Goal: Task Accomplishment & Management: Manage account settings

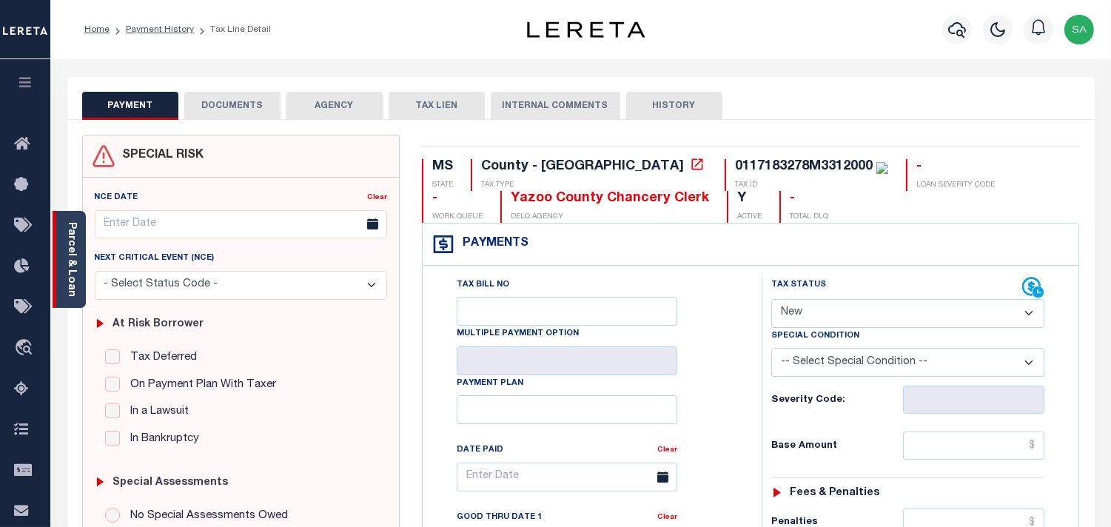
click at [74, 265] on link "Parcel & Loan" at bounding box center [71, 259] width 10 height 75
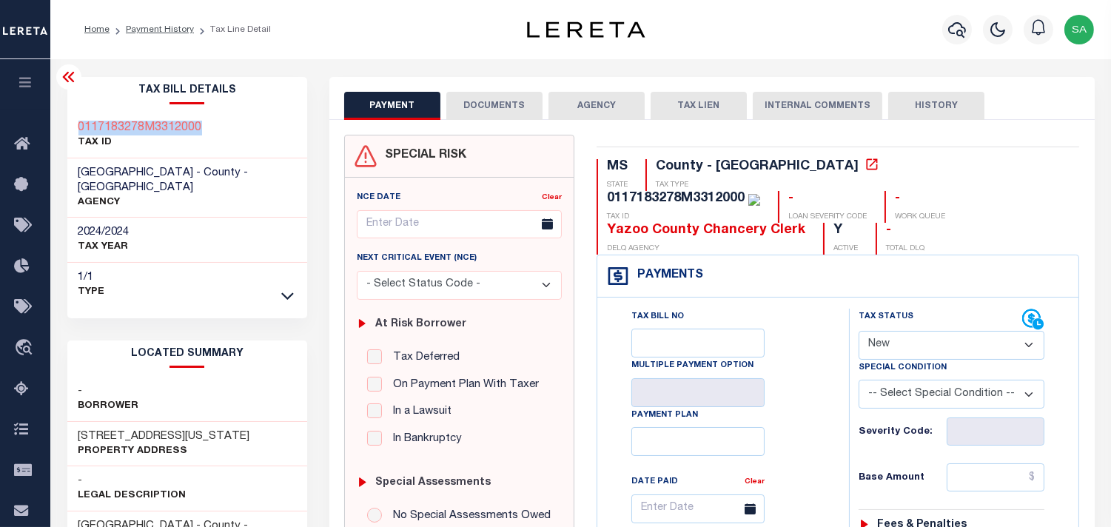
drag, startPoint x: 222, startPoint y: 121, endPoint x: 78, endPoint y: 122, distance: 143.6
click at [78, 122] on div "0117183278M3312000 TAX ID" at bounding box center [187, 135] width 241 height 45
copy h3 "0117183278M3312000"
drag, startPoint x: 916, startPoint y: 304, endPoint x: 918, endPoint y: 326, distance: 21.5
click at [916, 331] on select "- Select Status Code - Open Due/Unpaid Paid Incomplete No Tax Due Internal Refu…" at bounding box center [952, 345] width 186 height 29
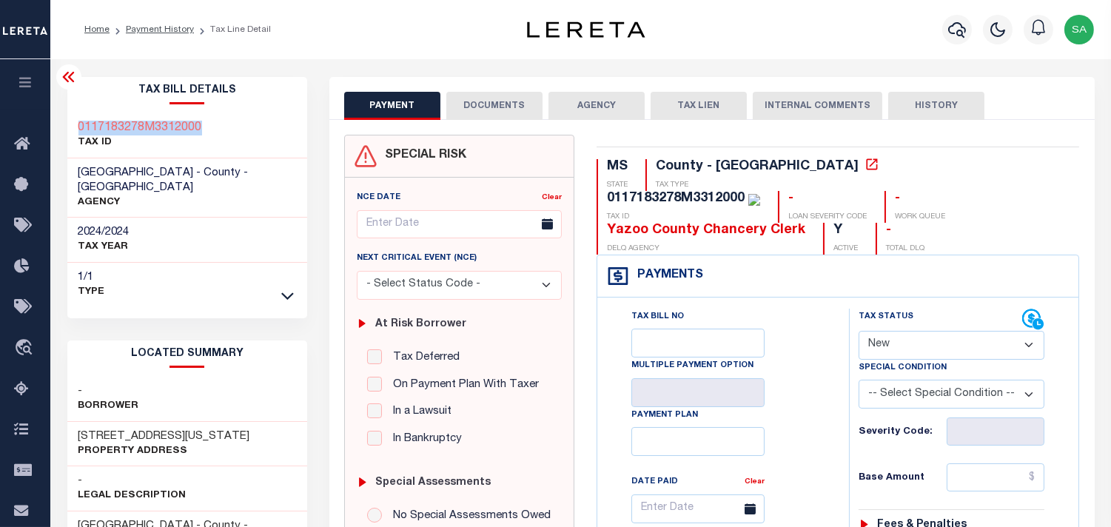
select select "PYD"
click at [859, 331] on select "- Select Status Code - Open Due/Unpaid Paid Incomplete No Tax Due Internal Refu…" at bounding box center [952, 345] width 186 height 29
type input "09/05/2025"
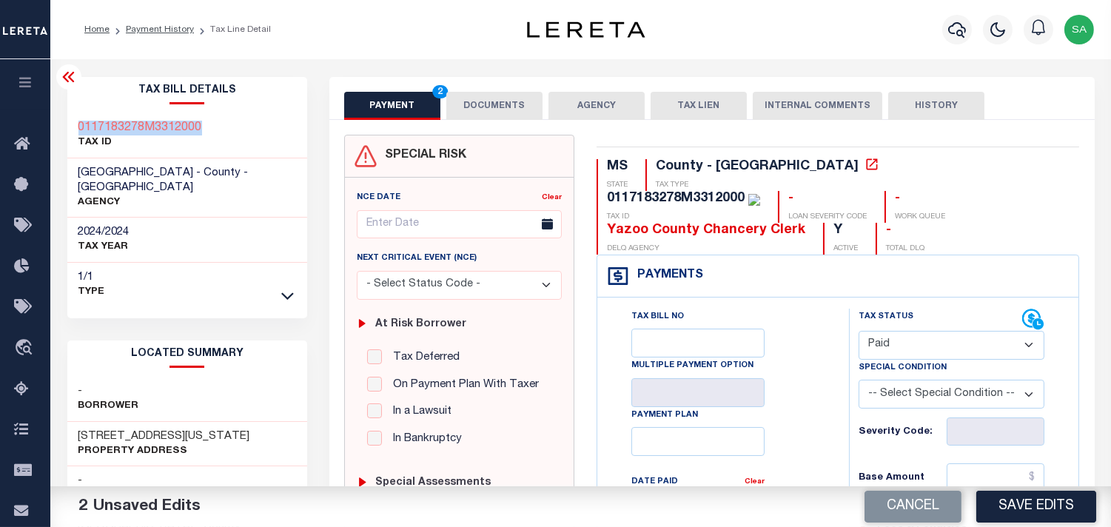
click at [493, 107] on button "DOCUMENTS" at bounding box center [494, 106] width 96 height 28
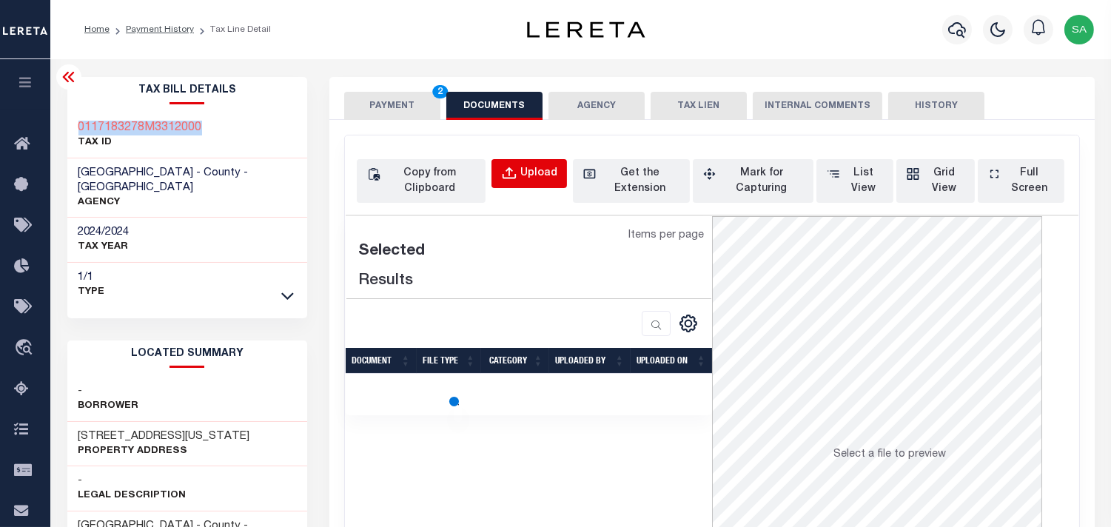
click at [520, 180] on button "Upload" at bounding box center [530, 173] width 76 height 29
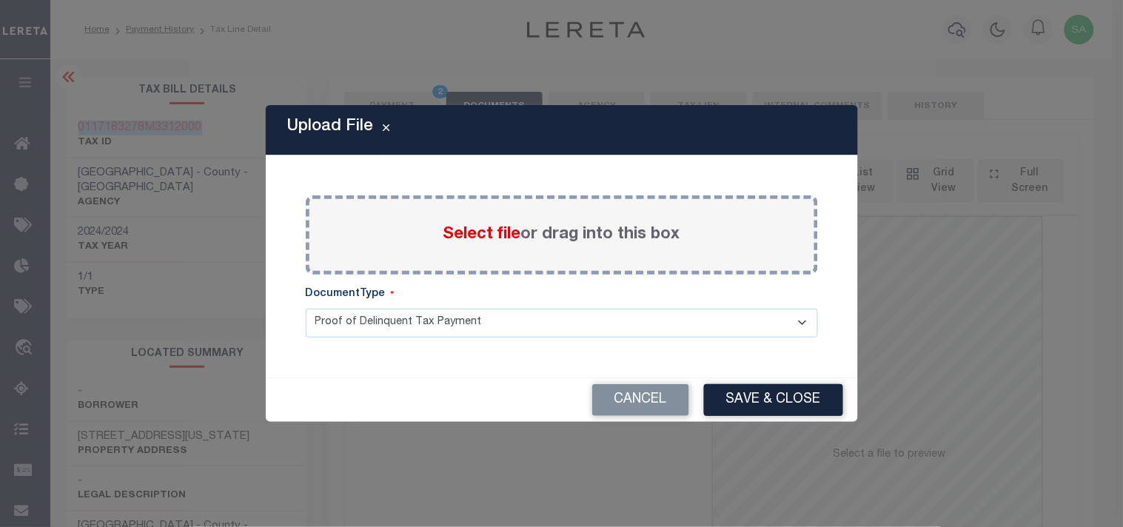
click at [483, 243] on span "Select file" at bounding box center [482, 235] width 78 height 16
click at [0, 0] on input "Select file or drag into this box" at bounding box center [0, 0] width 0 height 0
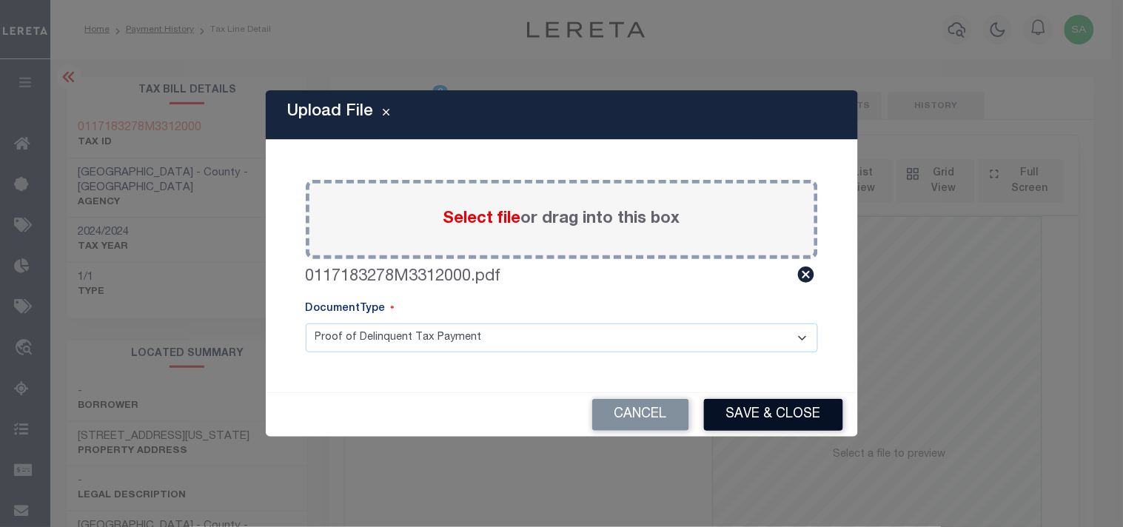
click at [778, 429] on button "Save & Close" at bounding box center [773, 415] width 139 height 32
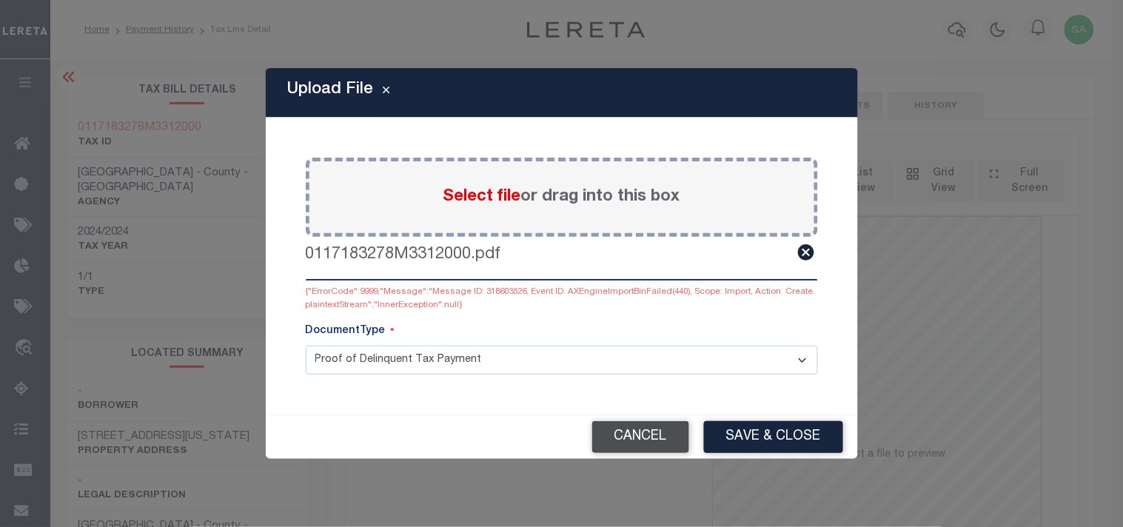
click at [633, 440] on button "Cancel" at bounding box center [640, 437] width 97 height 32
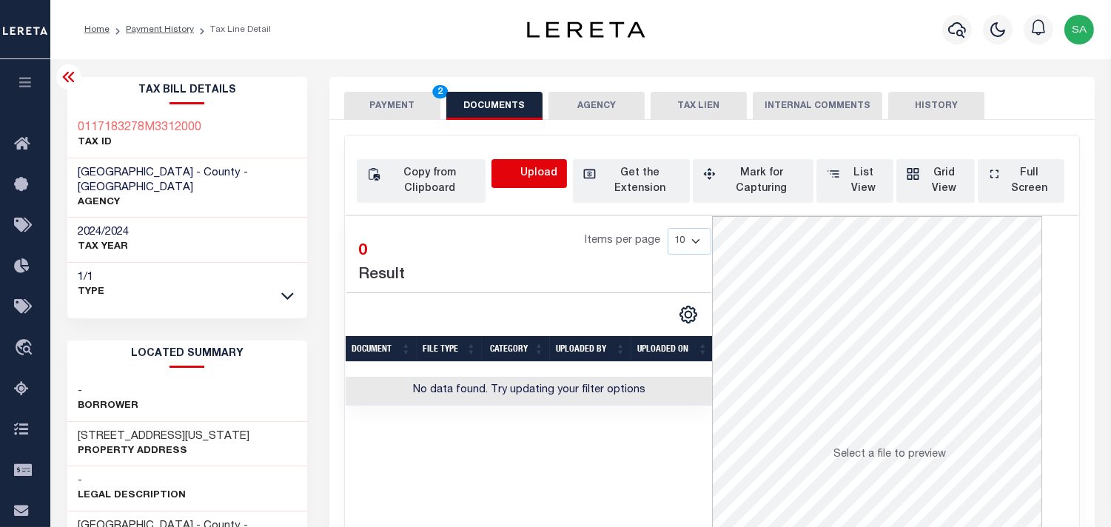
click at [514, 167] on icon "button" at bounding box center [509, 174] width 16 height 16
select select "POP"
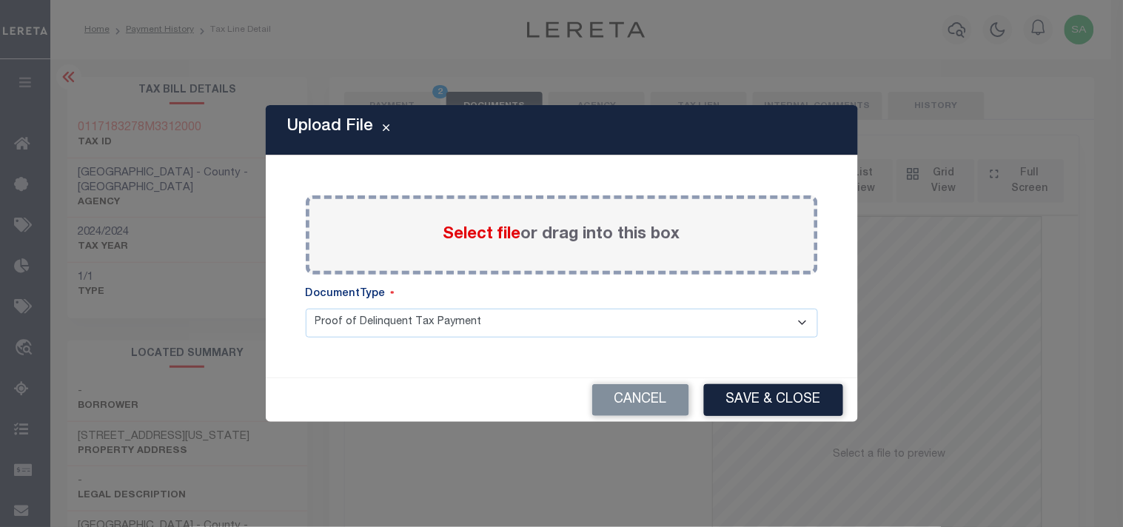
click at [501, 237] on span "Select file" at bounding box center [482, 235] width 78 height 16
click at [0, 0] on input "Select file or drag into this box" at bounding box center [0, 0] width 0 height 0
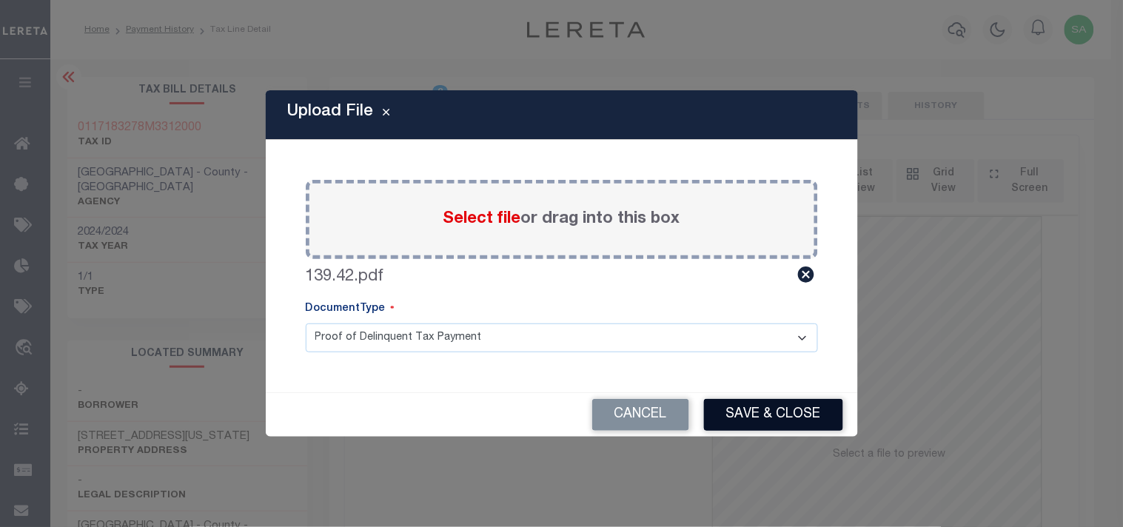
click at [822, 423] on button "Save & Close" at bounding box center [773, 415] width 139 height 32
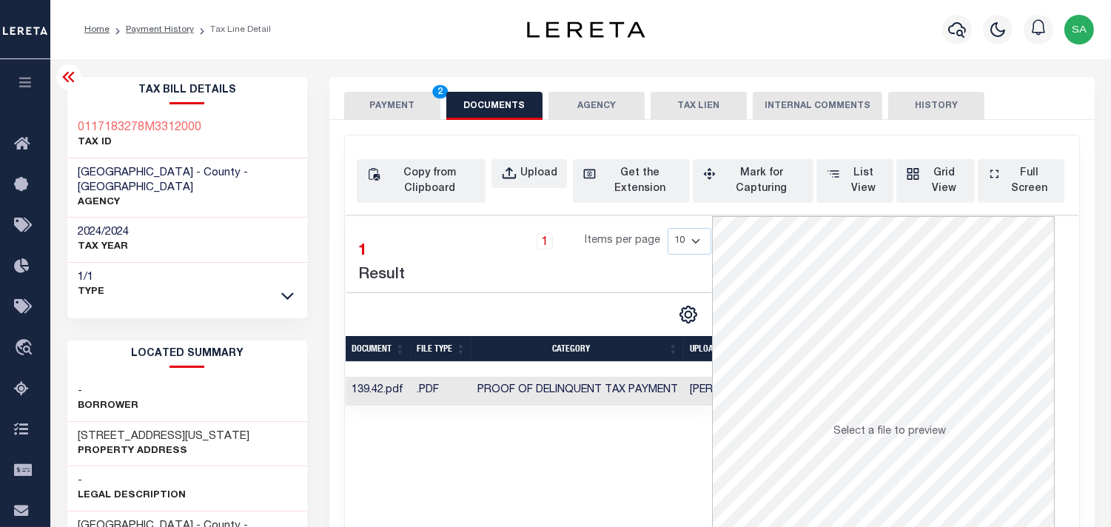
click at [411, 111] on button "PAYMENT 2" at bounding box center [392, 106] width 96 height 28
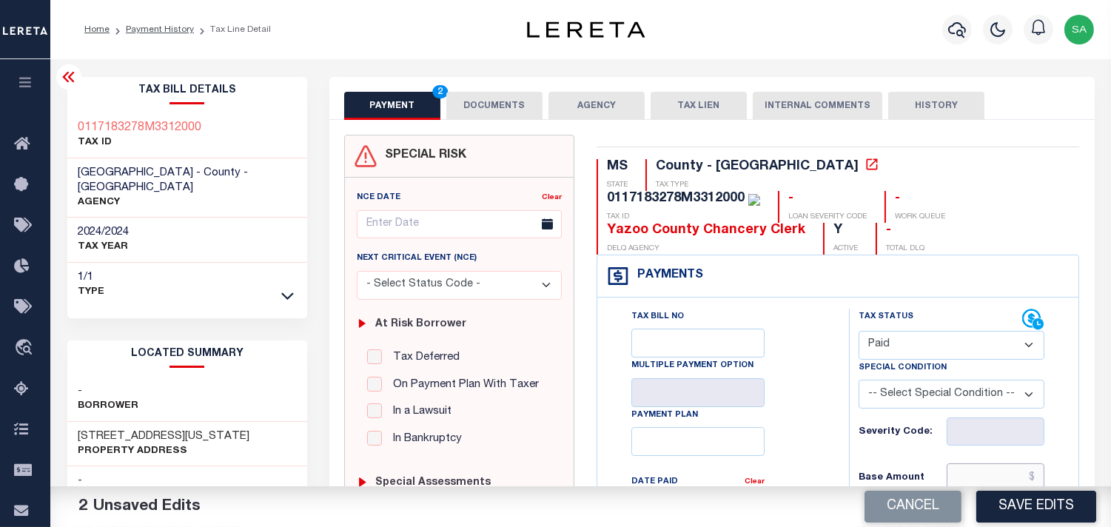
click at [994, 463] on input "text" at bounding box center [996, 477] width 98 height 28
paste input "139.42"
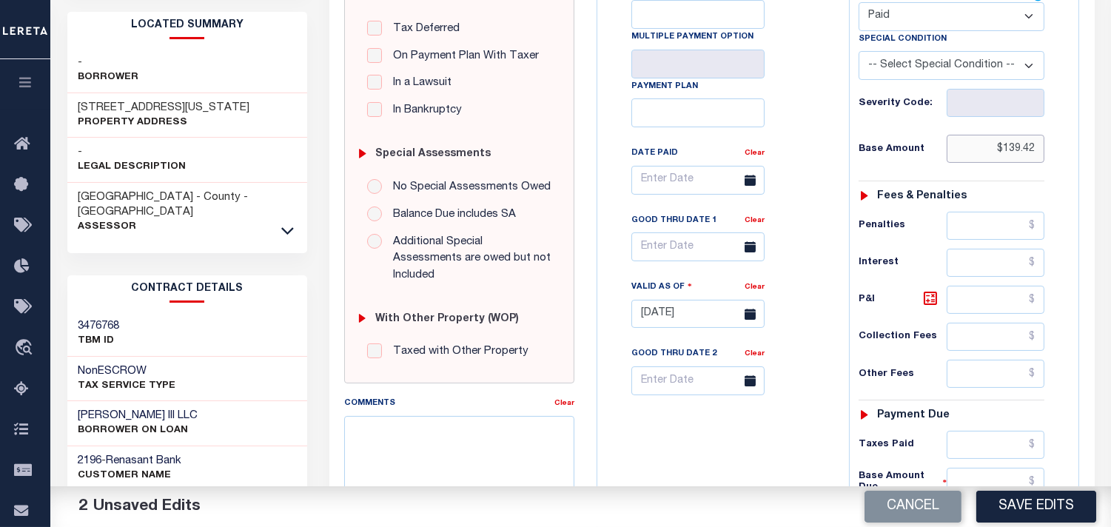
type input "$139.42"
drag, startPoint x: 987, startPoint y: 420, endPoint x: 833, endPoint y: 422, distance: 153.2
click at [987, 431] on input "text" at bounding box center [996, 445] width 98 height 28
paste input "139.42"
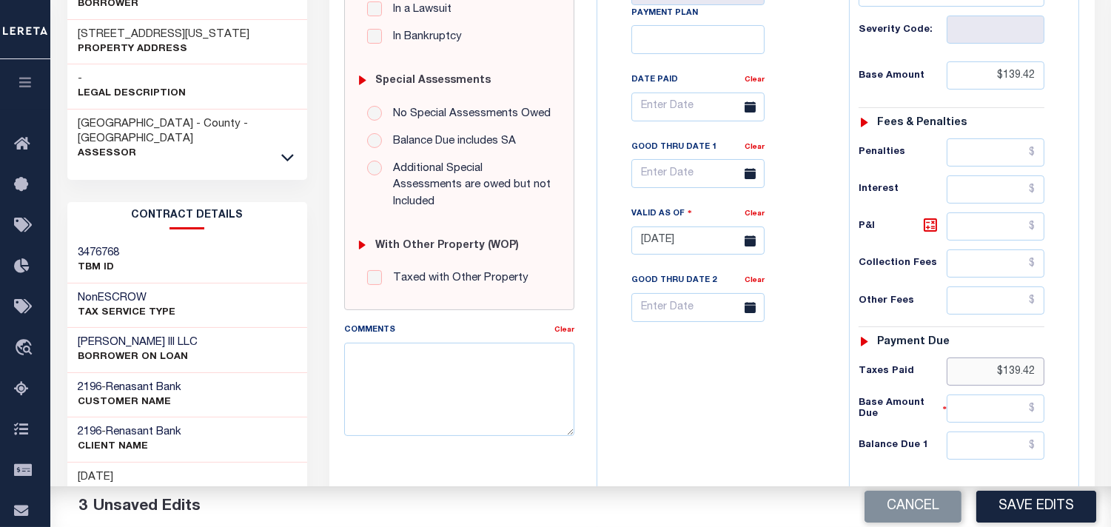
scroll to position [493, 0]
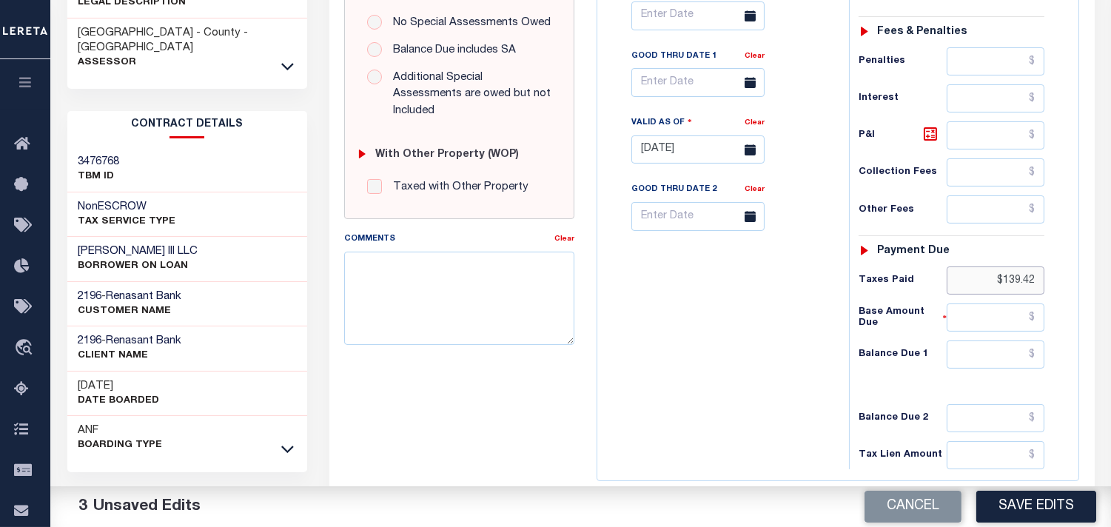
type input "$139.42"
drag, startPoint x: 967, startPoint y: 335, endPoint x: 957, endPoint y: 335, distance: 10.4
click at [967, 340] on input "text" at bounding box center [996, 354] width 98 height 28
paste input "139.42"
type input "$139.42"
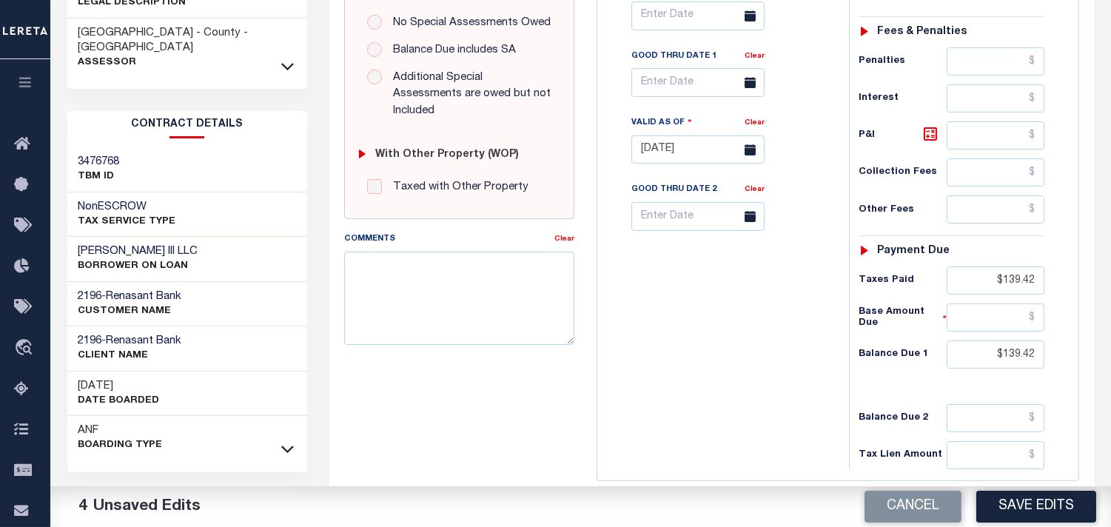
click at [839, 323] on div "Tax Status Status" at bounding box center [956, 143] width 237 height 654
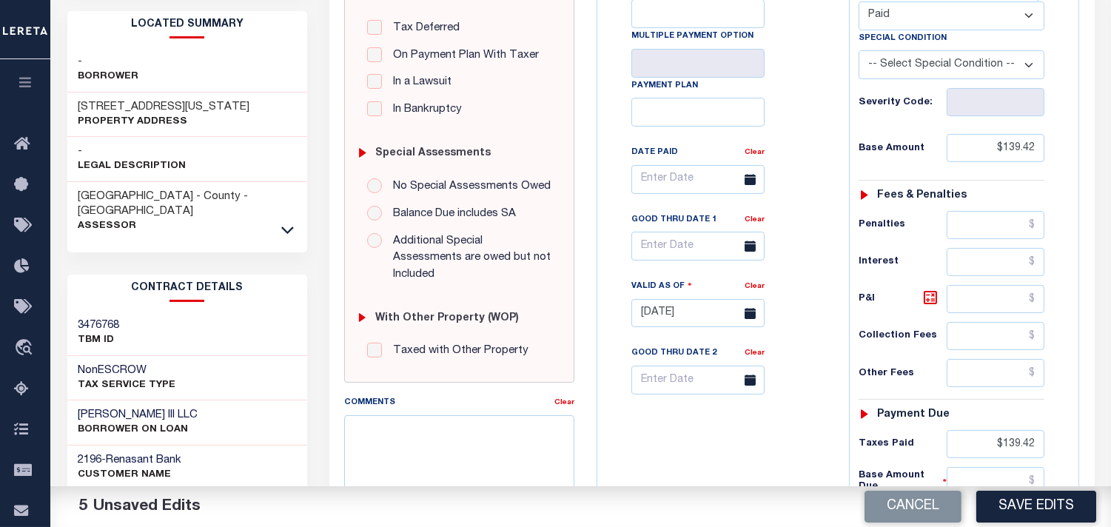
scroll to position [329, 0]
drag, startPoint x: 990, startPoint y: 111, endPoint x: 1064, endPoint y: 111, distance: 74.0
click at [1064, 111] on div "Tax Status Status" at bounding box center [956, 307] width 237 height 654
paste input "138.04"
type input "$138.04"
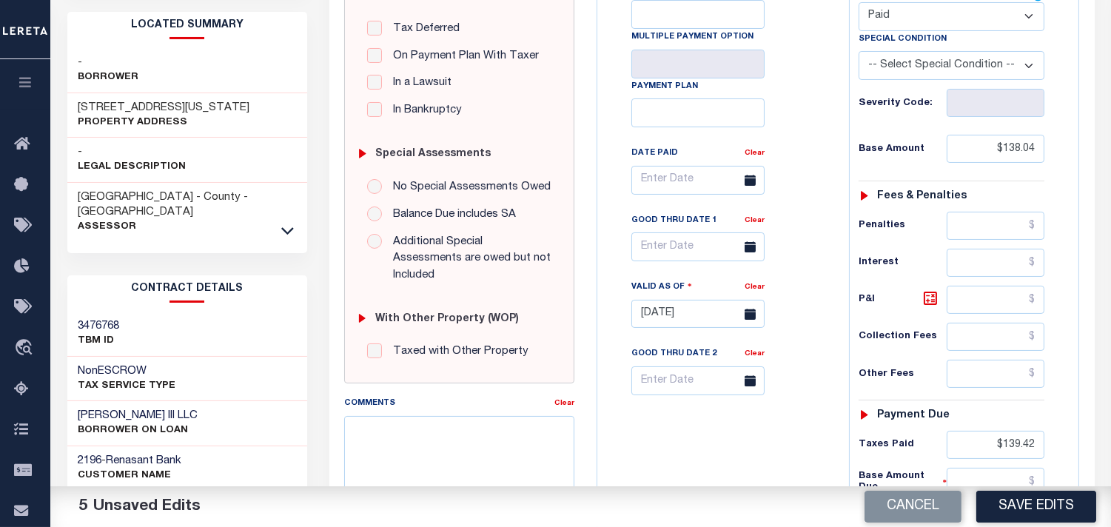
click at [930, 286] on div "P&I" at bounding box center [952, 300] width 186 height 28
click at [930, 292] on icon at bounding box center [930, 298] width 13 height 13
type input "$1.38"
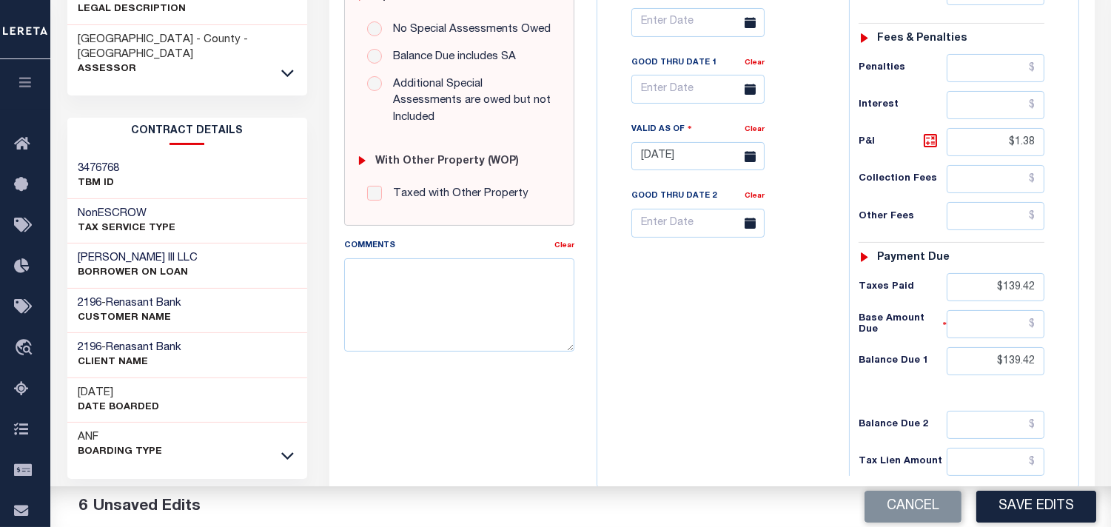
scroll to position [493, 0]
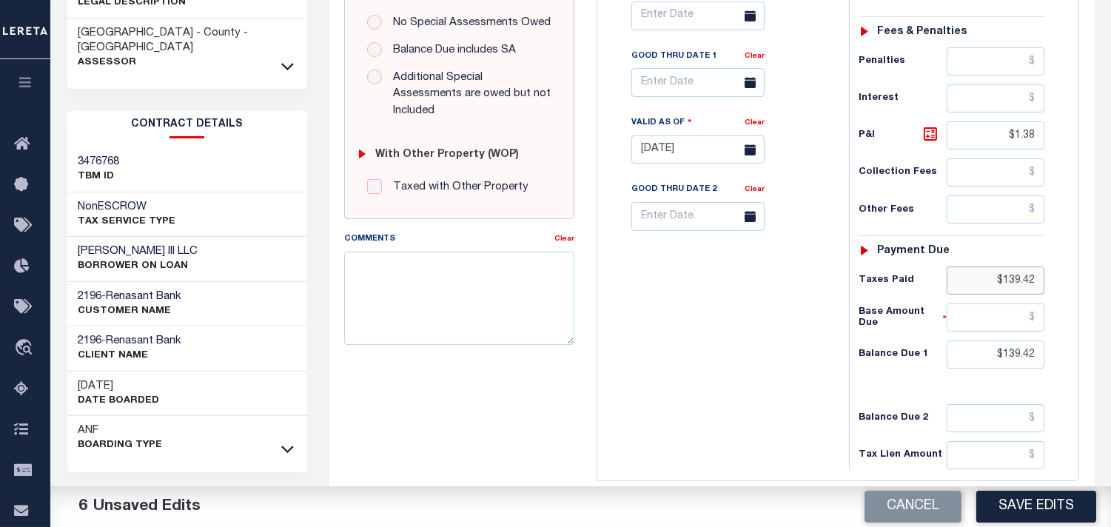
drag, startPoint x: 979, startPoint y: 252, endPoint x: 1041, endPoint y: 252, distance: 62.9
click at [1041, 266] on input "$139.42" at bounding box center [996, 280] width 98 height 28
drag, startPoint x: 990, startPoint y: 332, endPoint x: 1067, endPoint y: 331, distance: 77.0
click at [1067, 331] on div "Tax Status Status" at bounding box center [956, 143] width 237 height 654
type input "$0.00"
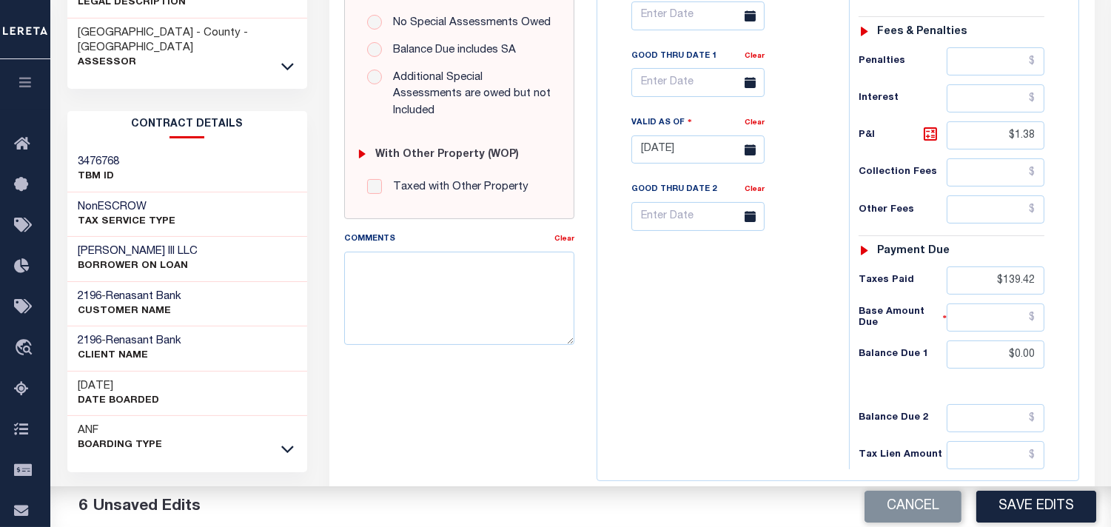
click at [776, 326] on div "Tax Bill No Multiple Payment Option Payment Plan Clear" at bounding box center [719, 143] width 237 height 654
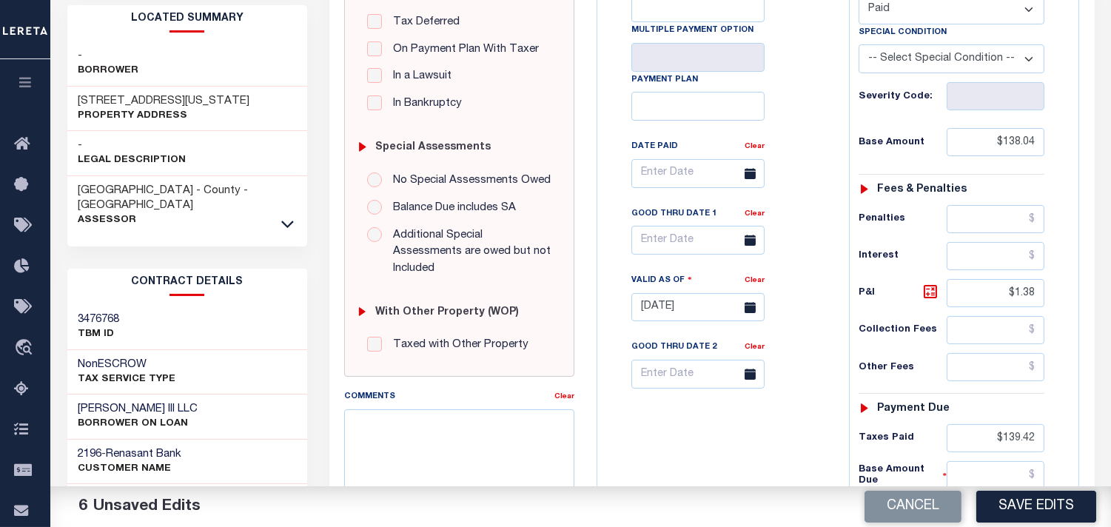
scroll to position [329, 0]
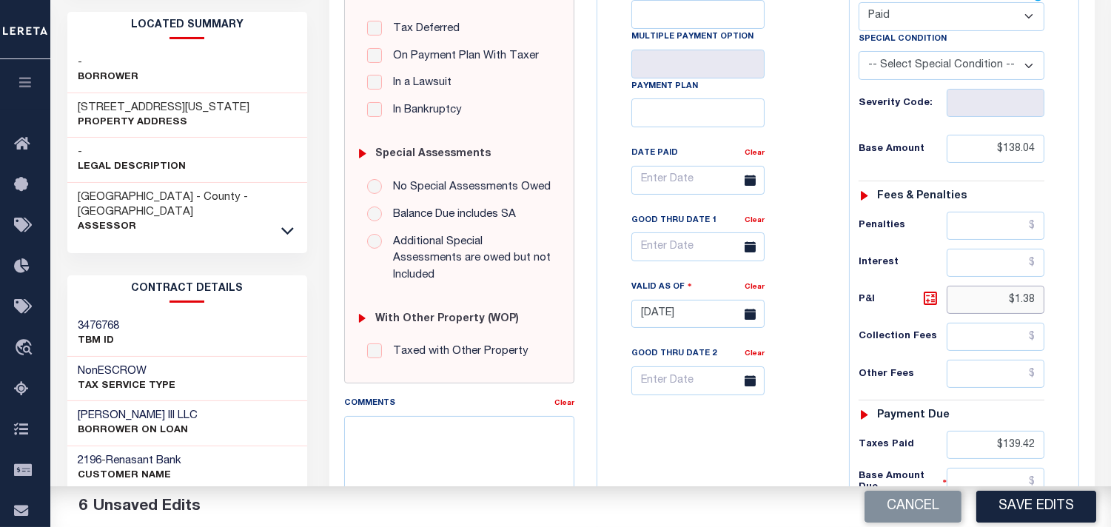
drag, startPoint x: 978, startPoint y: 275, endPoint x: 1077, endPoint y: 275, distance: 99.2
click at [1077, 275] on div "Tax Bill No Multiple Payment Option Payment Plan" at bounding box center [837, 307] width 481 height 676
click at [782, 397] on div "Tax Bill No Multiple Payment Option Payment Plan Clear" at bounding box center [719, 307] width 237 height 654
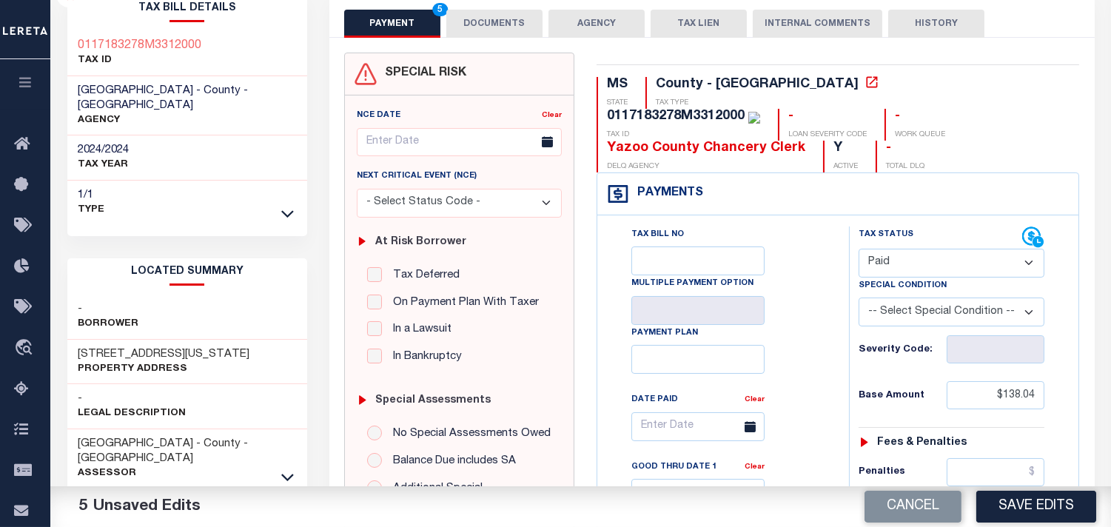
click at [487, 28] on button "DOCUMENTS" at bounding box center [494, 24] width 96 height 28
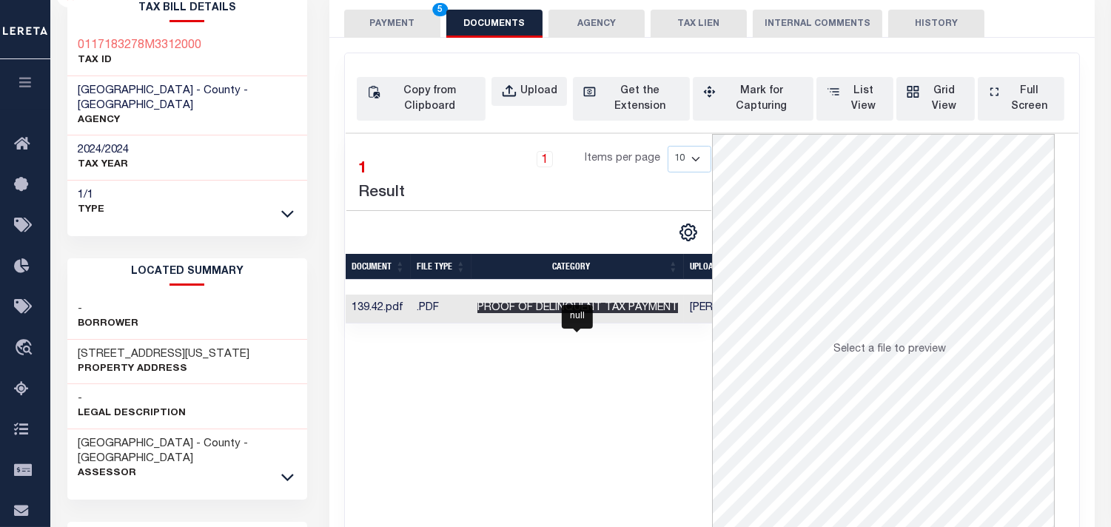
click at [591, 311] on span "Proof of Delinquent Tax Payment" at bounding box center [577, 308] width 201 height 10
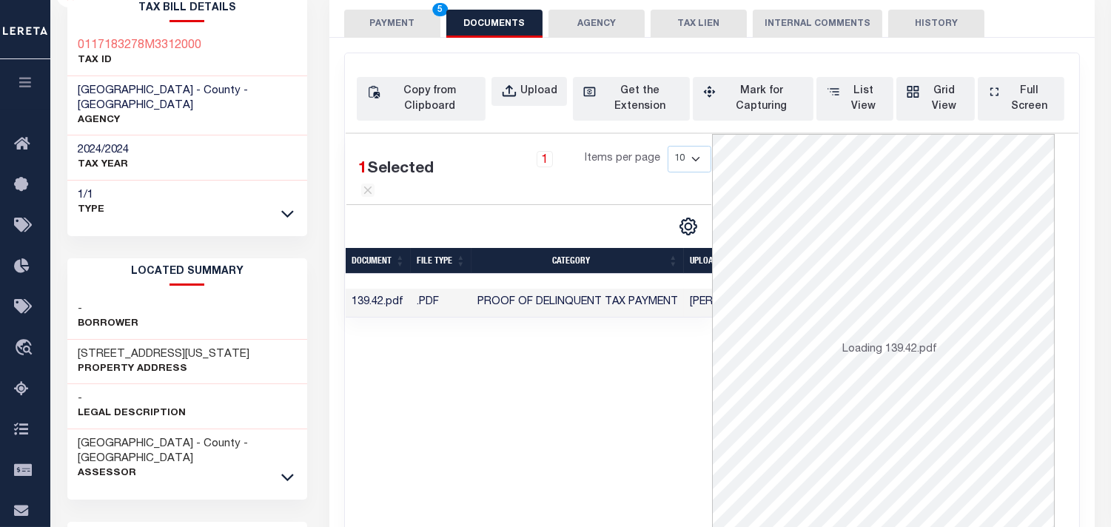
scroll to position [0, 135]
click at [402, 27] on button "PAYMENT 5" at bounding box center [392, 24] width 96 height 28
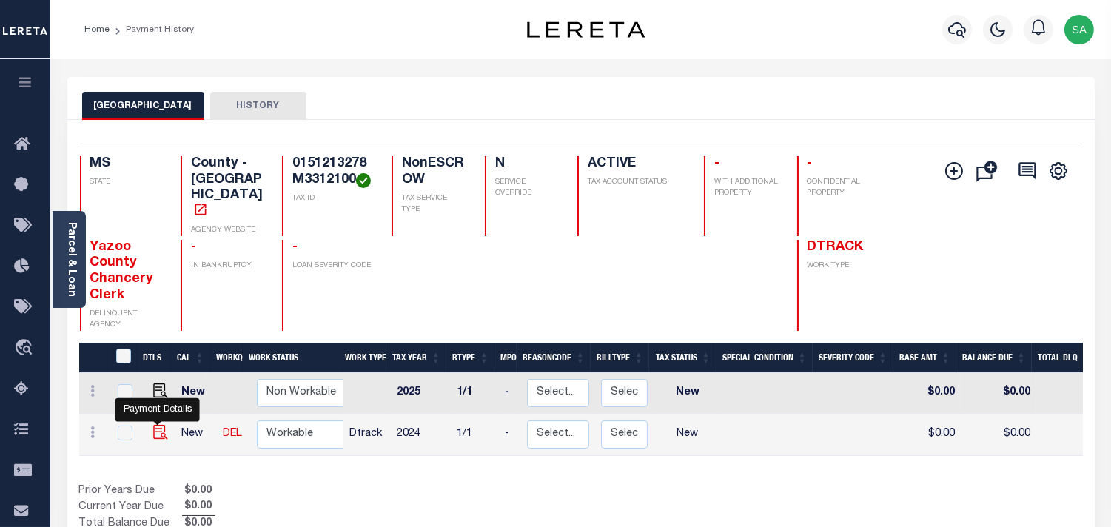
click at [153, 425] on img "" at bounding box center [160, 432] width 15 height 15
checkbox input "true"
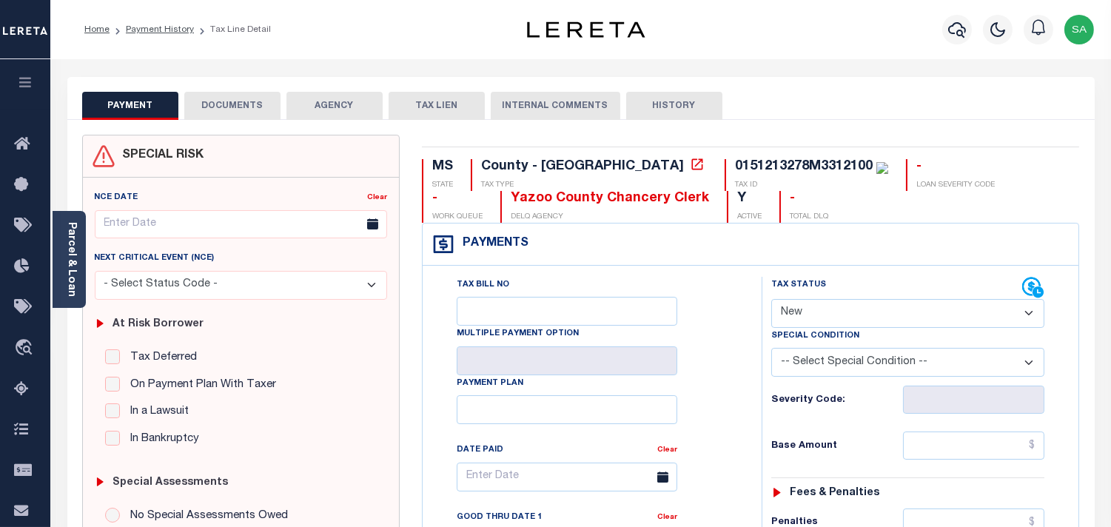
drag, startPoint x: 76, startPoint y: 277, endPoint x: 329, endPoint y: 296, distance: 254.6
click at [76, 277] on link "Parcel & Loan" at bounding box center [71, 259] width 10 height 75
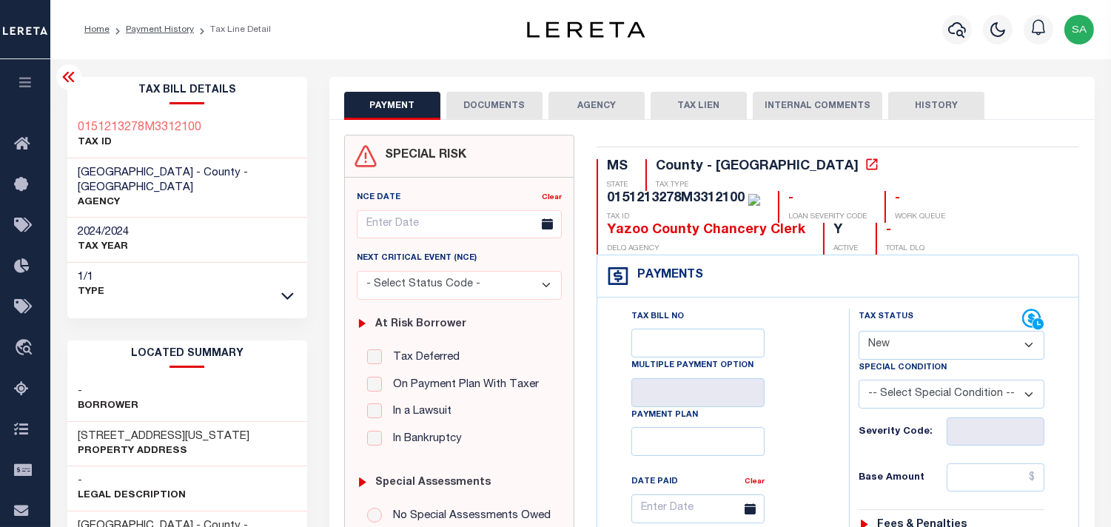
drag, startPoint x: 942, startPoint y: 313, endPoint x: 940, endPoint y: 326, distance: 13.5
click at [942, 331] on select "- Select Status Code - Open Due/Unpaid Paid Incomplete No Tax Due Internal Refu…" at bounding box center [952, 345] width 186 height 29
select select "PYD"
click at [859, 331] on select "- Select Status Code - Open Due/Unpaid Paid Incomplete No Tax Due Internal Refu…" at bounding box center [952, 345] width 186 height 29
type input "09/05/2025"
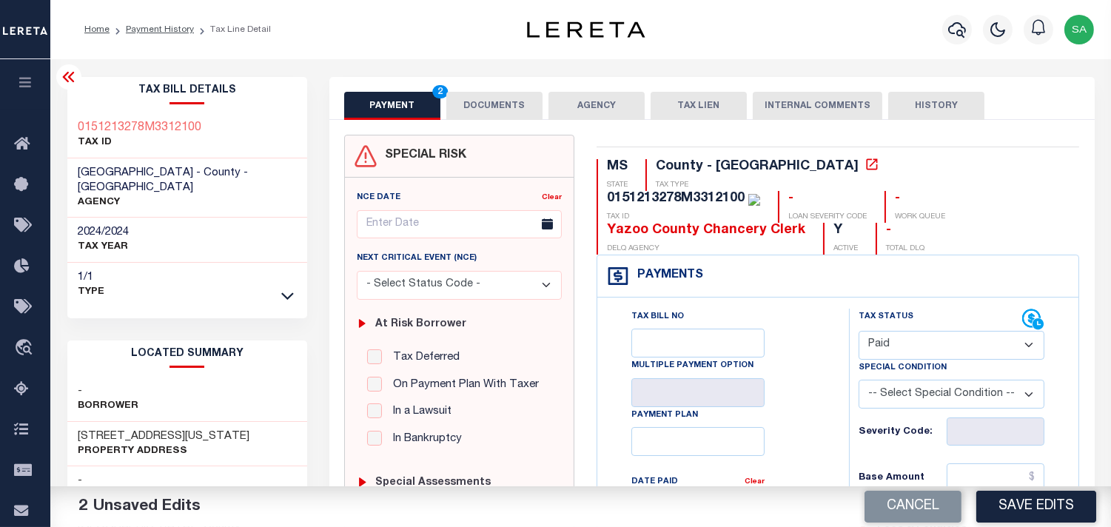
click at [516, 105] on button "DOCUMENTS" at bounding box center [494, 106] width 96 height 28
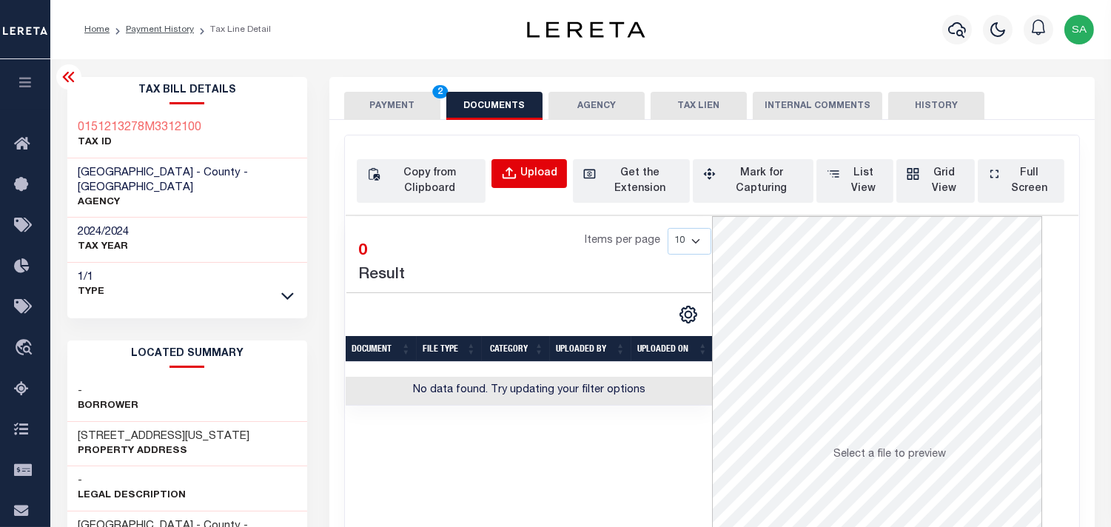
click at [546, 172] on div "Upload" at bounding box center [538, 174] width 37 height 16
select select "POP"
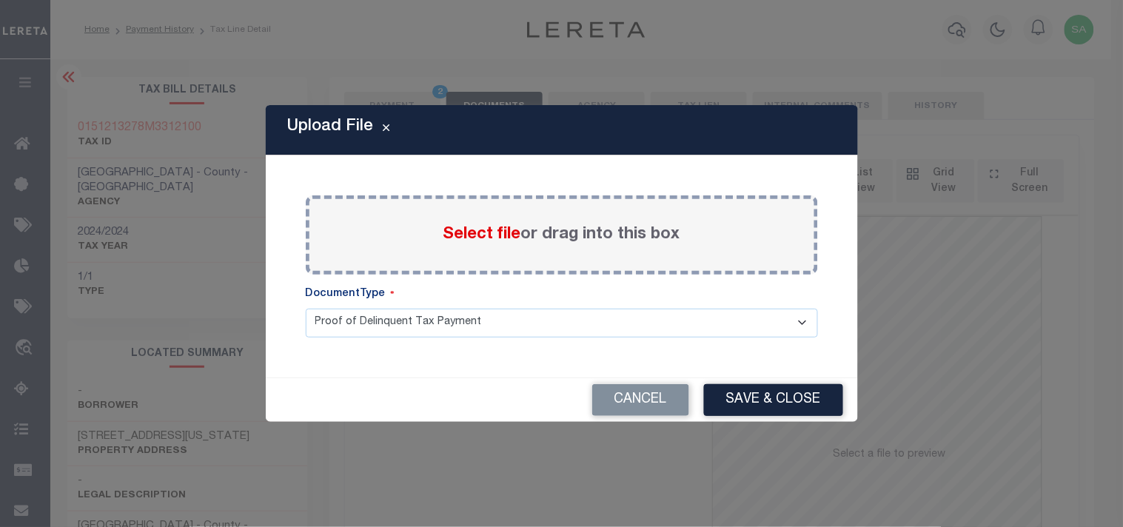
click at [509, 235] on span "Select file" at bounding box center [482, 235] width 78 height 16
click at [0, 0] on input "Select file or drag into this box" at bounding box center [0, 0] width 0 height 0
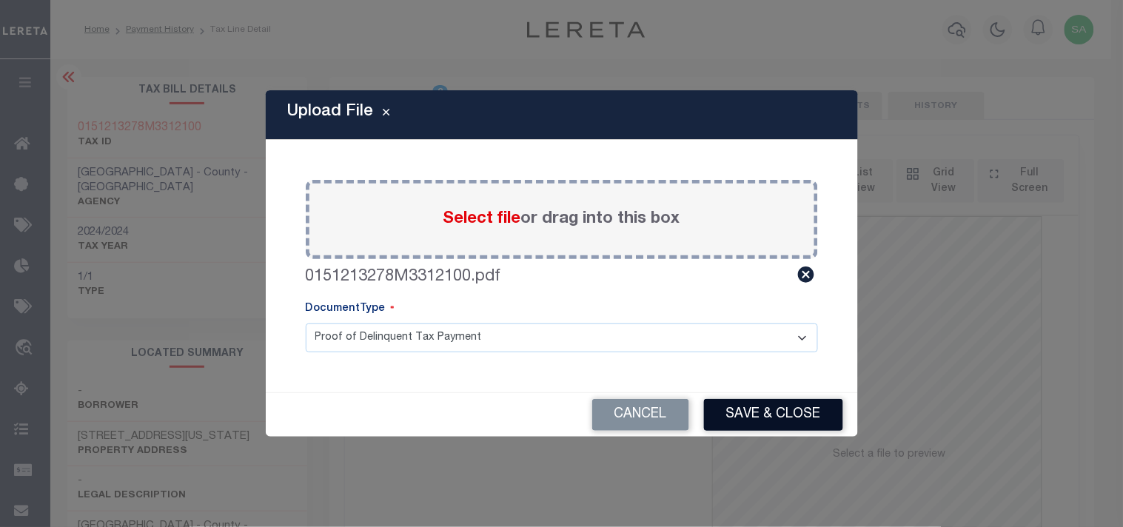
click at [775, 422] on button "Save & Close" at bounding box center [773, 415] width 139 height 32
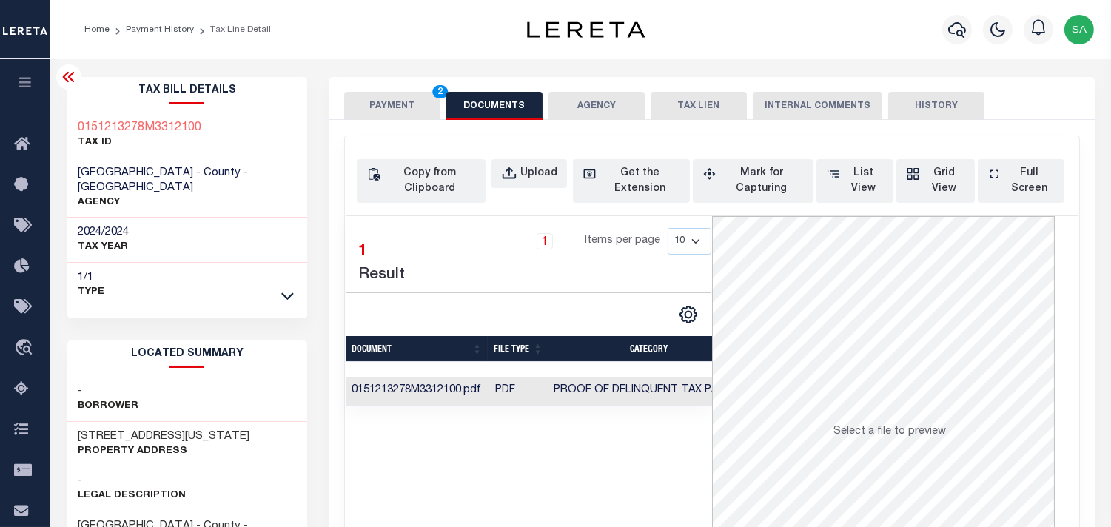
click at [392, 87] on div "PAYMENT 2 DOCUMENTS AGENCY DELINQUENT PAYEE TAX LIEN" at bounding box center [711, 98] width 765 height 43
click at [397, 109] on button "PAYMENT 2" at bounding box center [392, 106] width 96 height 28
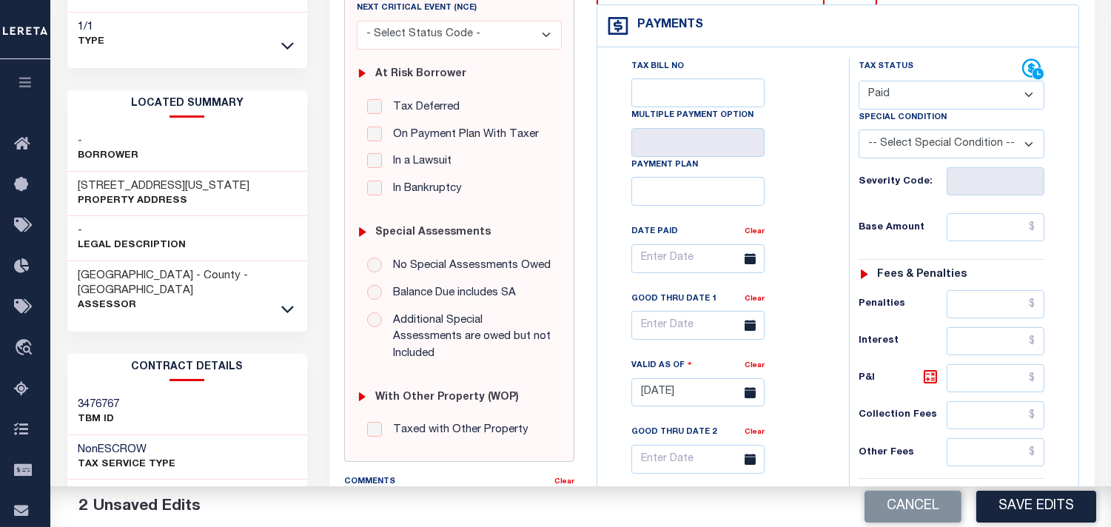
scroll to position [411, 0]
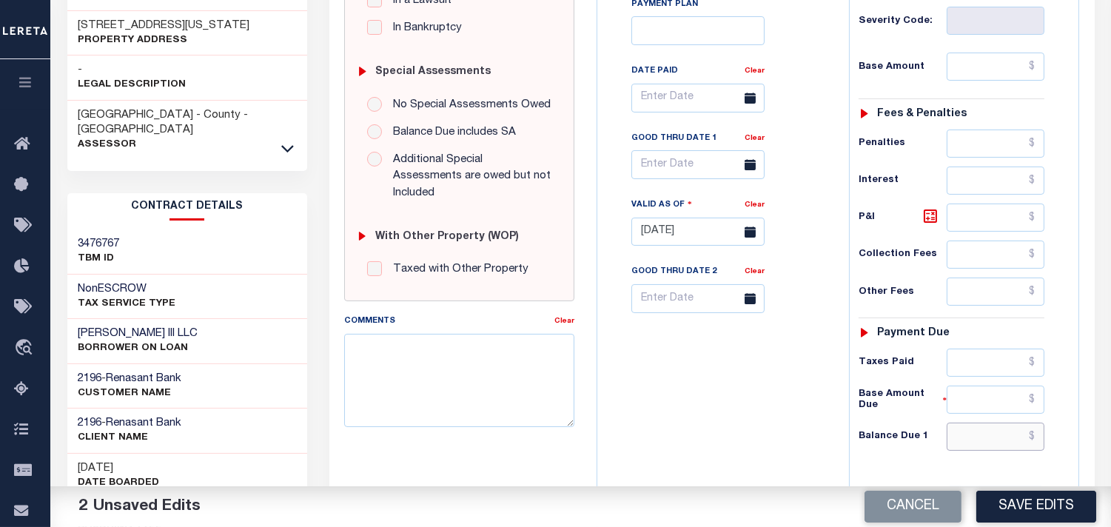
click at [977, 423] on input "text" at bounding box center [996, 437] width 98 height 28
paste input "9735.01"
type input "$9,735.01"
click at [736, 400] on div "Tax Bill No Multiple Payment Option Payment Plan Clear" at bounding box center [719, 225] width 237 height 654
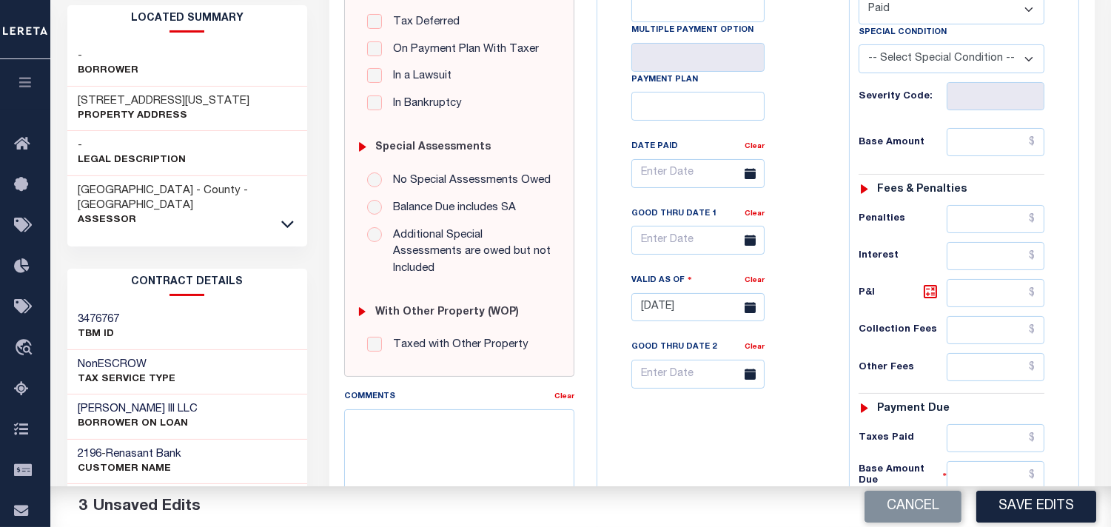
scroll to position [246, 0]
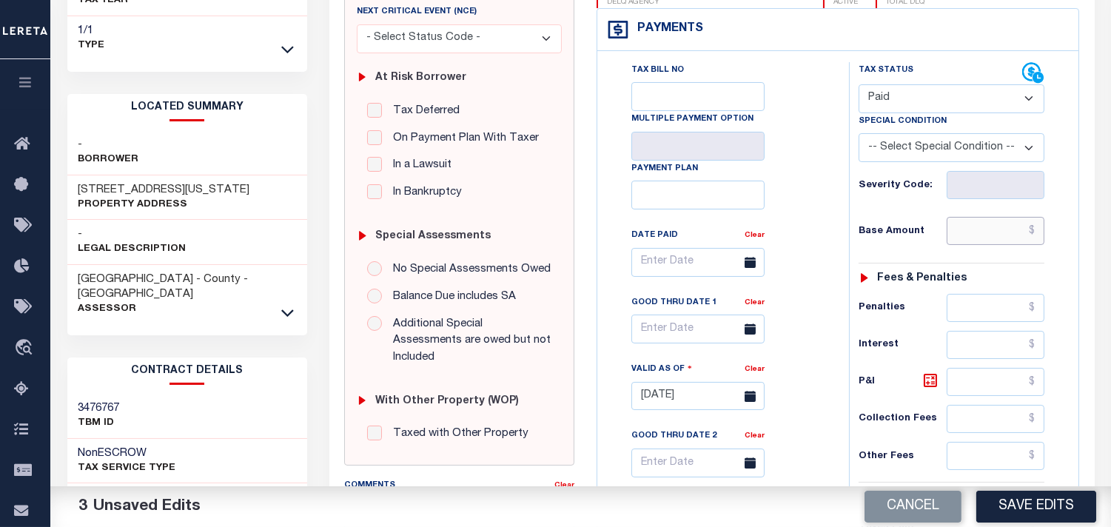
drag, startPoint x: 1013, startPoint y: 200, endPoint x: 989, endPoint y: 195, distance: 24.1
click at [1013, 217] on input "text" at bounding box center [996, 231] width 98 height 28
paste input "9,638.62"
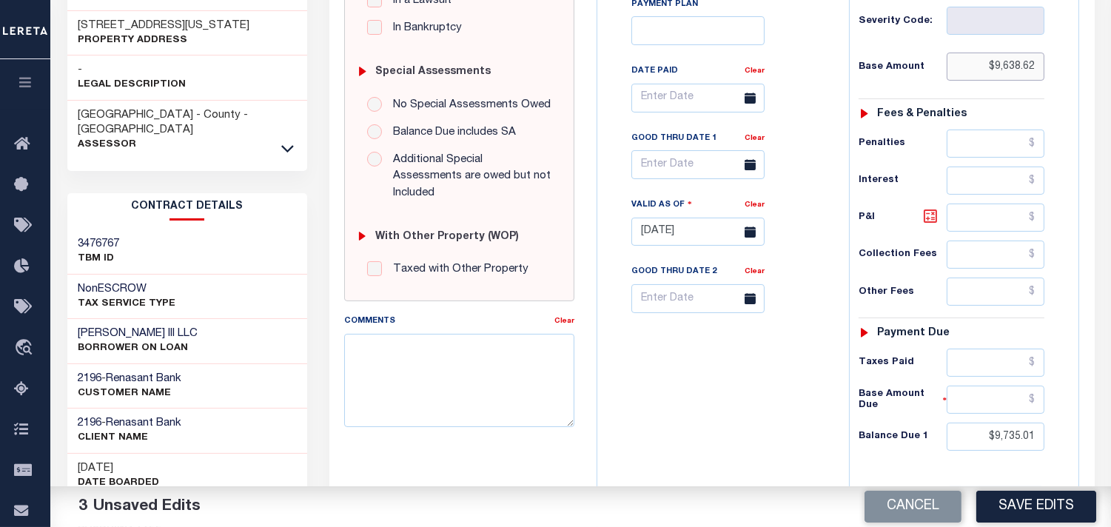
type input "$9,638.62"
click at [929, 212] on icon at bounding box center [930, 216] width 9 height 9
type input "$96.39"
drag, startPoint x: 990, startPoint y: 189, endPoint x: 1059, endPoint y: 189, distance: 69.6
click at [1059, 189] on div "Tax Status Status - Select Status Code -" at bounding box center [956, 225] width 215 height 654
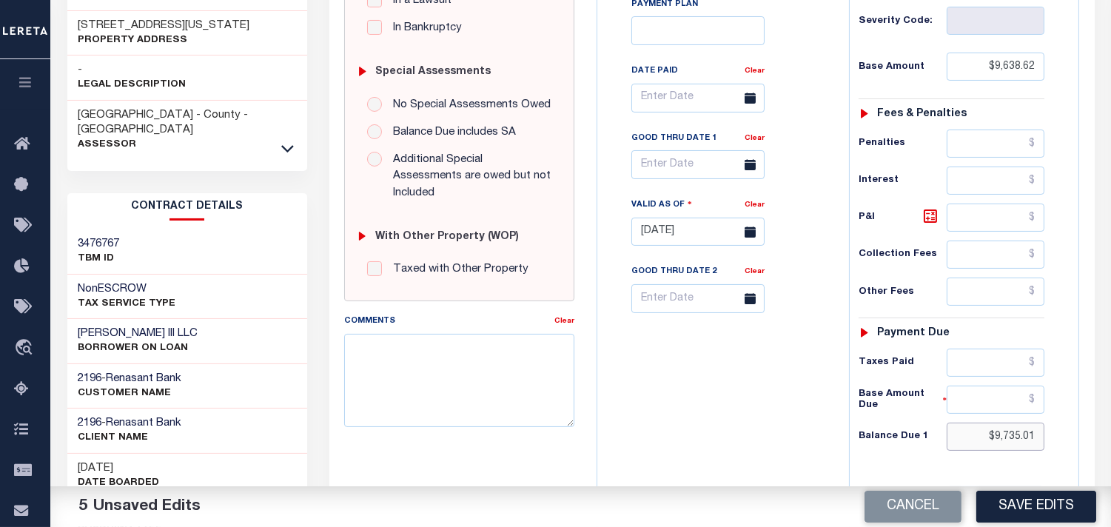
click at [1008, 423] on input "$9,735.01" at bounding box center [996, 437] width 98 height 28
drag, startPoint x: 985, startPoint y: 335, endPoint x: 903, endPoint y: 343, distance: 82.5
click at [985, 349] on input "text" at bounding box center [996, 363] width 98 height 28
paste input "9,735.01"
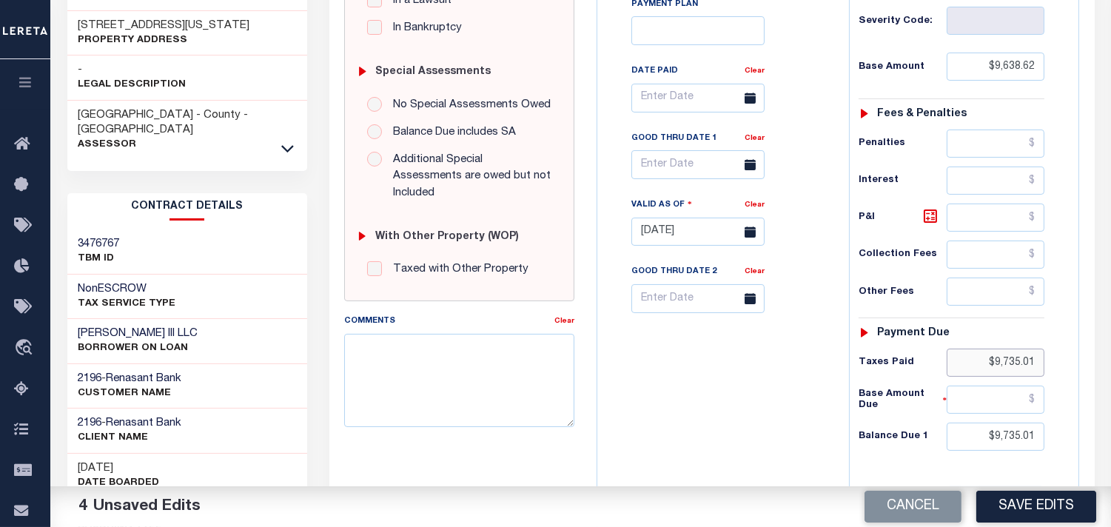
type input "$9,735.01"
click at [1054, 404] on div "Tax Status Status - Select Status Code -" at bounding box center [956, 225] width 215 height 654
type input "$0.00"
click at [797, 401] on div "Tax Bill No Multiple Payment Option Payment Plan Clear" at bounding box center [719, 225] width 237 height 654
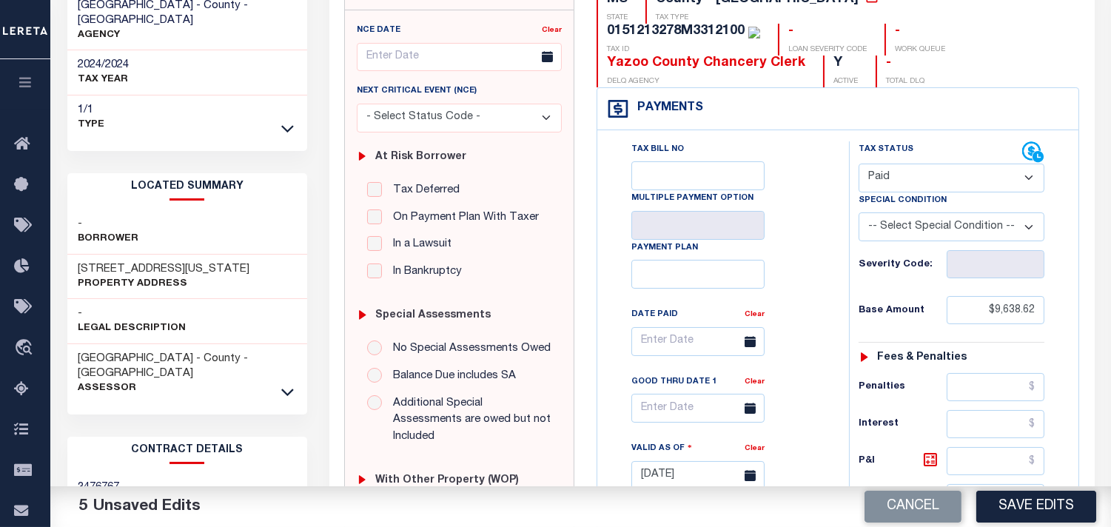
scroll to position [0, 0]
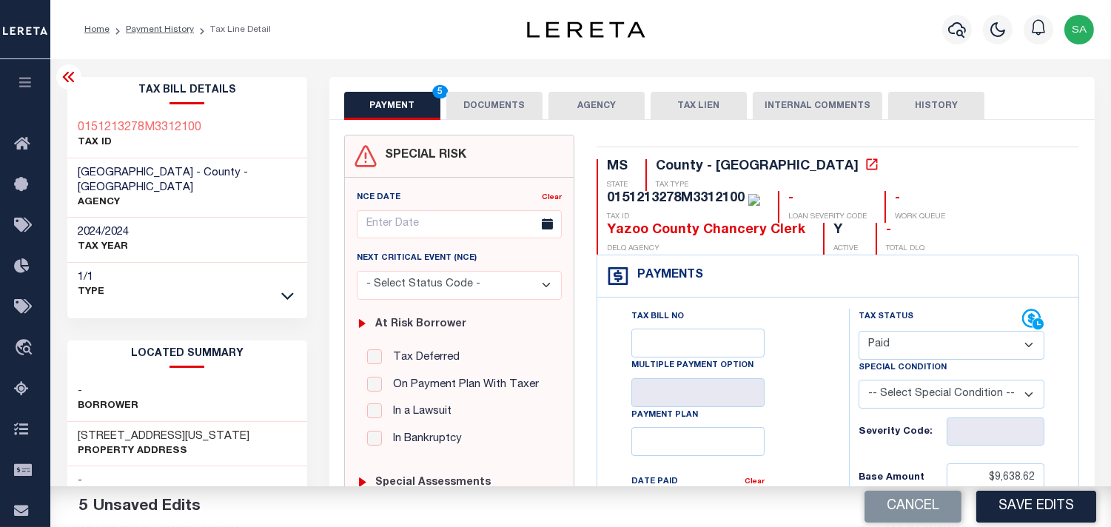
click at [497, 118] on button "DOCUMENTS" at bounding box center [494, 106] width 96 height 28
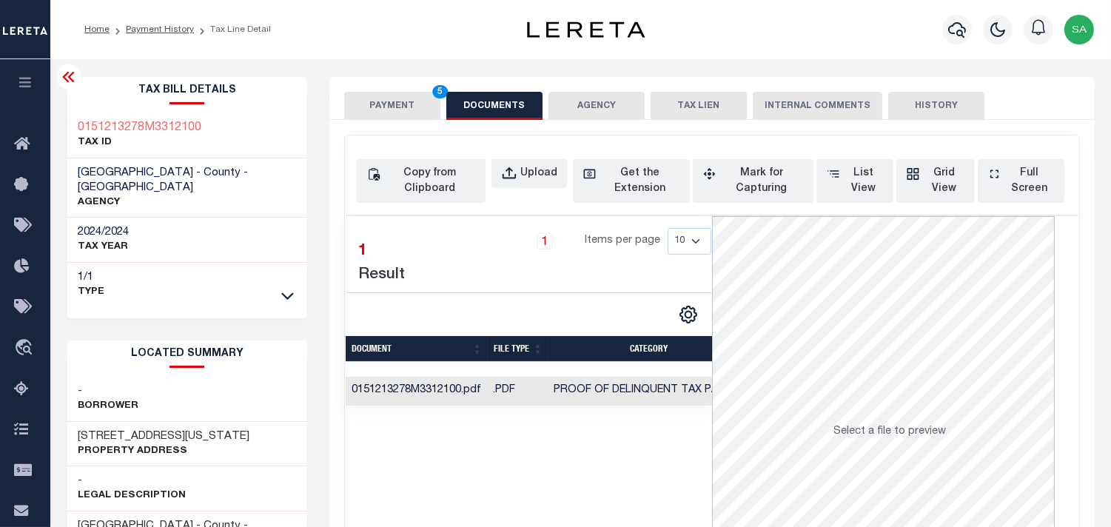
click at [401, 115] on button "PAYMENT 5" at bounding box center [392, 106] width 96 height 28
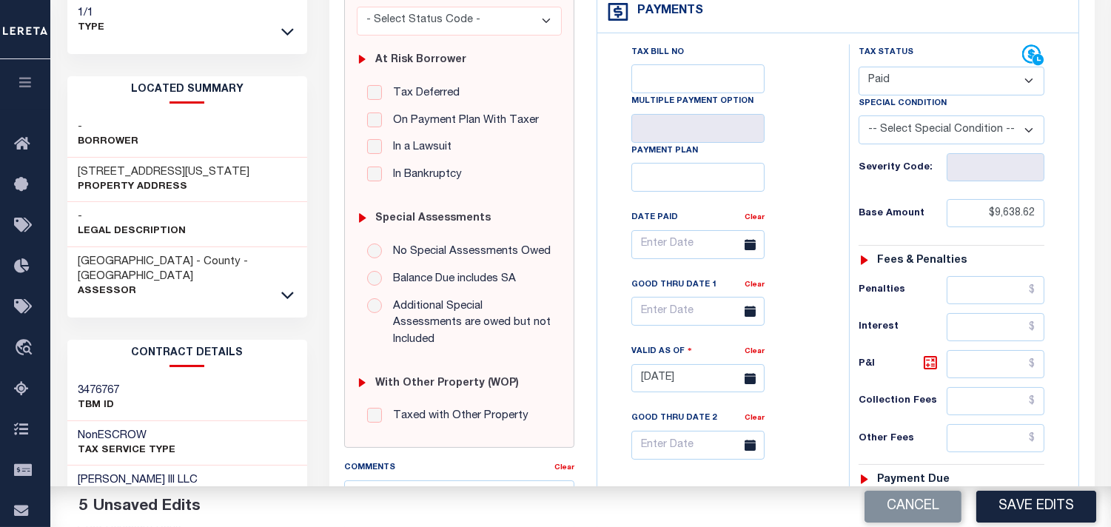
scroll to position [329, 0]
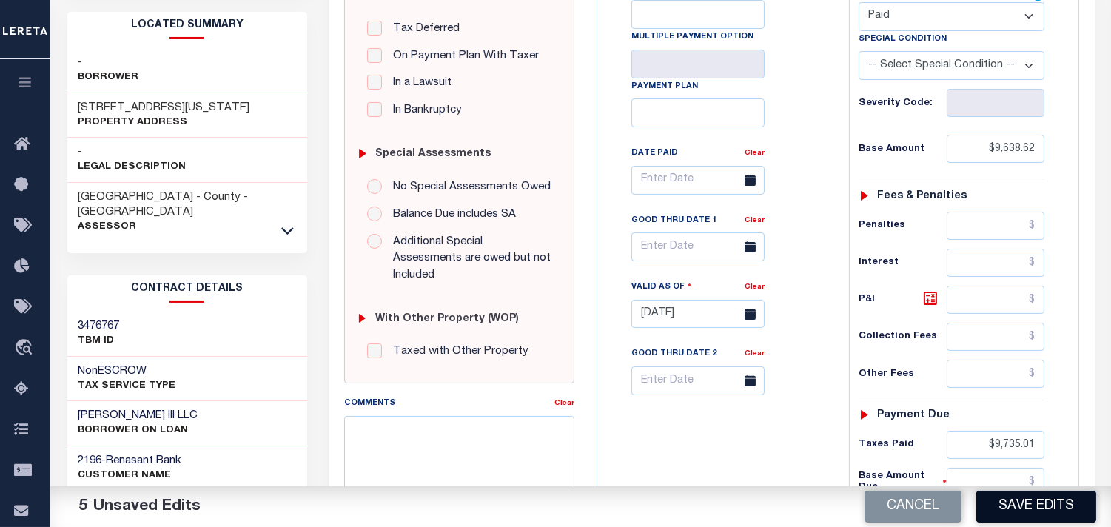
click at [1037, 517] on button "Save Edits" at bounding box center [1036, 507] width 120 height 32
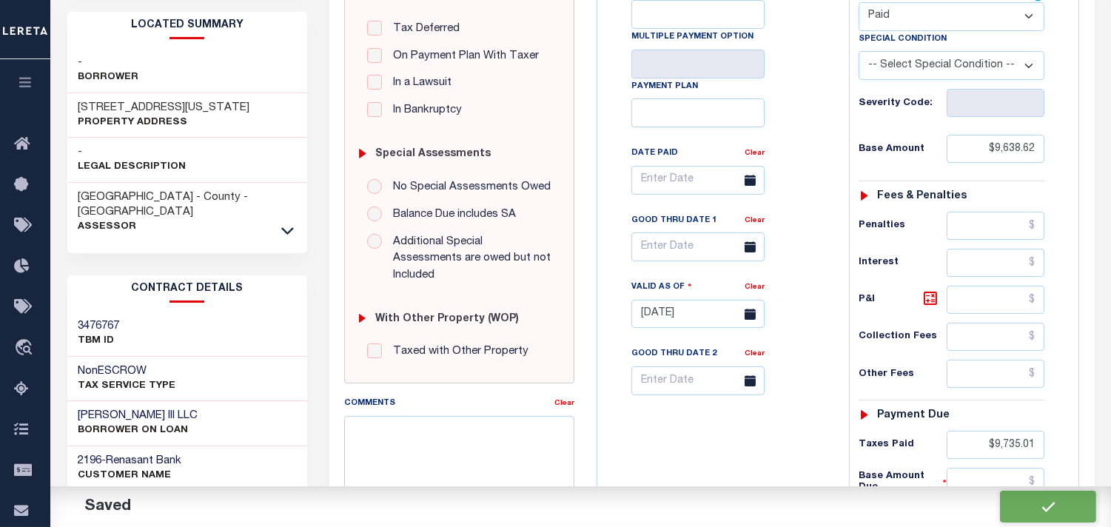
checkbox input "false"
type input "$9,638.62"
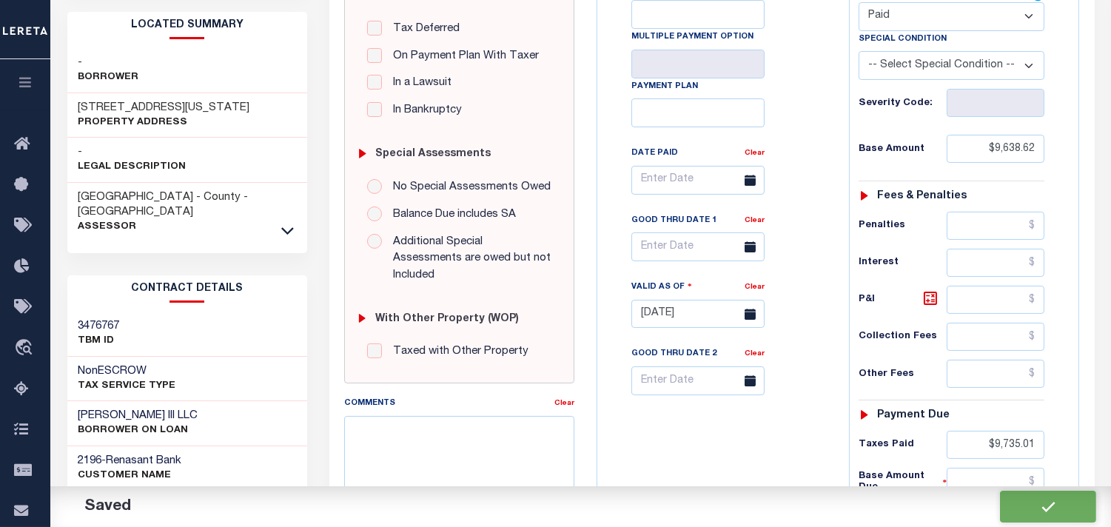
type input "$9,735.01"
type input "$0"
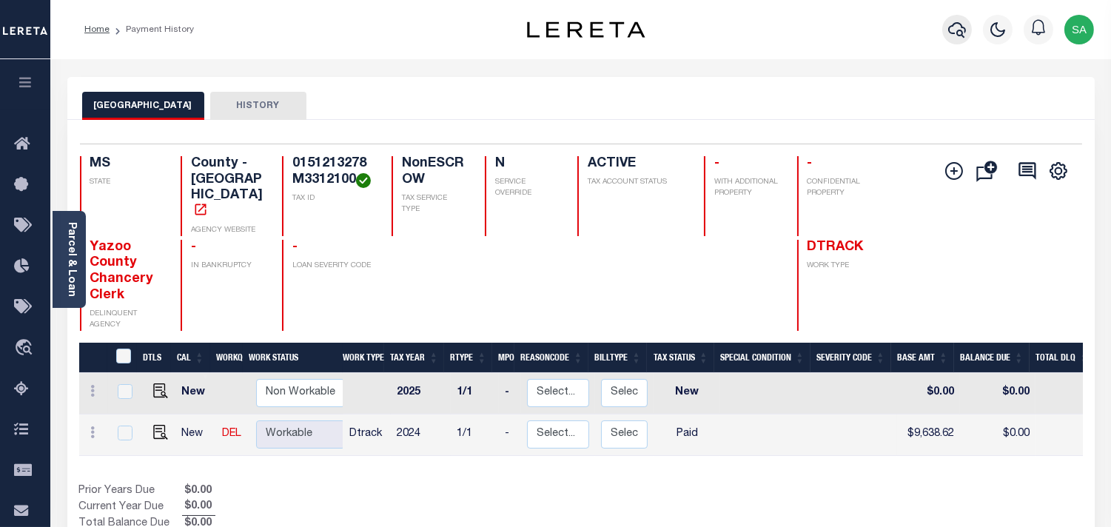
click at [965, 28] on icon "button" at bounding box center [957, 30] width 18 height 16
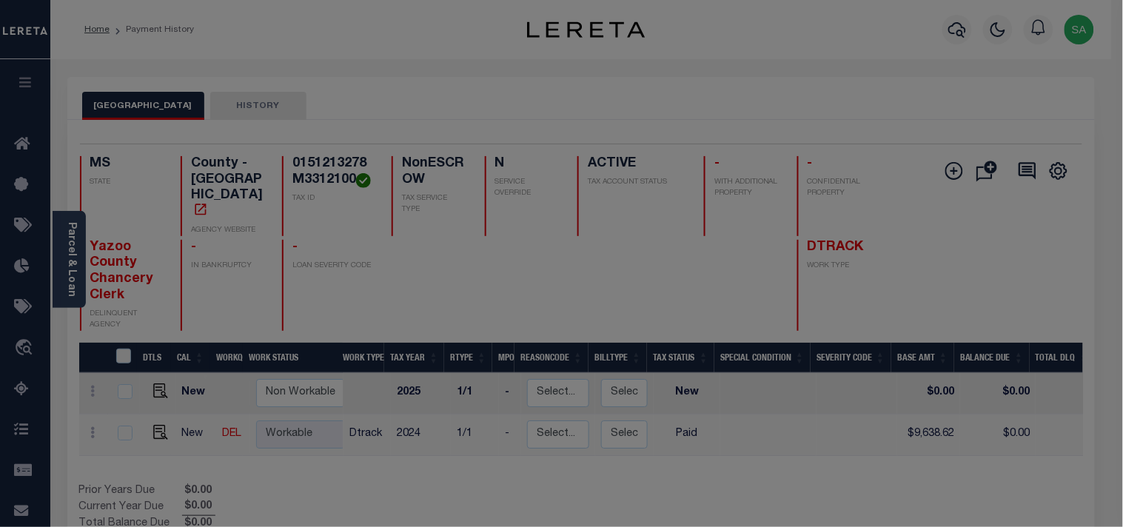
click at [0, 0] on div "Include Loans TBM Customers Borrowers Payments (Lender Non-Disb) Payments (Lend…" at bounding box center [0, 0] width 0 height 0
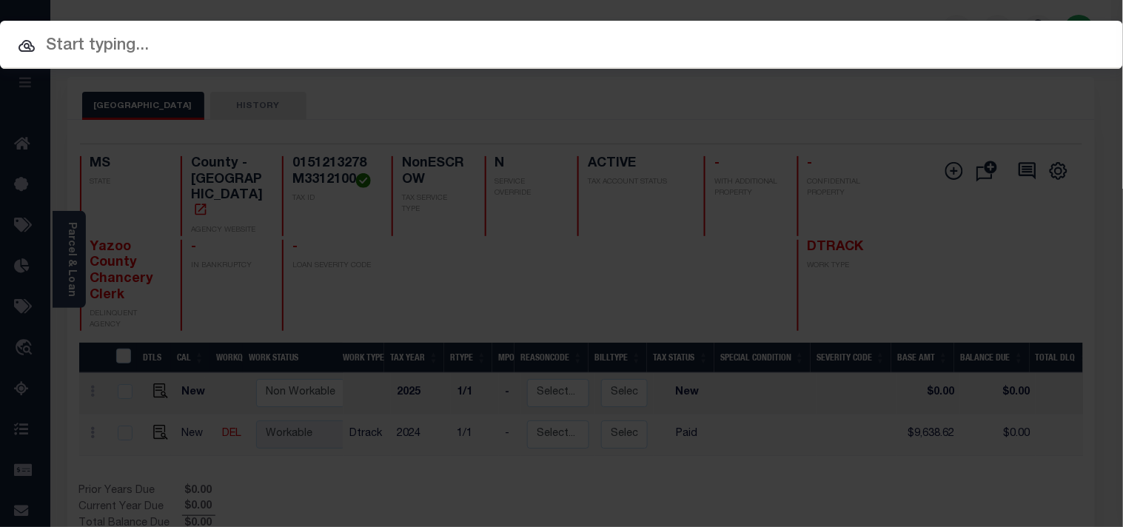
click at [825, 48] on input "text" at bounding box center [561, 46] width 1123 height 26
paste input "1747022560"
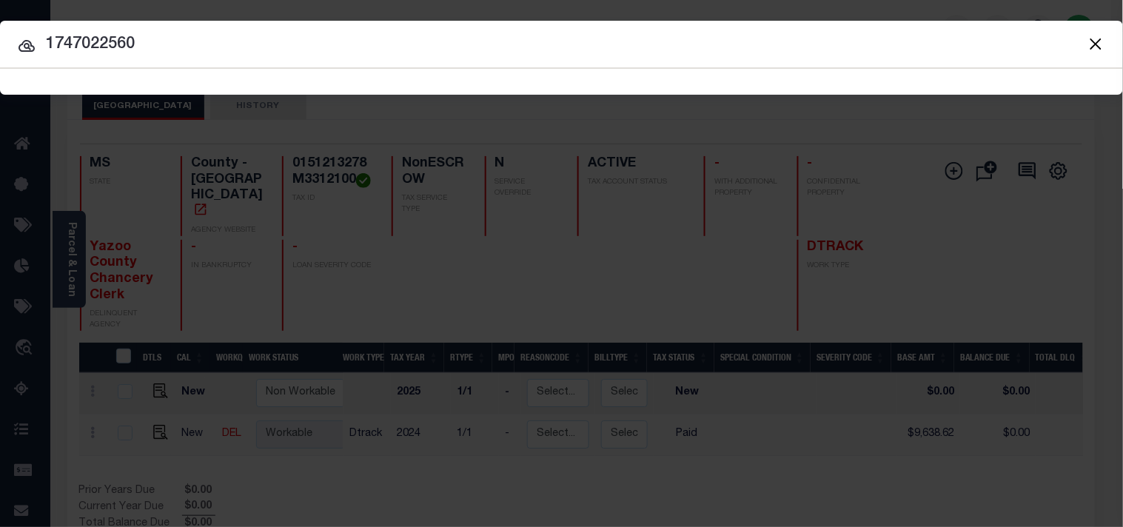
type input "1747022560"
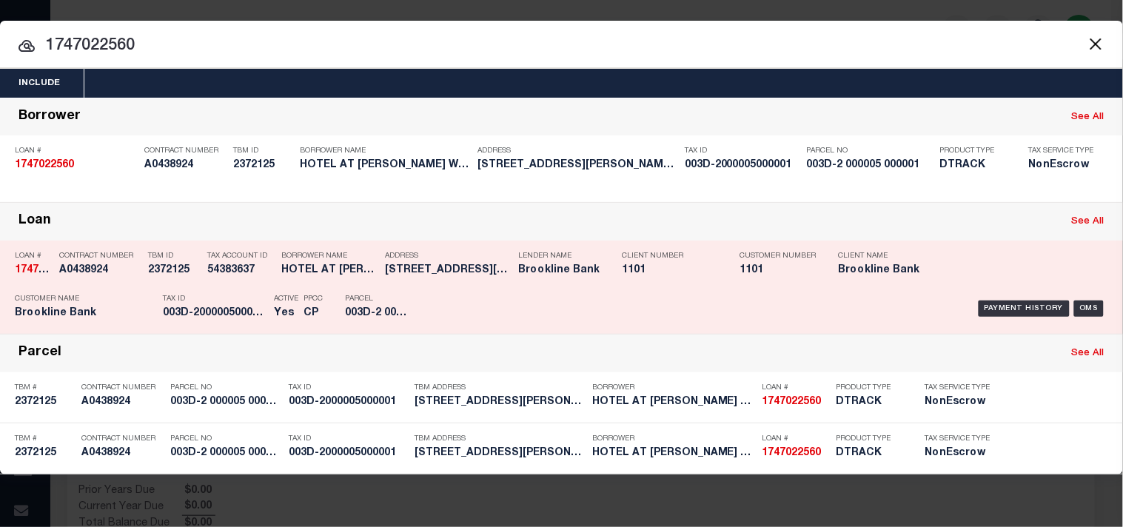
click at [487, 280] on div "Address 246 DANIEL WEBSTER HIGHWAY MERR..." at bounding box center [448, 265] width 126 height 43
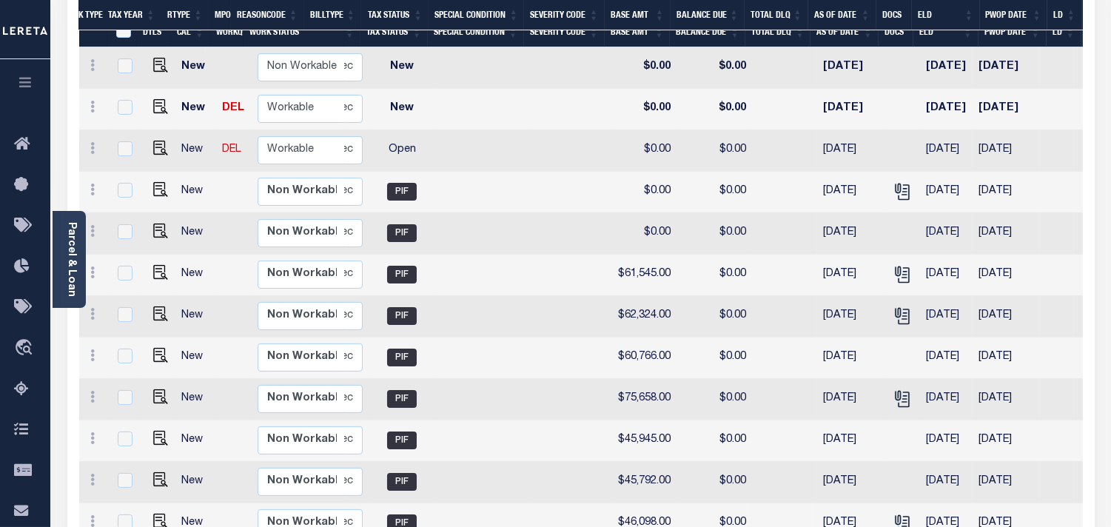
scroll to position [246, 0]
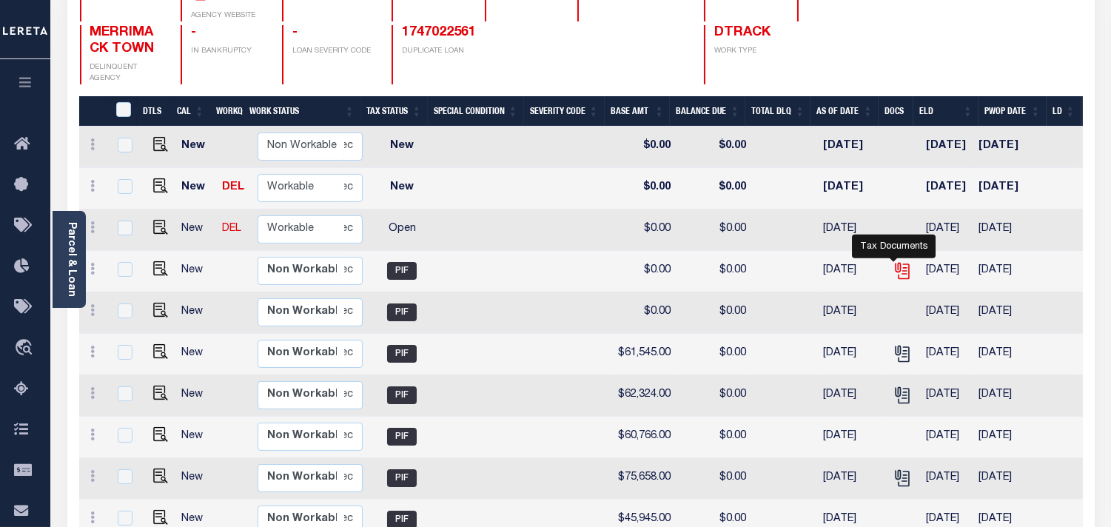
click at [894, 261] on icon "" at bounding box center [902, 270] width 19 height 19
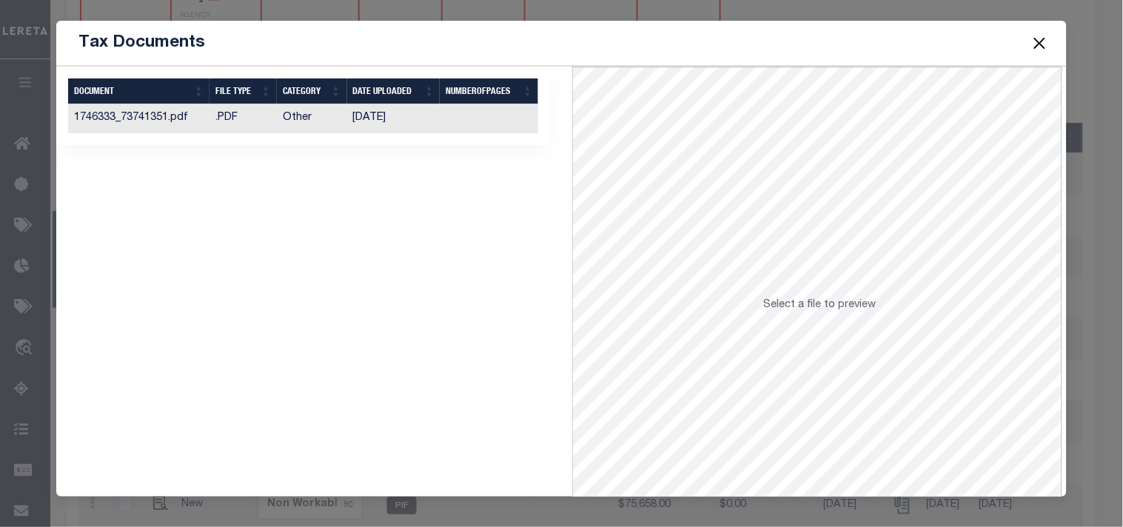
click at [403, 116] on td "11/30/2024" at bounding box center [393, 118] width 93 height 29
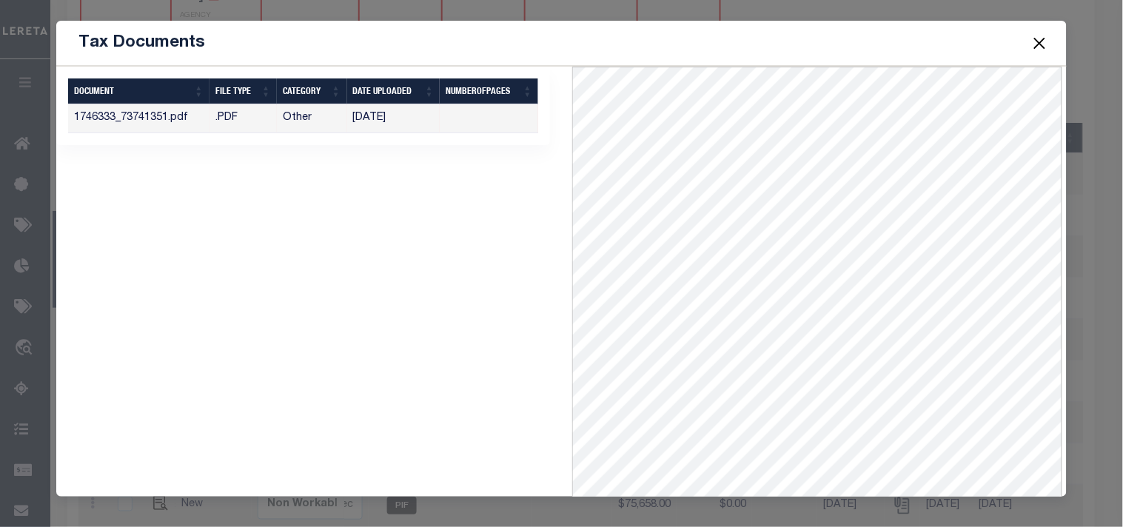
click at [1041, 42] on button "Close" at bounding box center [1039, 42] width 19 height 19
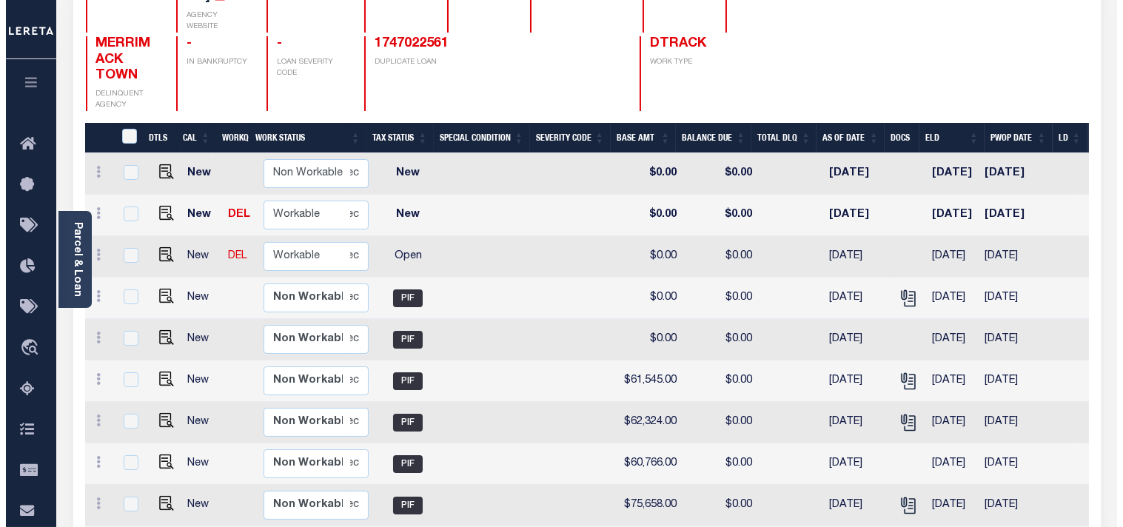
scroll to position [0, 0]
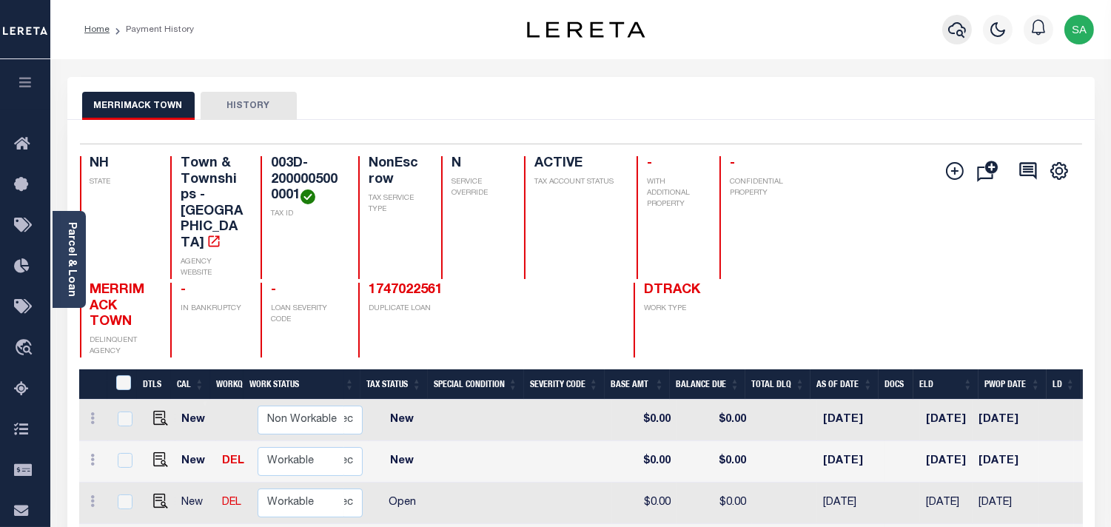
click at [956, 27] on icon "button" at bounding box center [957, 30] width 18 height 18
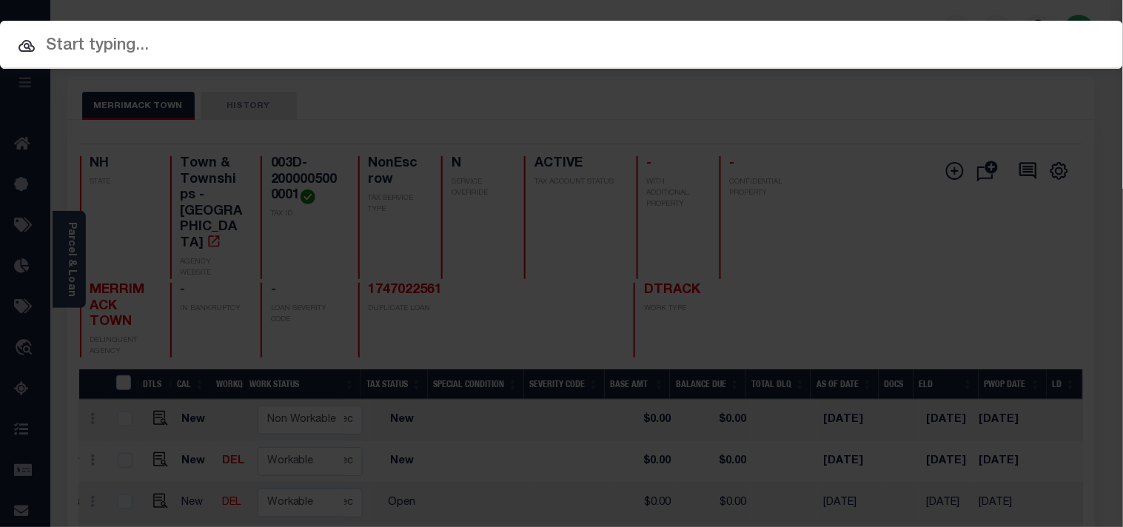
click at [906, 23] on div "Include Loans TBM Customers Borrowers Payments (Lender Non-Disb) Payments (Lend…" at bounding box center [561, 45] width 1123 height 48
paste input "22104021"
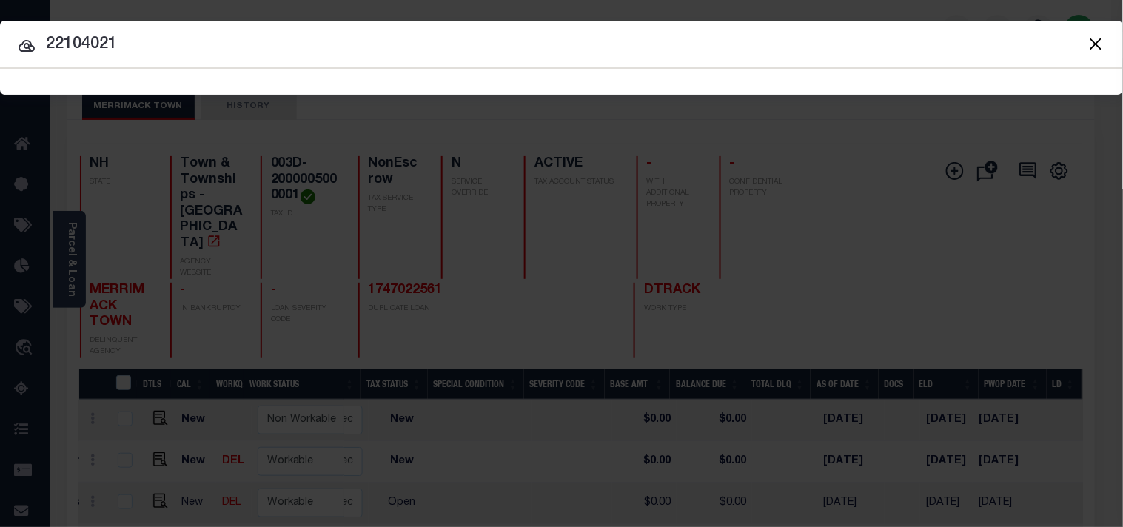
type input "22104021"
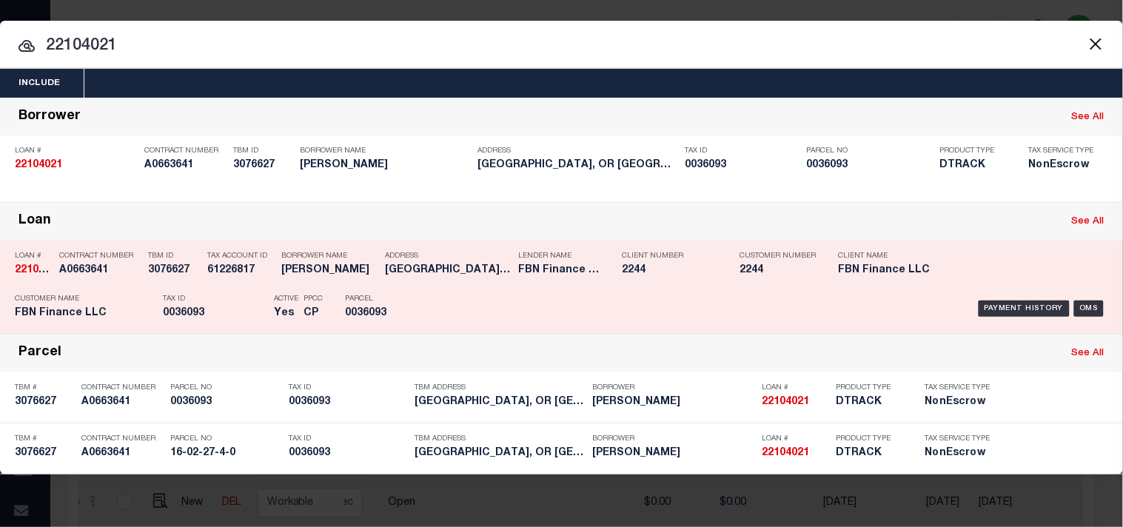
click at [452, 312] on div "Payment History OMS" at bounding box center [771, 308] width 674 height 43
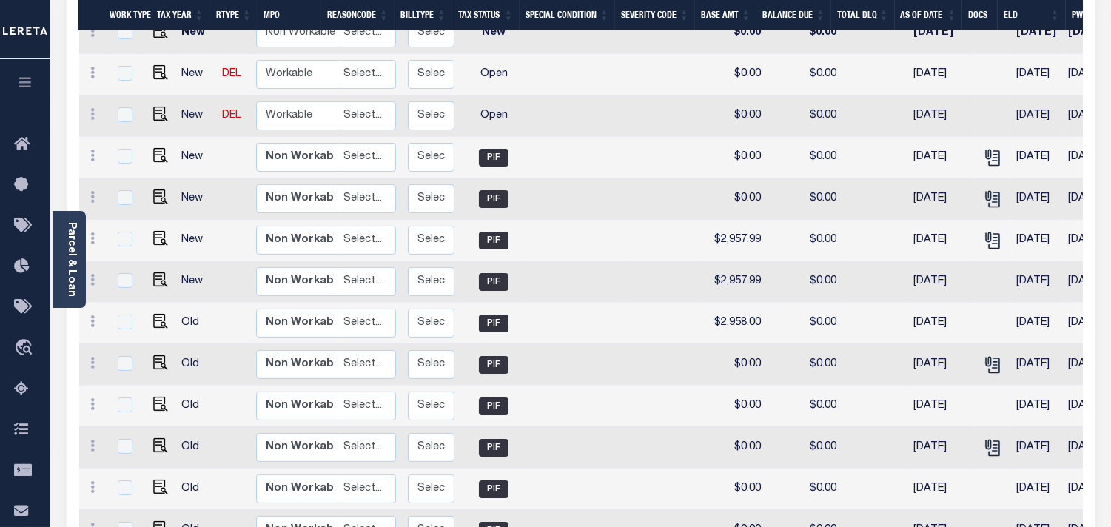
scroll to position [329, 0]
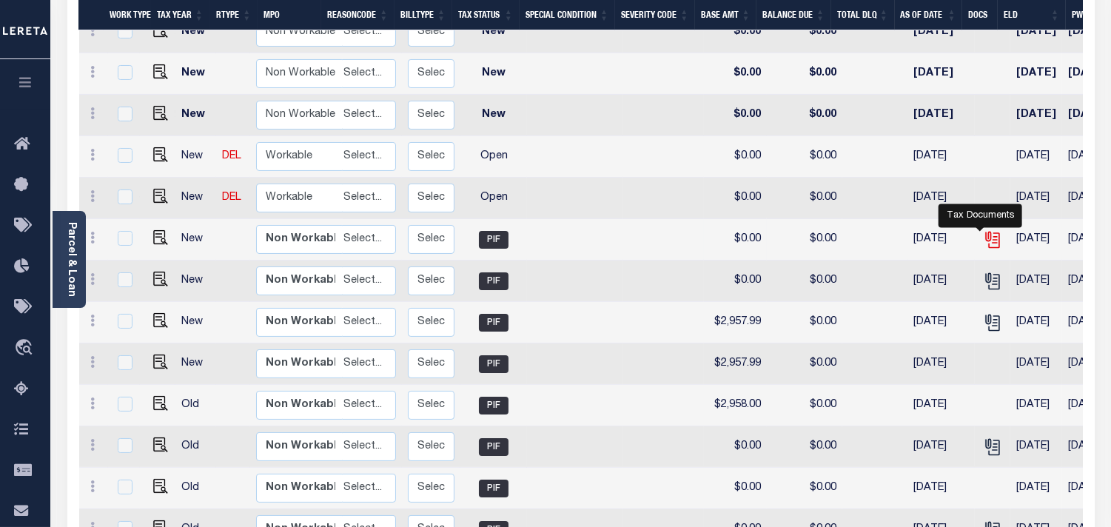
click at [983, 230] on icon "" at bounding box center [992, 239] width 19 height 19
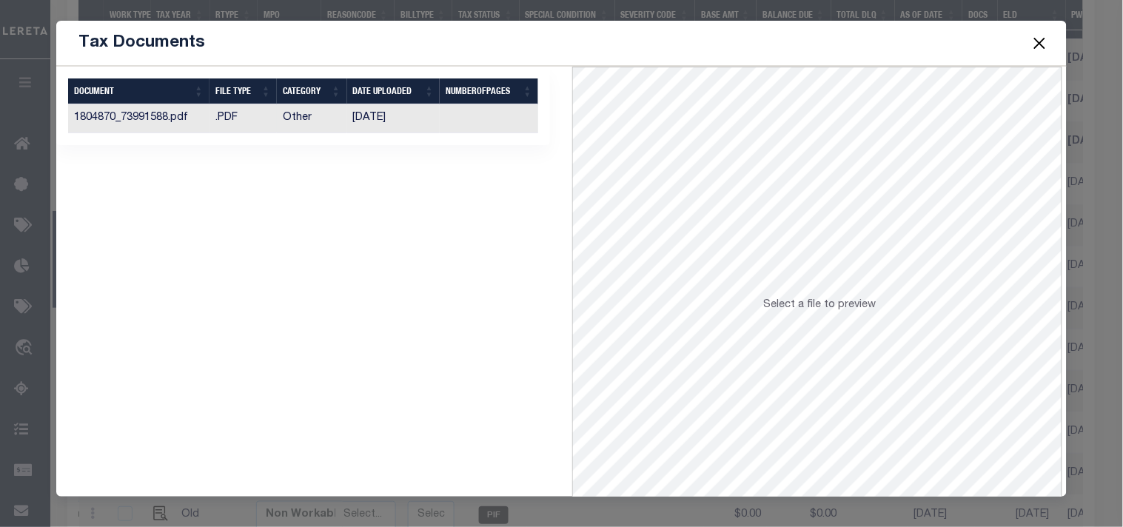
click at [379, 119] on td "[DATE]" at bounding box center [393, 118] width 93 height 29
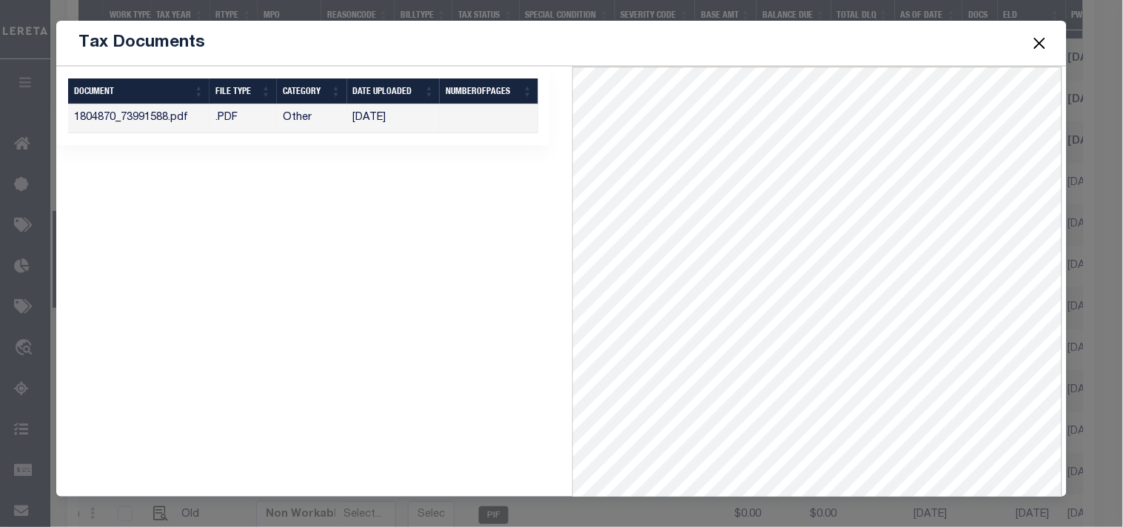
click at [1041, 44] on button "Close" at bounding box center [1039, 42] width 19 height 19
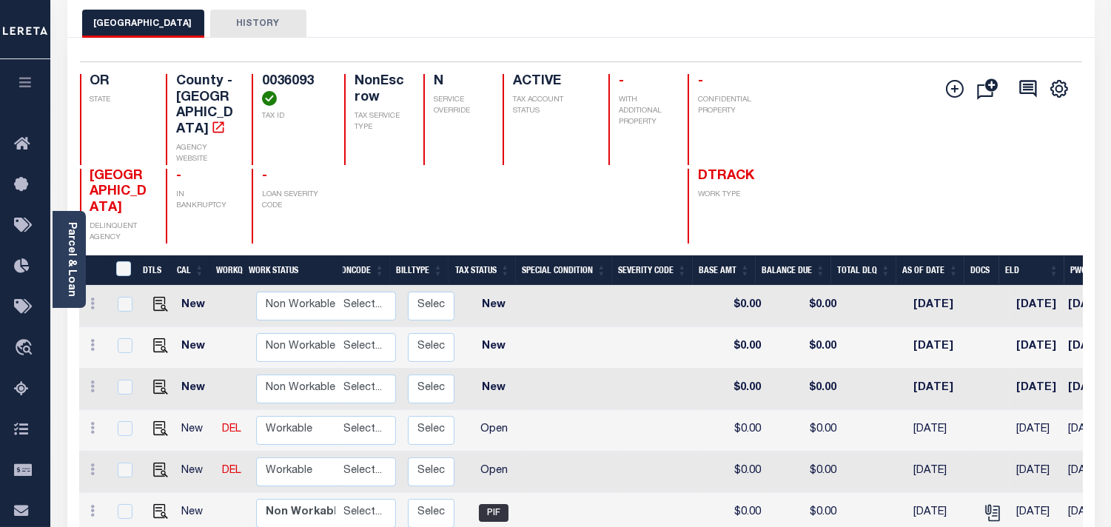
scroll to position [0, 0]
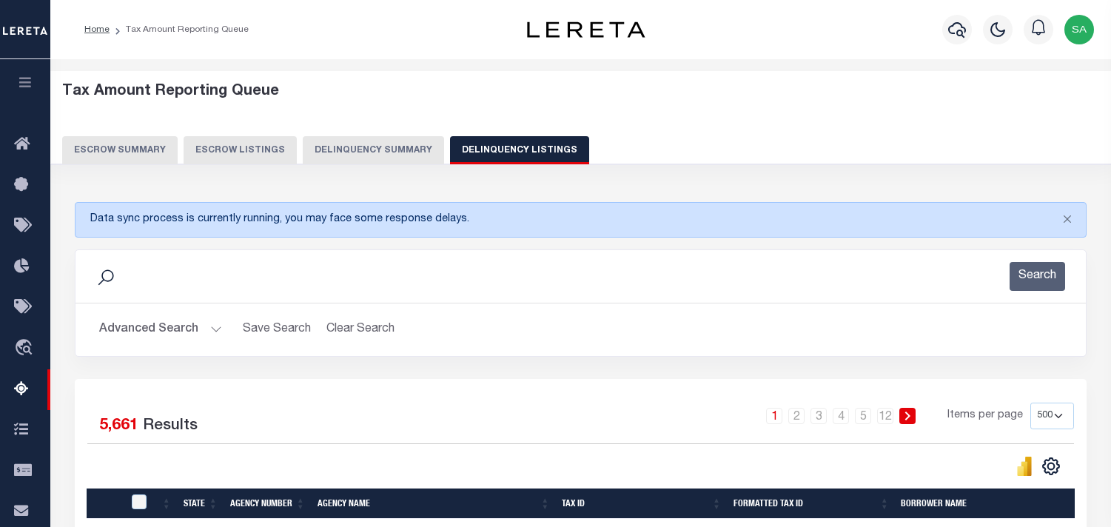
select select
select select "500"
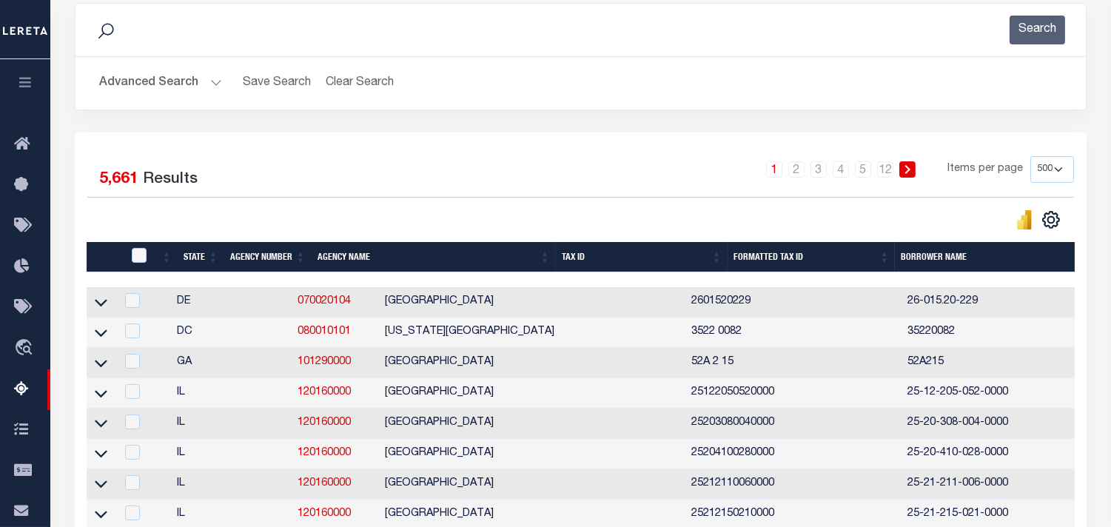
scroll to position [82, 0]
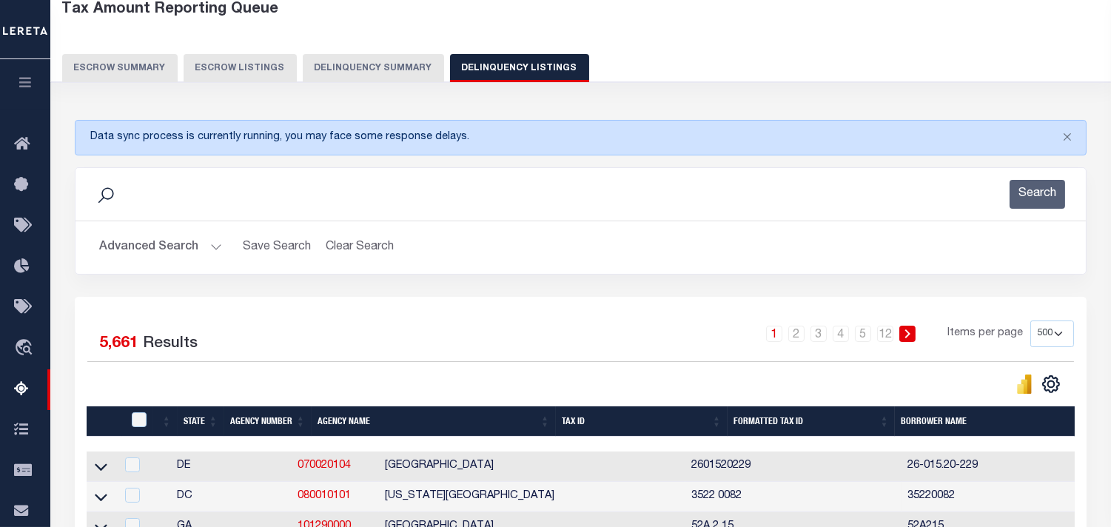
click at [208, 249] on button "Advanced Search" at bounding box center [160, 247] width 123 height 29
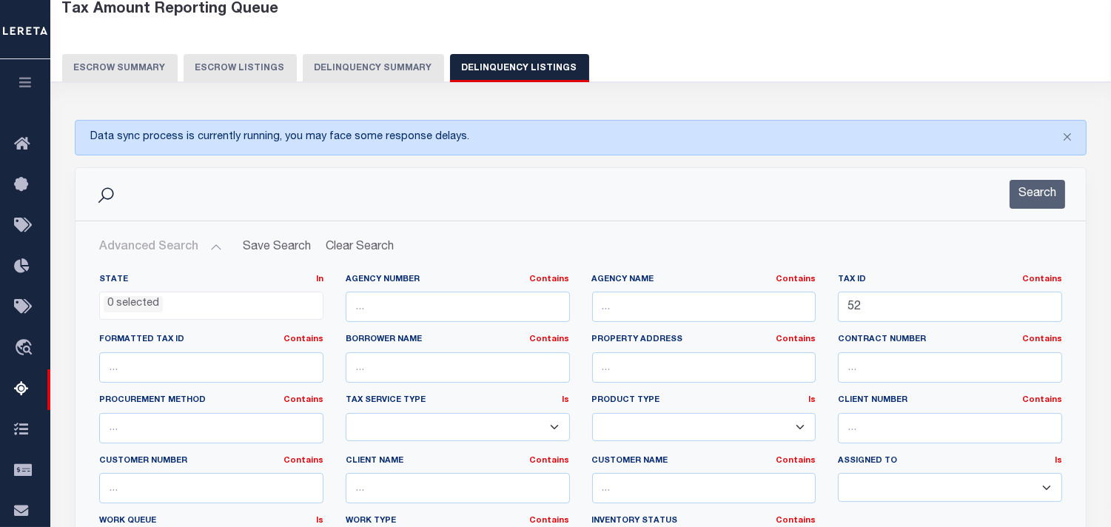
click at [225, 301] on ul "0 selected" at bounding box center [211, 302] width 223 height 20
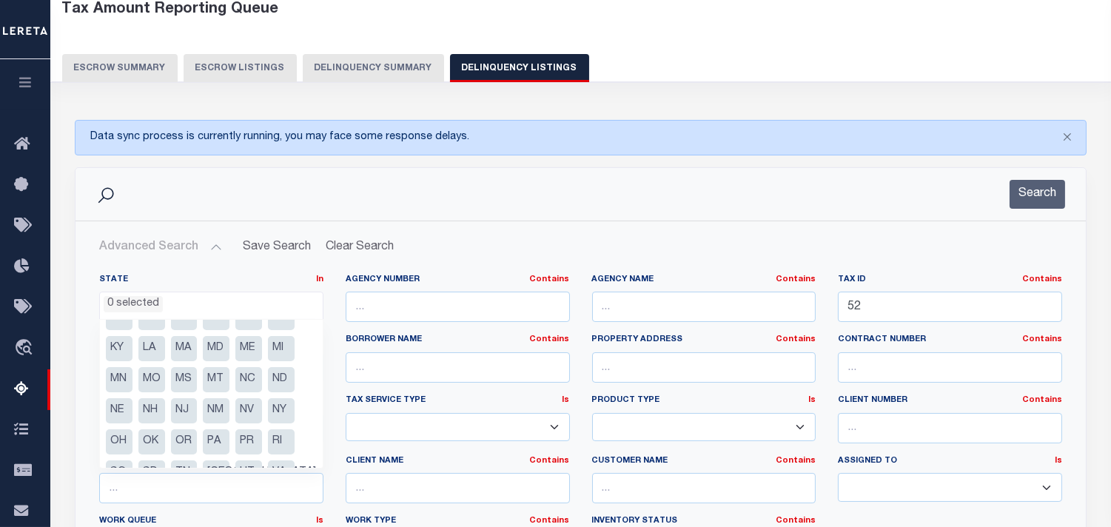
click at [184, 383] on li "MS" at bounding box center [184, 379] width 27 height 25
select select "MS"
click at [549, 257] on h2 "Advanced Search Save Search Clear Search tblassign_wrapper_dynamictable_____Def…" at bounding box center [580, 247] width 987 height 29
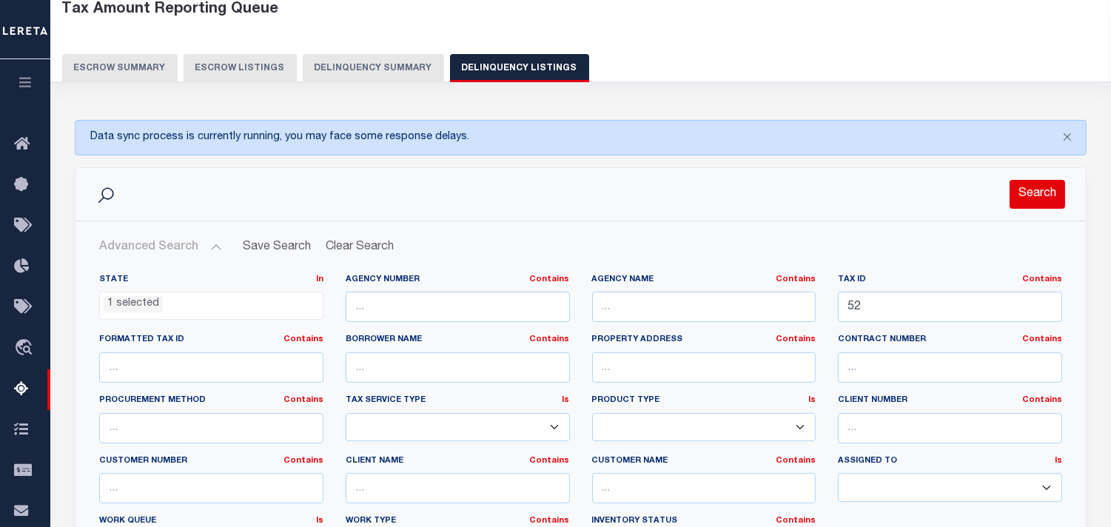
click at [1030, 206] on button "Search" at bounding box center [1038, 194] width 56 height 29
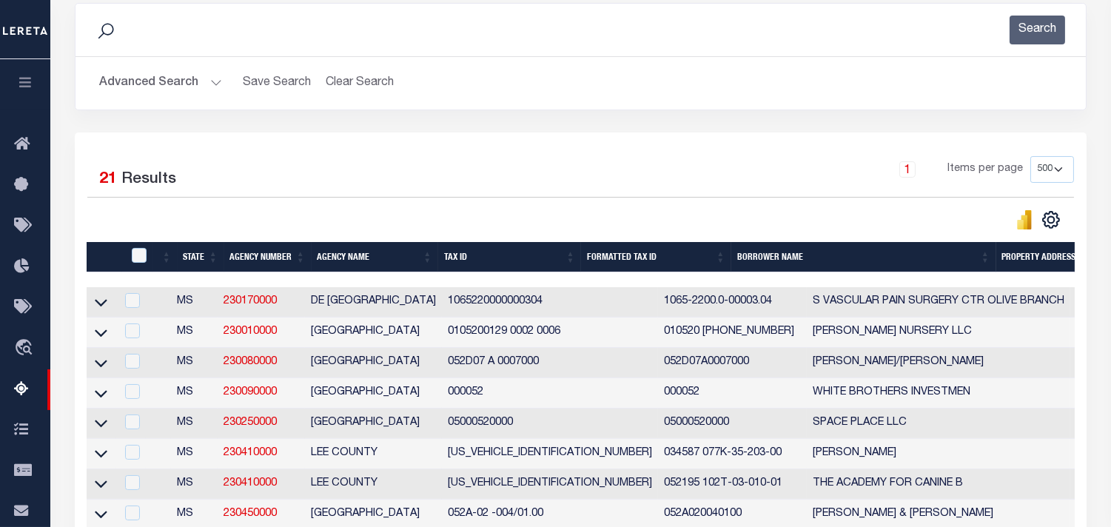
scroll to position [329, 0]
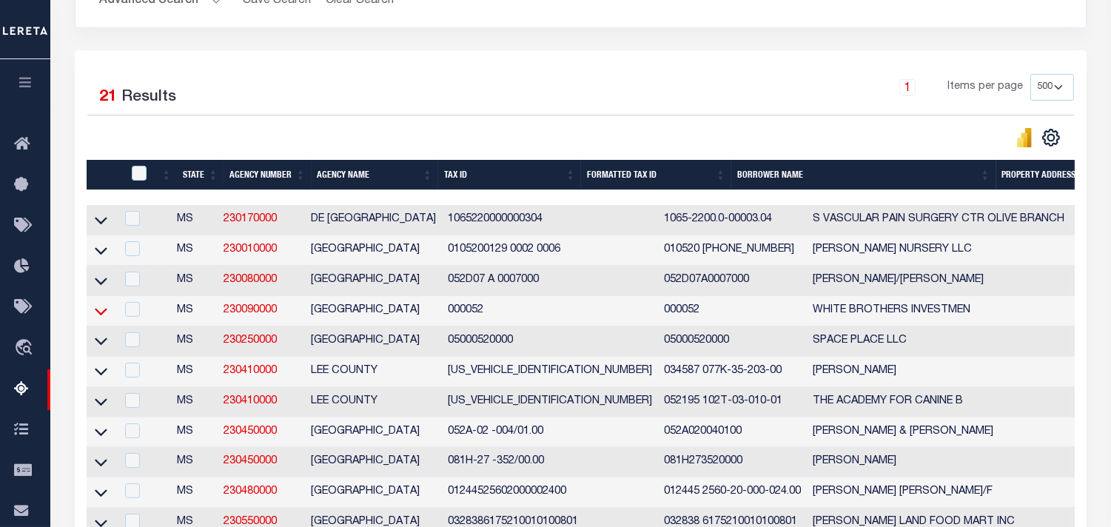
click at [100, 315] on icon at bounding box center [101, 311] width 13 height 7
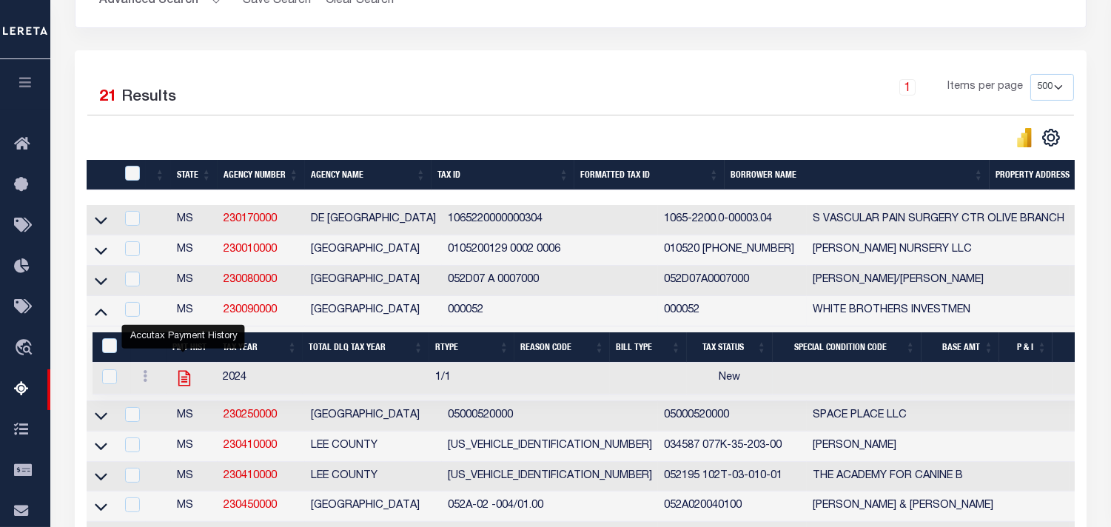
click at [182, 385] on icon "" at bounding box center [184, 378] width 19 height 19
checkbox input "true"
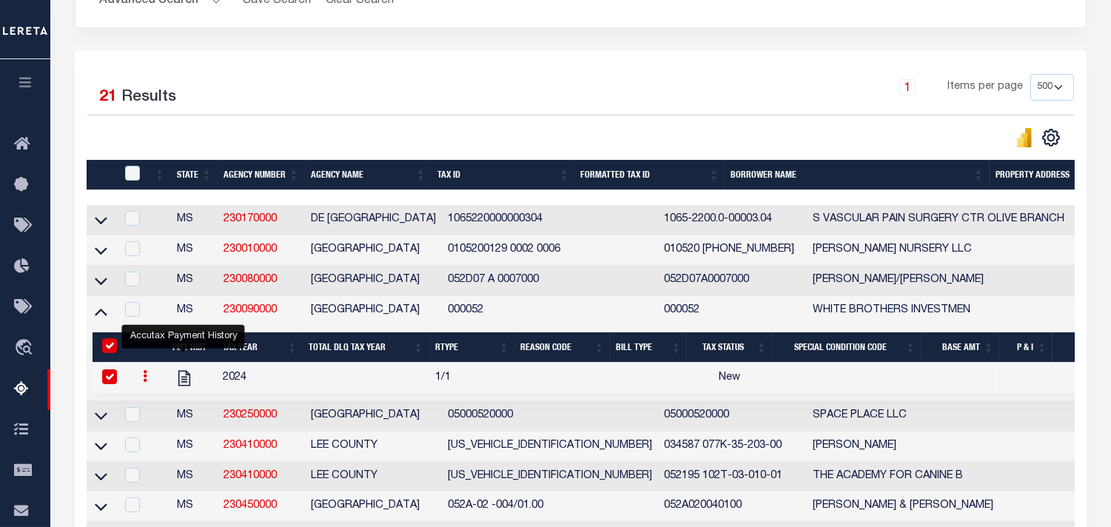
scroll to position [82, 0]
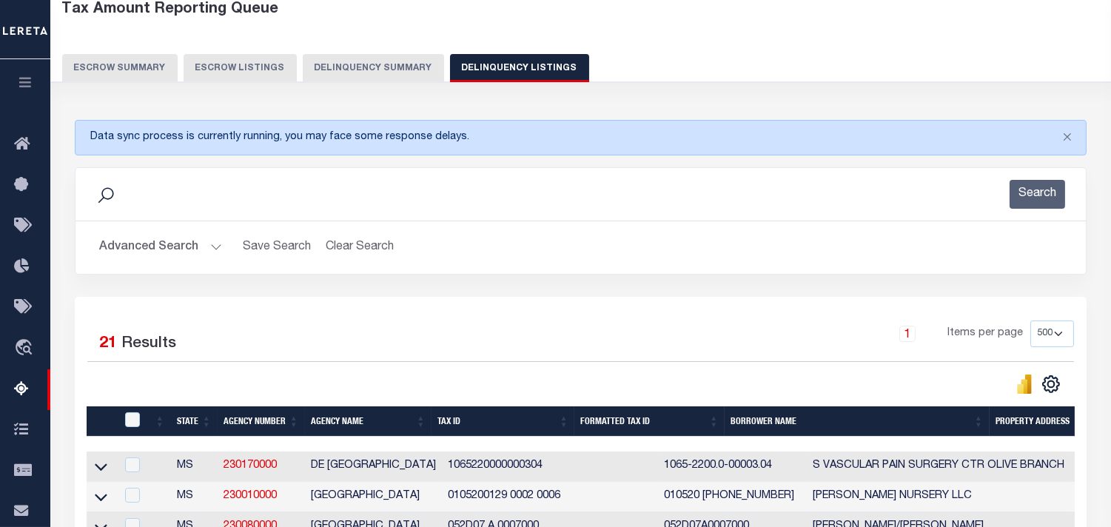
click at [209, 249] on button "Advanced Search" at bounding box center [160, 247] width 123 height 29
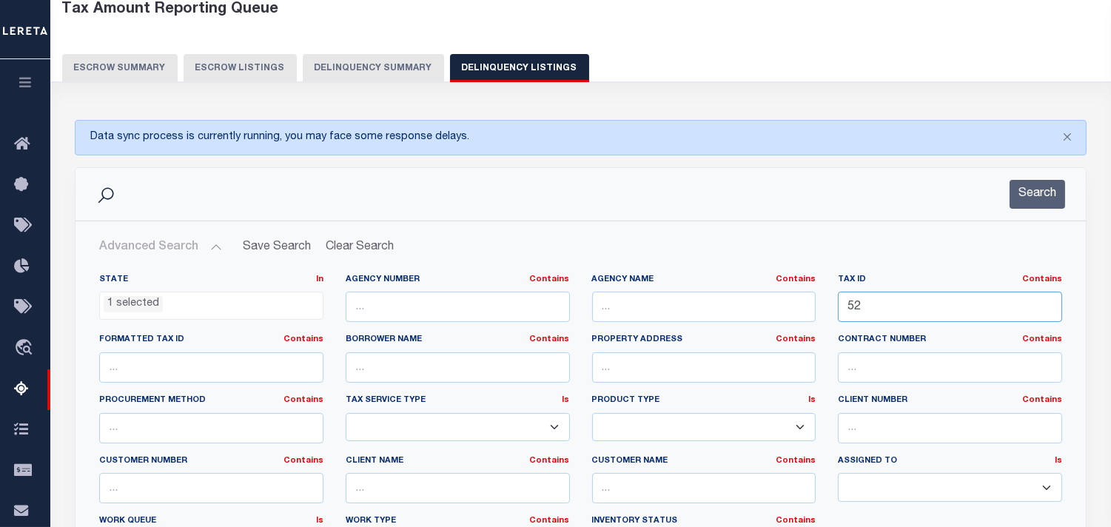
drag, startPoint x: 876, startPoint y: 305, endPoint x: 814, endPoint y: 304, distance: 61.4
click at [805, 308] on div "State In In AK AL AR AZ CA CO CT DC DE FL GA GU HI IA ID IL IN KS KY LA MA MD M…" at bounding box center [580, 425] width 985 height 302
paste input "13319"
type input "13319"
click at [1031, 198] on button "Search" at bounding box center [1038, 194] width 56 height 29
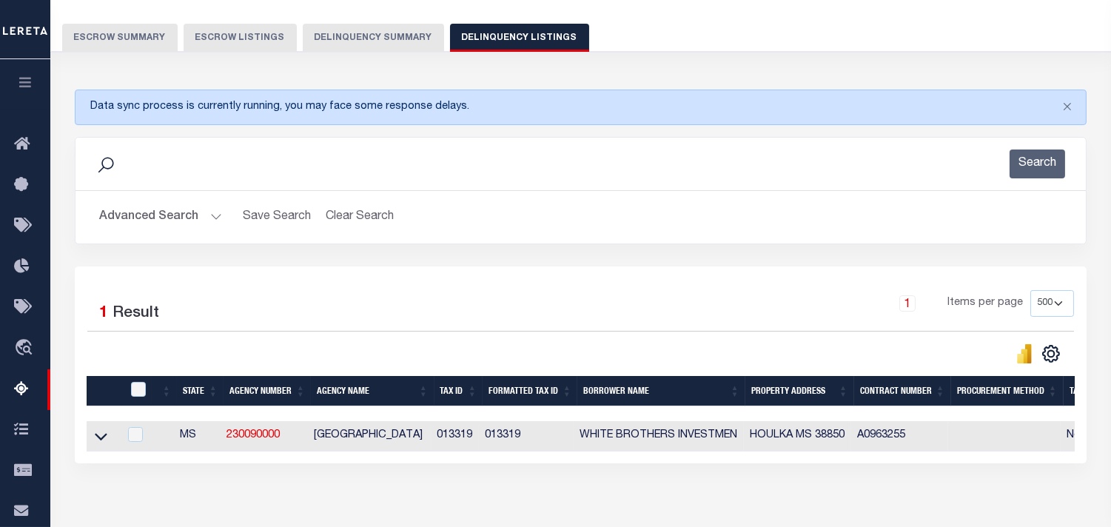
scroll to position [164, 0]
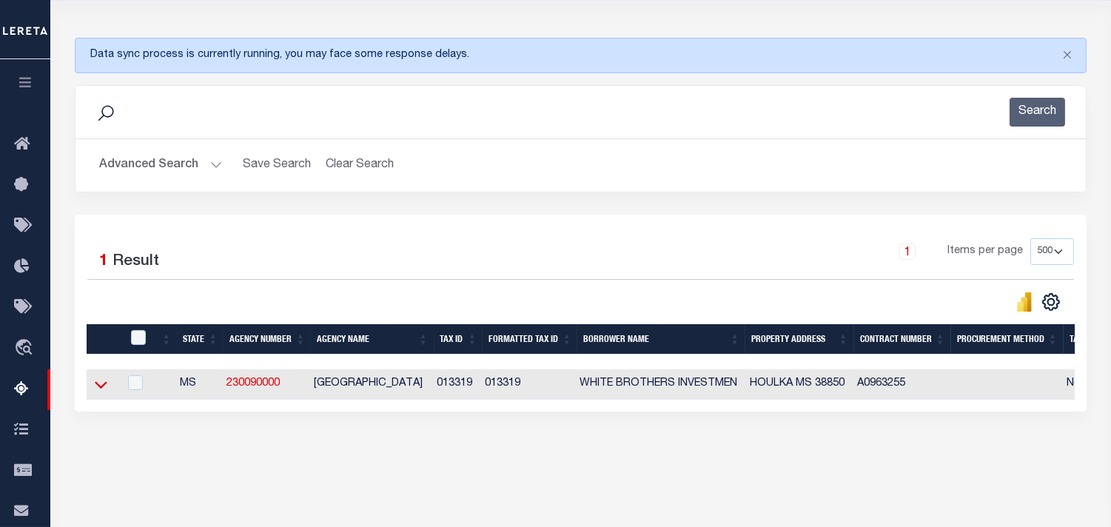
click at [100, 392] on icon at bounding box center [101, 385] width 13 height 16
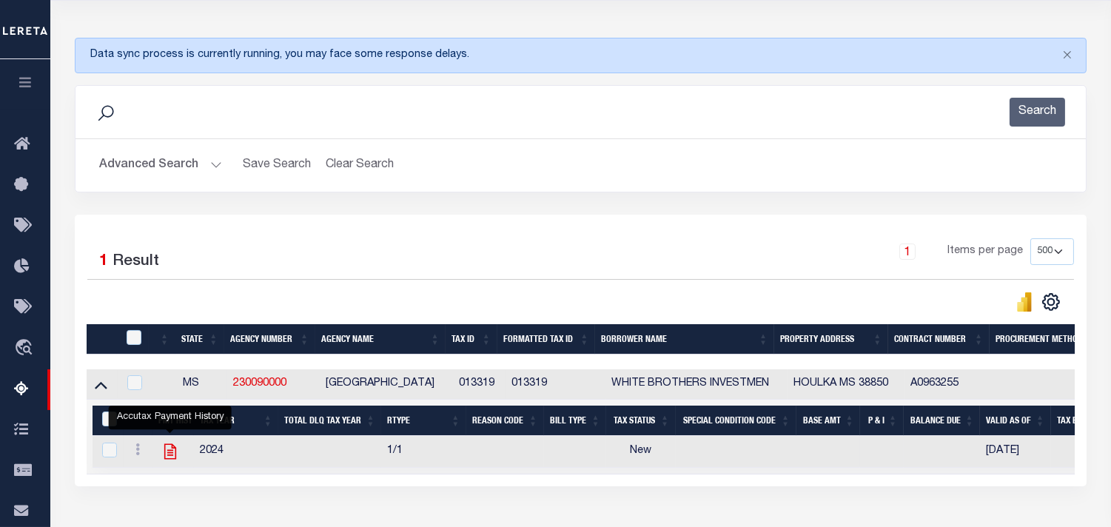
click at [171, 460] on icon "" at bounding box center [170, 451] width 19 height 19
checkbox input "true"
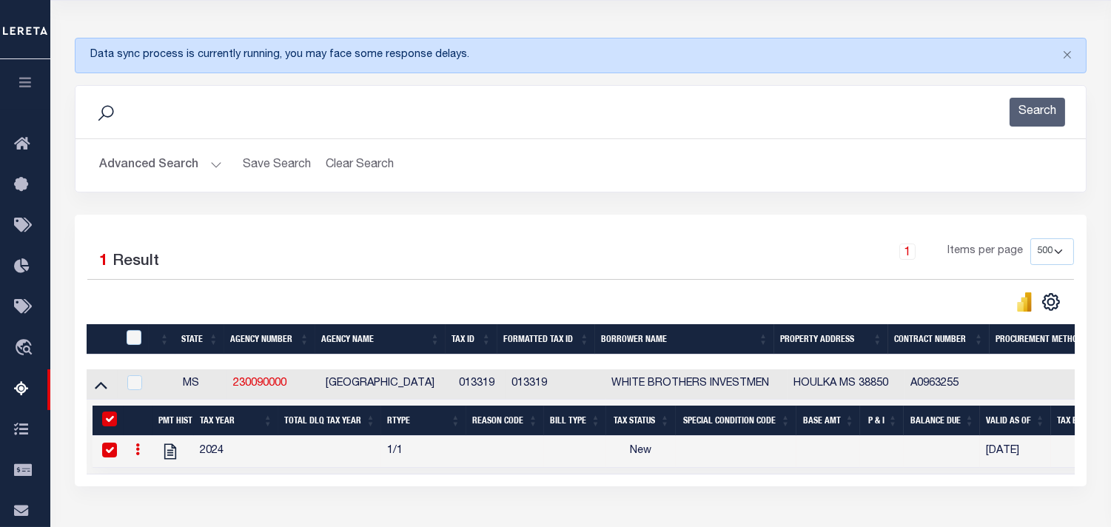
click at [219, 169] on button "Advanced Search" at bounding box center [160, 165] width 123 height 29
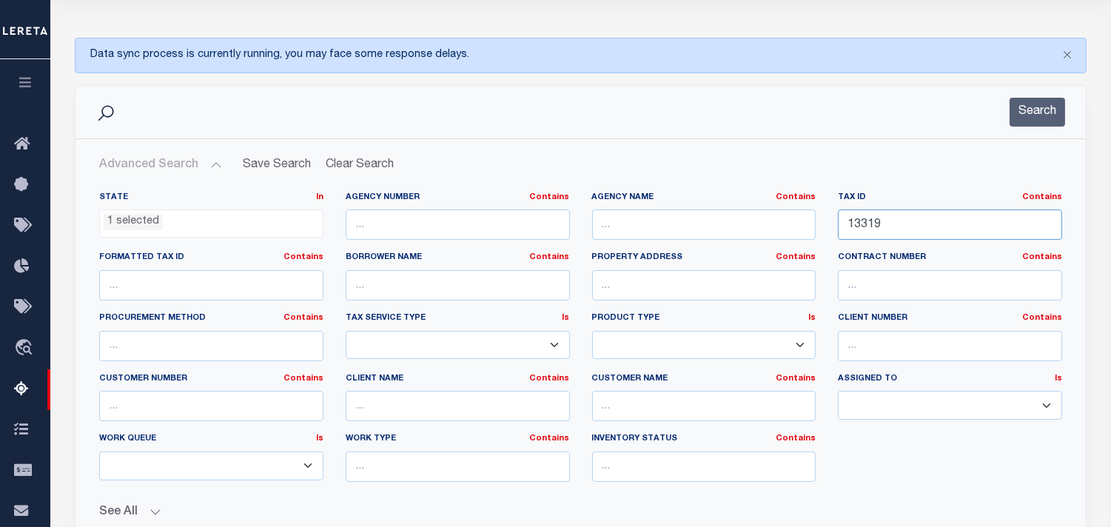
click at [794, 230] on div "State In In AK AL AR AZ CA CO CT DC DE FL GA GU HI IA ID IL IN KS KY LA MA MD M…" at bounding box center [580, 343] width 985 height 302
click at [1010, 113] on button "Search" at bounding box center [1038, 112] width 56 height 29
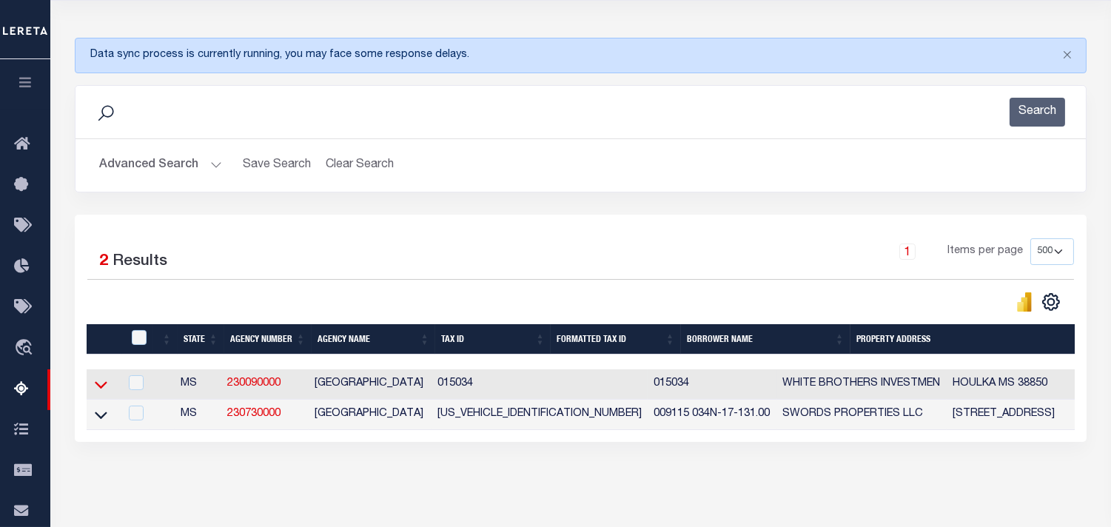
click at [104, 387] on icon at bounding box center [101, 384] width 13 height 7
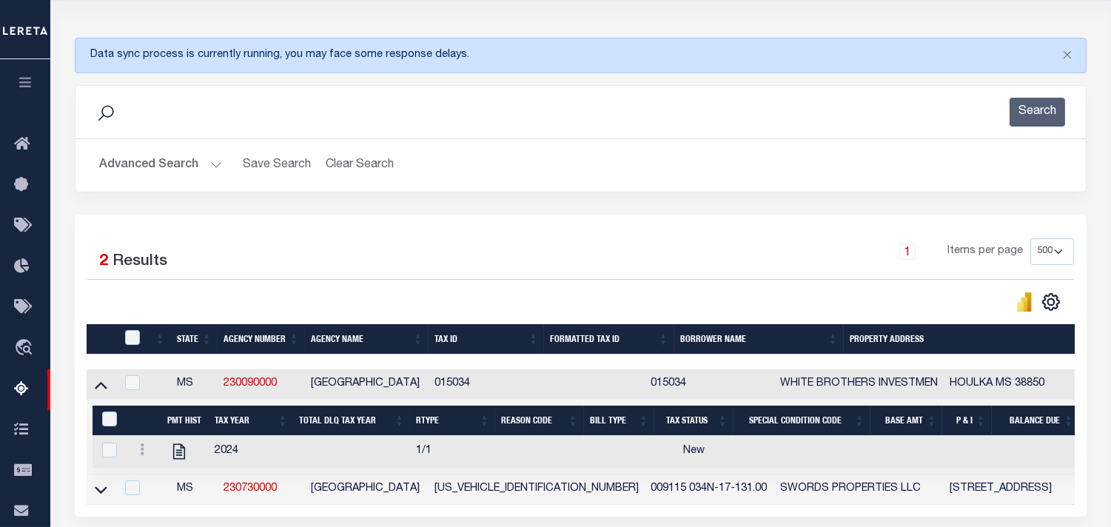
click at [212, 169] on button "Advanced Search" at bounding box center [160, 165] width 123 height 29
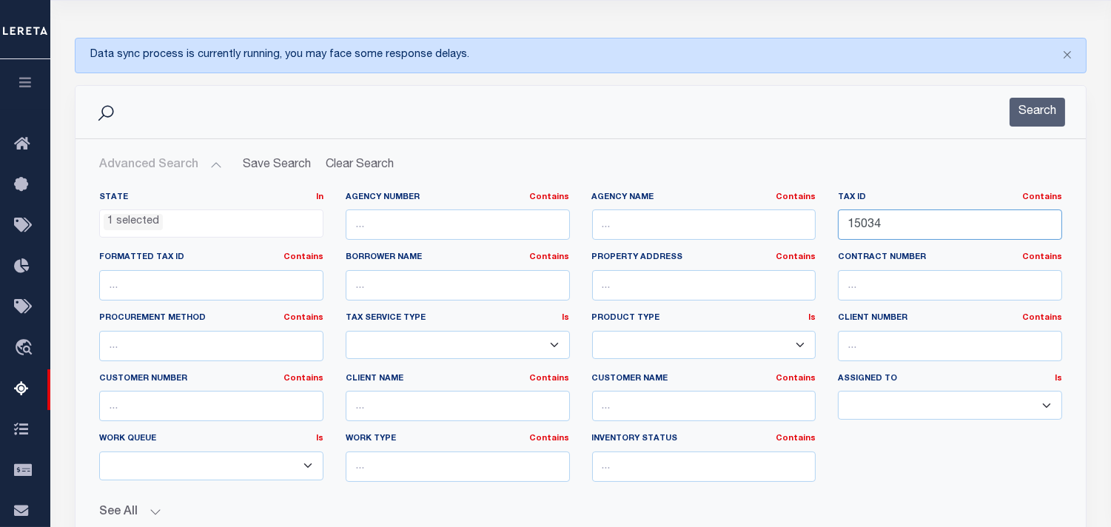
drag, startPoint x: 908, startPoint y: 232, endPoint x: 772, endPoint y: 238, distance: 135.6
click at [728, 244] on div "State In In AK AL AR AZ CA CO CT DC DE FL GA GU HI IA ID IL IN KS KY LA MA MD M…" at bounding box center [580, 343] width 985 height 302
paste input "6737"
type input "6737"
click at [1022, 113] on button "Search" at bounding box center [1038, 112] width 56 height 29
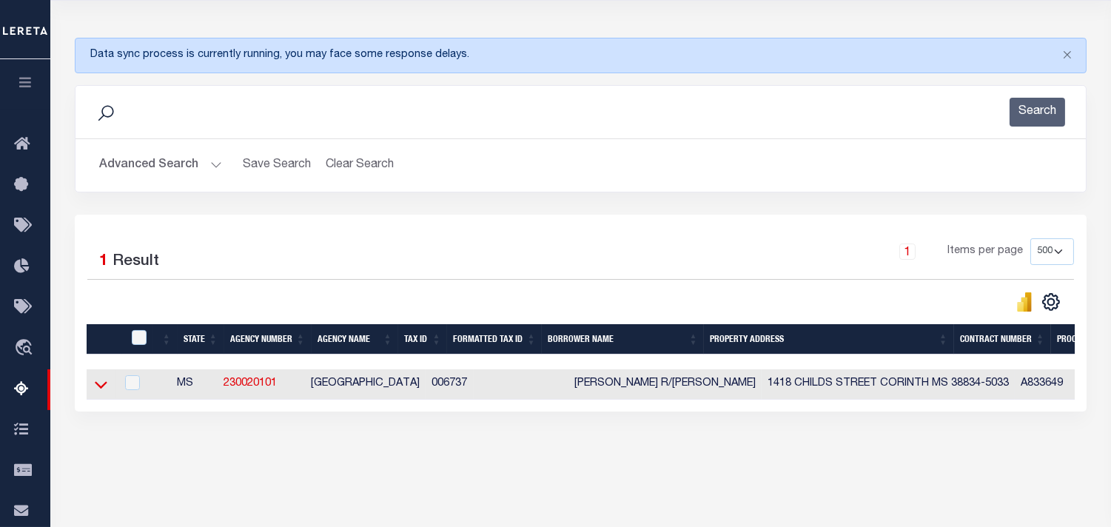
click at [102, 389] on icon at bounding box center [101, 384] width 13 height 7
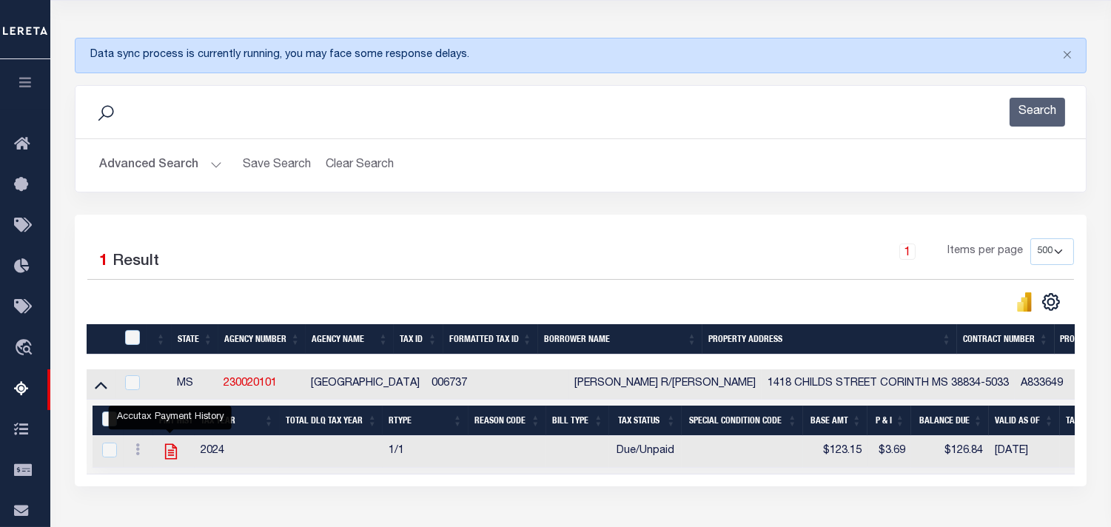
click at [175, 456] on icon "" at bounding box center [171, 452] width 12 height 16
checkbox input "true"
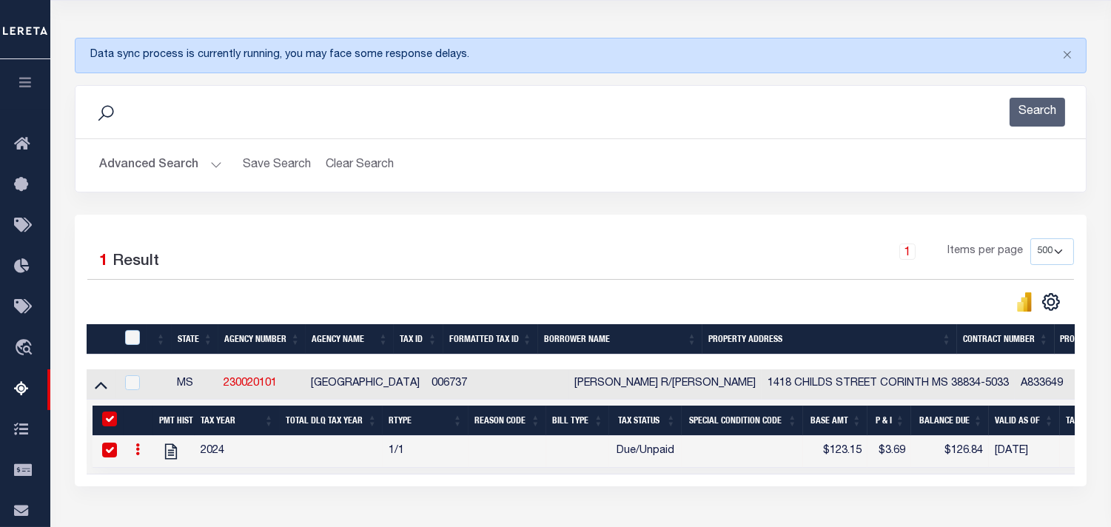
click at [218, 164] on button "Advanced Search" at bounding box center [160, 165] width 123 height 29
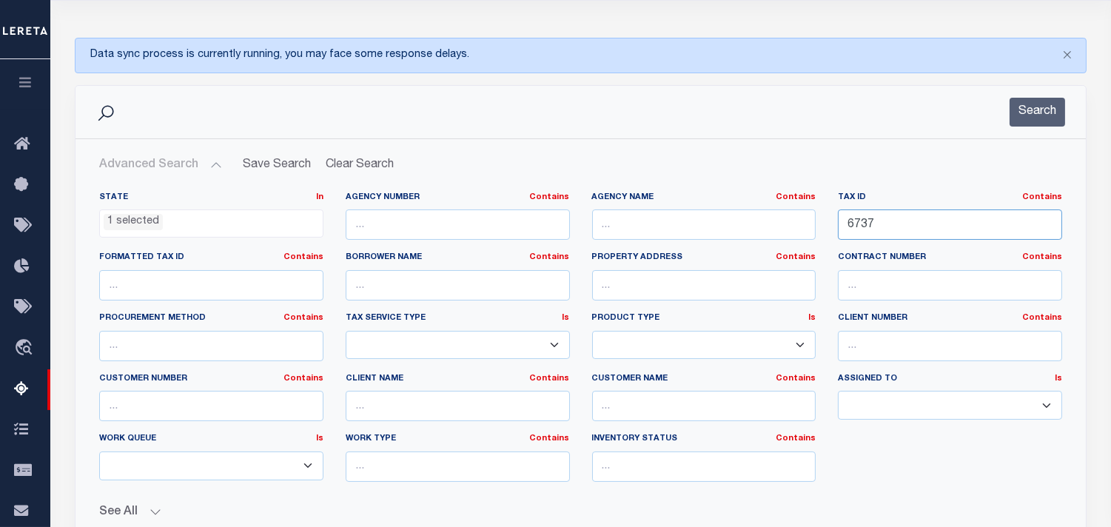
click at [705, 233] on div "State In In AK AL AR AZ CA CO CT DC DE FL GA GU HI IA ID IL IN KS KY LA MA MD M…" at bounding box center [580, 343] width 985 height 302
paste input "0016140209314A02300"
type input "0016140209314A02300"
click at [1023, 112] on button "Search" at bounding box center [1038, 112] width 56 height 29
click at [1025, 113] on button "Search" at bounding box center [1038, 112] width 56 height 29
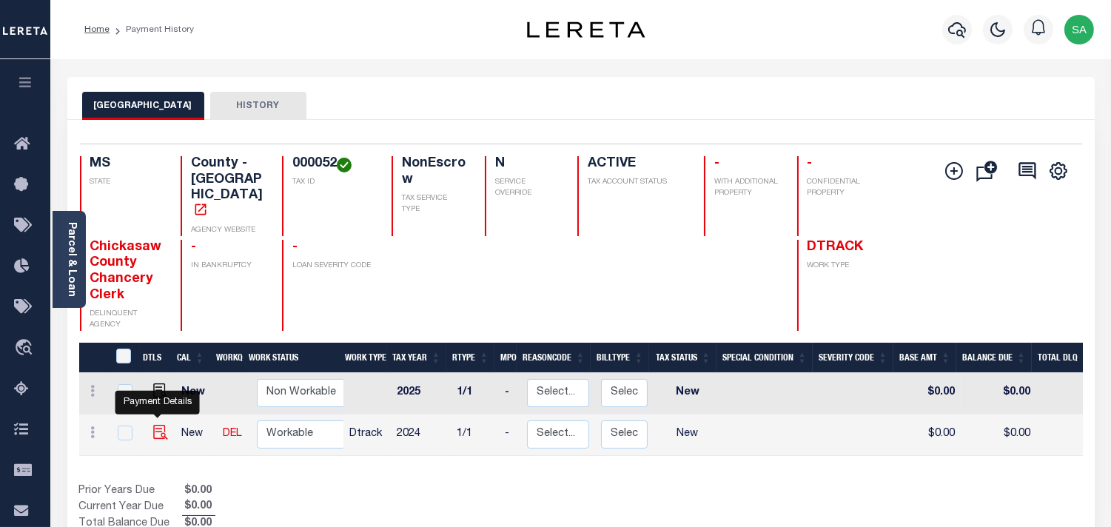
click at [161, 425] on img "" at bounding box center [160, 432] width 15 height 15
checkbox input "true"
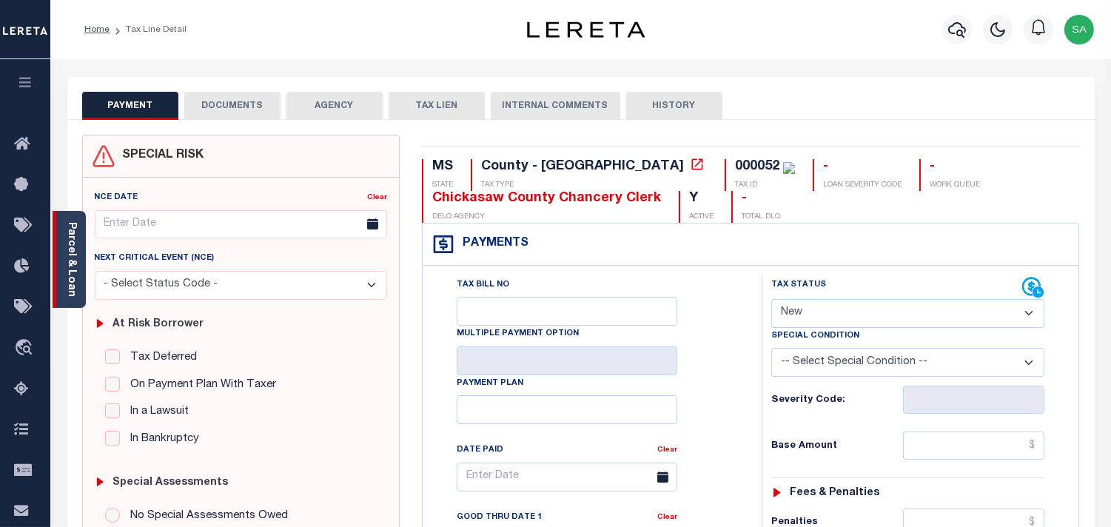
click at [78, 265] on div "Parcel & Loan" at bounding box center [69, 259] width 33 height 97
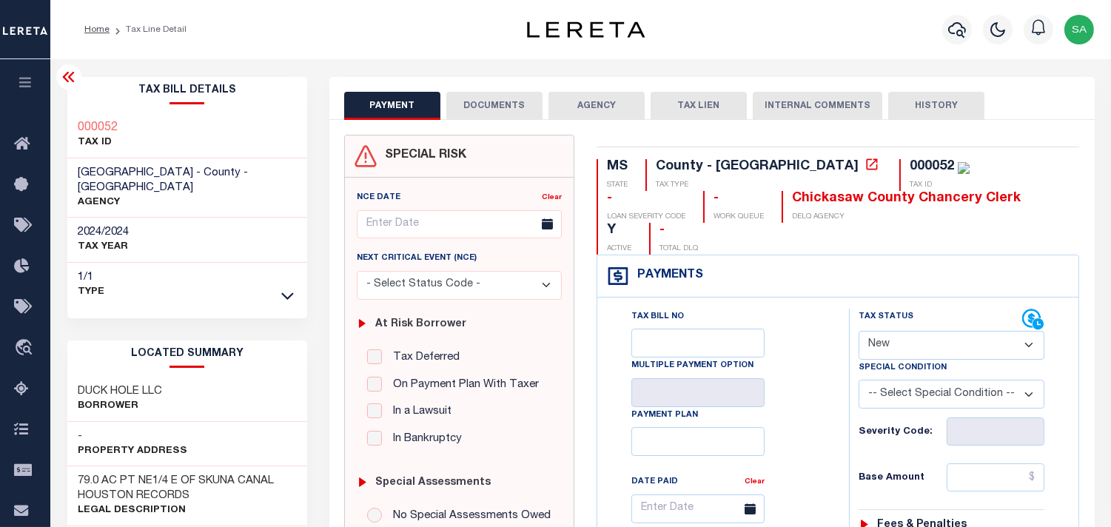
click at [131, 175] on span "[GEOGRAPHIC_DATA] - County - [GEOGRAPHIC_DATA]" at bounding box center [163, 180] width 170 height 26
copy span "CHICKASAW"
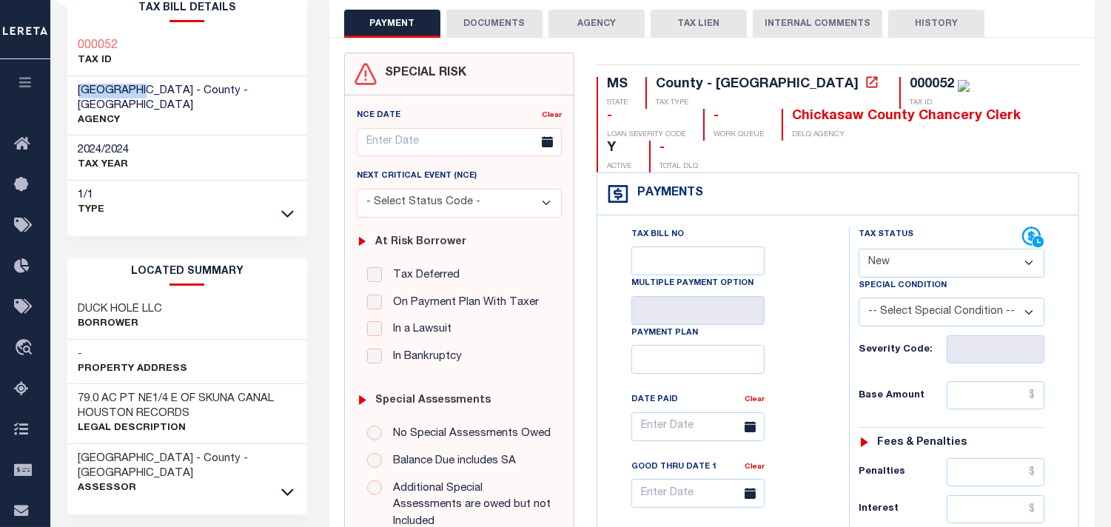
drag, startPoint x: 892, startPoint y: 233, endPoint x: 892, endPoint y: 241, distance: 8.1
click at [892, 249] on select "- Select Status Code - Open Due/Unpaid Paid Incomplete No Tax Due Internal Refu…" at bounding box center [952, 263] width 186 height 29
select select "PYD"
click at [859, 249] on select "- Select Status Code - Open Due/Unpaid Paid Incomplete No Tax Due Internal Refu…" at bounding box center [952, 263] width 186 height 29
type input "[DATE]"
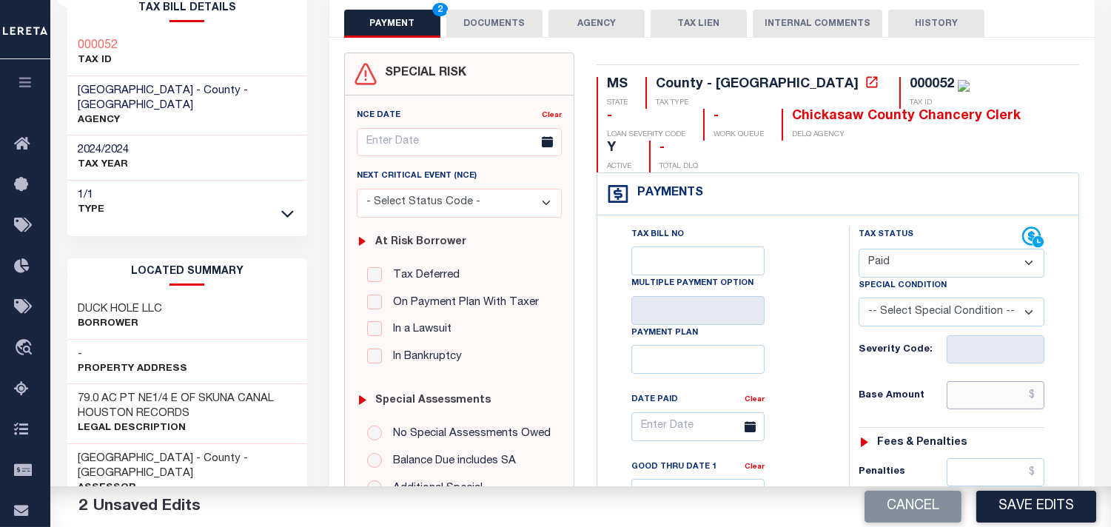
click at [973, 381] on input "text" at bounding box center [996, 395] width 98 height 28
click at [1030, 381] on input "$727.20" at bounding box center [996, 395] width 98 height 28
click at [1029, 381] on input "$727.20" at bounding box center [996, 395] width 98 height 28
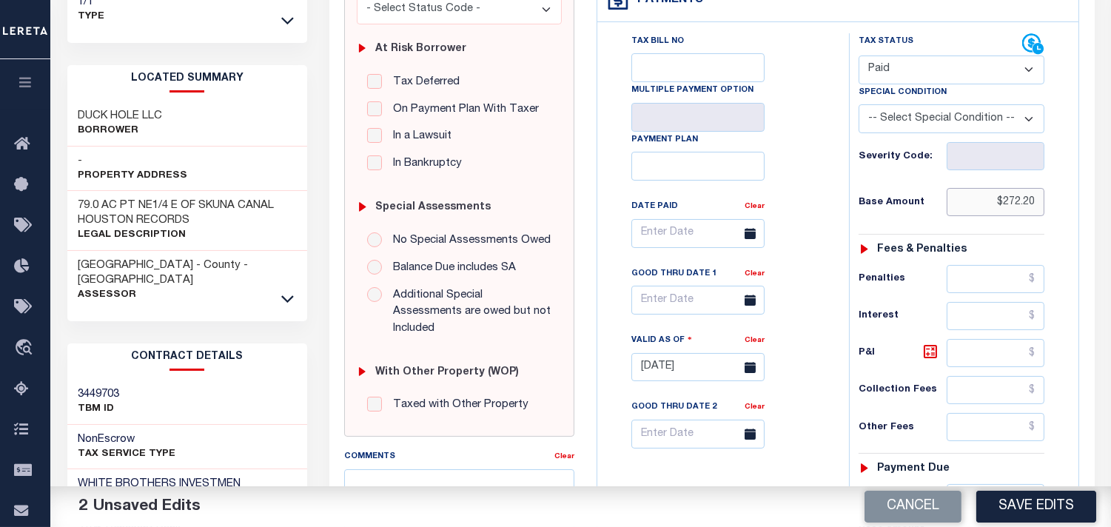
scroll to position [411, 0]
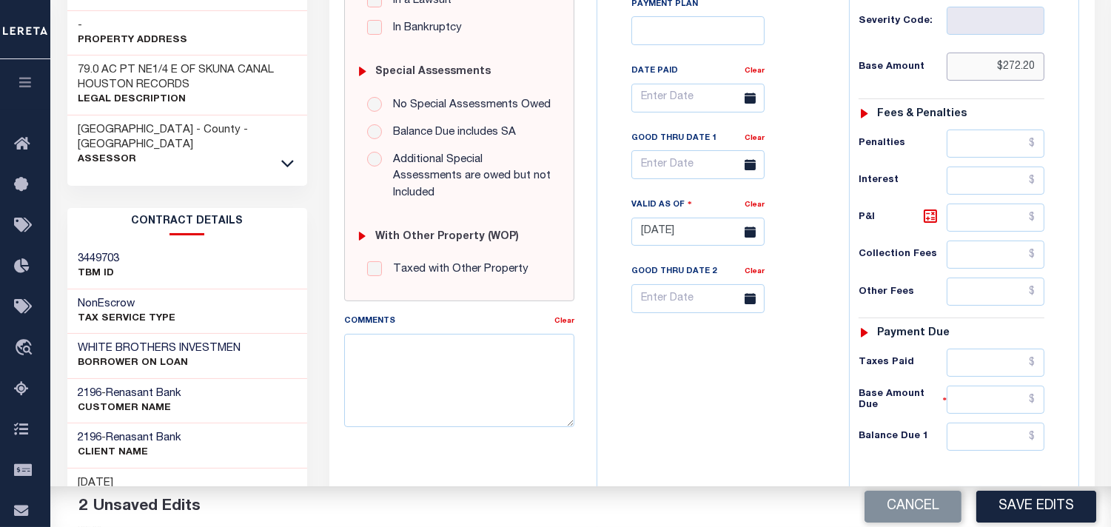
type input "$272.20"
drag, startPoint x: 1000, startPoint y: 410, endPoint x: 960, endPoint y: 412, distance: 40.0
click at [1000, 423] on input "text" at bounding box center [996, 437] width 98 height 28
type input "$0.00"
click at [728, 408] on div "Tax Bill No Multiple Payment Option Payment Plan Clear" at bounding box center [719, 225] width 237 height 654
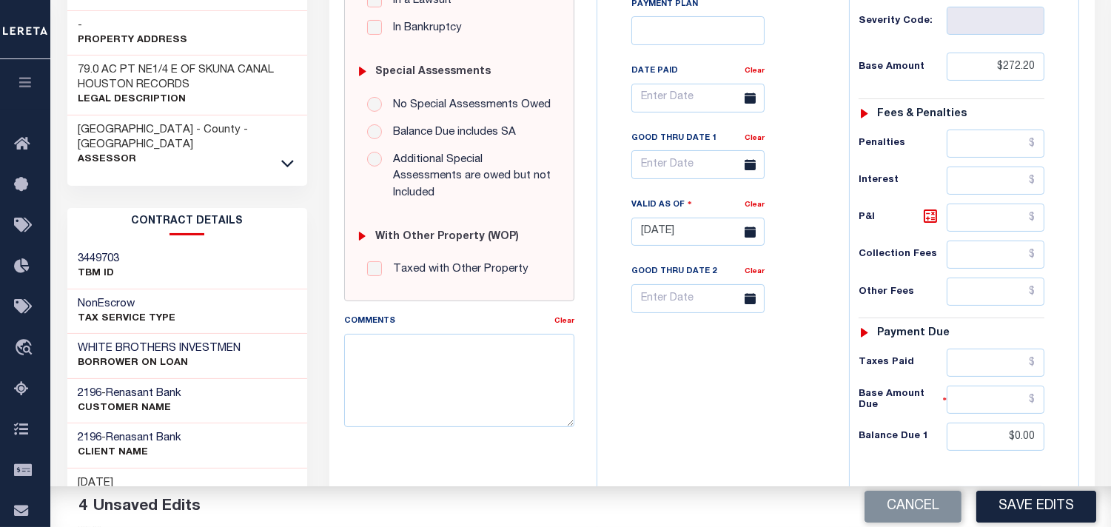
scroll to position [0, 0]
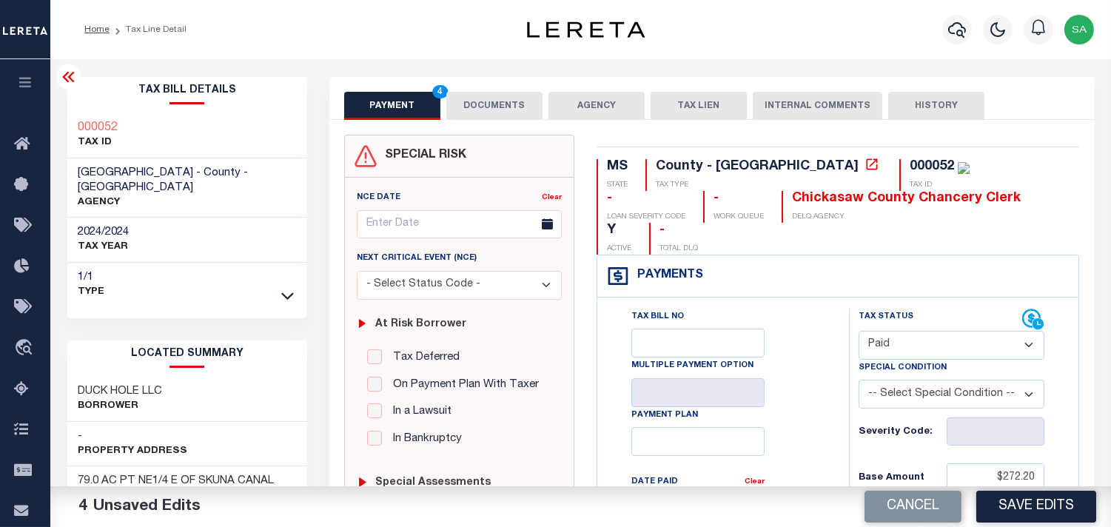
click at [509, 119] on button "DOCUMENTS" at bounding box center [494, 106] width 96 height 28
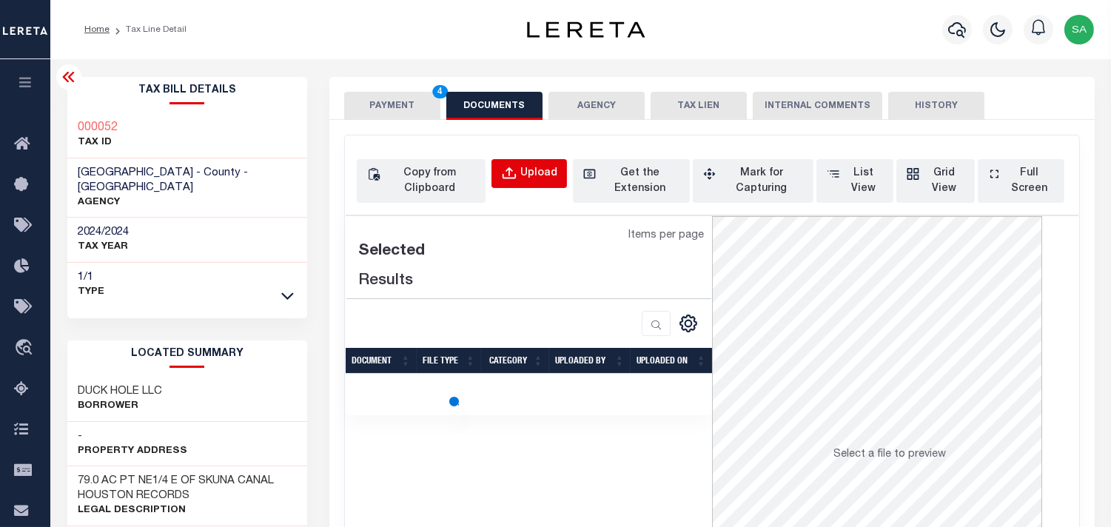
click at [520, 167] on button "Upload" at bounding box center [530, 173] width 76 height 29
select select "POP"
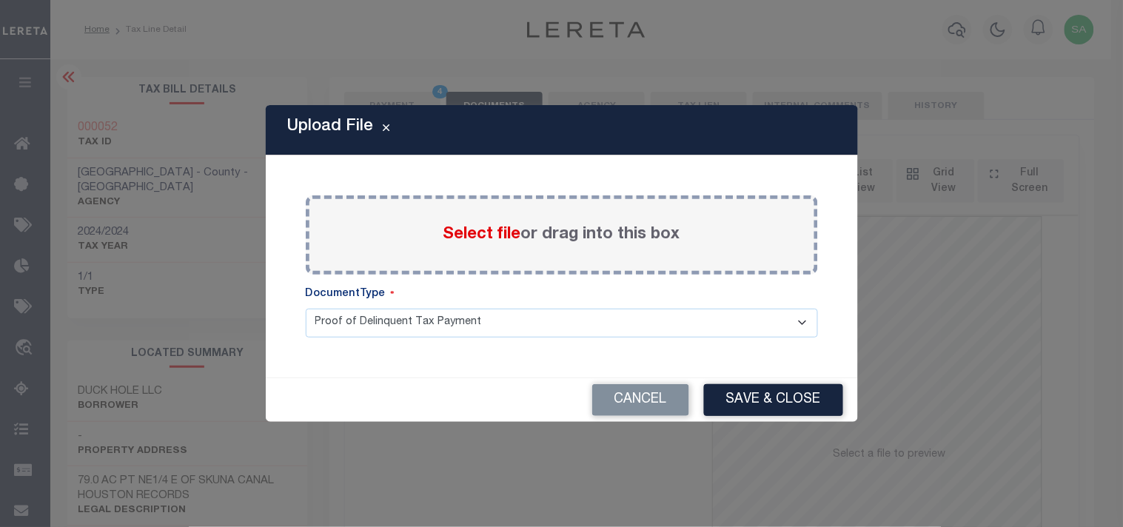
click at [476, 238] on span "Select file" at bounding box center [482, 235] width 78 height 16
click at [0, 0] on input "Select file or drag into this box" at bounding box center [0, 0] width 0 height 0
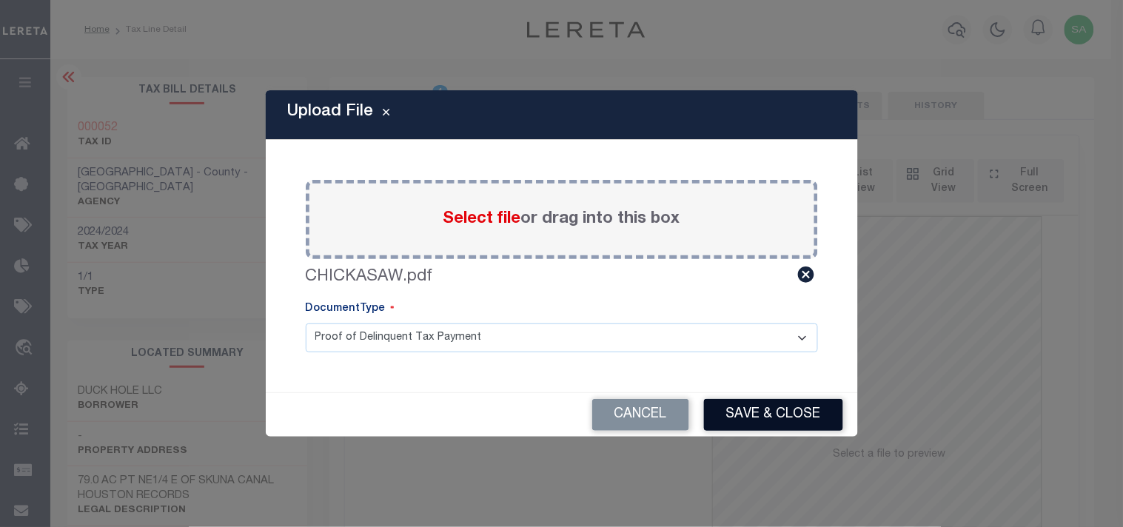
click at [838, 409] on button "Save & Close" at bounding box center [773, 415] width 139 height 32
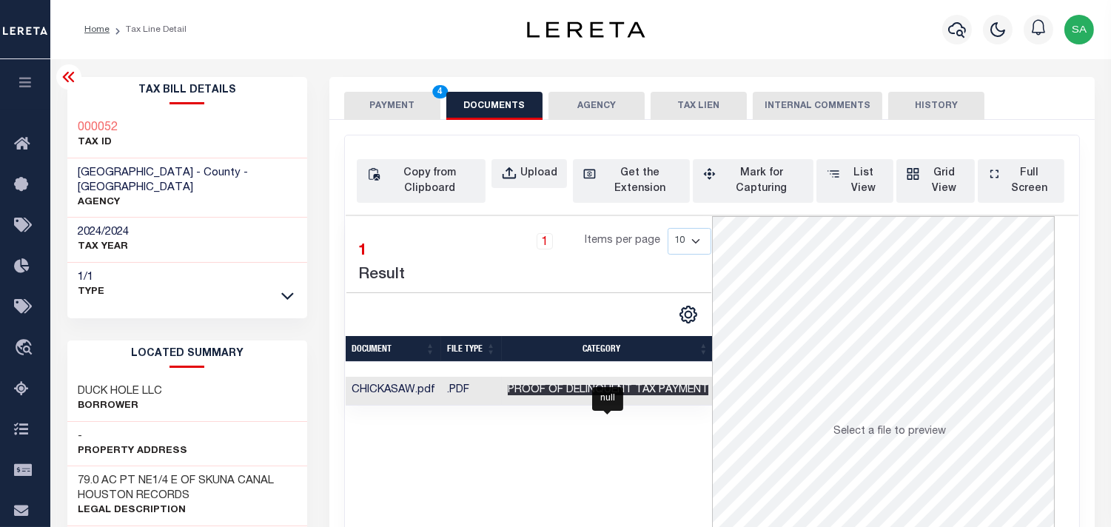
click at [681, 390] on span "Proof of Delinquent Tax Payment" at bounding box center [608, 390] width 201 height 10
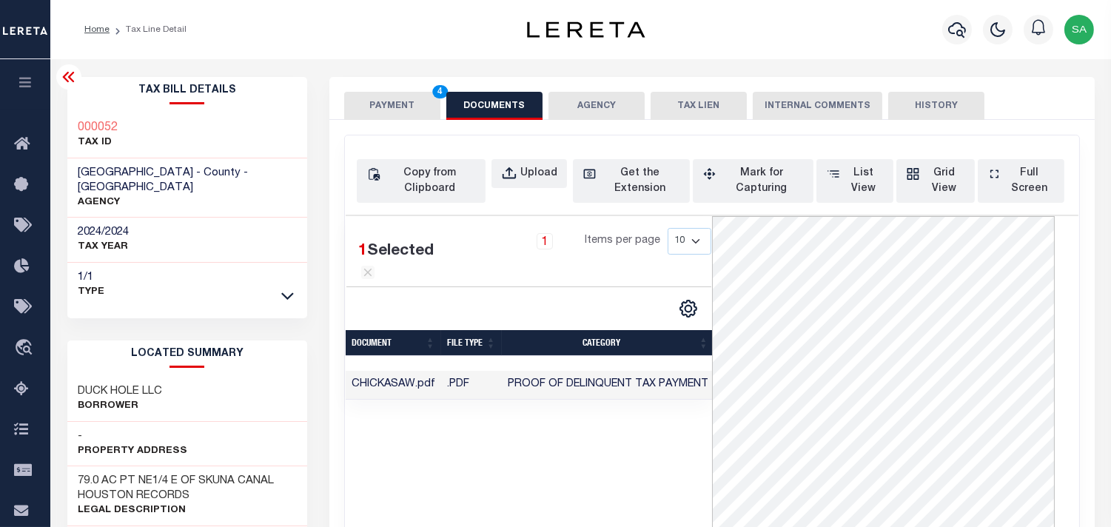
click at [400, 107] on button "PAYMENT 4" at bounding box center [392, 106] width 96 height 28
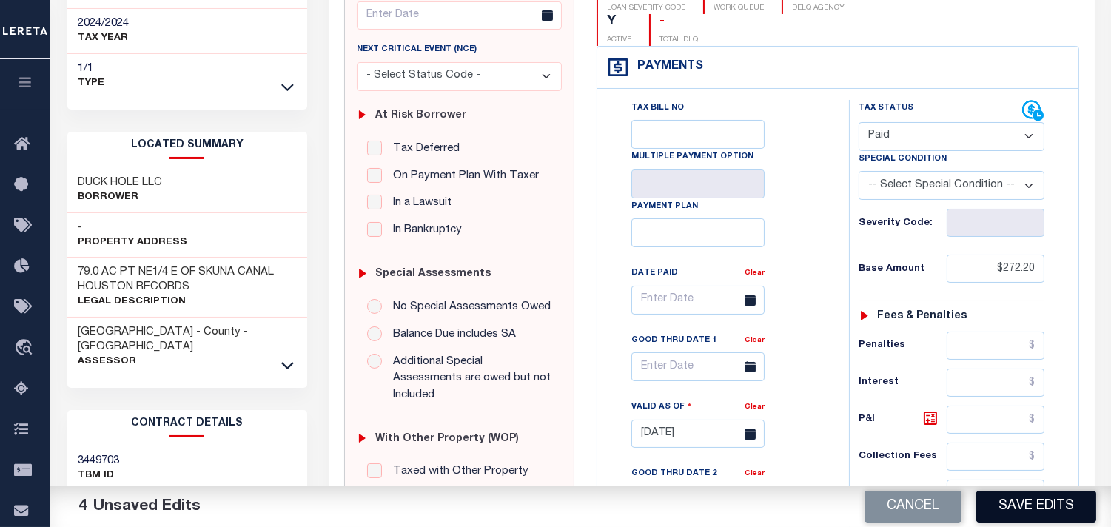
scroll to position [329, 0]
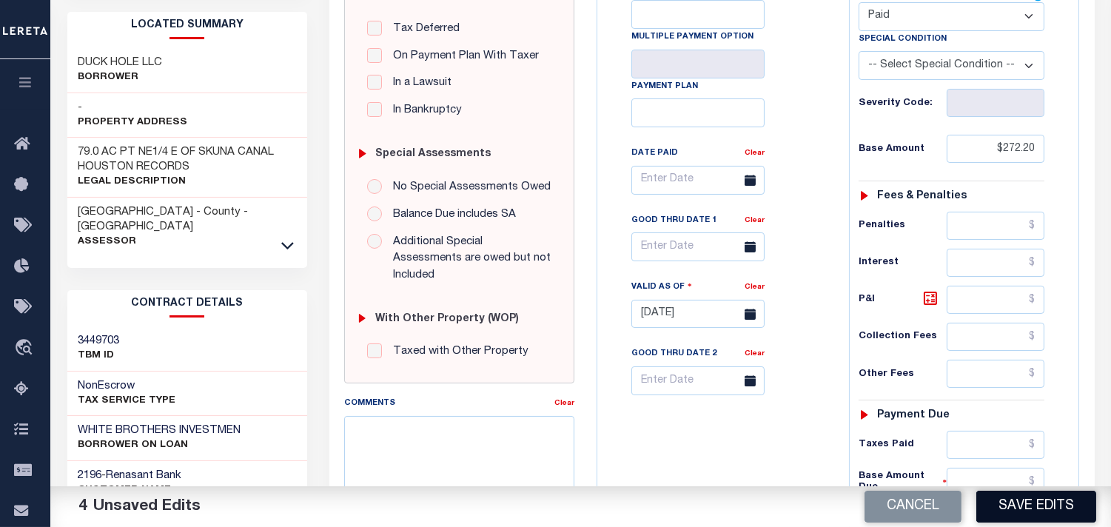
click at [1061, 509] on button "Save Edits" at bounding box center [1036, 507] width 120 height 32
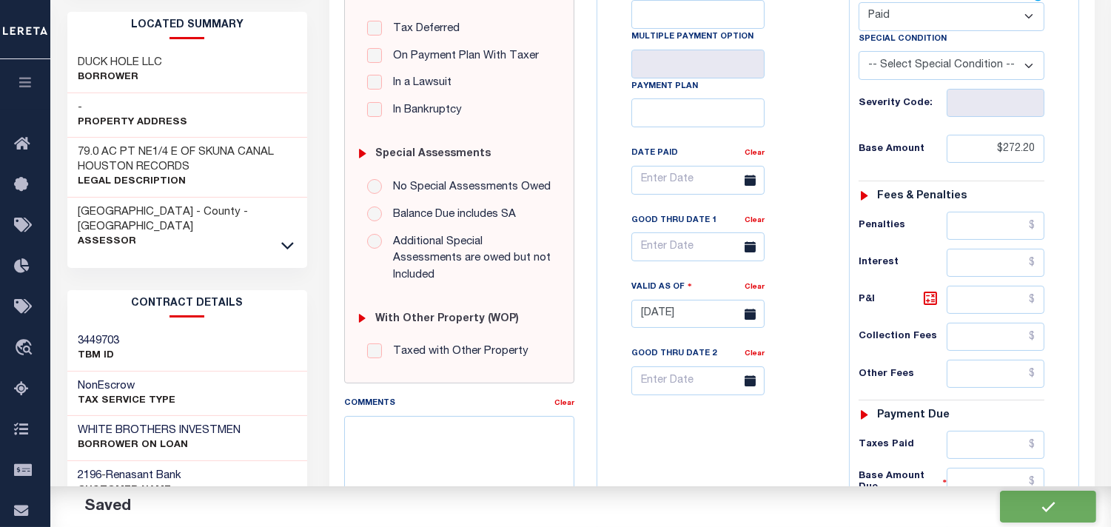
checkbox input "false"
type input "$272.2"
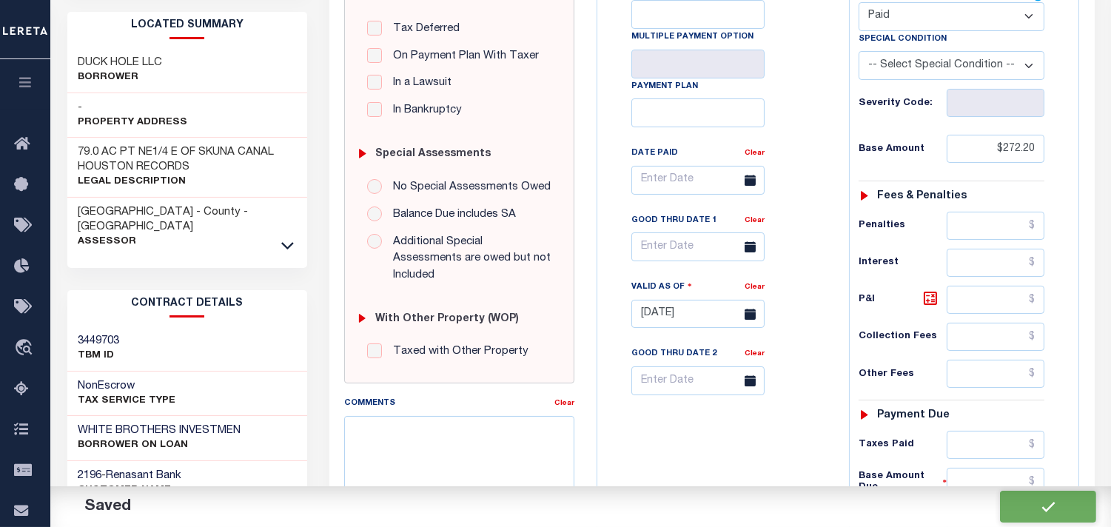
type input "$0"
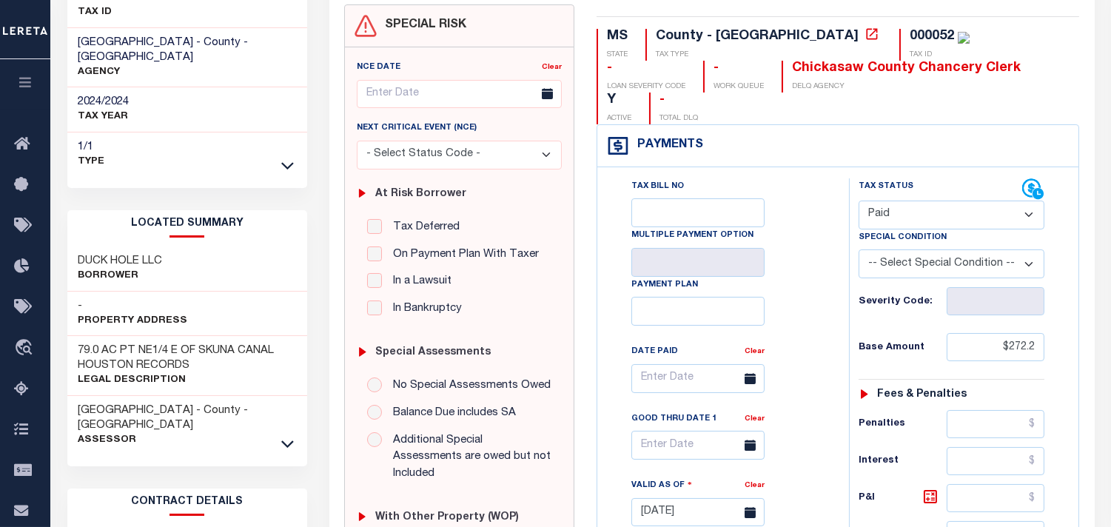
scroll to position [0, 0]
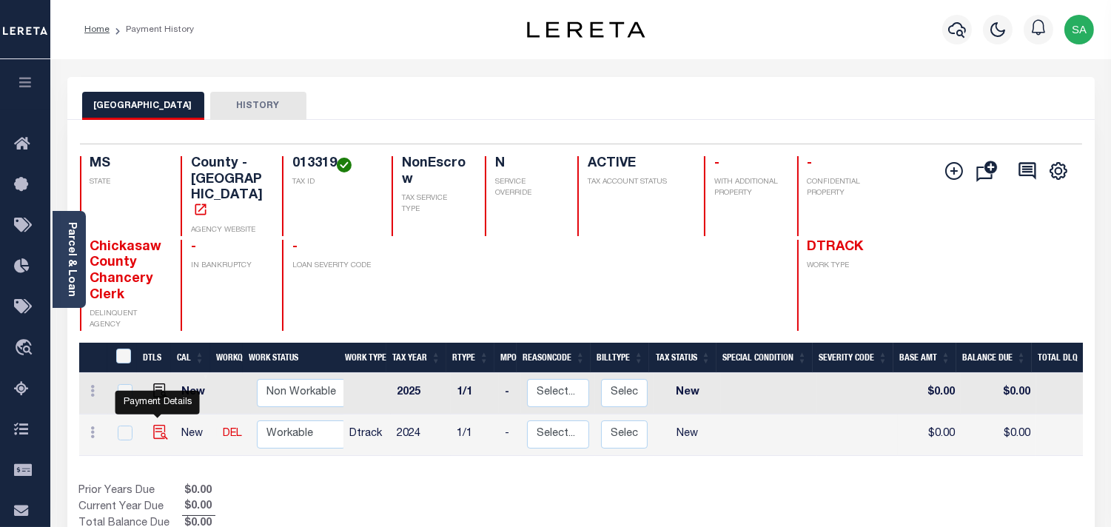
click at [160, 425] on img "" at bounding box center [160, 432] width 15 height 15
checkbox input "true"
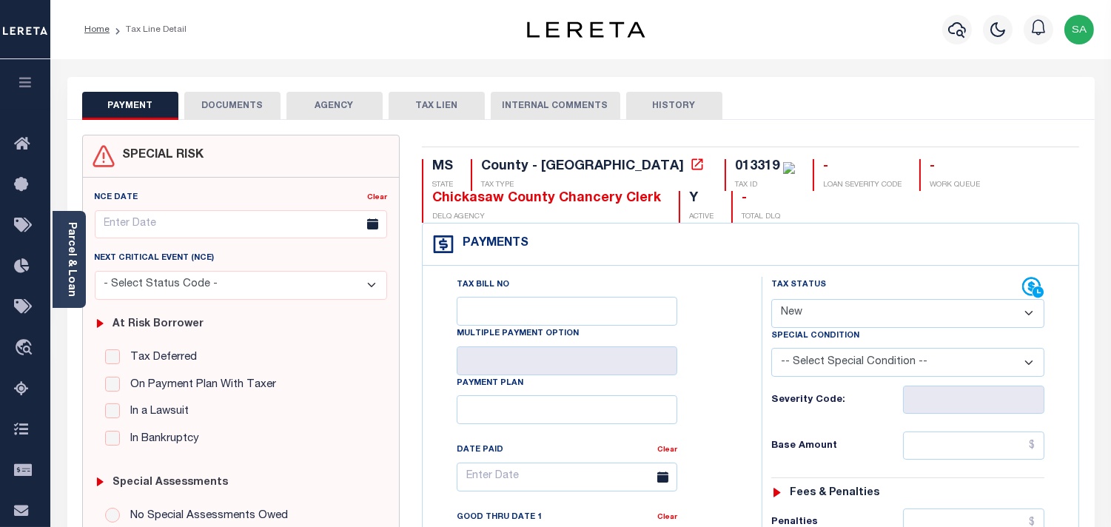
drag, startPoint x: 833, startPoint y: 307, endPoint x: 833, endPoint y: 323, distance: 15.5
click at [833, 307] on select "- Select Status Code - Open Due/Unpaid Paid Incomplete No Tax Due Internal Refu…" at bounding box center [907, 313] width 273 height 29
select select "PYD"
click at [771, 300] on select "- Select Status Code - Open Due/Unpaid Paid Incomplete No Tax Due Internal Refu…" at bounding box center [907, 313] width 273 height 29
type input "[DATE]"
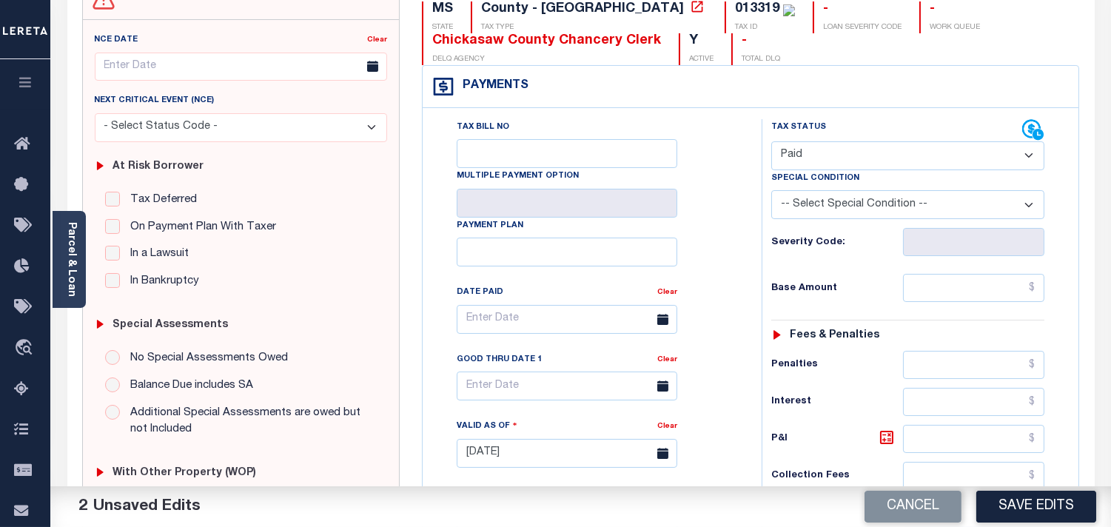
scroll to position [164, 0]
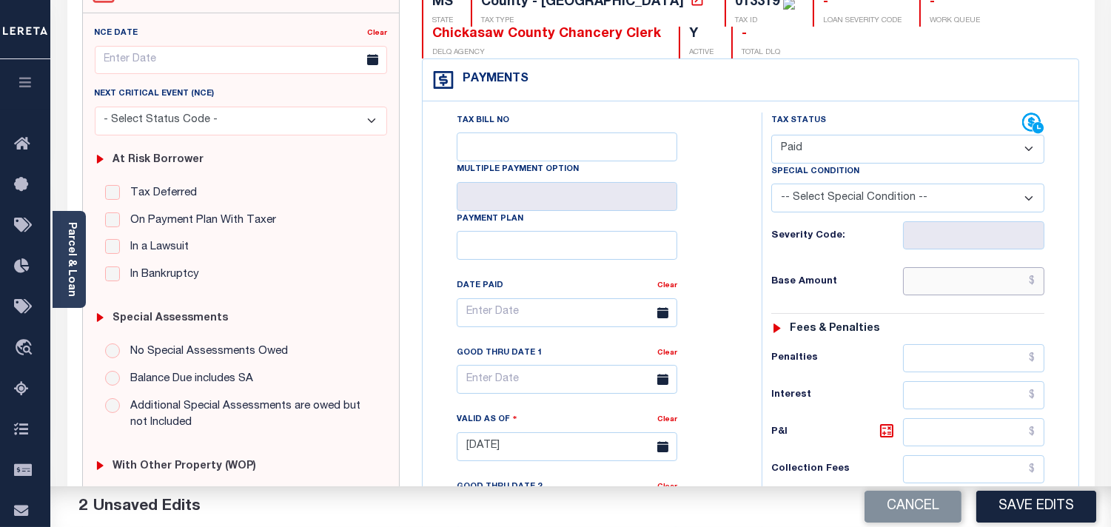
click at [950, 276] on input "text" at bounding box center [973, 281] width 141 height 28
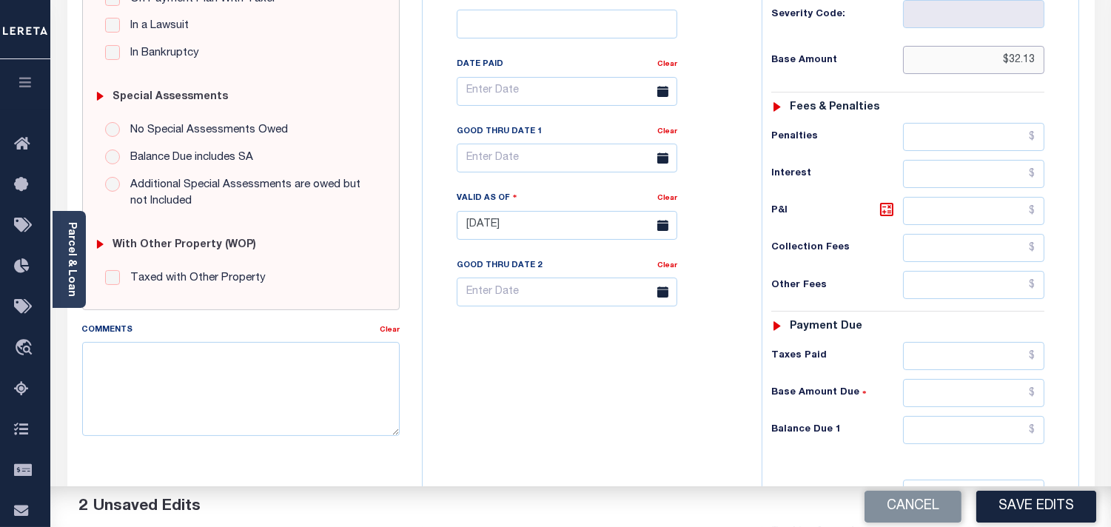
scroll to position [575, 0]
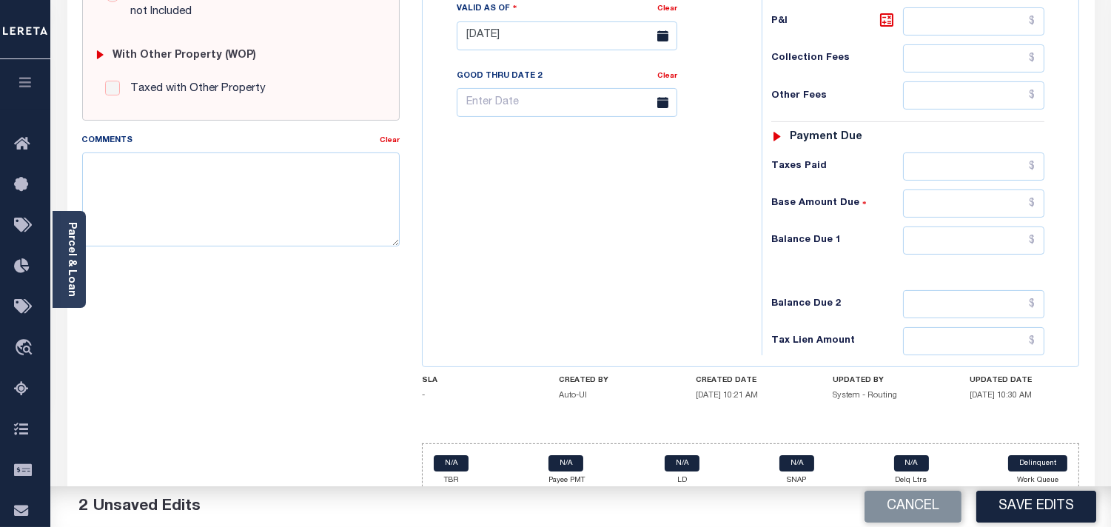
type input "$32.13"
click at [983, 255] on input "text" at bounding box center [973, 241] width 141 height 28
type input "$0.00"
click at [678, 255] on div "Tax Bill No Multiple Payment Option Payment Plan Clear" at bounding box center [588, 29] width 324 height 654
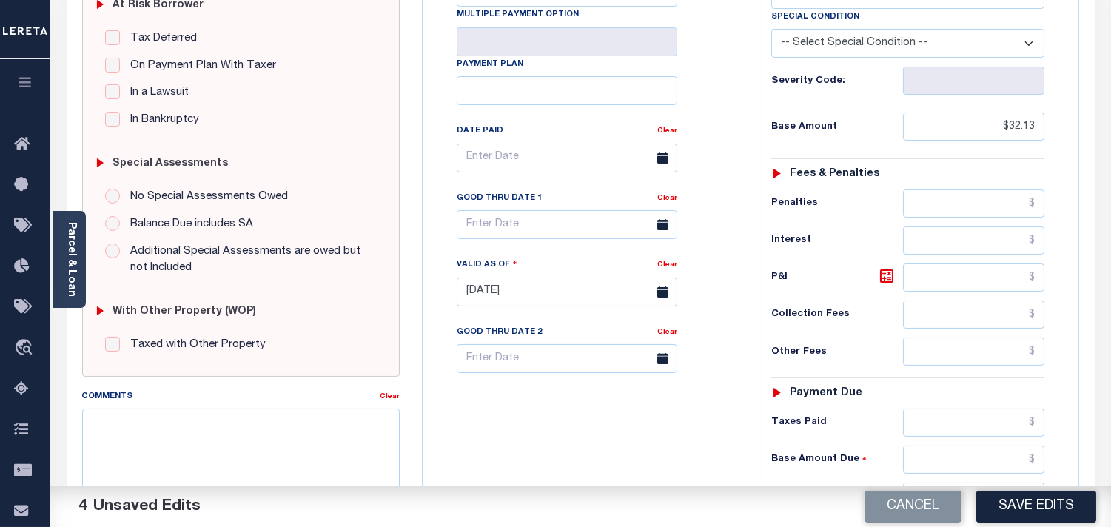
scroll to position [0, 0]
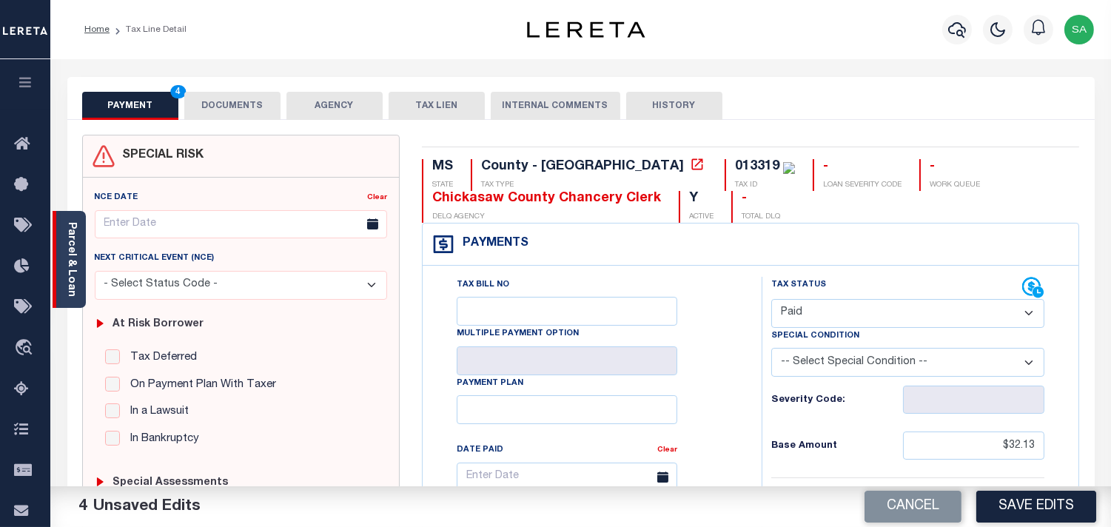
click at [78, 269] on div "Parcel & Loan" at bounding box center [69, 259] width 33 height 97
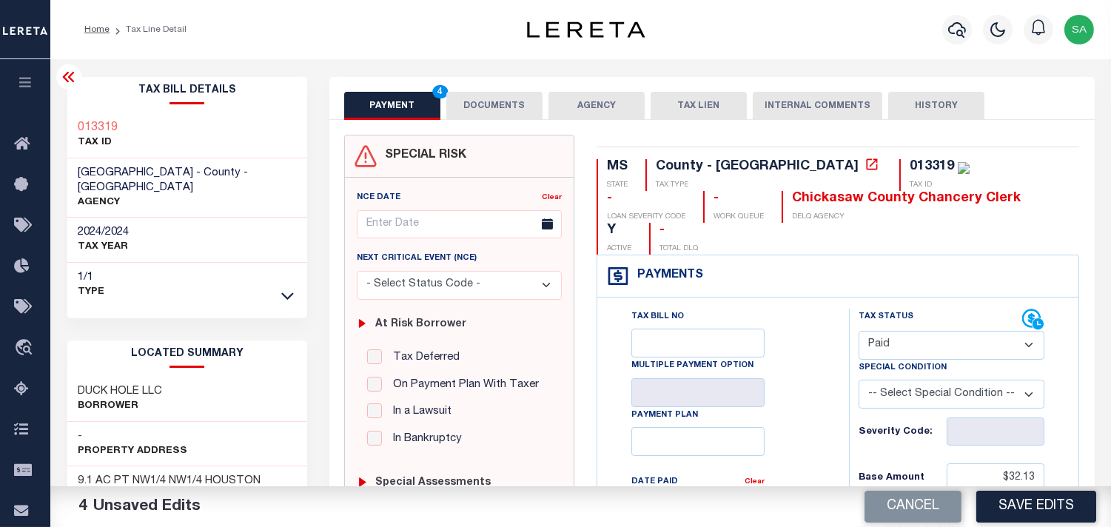
click at [517, 115] on button "DOCUMENTS" at bounding box center [494, 106] width 96 height 28
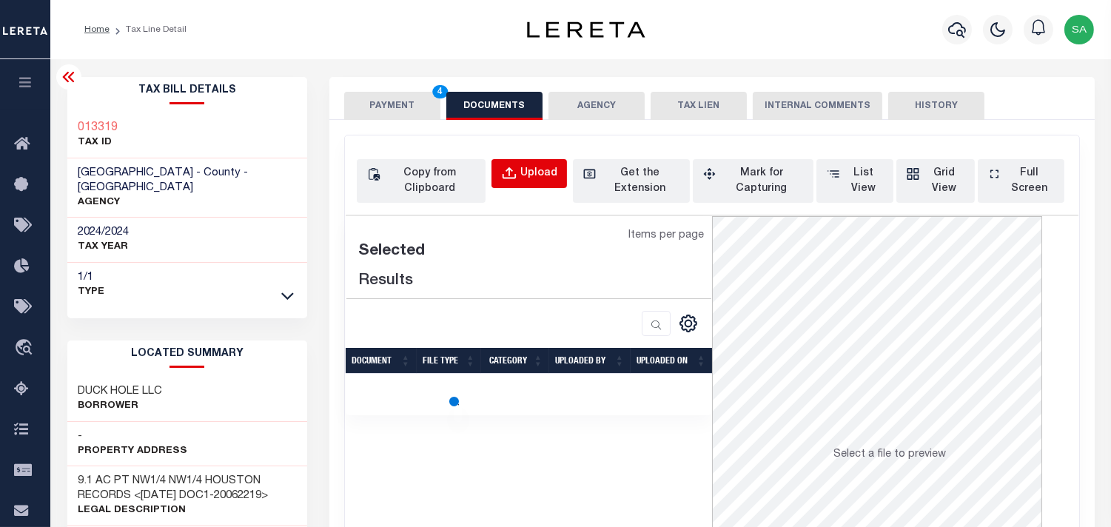
click at [531, 175] on div "Upload" at bounding box center [538, 174] width 37 height 16
select select "POP"
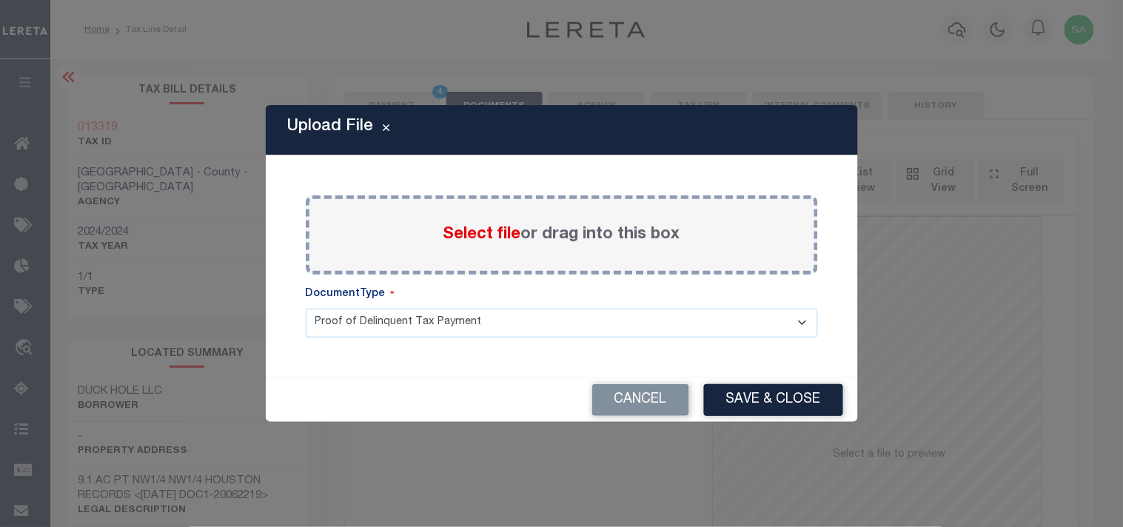
click at [492, 241] on span "Select file" at bounding box center [482, 235] width 78 height 16
click at [0, 0] on input "Select file or drag into this box" at bounding box center [0, 0] width 0 height 0
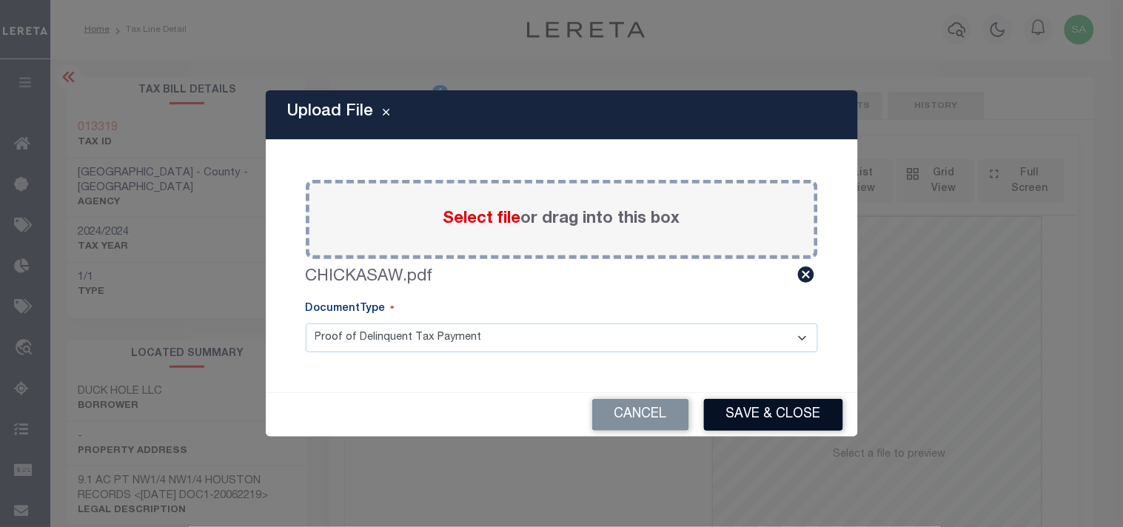
click at [808, 423] on button "Save & Close" at bounding box center [773, 415] width 139 height 32
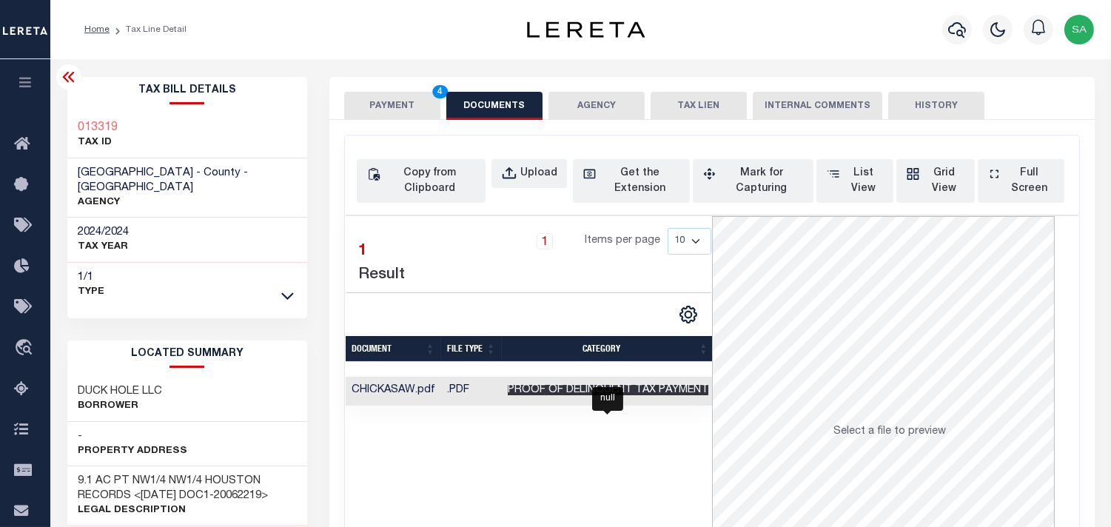
click at [609, 389] on span "Proof of Delinquent Tax Payment" at bounding box center [608, 390] width 201 height 10
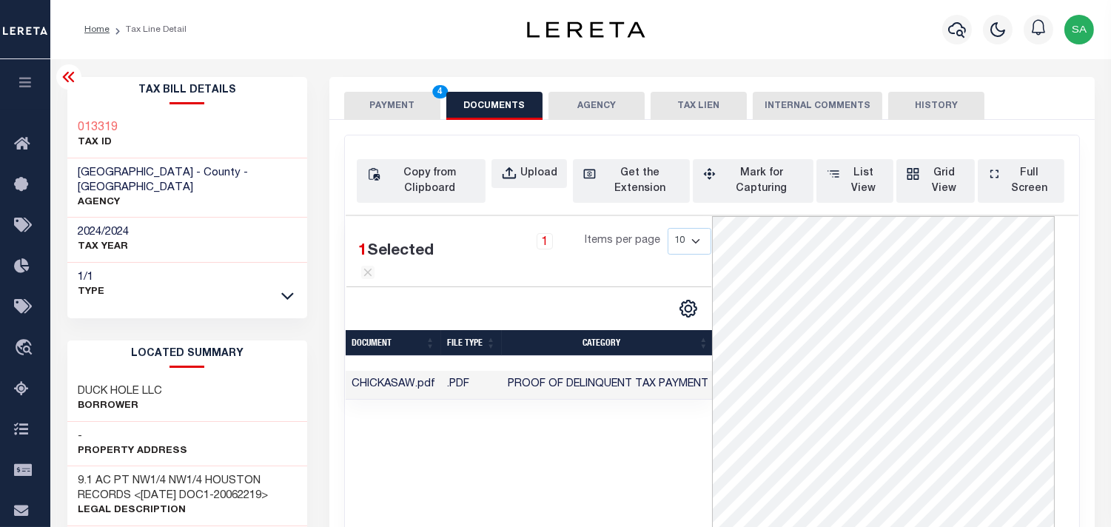
click at [410, 101] on button "PAYMENT 4" at bounding box center [392, 106] width 96 height 28
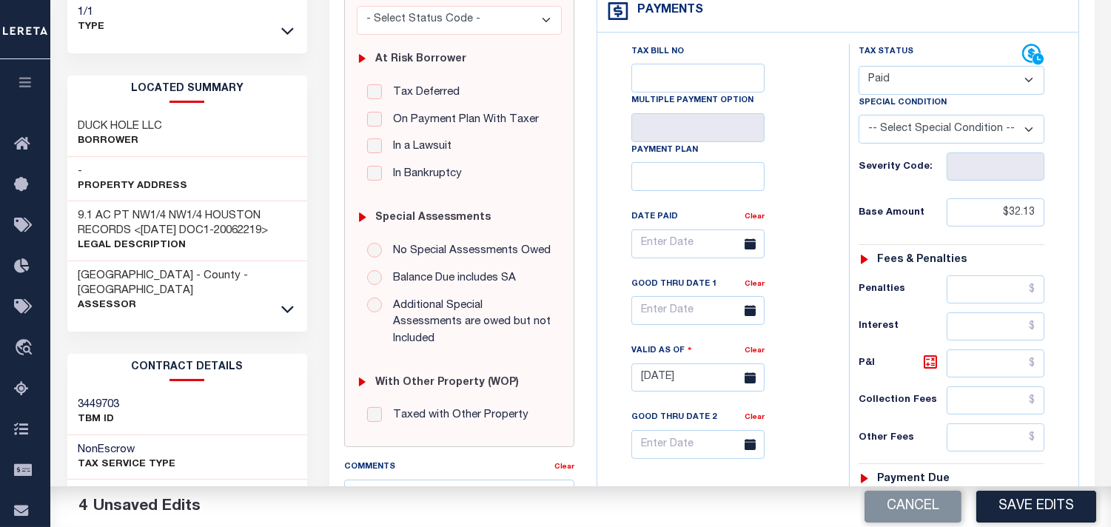
scroll to position [329, 0]
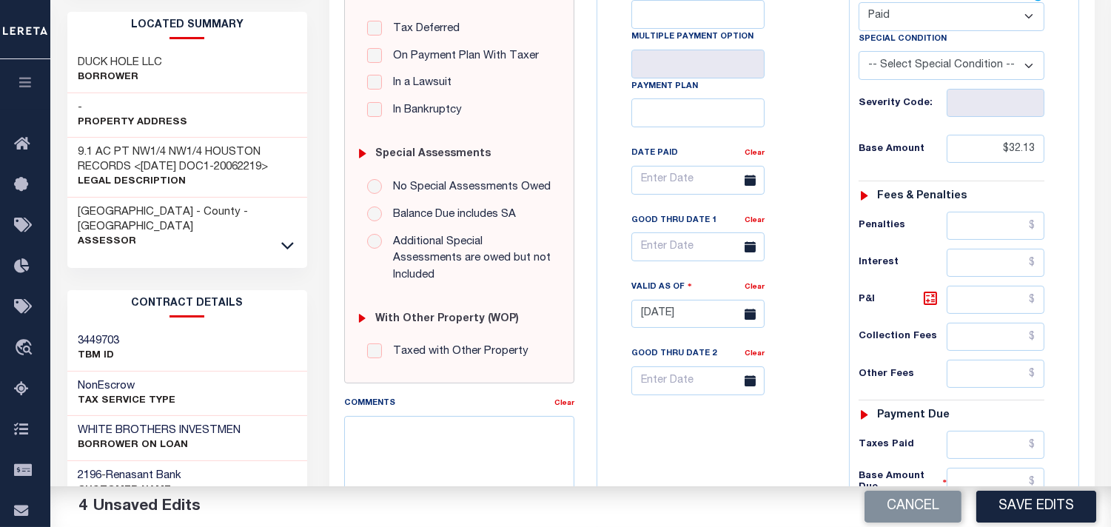
click at [1008, 514] on button "Save Edits" at bounding box center [1036, 507] width 120 height 32
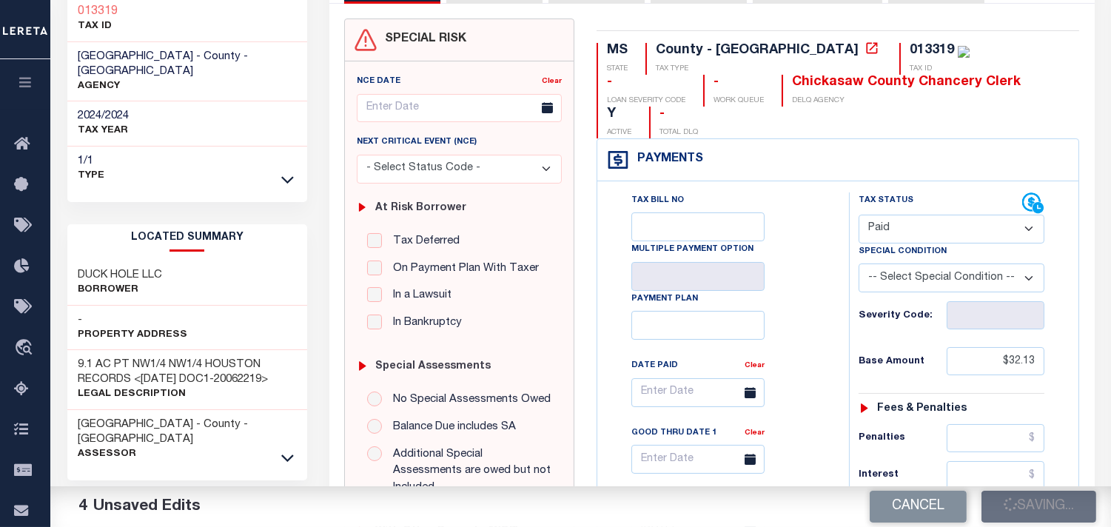
scroll to position [82, 0]
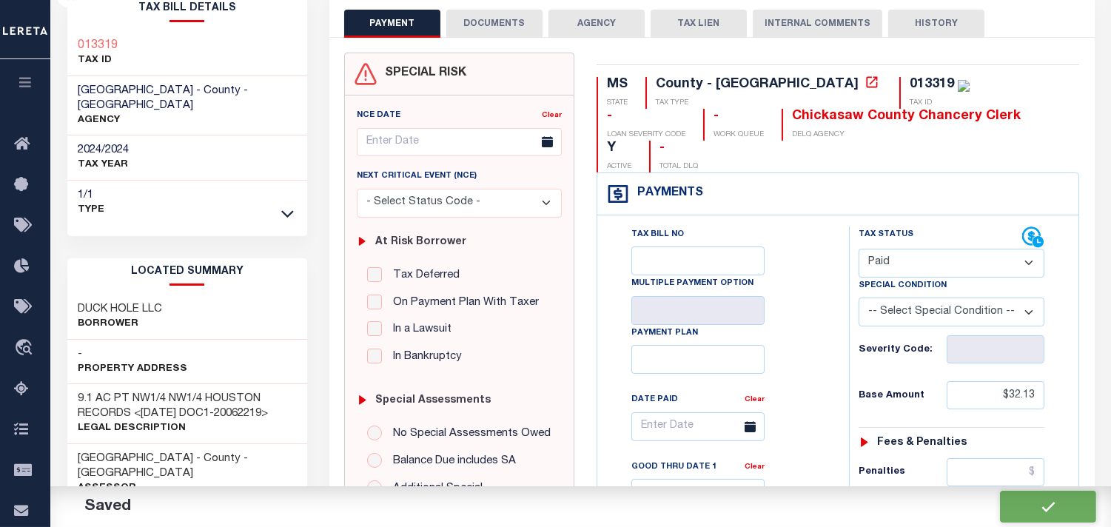
checkbox input "false"
type input "$32.13"
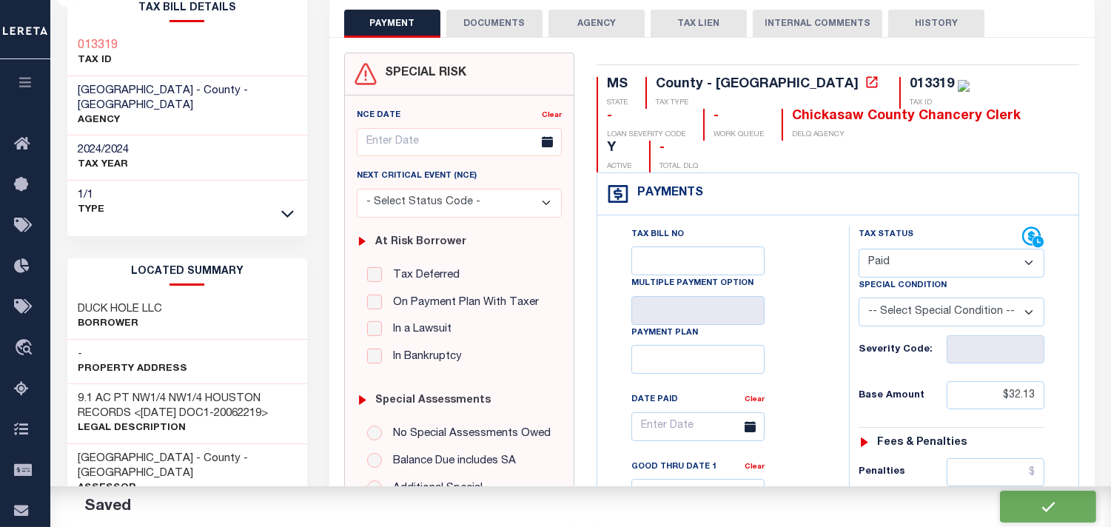
type input "$0"
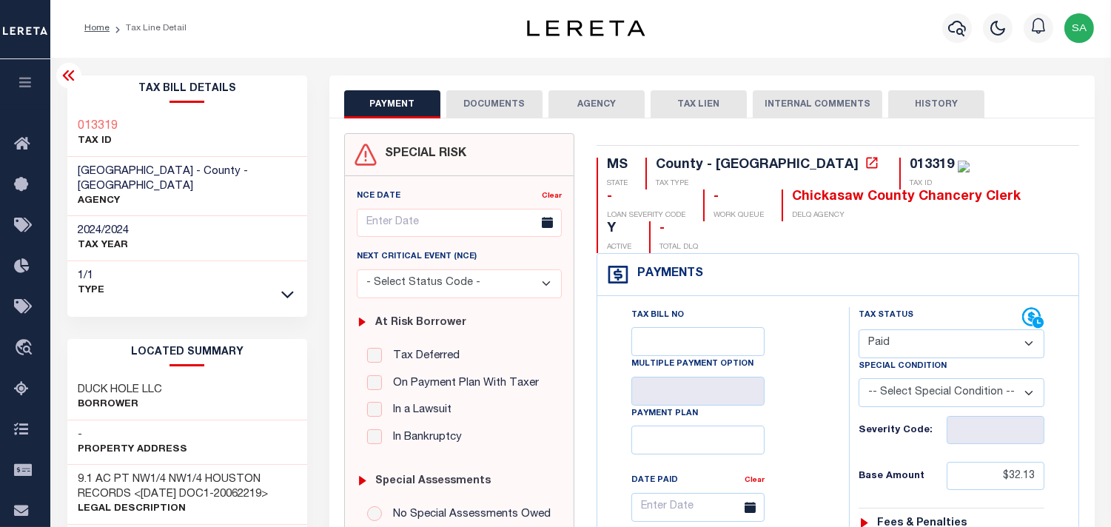
scroll to position [0, 0]
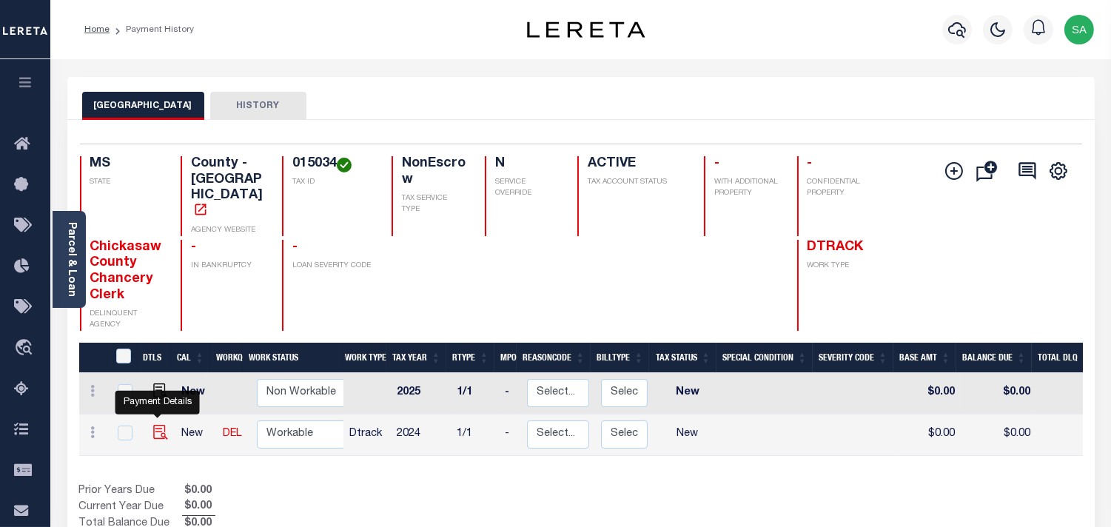
click at [161, 425] on img "" at bounding box center [160, 432] width 15 height 15
checkbox input "true"
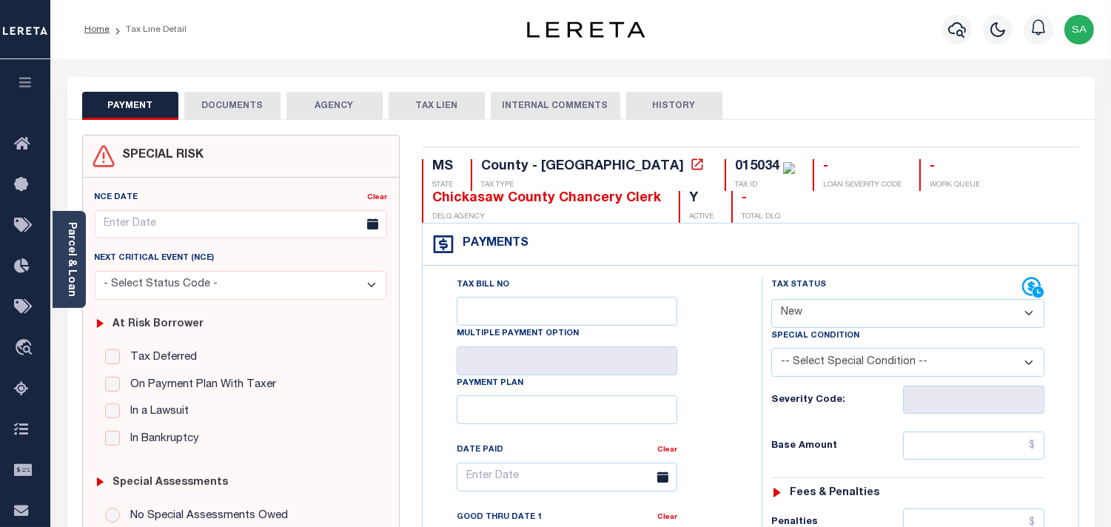
click at [819, 312] on select "- Select Status Code - Open Due/Unpaid Paid Incomplete No Tax Due Internal Refu…" at bounding box center [907, 313] width 273 height 29
select select "PYD"
click at [771, 300] on select "- Select Status Code - Open Due/Unpaid Paid Incomplete No Tax Due Internal Refu…" at bounding box center [907, 313] width 273 height 29
type input "[DATE]"
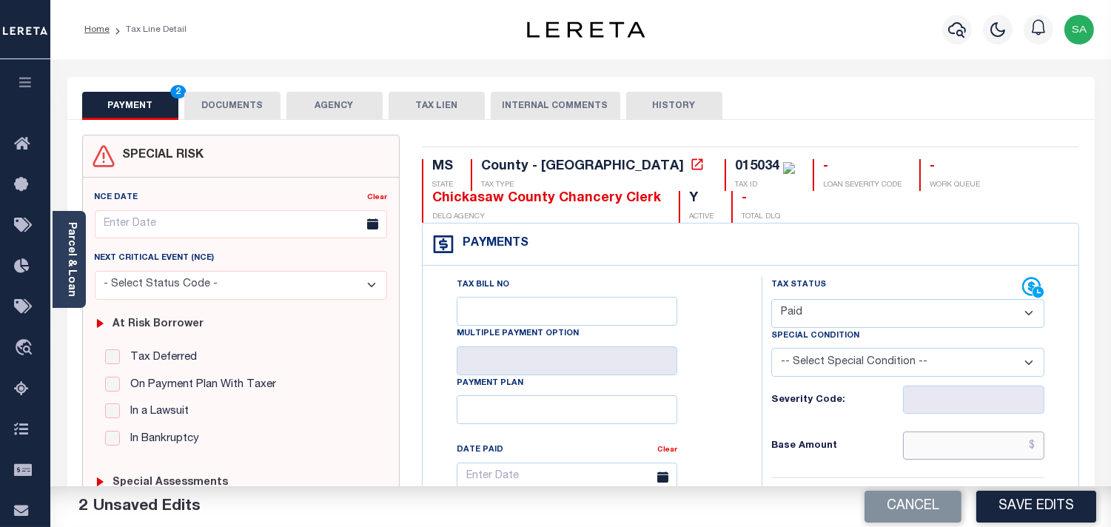
click at [967, 443] on input "text" at bounding box center [973, 446] width 141 height 28
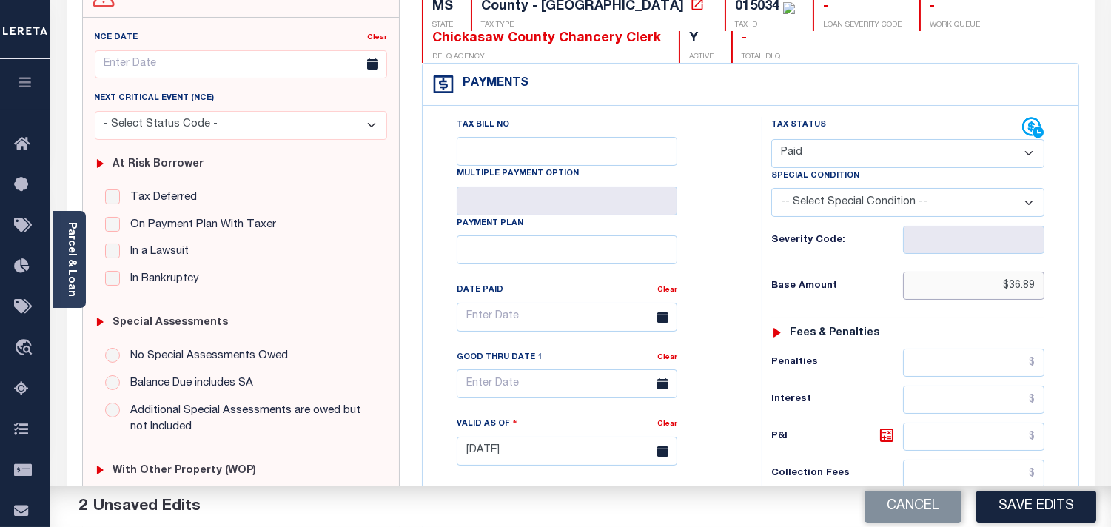
scroll to position [493, 0]
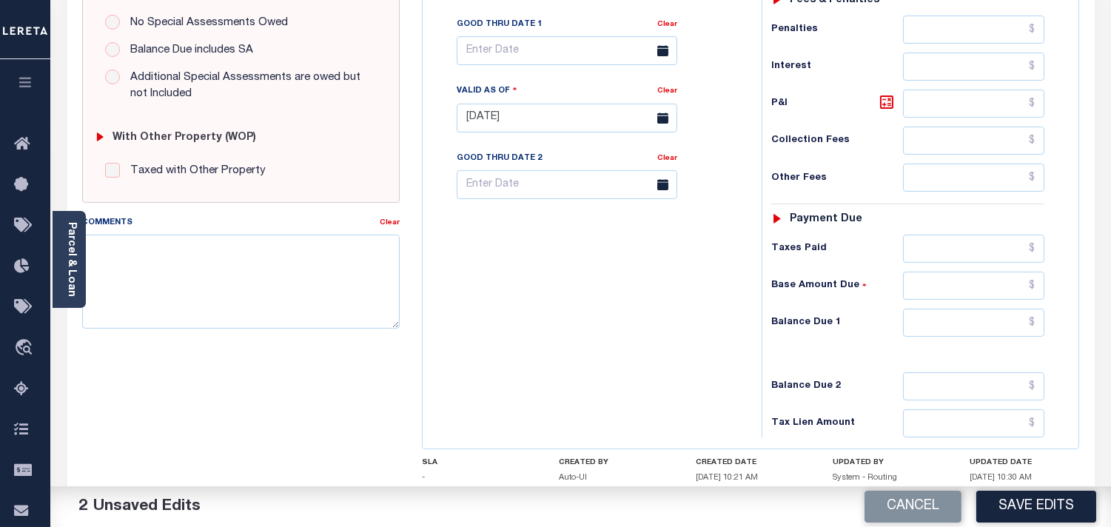
type input "$36.89"
click at [989, 323] on input "text" at bounding box center [973, 323] width 141 height 28
type input "$0.00"
click at [707, 331] on div "Tax Bill No Multiple Payment Option Payment Plan Clear" at bounding box center [588, 111] width 324 height 654
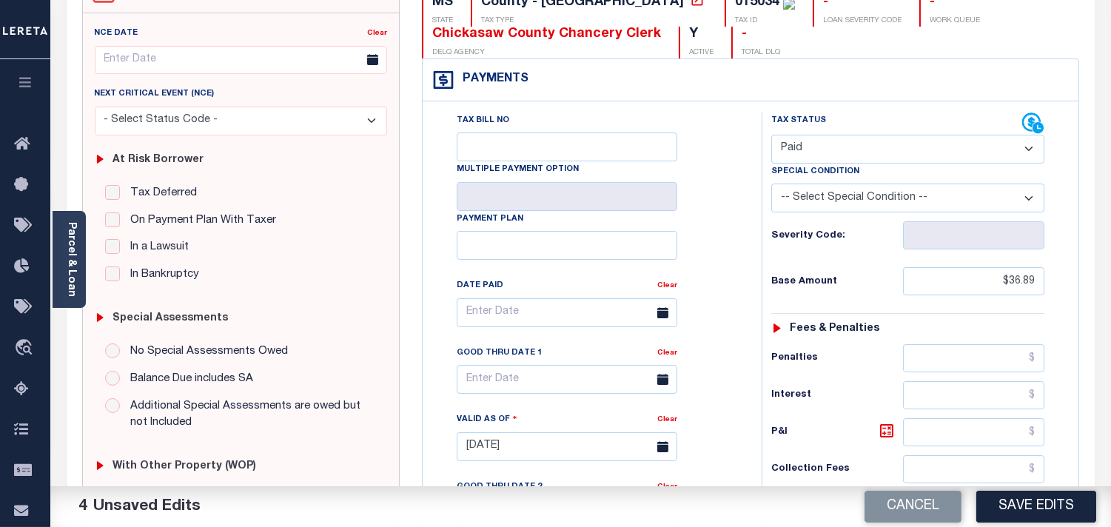
scroll to position [0, 0]
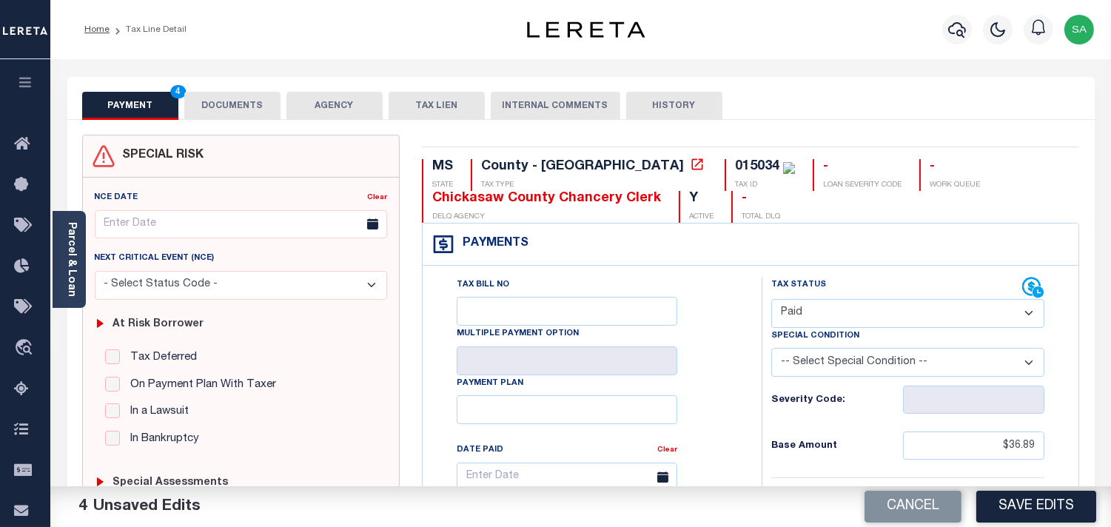
click at [228, 101] on button "DOCUMENTS" at bounding box center [232, 106] width 96 height 28
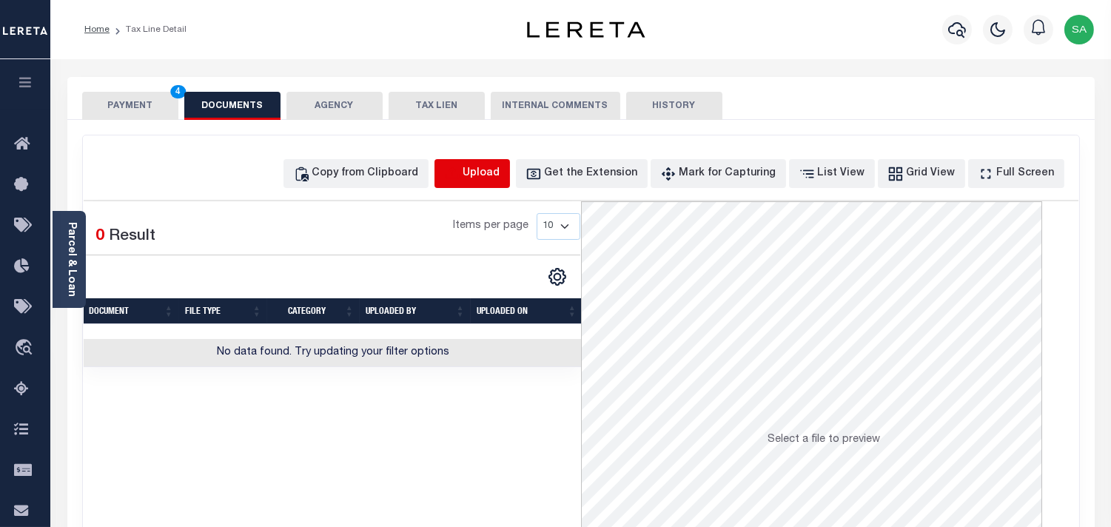
click at [460, 178] on icon "button" at bounding box center [452, 174] width 16 height 16
select select "POP"
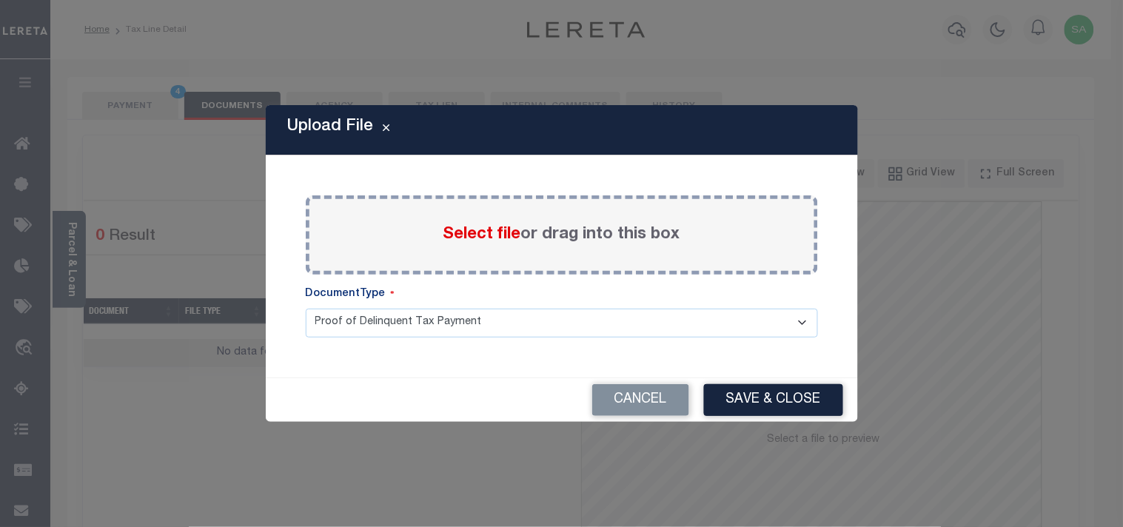
click at [477, 233] on span "Select file" at bounding box center [482, 235] width 78 height 16
click at [0, 0] on input "Select file or drag into this box" at bounding box center [0, 0] width 0 height 0
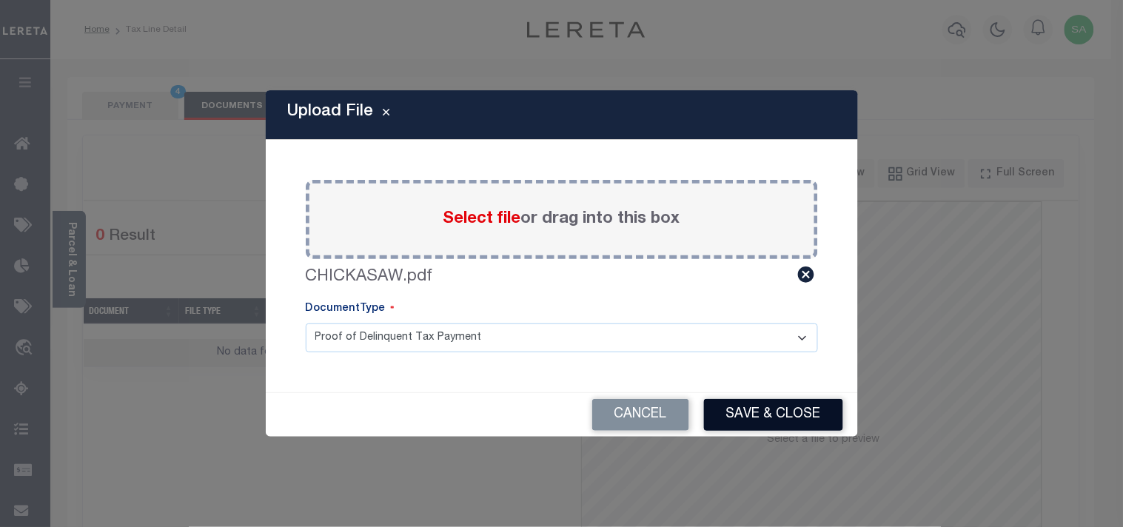
click at [777, 407] on button "Save & Close" at bounding box center [773, 415] width 139 height 32
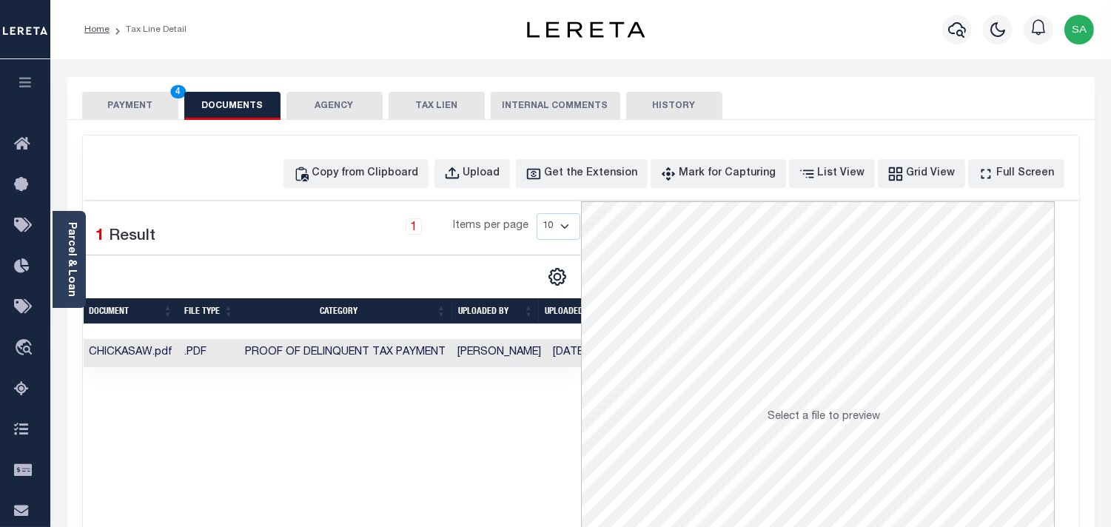
click at [161, 114] on button "PAYMENT 4" at bounding box center [130, 106] width 96 height 28
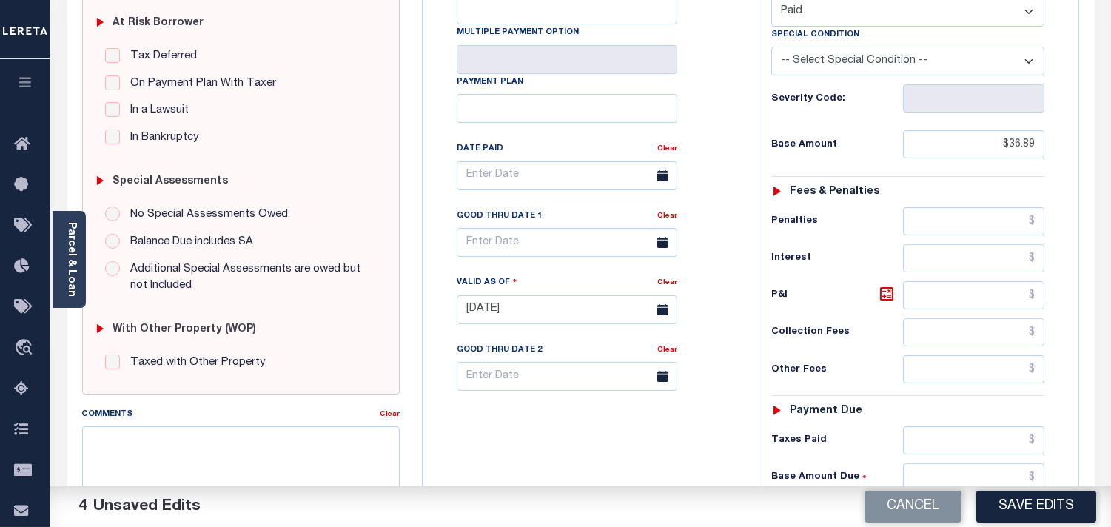
scroll to position [411, 0]
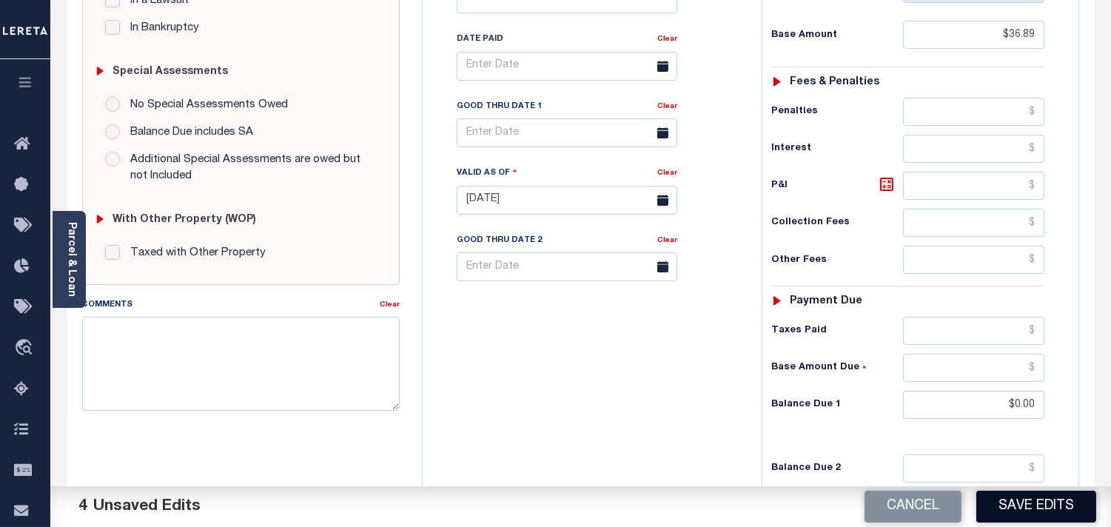
click at [999, 509] on button "Save Edits" at bounding box center [1036, 507] width 120 height 32
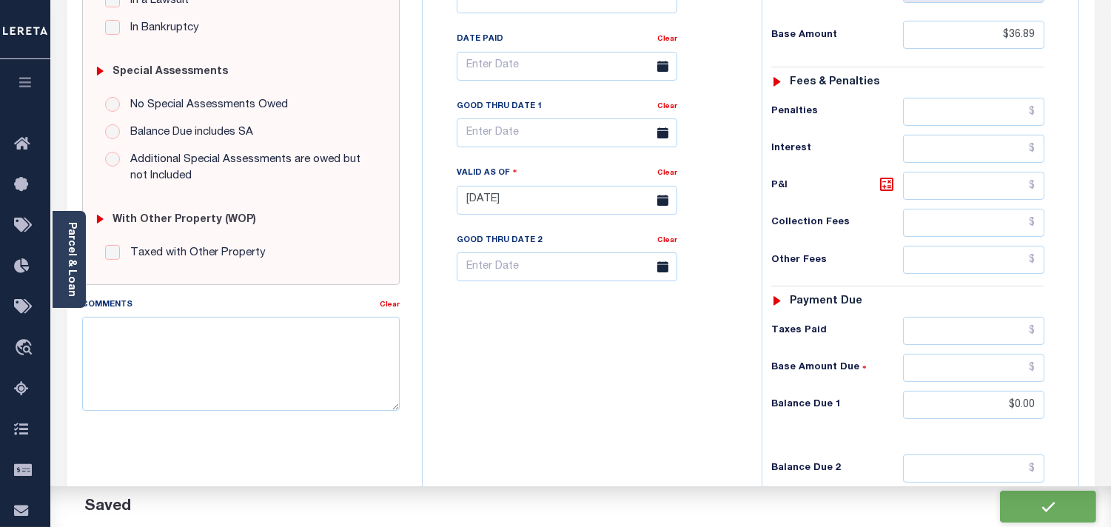
checkbox input "false"
type input "$36.89"
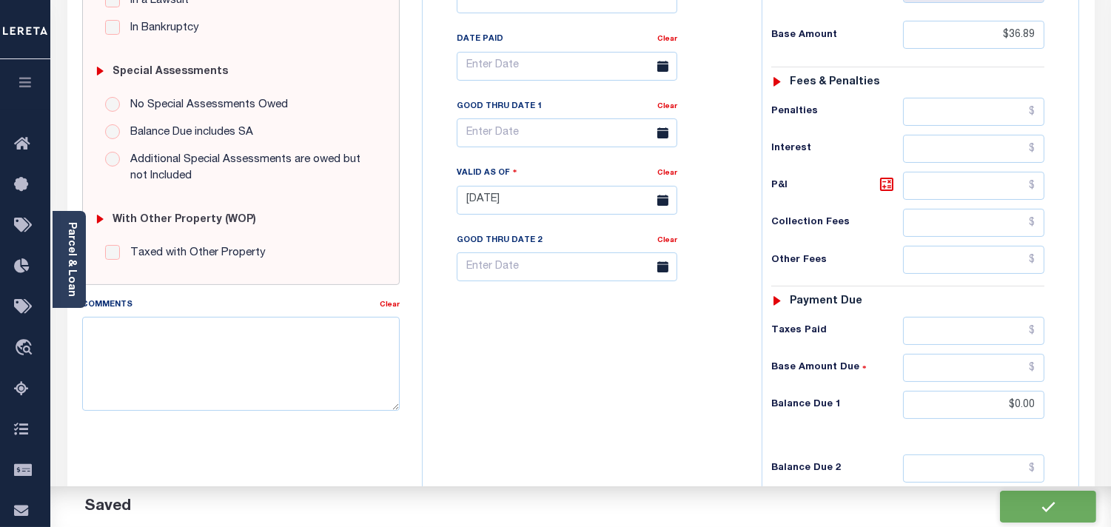
type input "$0"
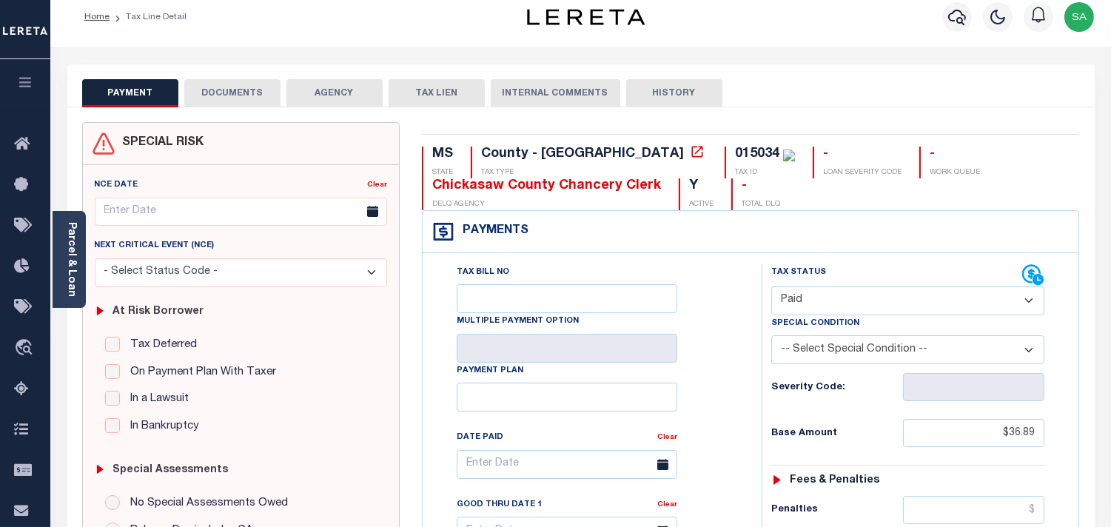
scroll to position [0, 0]
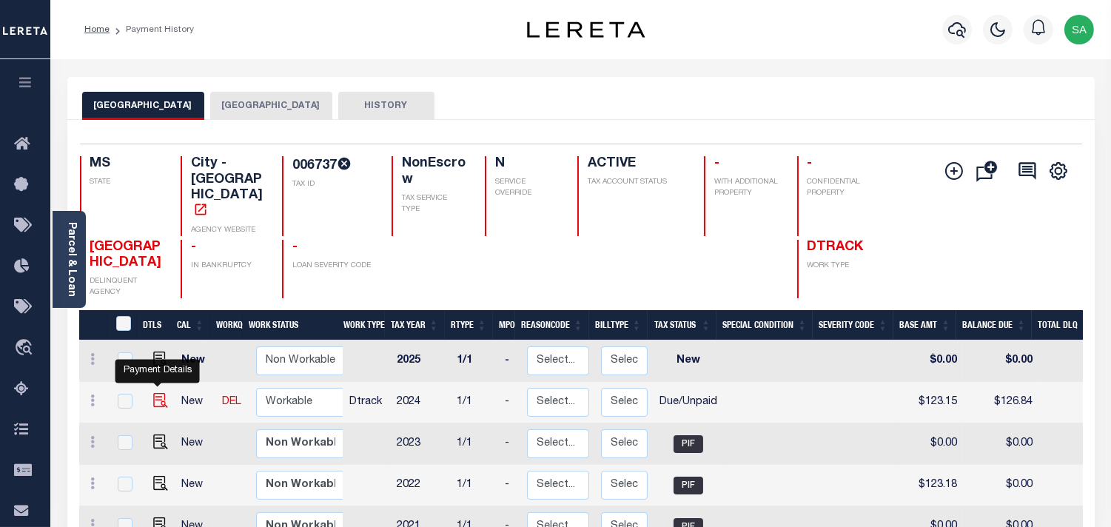
click at [158, 393] on img "" at bounding box center [160, 400] width 15 height 15
checkbox input "true"
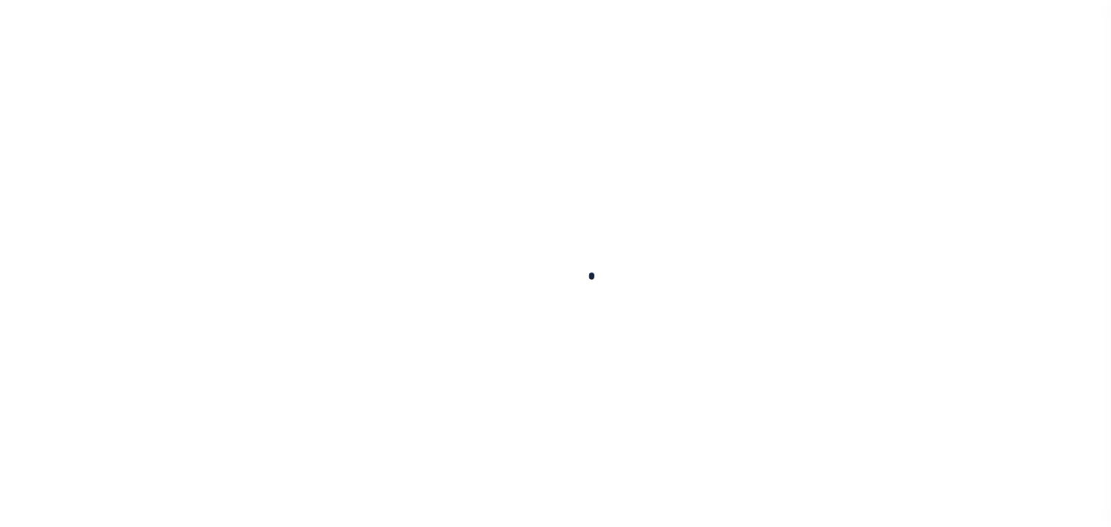
checkbox input "false"
type input "07/31/2025"
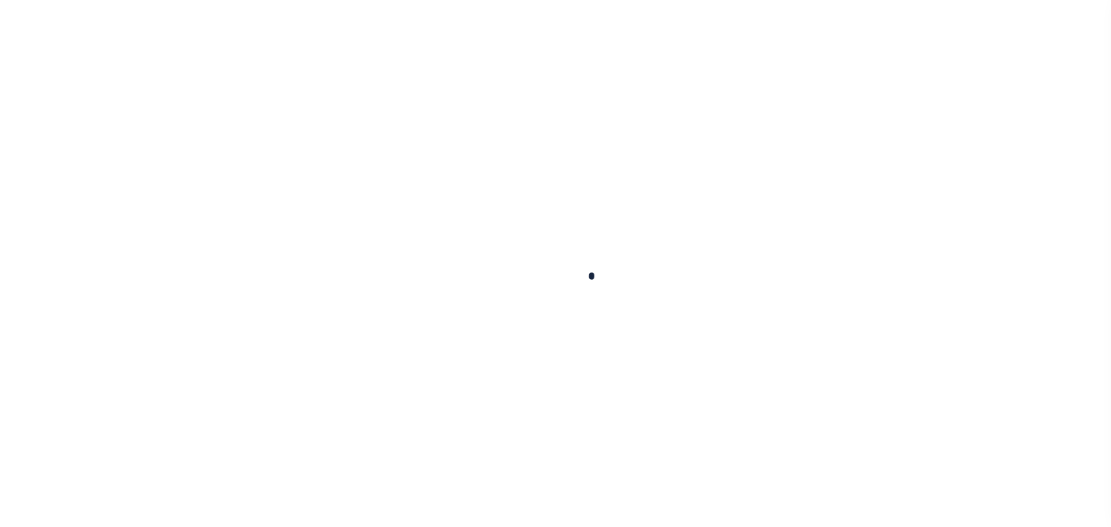
type input "07/03/2025"
select select "DUE"
type input "$123.15"
type input "$3.69"
type input "$126.84"
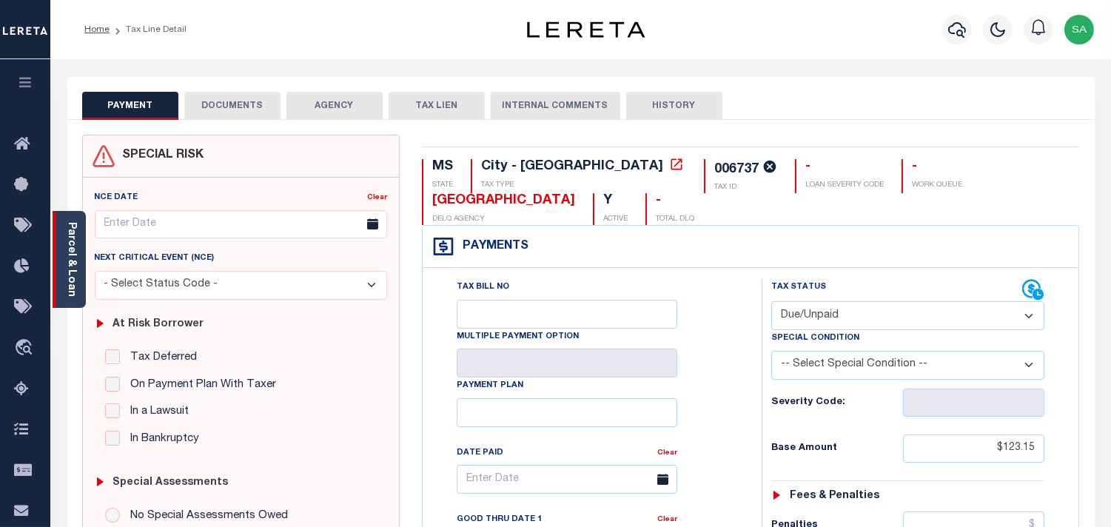
click at [71, 269] on link "Parcel & Loan" at bounding box center [71, 259] width 10 height 75
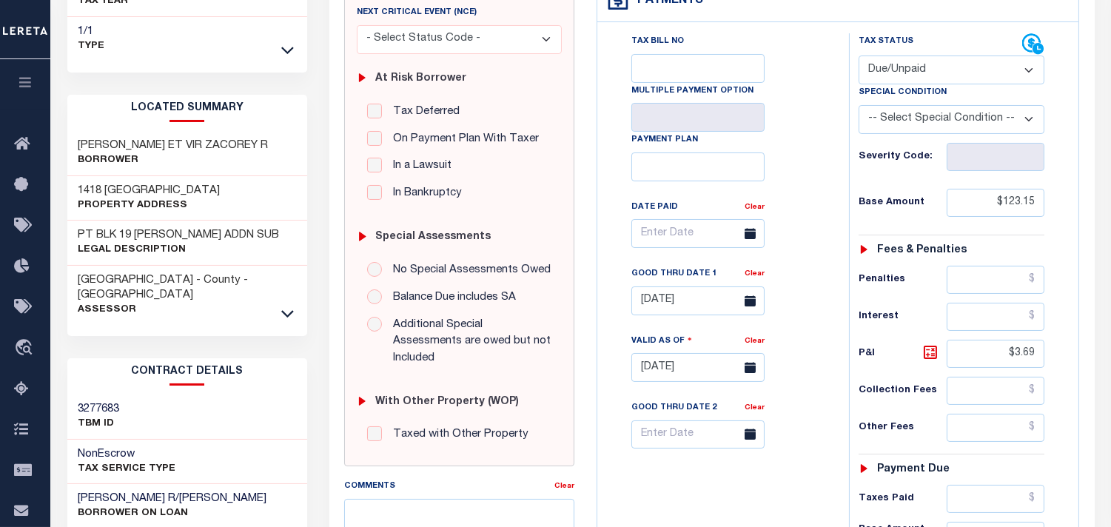
scroll to position [246, 0]
click at [761, 274] on link "Clear" at bounding box center [755, 272] width 20 height 7
type input "[DATE]"
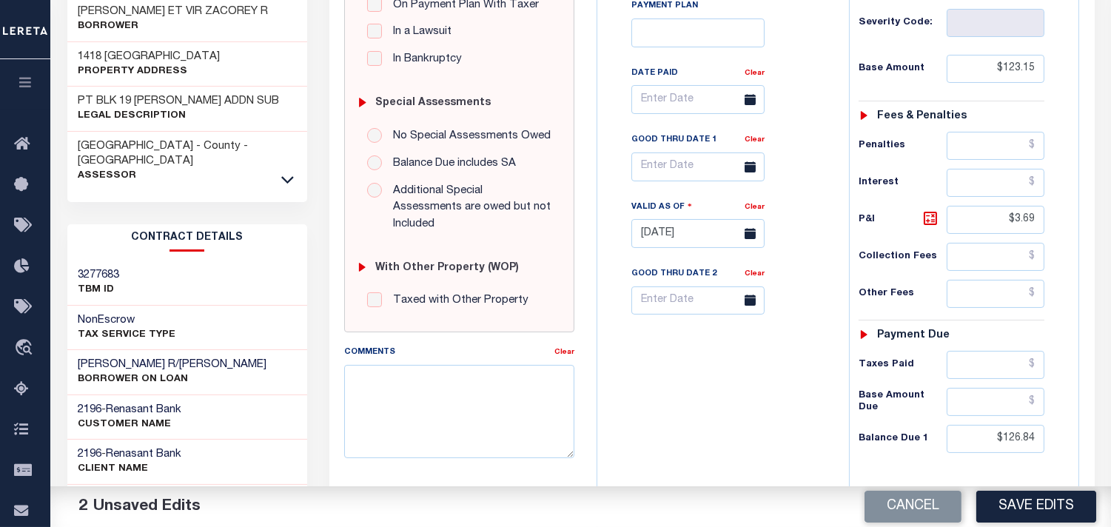
scroll to position [411, 0]
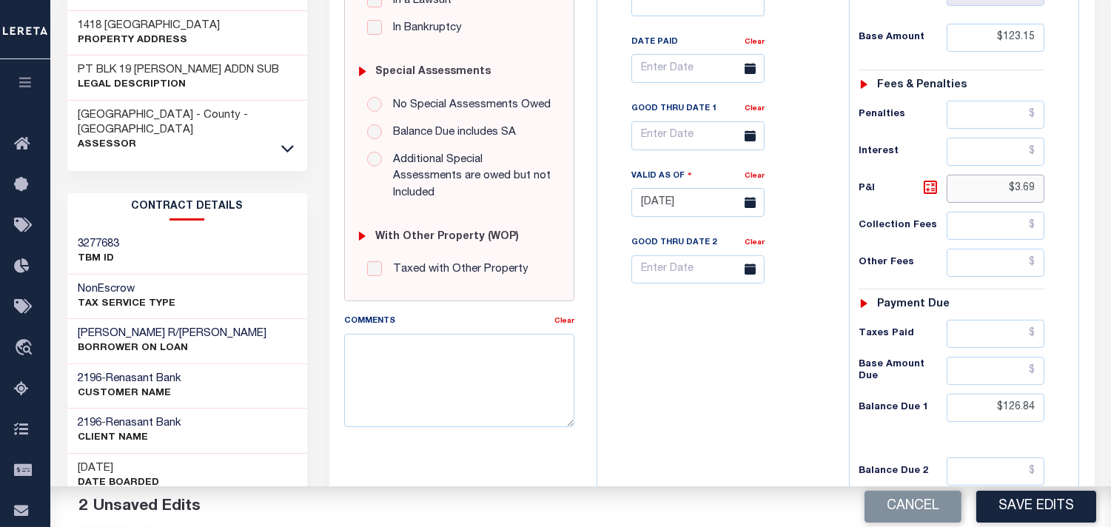
drag, startPoint x: 987, startPoint y: 174, endPoint x: 1061, endPoint y: 186, distance: 74.2
click at [1061, 186] on div "Tax Status Status - Select Status Code -" at bounding box center [956, 195] width 215 height 654
click at [1010, 335] on input "text" at bounding box center [996, 334] width 98 height 28
type input "$130.46"
drag, startPoint x: 987, startPoint y: 409, endPoint x: 1067, endPoint y: 409, distance: 79.2
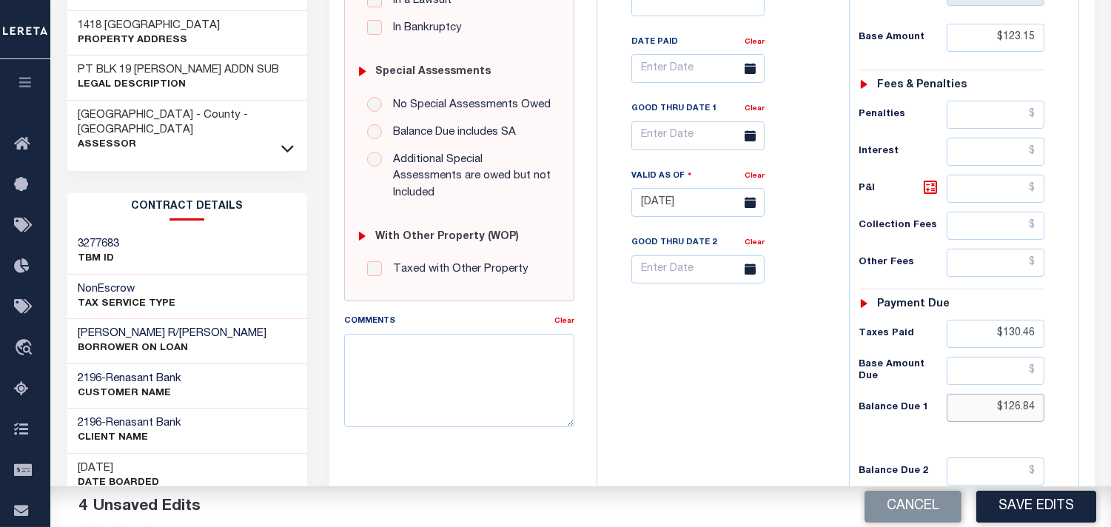
click at [1067, 409] on div "Tax Status Status" at bounding box center [956, 195] width 237 height 654
type input "$0.00"
click at [779, 407] on div "Tax Bill No Multiple Payment Option Payment Plan Clear" at bounding box center [719, 195] width 237 height 654
click at [521, 358] on textarea "Comments" at bounding box center [459, 380] width 230 height 93
paste textarea "Information taken verbally from Alicia."
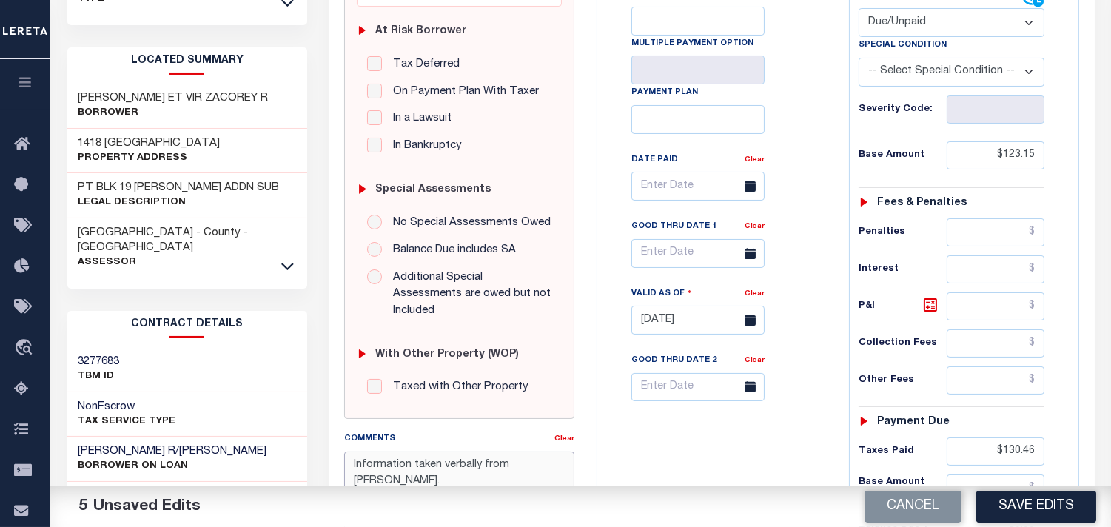
scroll to position [246, 0]
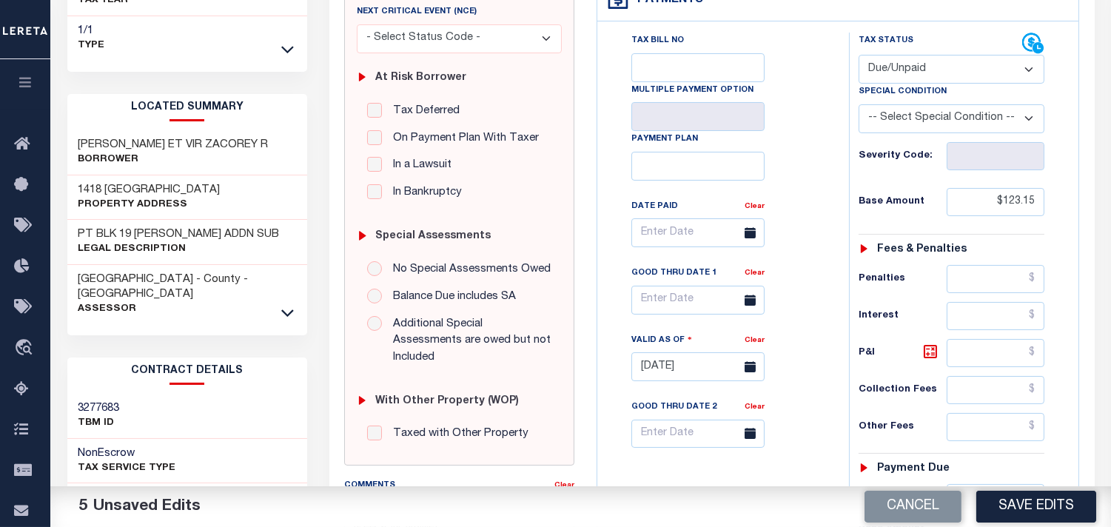
type textarea "Information taken verbally from Alicia."
drag, startPoint x: 908, startPoint y: 59, endPoint x: 911, endPoint y: 73, distance: 13.8
click at [908, 59] on select "- Select Status Code - Open Due/Unpaid Paid Incomplete No Tax Due Internal Refu…" at bounding box center [952, 69] width 186 height 29
select select "PYD"
click at [859, 55] on select "- Select Status Code - Open Due/Unpaid Paid Incomplete No Tax Due Internal Refu…" at bounding box center [952, 69] width 186 height 29
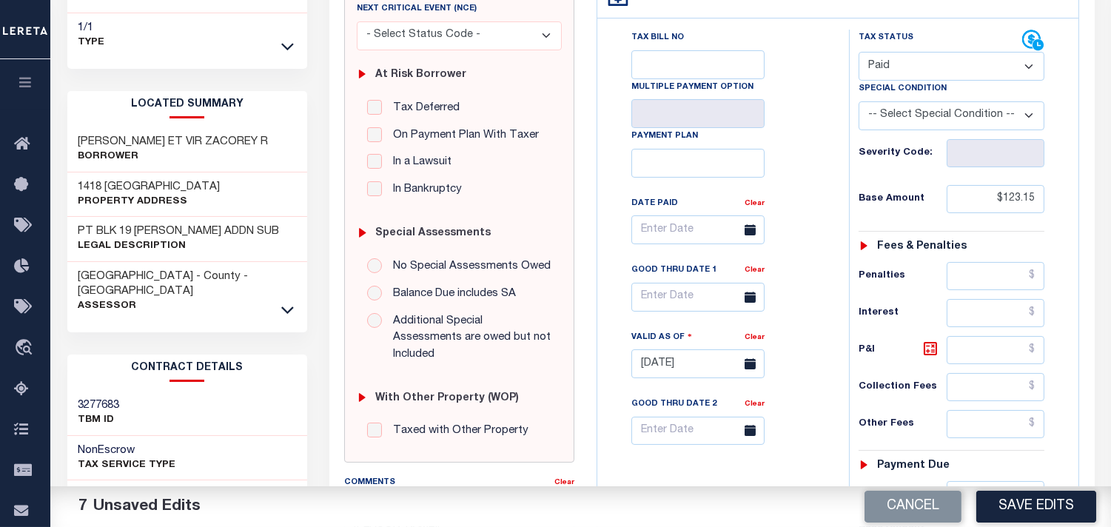
scroll to position [329, 0]
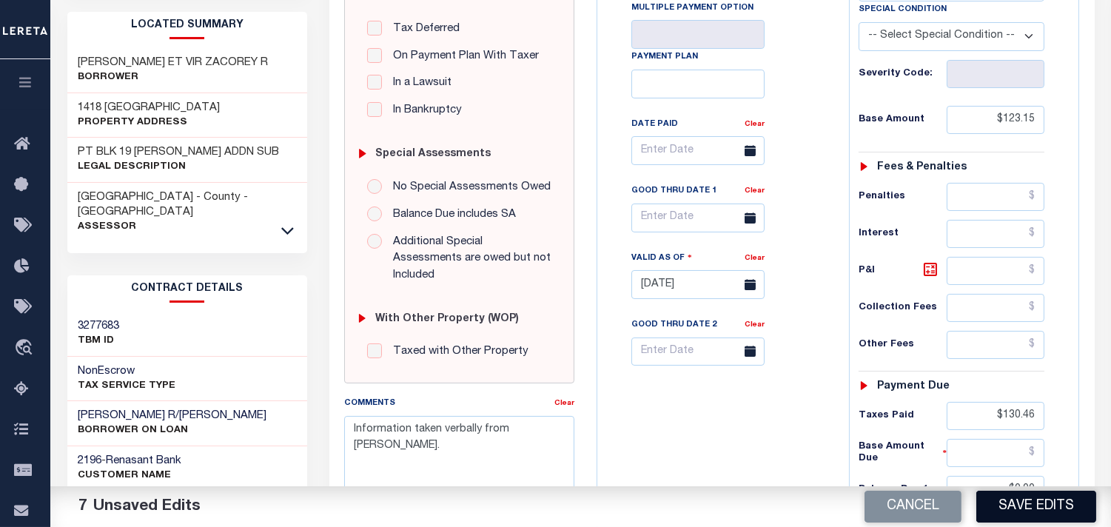
click at [1029, 497] on button "Save Edits" at bounding box center [1036, 507] width 120 height 32
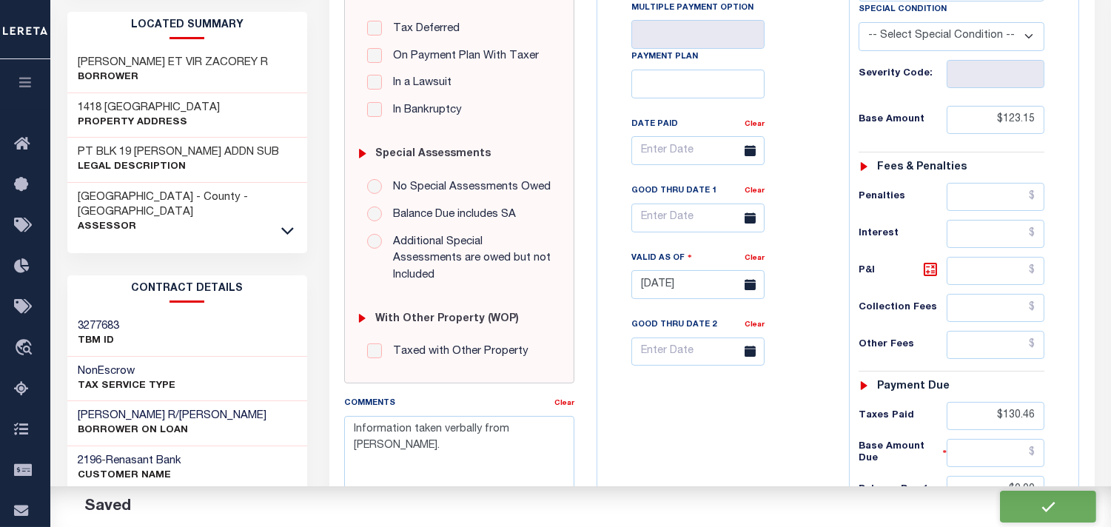
checkbox input "false"
type input "$123.15"
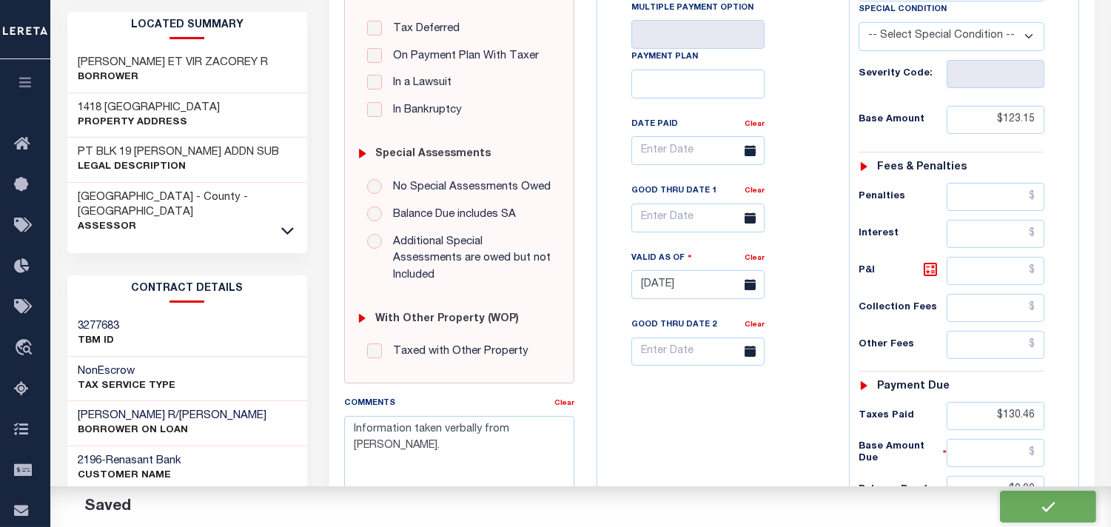
type input "$130.46"
type input "$0"
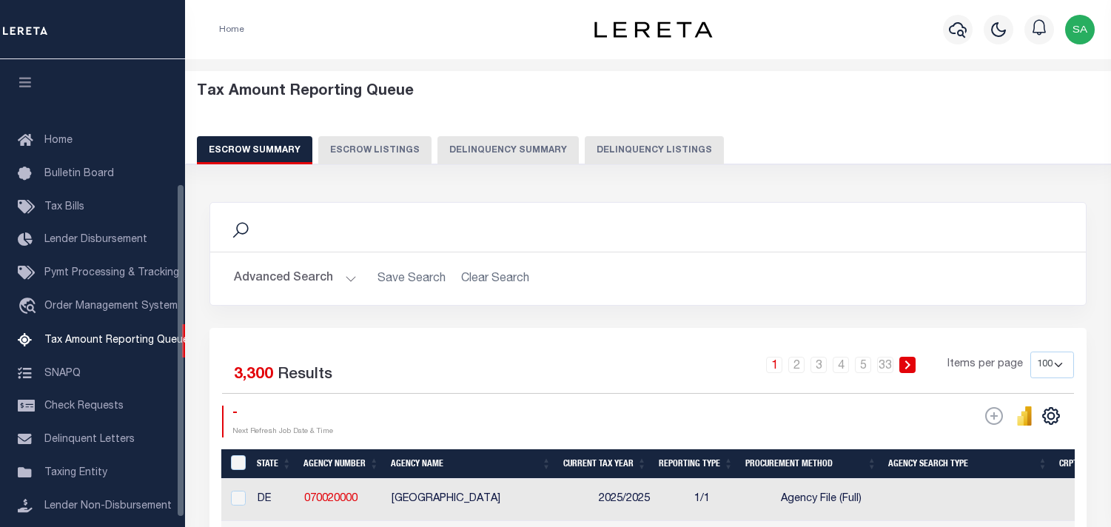
select select "100"
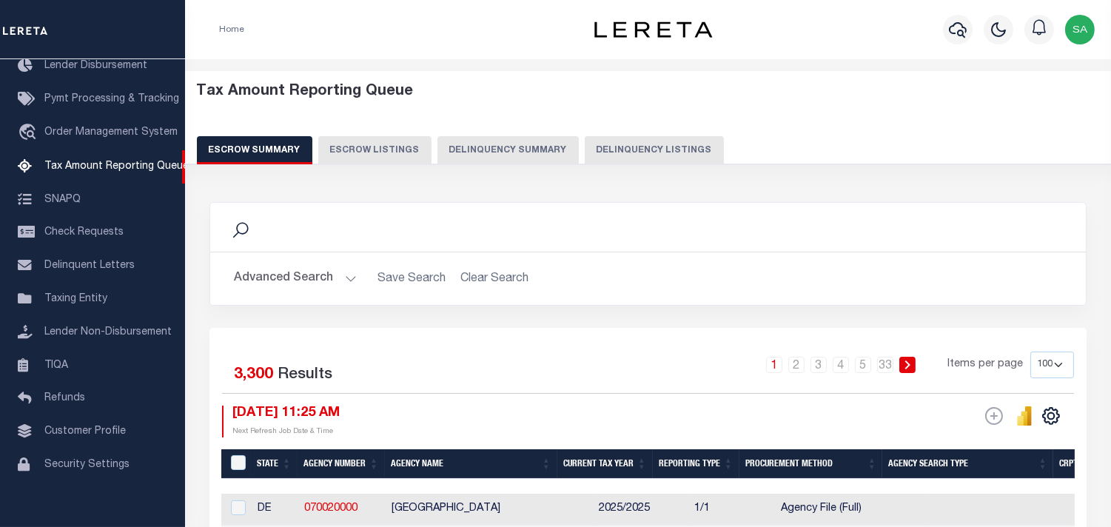
click at [611, 145] on button "Delinquency Listings" at bounding box center [654, 150] width 139 height 28
select select "MS"
select select "500"
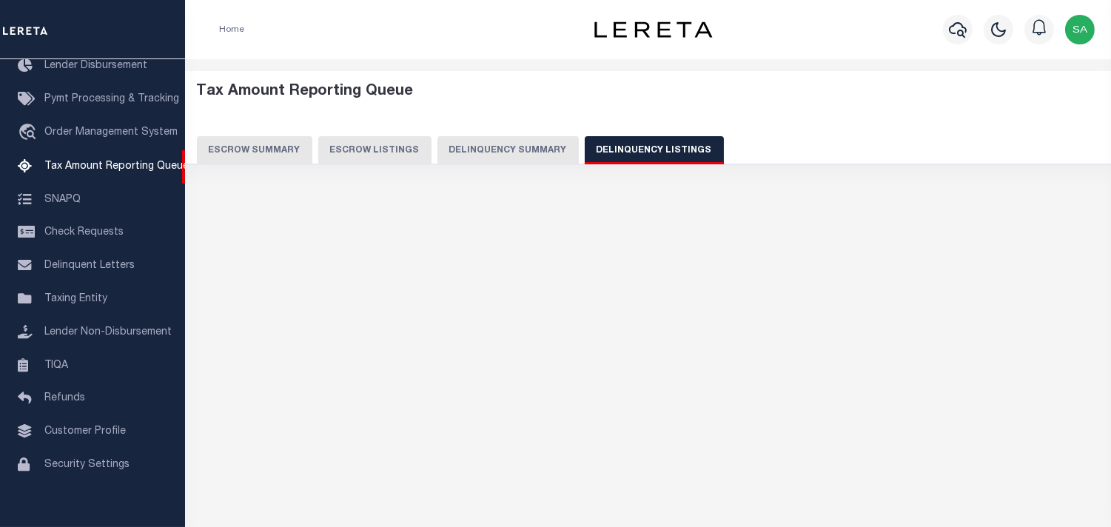
select select "500"
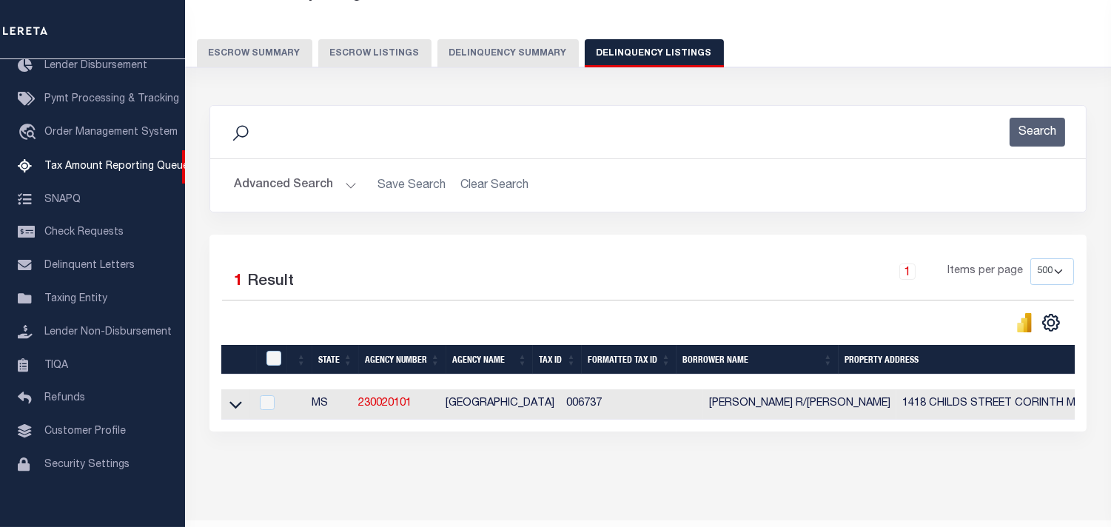
scroll to position [147, 0]
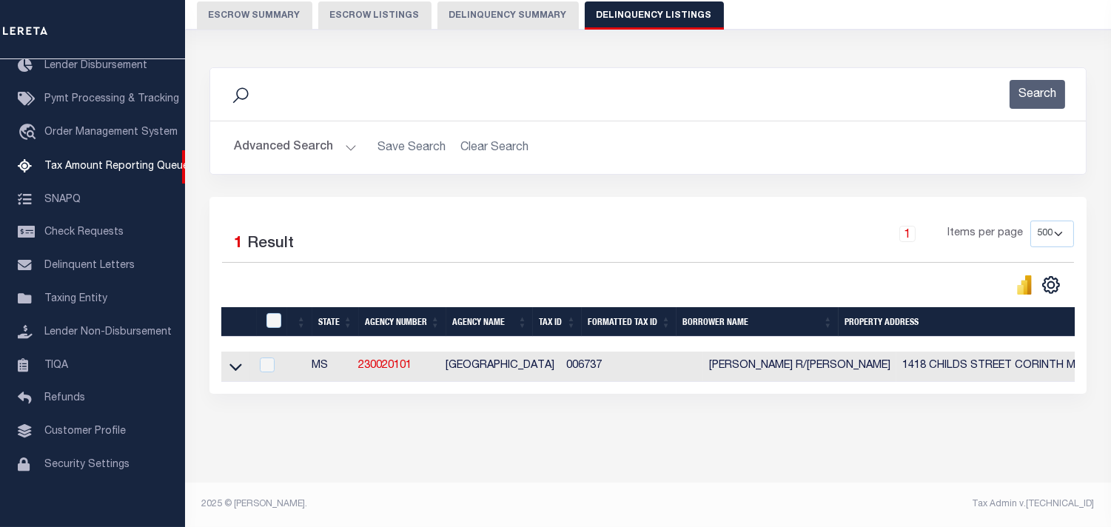
click at [352, 138] on button "Advanced Search" at bounding box center [295, 147] width 123 height 29
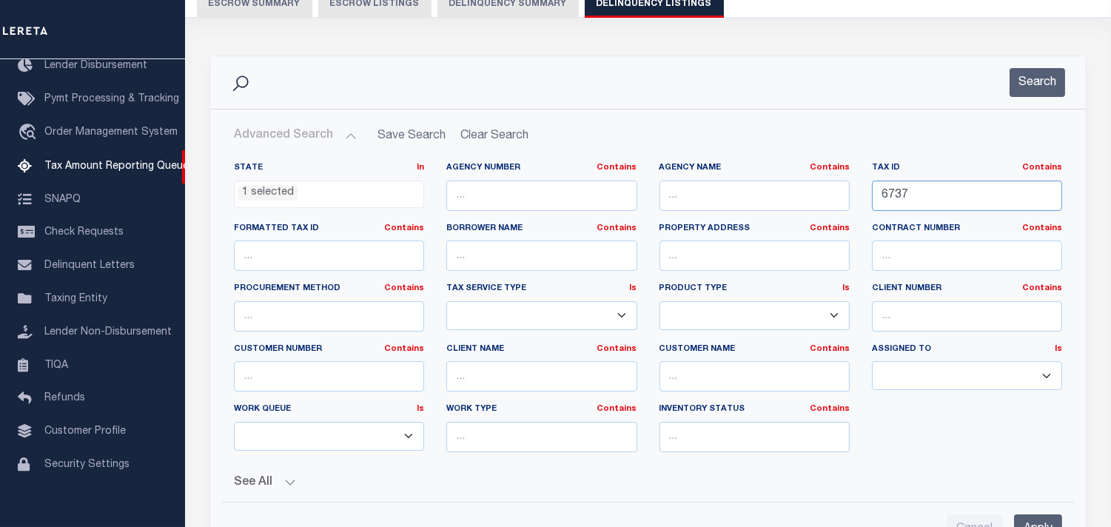
drag, startPoint x: 953, startPoint y: 198, endPoint x: 775, endPoint y: 201, distance: 178.4
click at [758, 209] on div "State In In AK AL AR AZ CA CO CT DC DE FL GA GU HI IA ID IL IN KS KY LA MA MD M…" at bounding box center [648, 313] width 851 height 302
paste input "0016140209314A02300"
type input "0016140209314A02300"
click at [1016, 76] on button "Search" at bounding box center [1038, 82] width 56 height 29
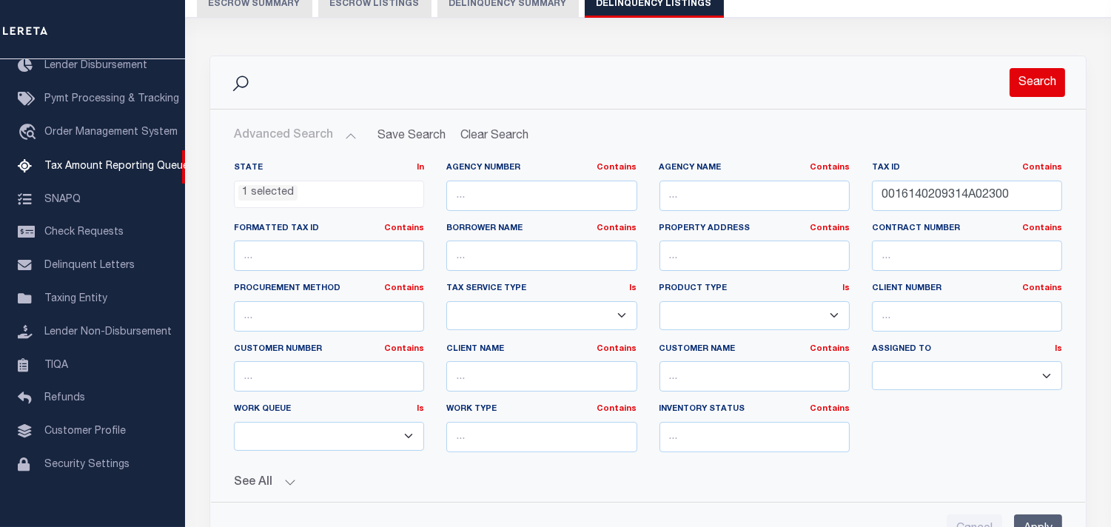
click at [1022, 87] on button "Search" at bounding box center [1038, 82] width 56 height 29
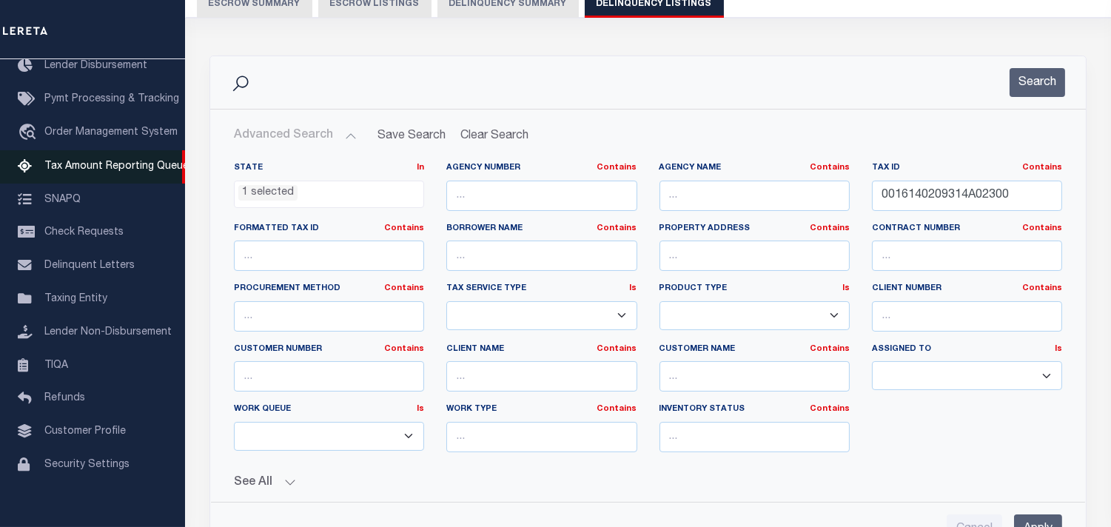
click at [119, 161] on span "Tax Amount Reporting Queue" at bounding box center [116, 166] width 144 height 10
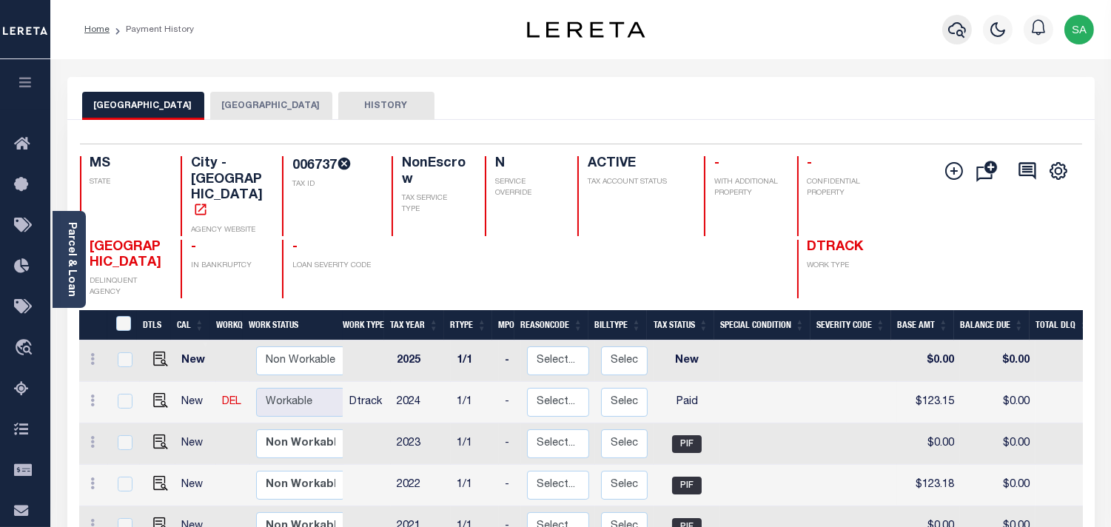
click at [961, 33] on icon "button" at bounding box center [957, 30] width 18 height 18
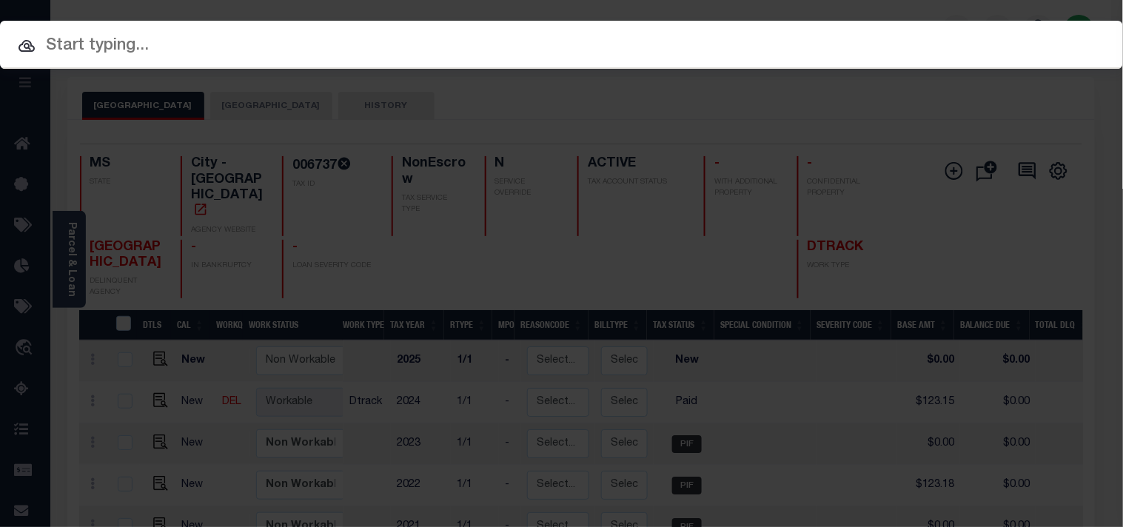
click at [903, 38] on input "text" at bounding box center [561, 46] width 1123 height 26
paste input "1144062-00003"
type input "1144062-00003"
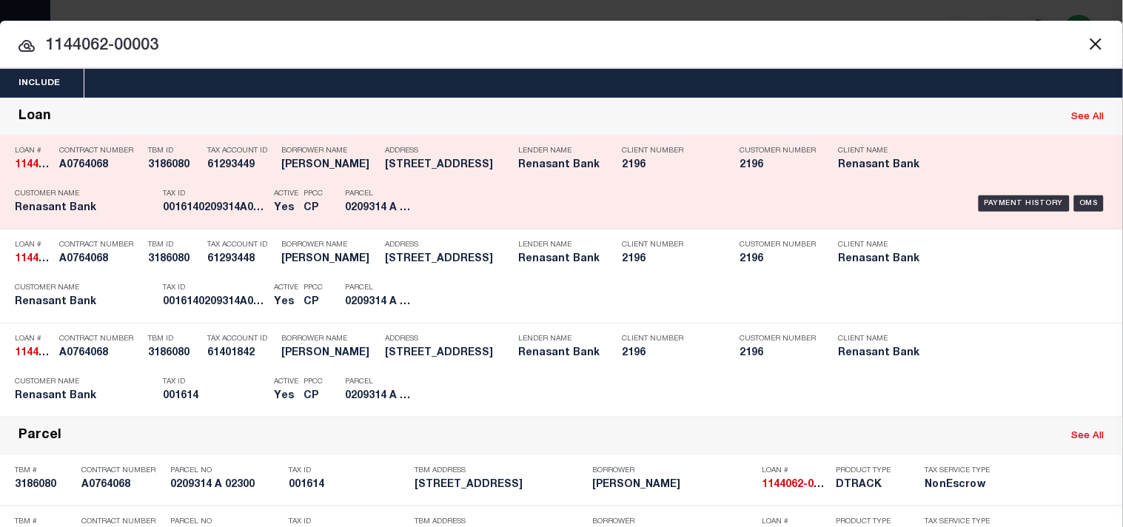
click at [269, 180] on div "Tax Account ID 61293449" at bounding box center [240, 160] width 67 height 43
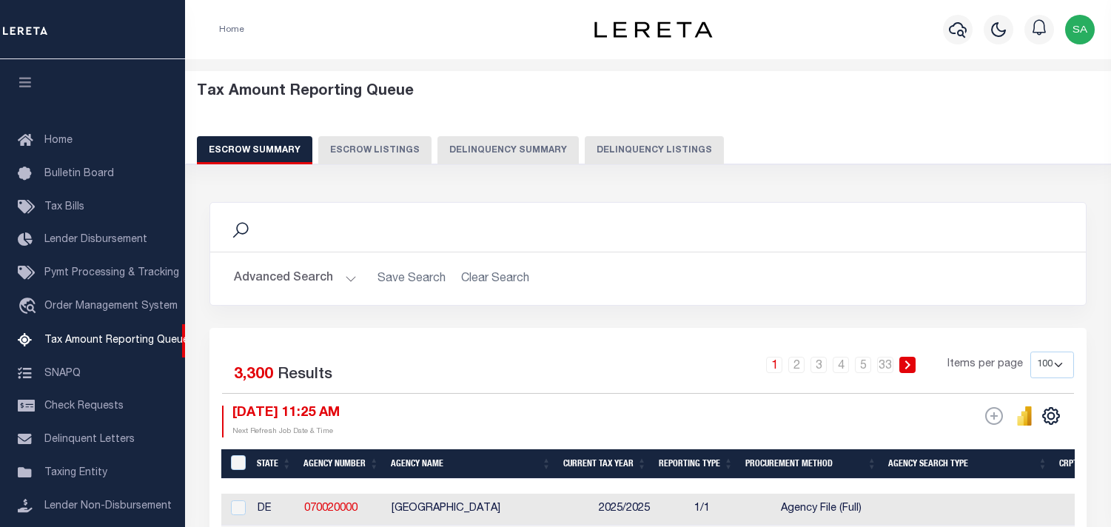
select select "100"
click at [506, 152] on button "Delinquency Summary" at bounding box center [507, 150] width 141 height 28
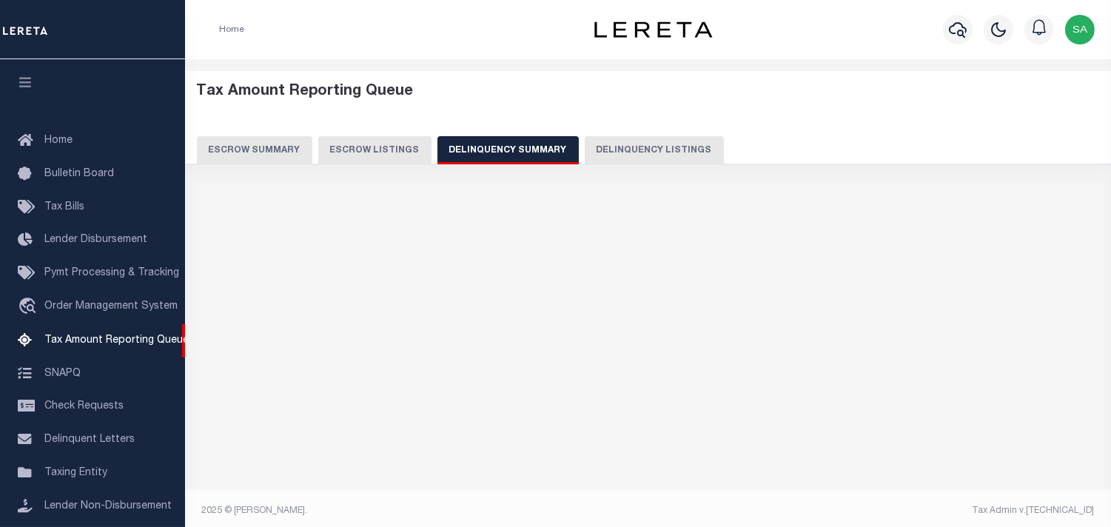
scroll to position [147, 0]
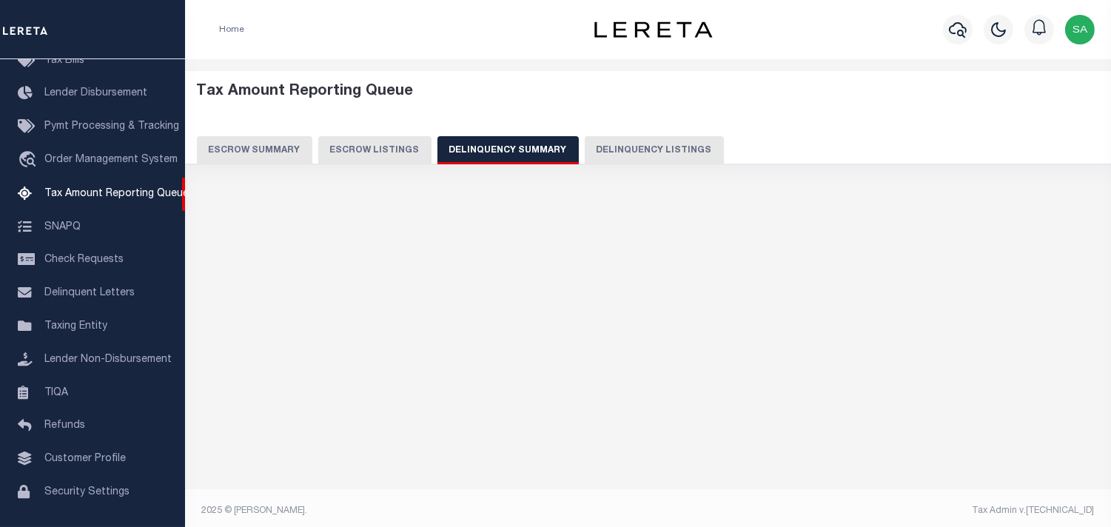
click at [699, 147] on button "Delinquency Listings" at bounding box center [654, 150] width 139 height 28
select select "MS"
select select "500"
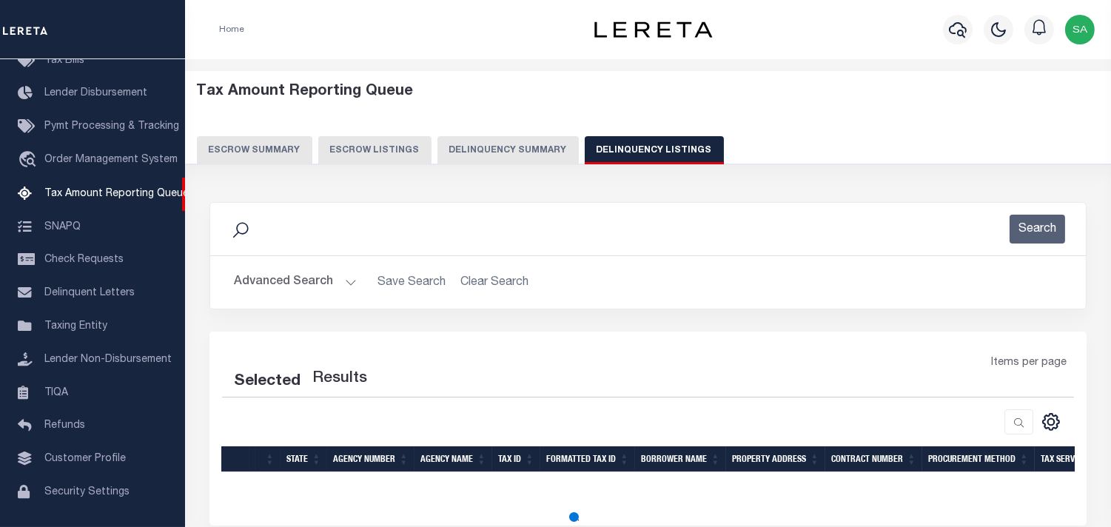
select select "500"
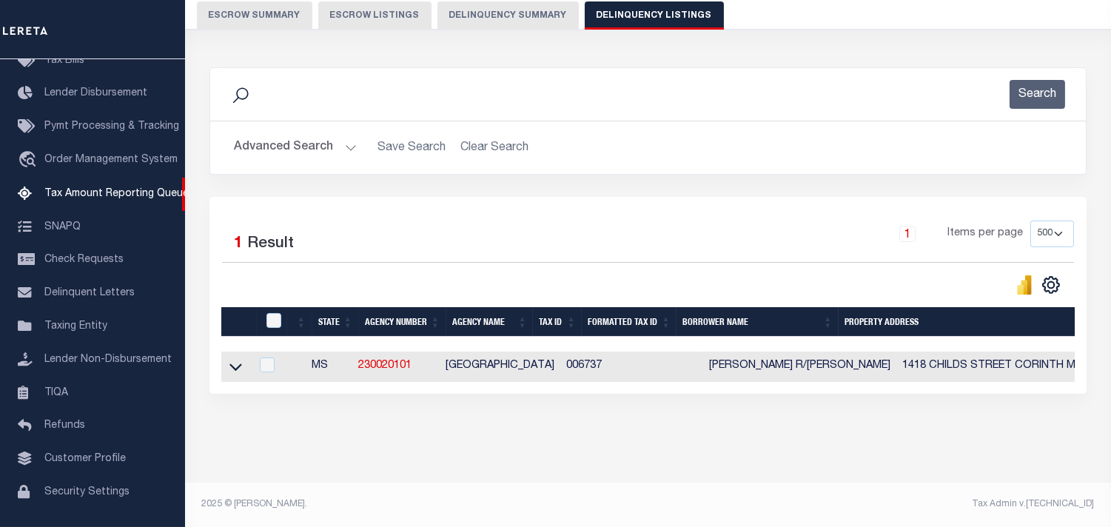
click at [349, 137] on button "Advanced Search" at bounding box center [295, 147] width 123 height 29
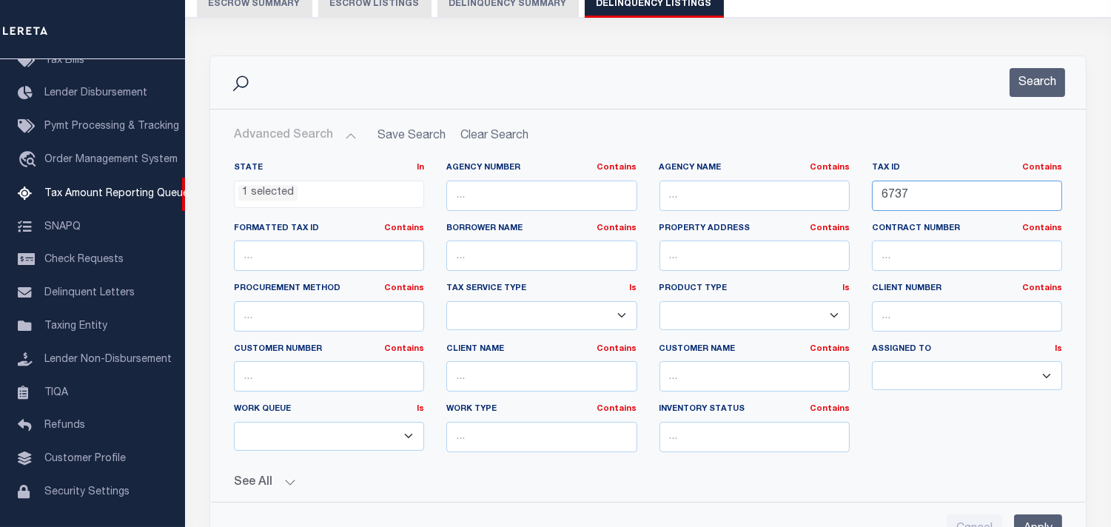
drag, startPoint x: 1009, startPoint y: 198, endPoint x: 713, endPoint y: 208, distance: 296.2
click at [713, 208] on div "State In In AK AL AR AZ CA CO CT DC DE FL GA GU HI IA ID IL IN KS KY LA MA MD M…" at bounding box center [648, 313] width 851 height 302
paste input "0016140209314A02300"
type input "0016140209314A02300"
click at [1035, 83] on button "Search" at bounding box center [1038, 82] width 56 height 29
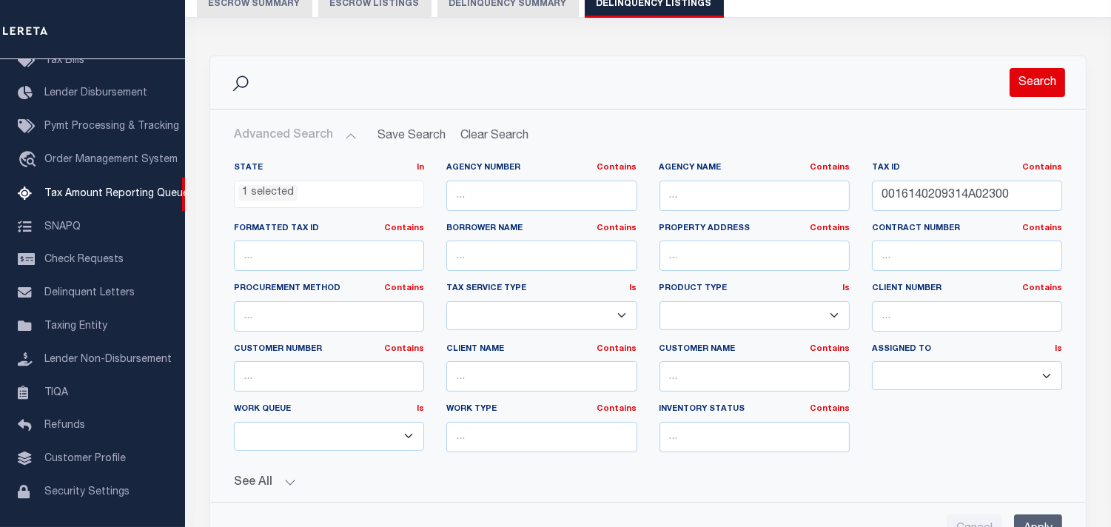
click at [1037, 84] on button "Search" at bounding box center [1038, 82] width 56 height 29
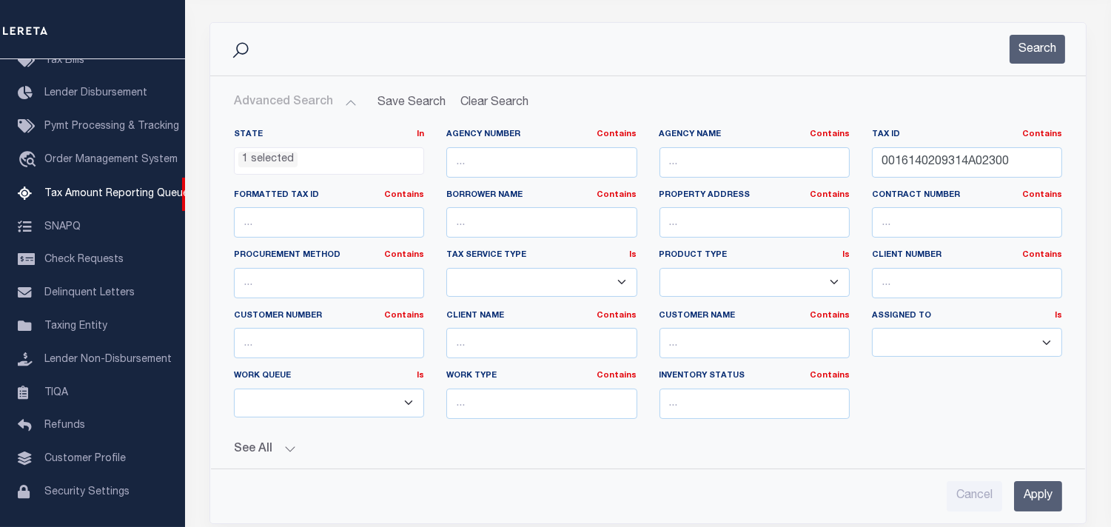
scroll to position [0, 0]
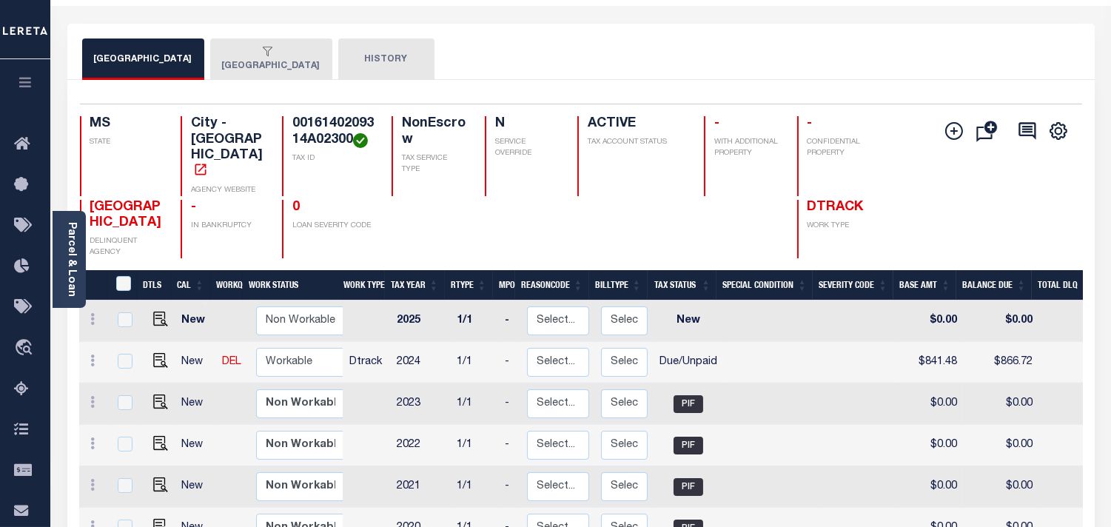
scroll to position [82, 0]
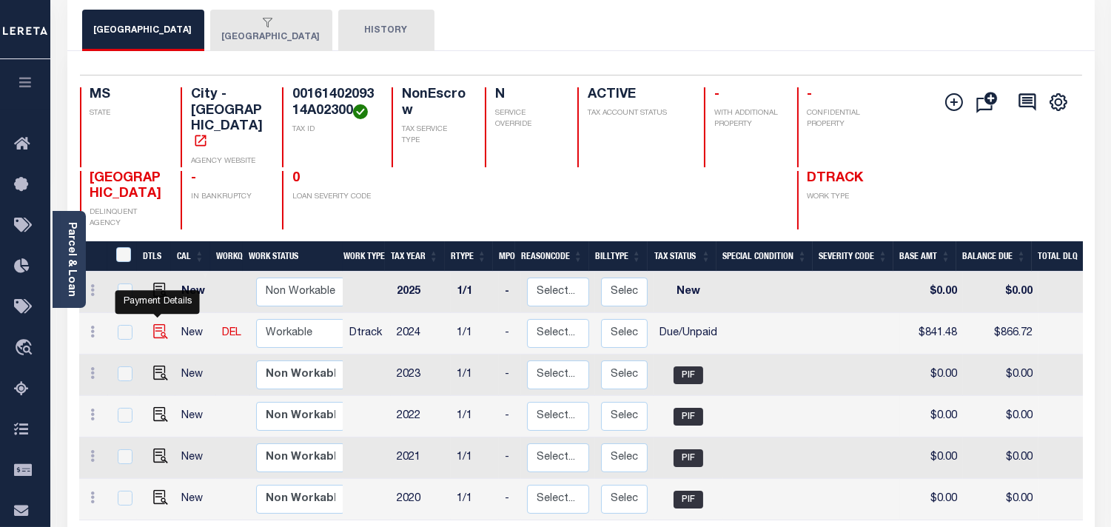
click at [161, 324] on img "" at bounding box center [160, 331] width 15 height 15
checkbox input "true"
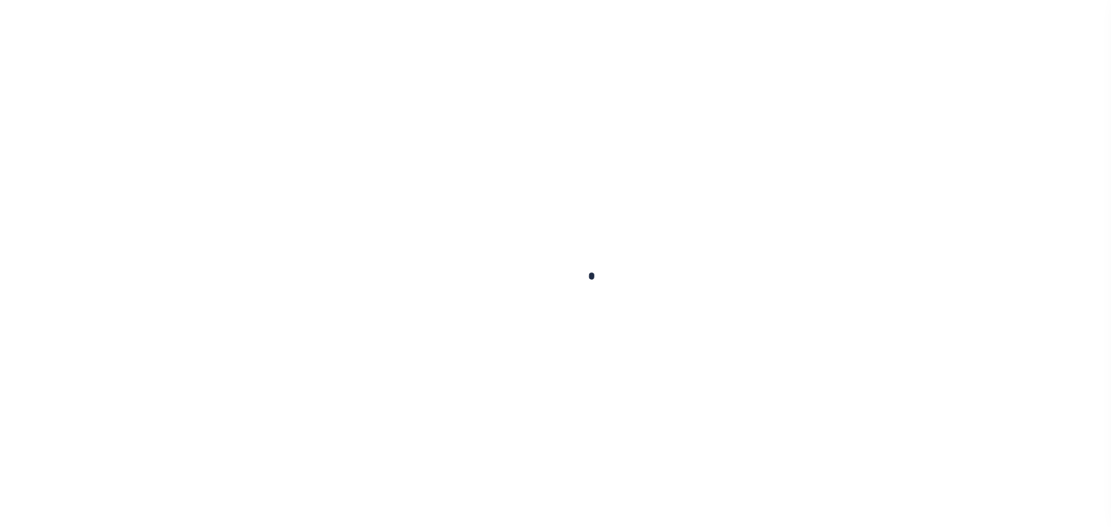
checkbox input "false"
type input "[DATE]"
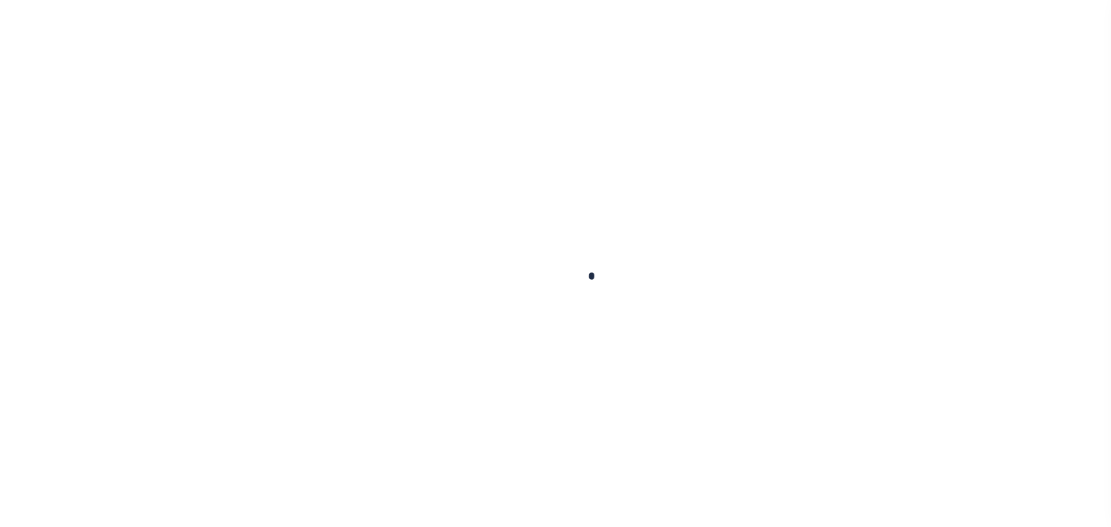
type input "[DATE]"
select select "DUE"
type input "$841.48"
type input "$25.24"
type input "$866.72"
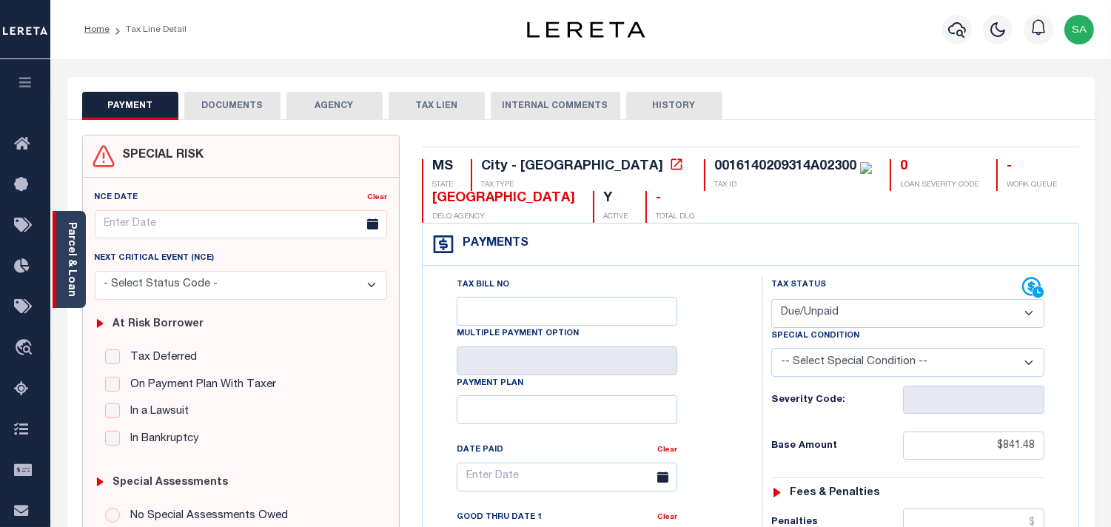
click at [75, 283] on link "Parcel & Loan" at bounding box center [71, 259] width 10 height 75
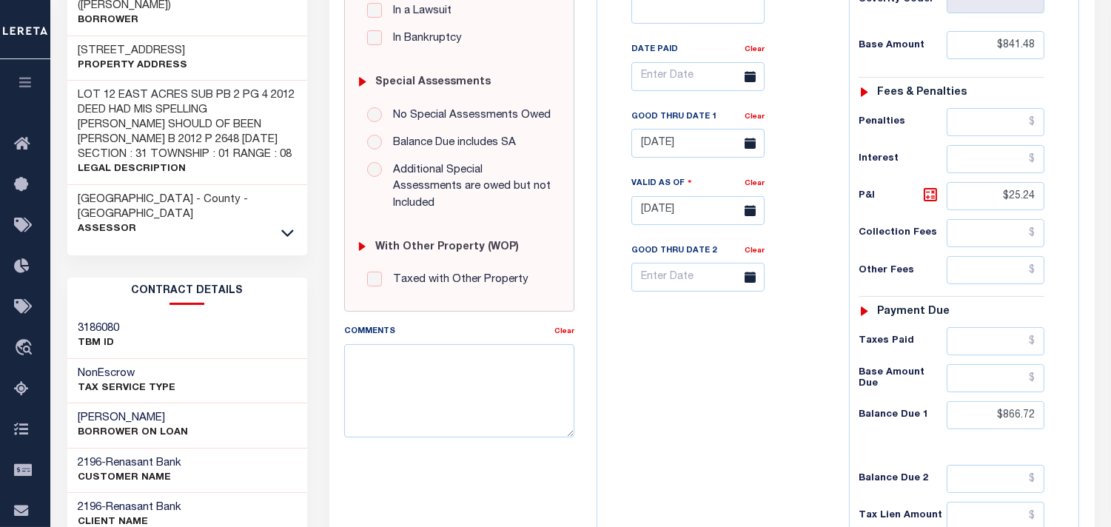
scroll to position [411, 0]
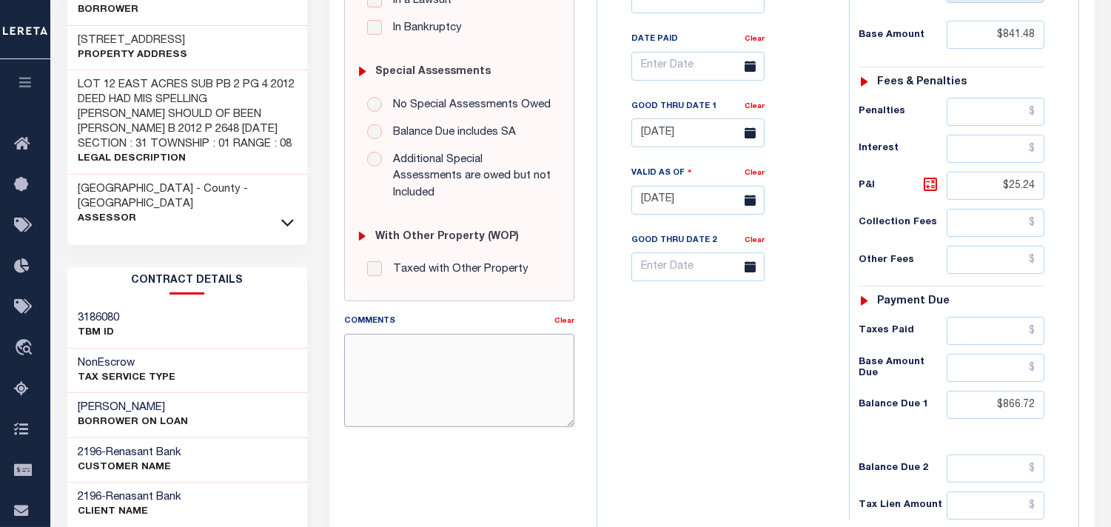
click at [471, 358] on textarea "Comments" at bounding box center [459, 380] width 230 height 93
paste textarea "Information taken verbally from Alicia."
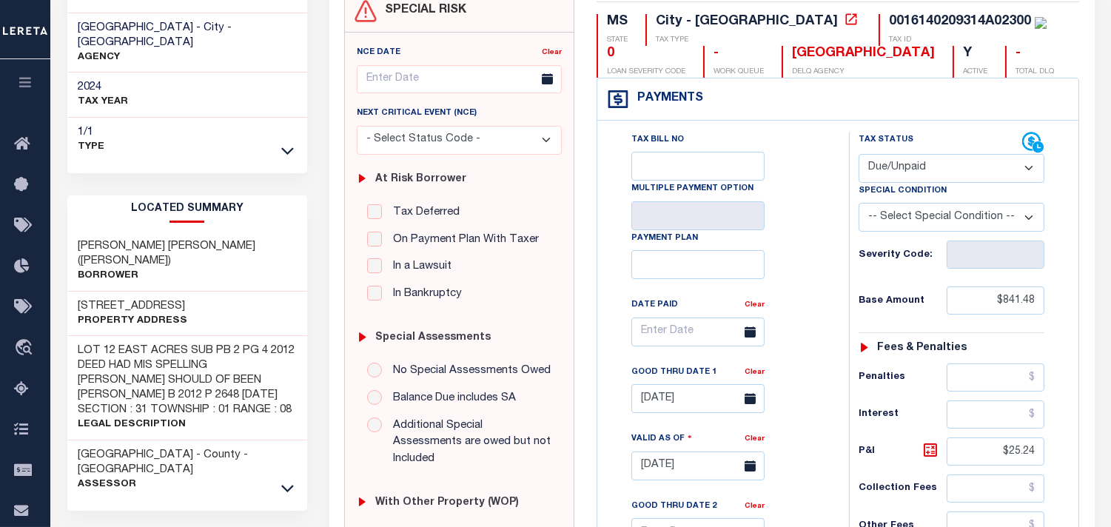
scroll to position [0, 0]
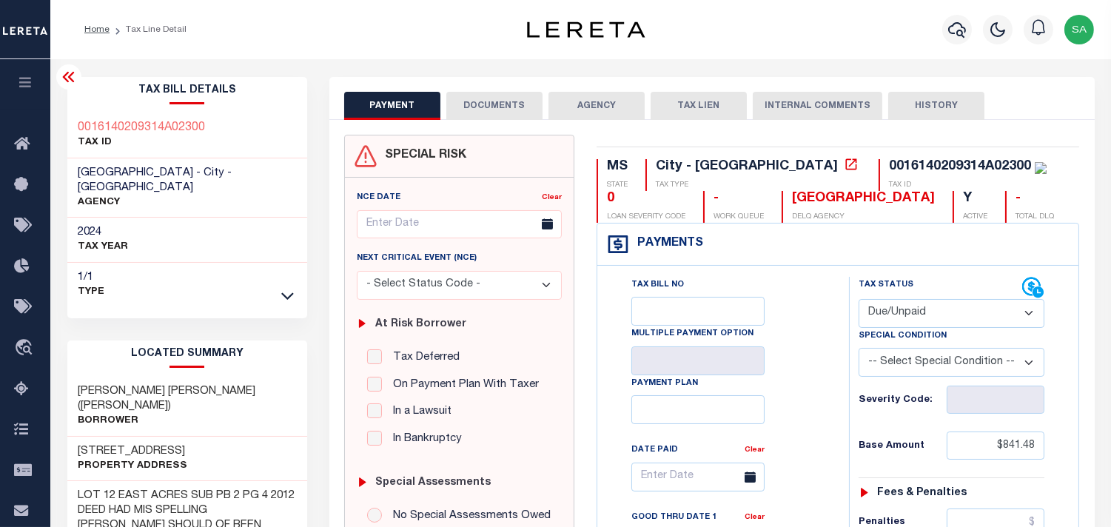
type textarea "Information taken verbally from Alicia."
type input "[DATE]"
click at [820, 311] on div "Tax Bill No Multiple Payment Option Payment Plan Clear" at bounding box center [719, 484] width 215 height 415
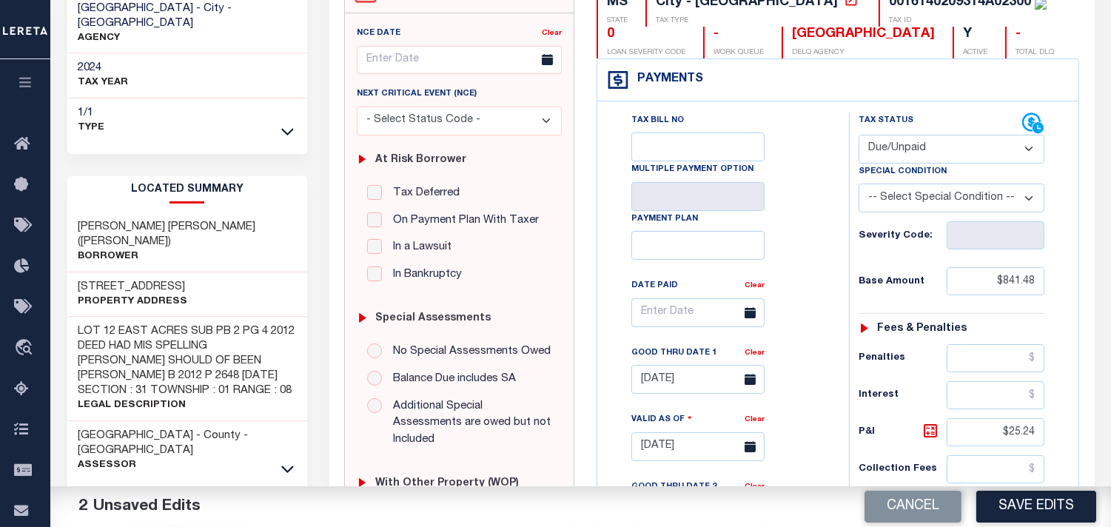
scroll to position [246, 0]
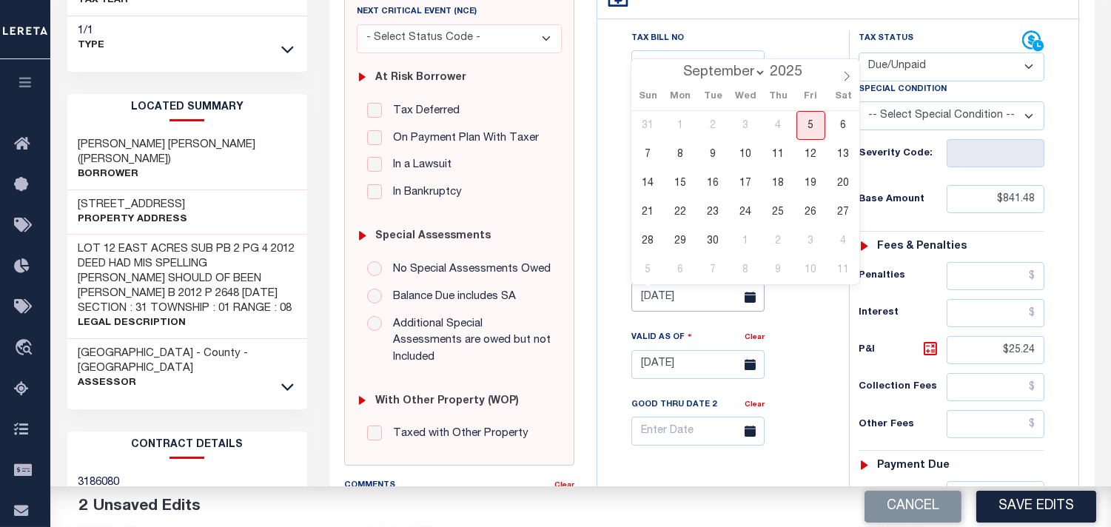
click at [705, 301] on input "07/31/2025" at bounding box center [697, 297] width 133 height 29
click at [711, 238] on span "30" at bounding box center [713, 241] width 29 height 29
type input "09/30/2025"
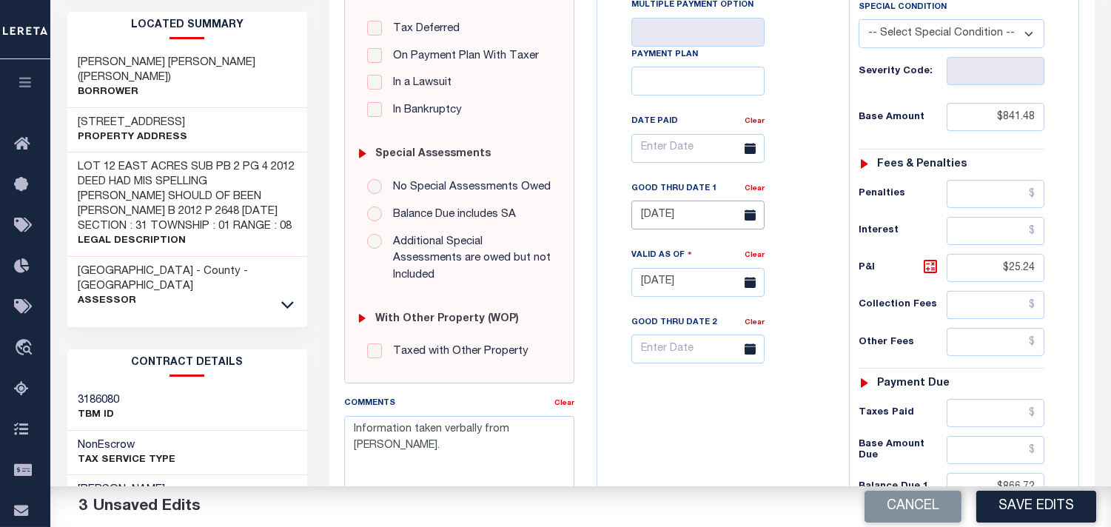
scroll to position [411, 0]
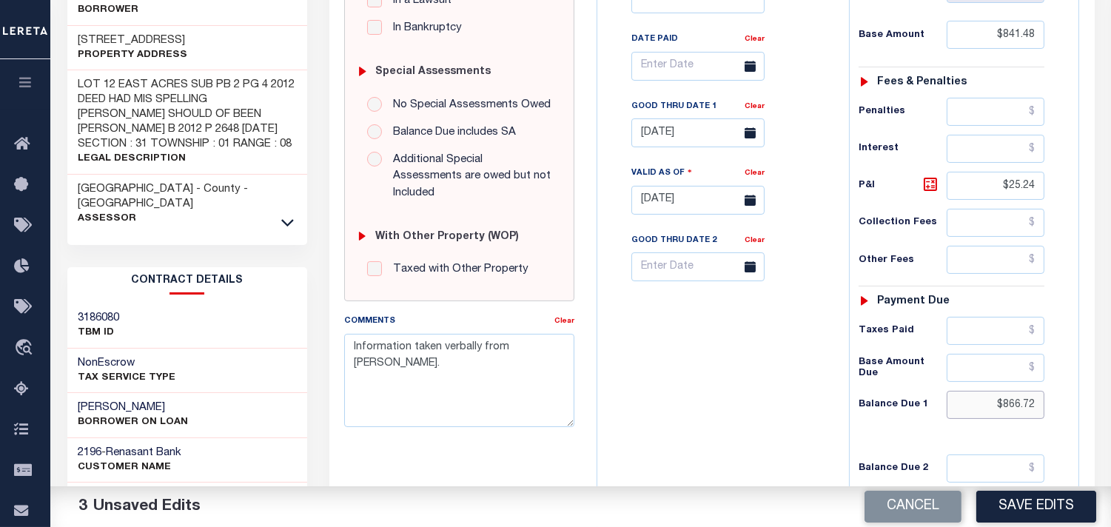
click at [1016, 403] on input "$866.72" at bounding box center [996, 405] width 98 height 28
type input "$981.52"
click at [926, 187] on icon at bounding box center [931, 184] width 18 height 18
type input "$140.04"
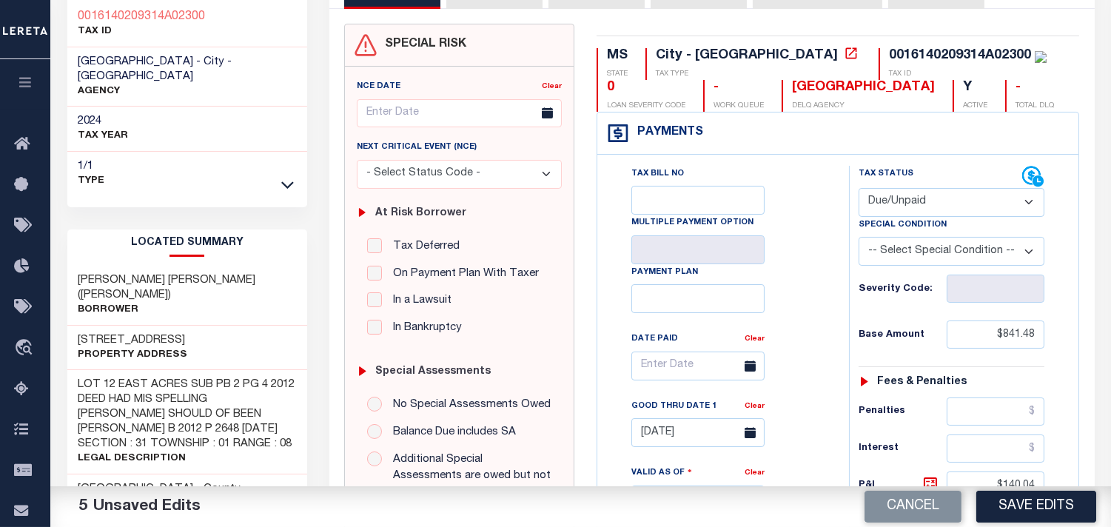
scroll to position [82, 0]
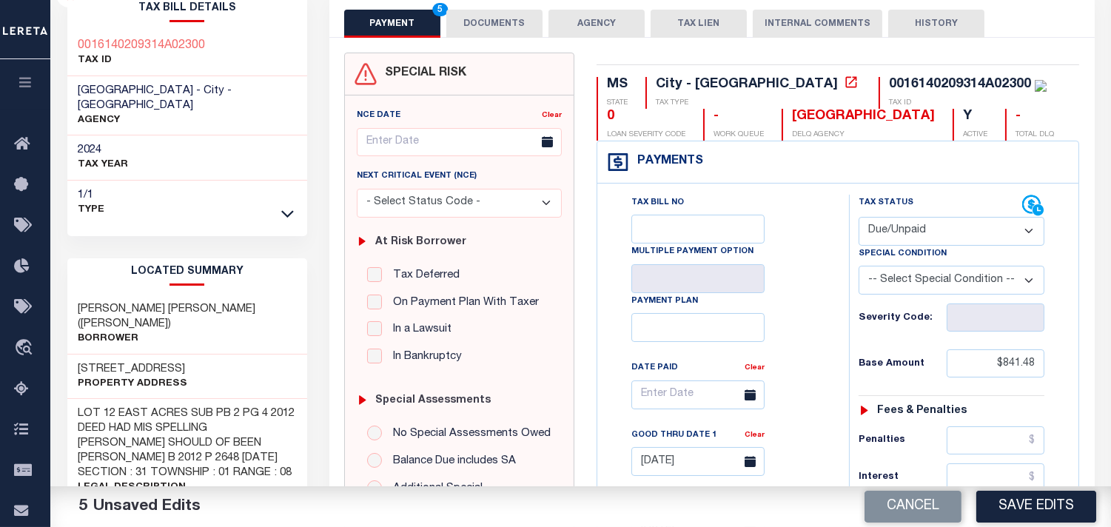
click at [611, 28] on button "AGENCY" at bounding box center [597, 24] width 96 height 28
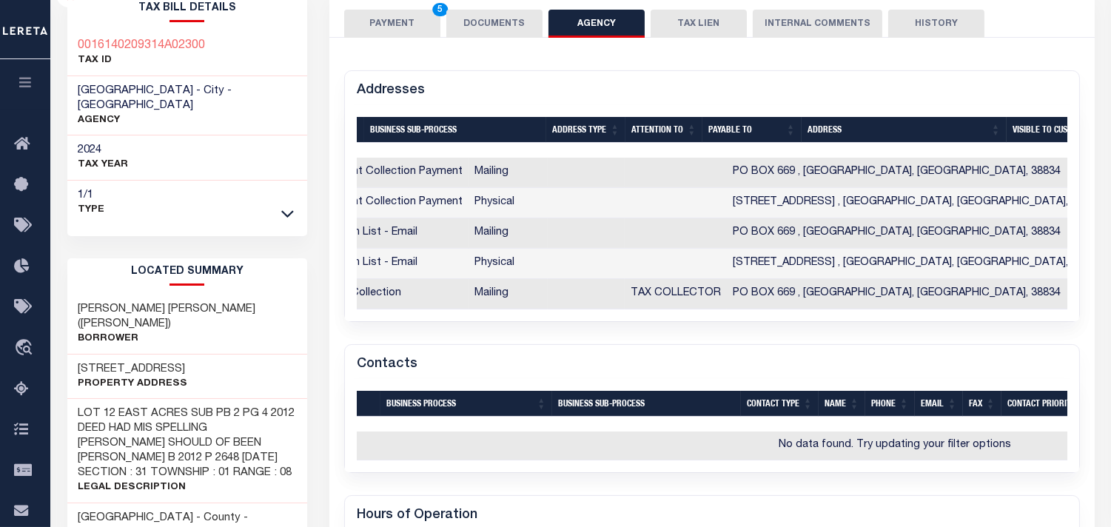
scroll to position [0, 0]
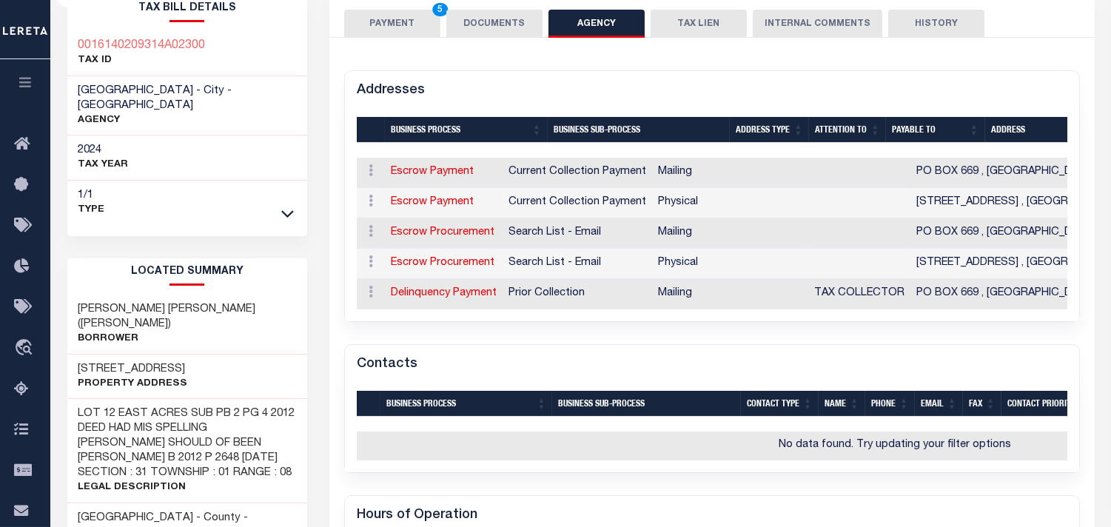
click at [401, 18] on button "PAYMENT 5" at bounding box center [392, 24] width 96 height 28
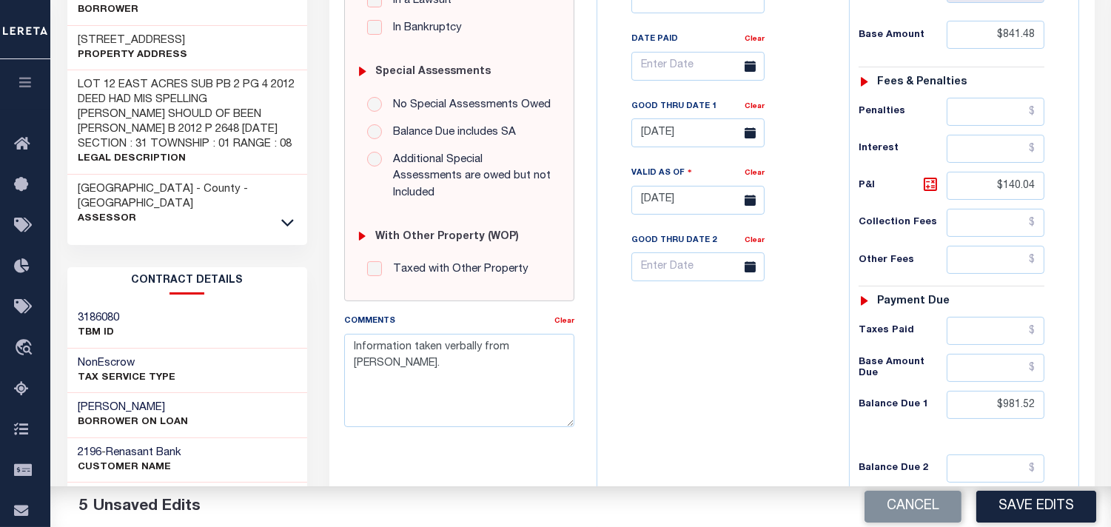
scroll to position [493, 0]
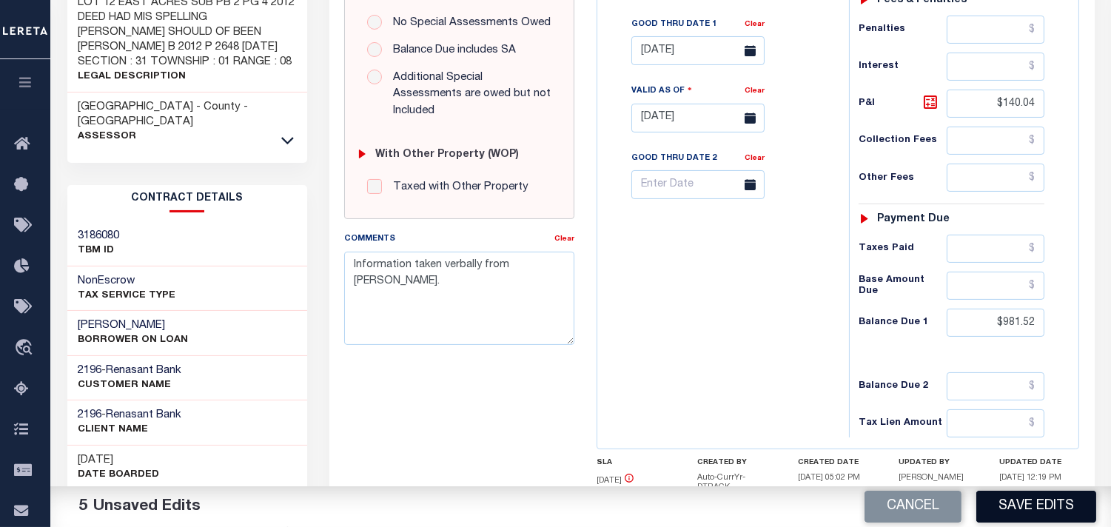
click at [1053, 506] on button "Save Edits" at bounding box center [1036, 507] width 120 height 32
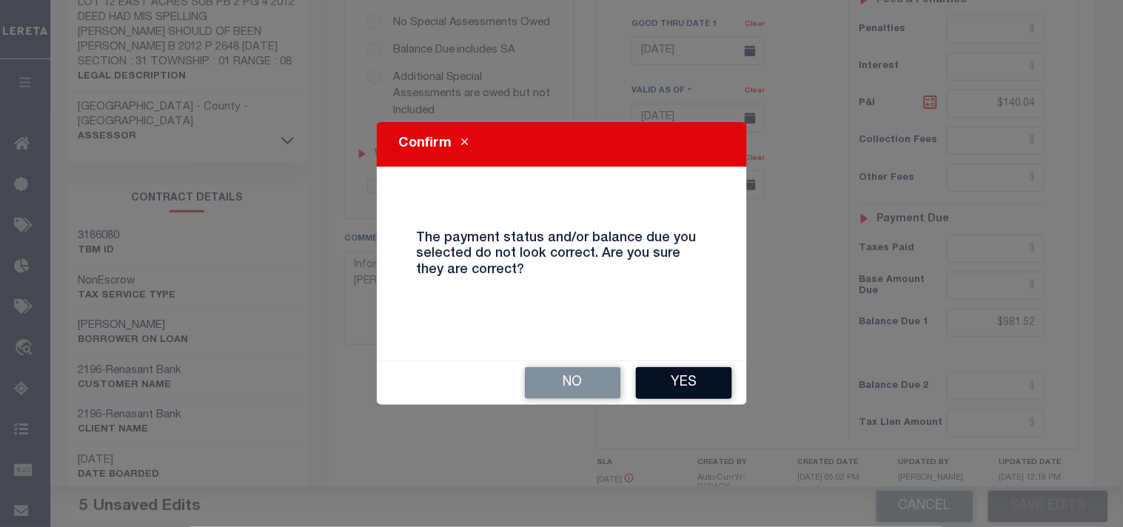
click at [708, 375] on button "Yes" at bounding box center [684, 383] width 96 height 32
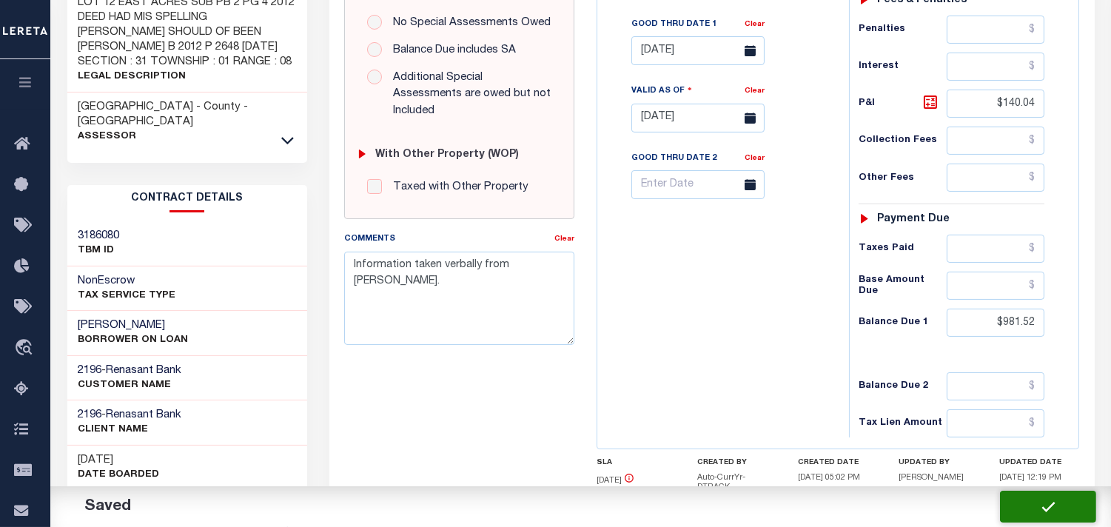
checkbox input "false"
type input "$841.48"
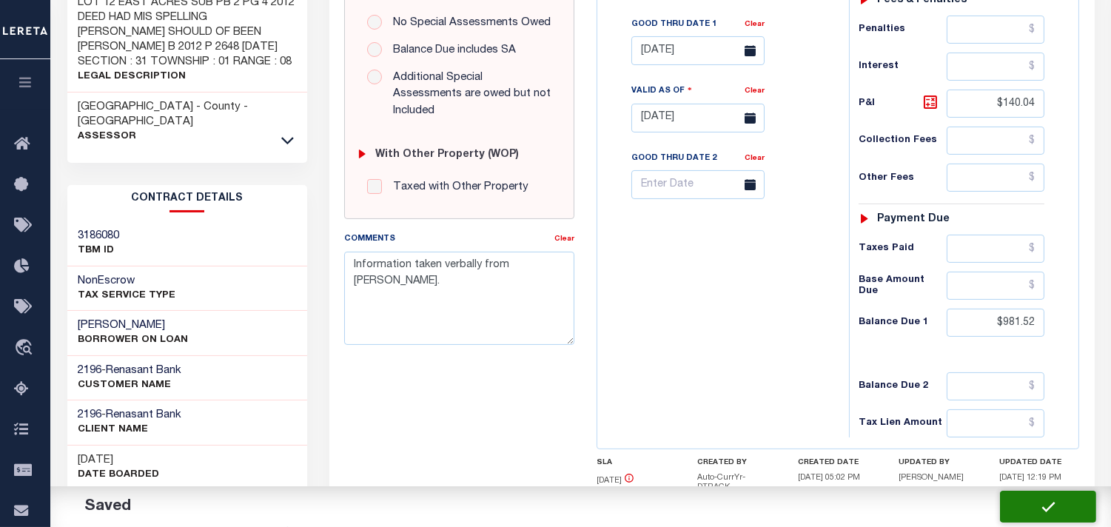
type input "$140.04"
type input "$981.52"
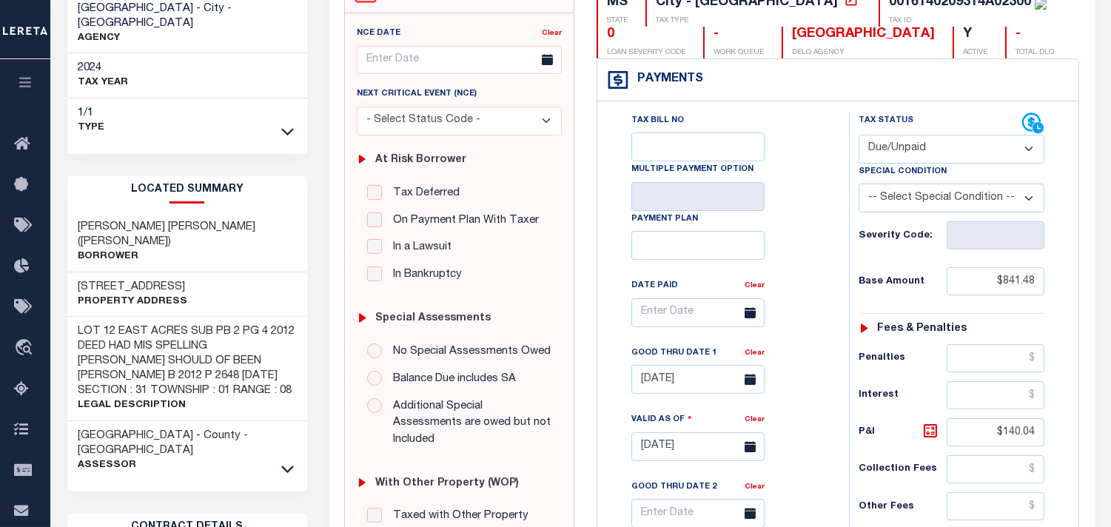
scroll to position [0, 0]
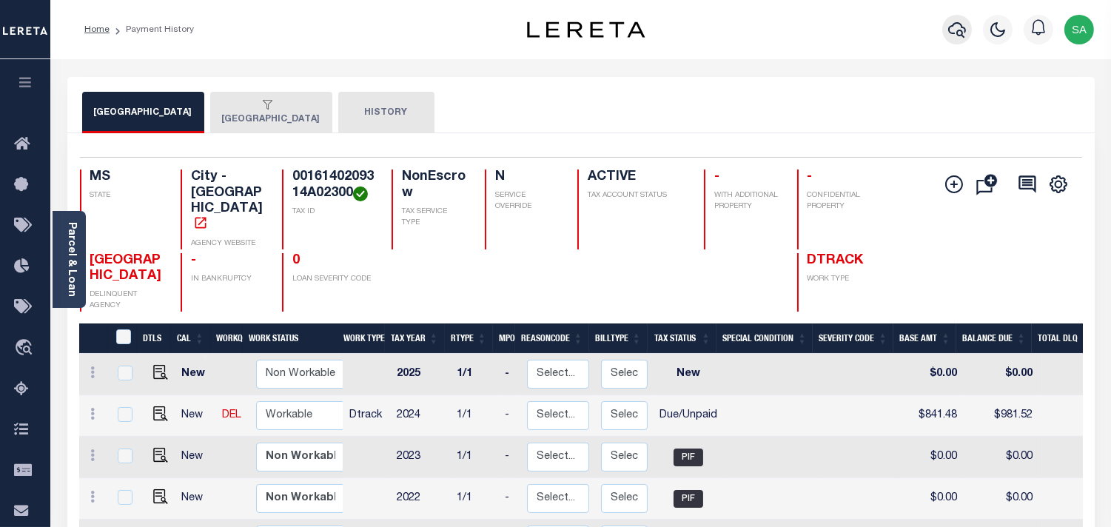
click at [957, 33] on icon "button" at bounding box center [957, 30] width 18 height 16
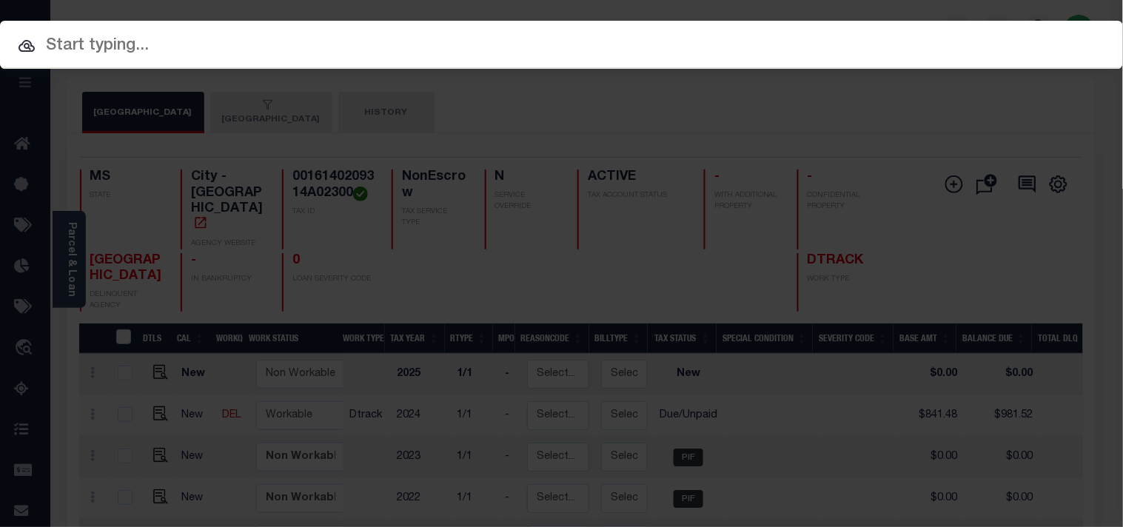
click at [899, 37] on input "text" at bounding box center [561, 46] width 1123 height 26
paste input "1144397-00004"
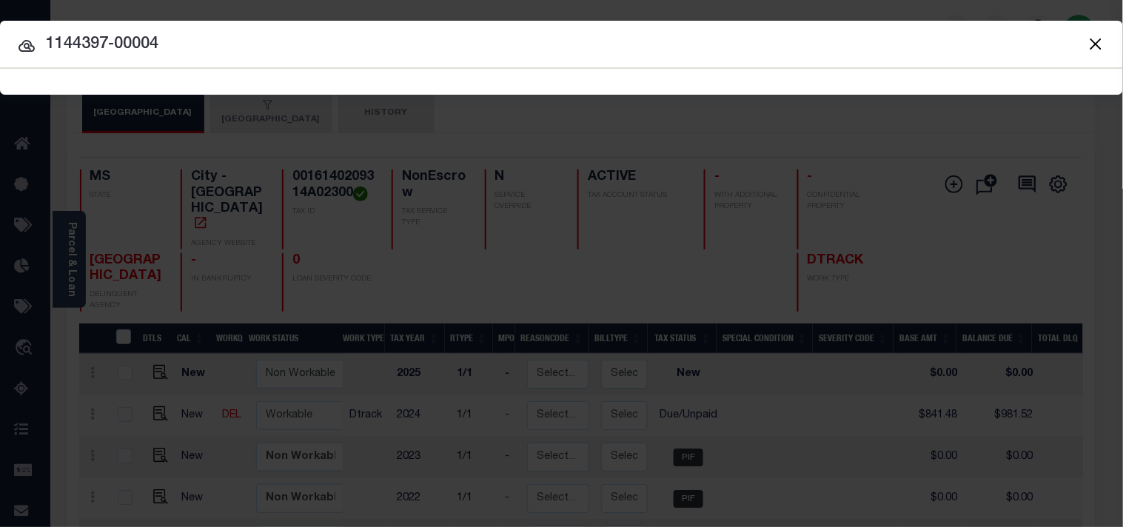
type input "1144397-00004"
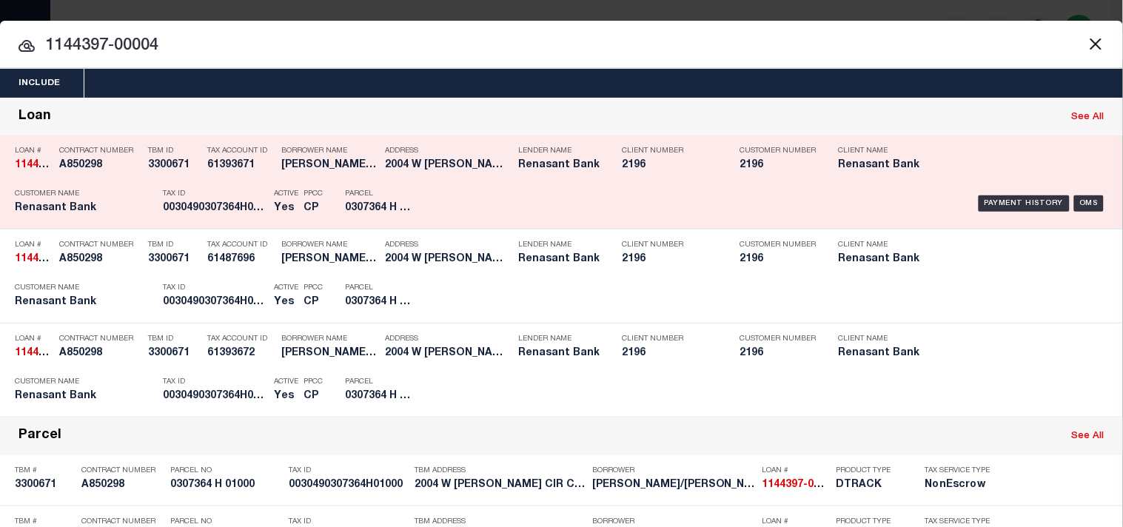
click at [232, 179] on div "Tax Account ID 61393671" at bounding box center [240, 160] width 67 height 43
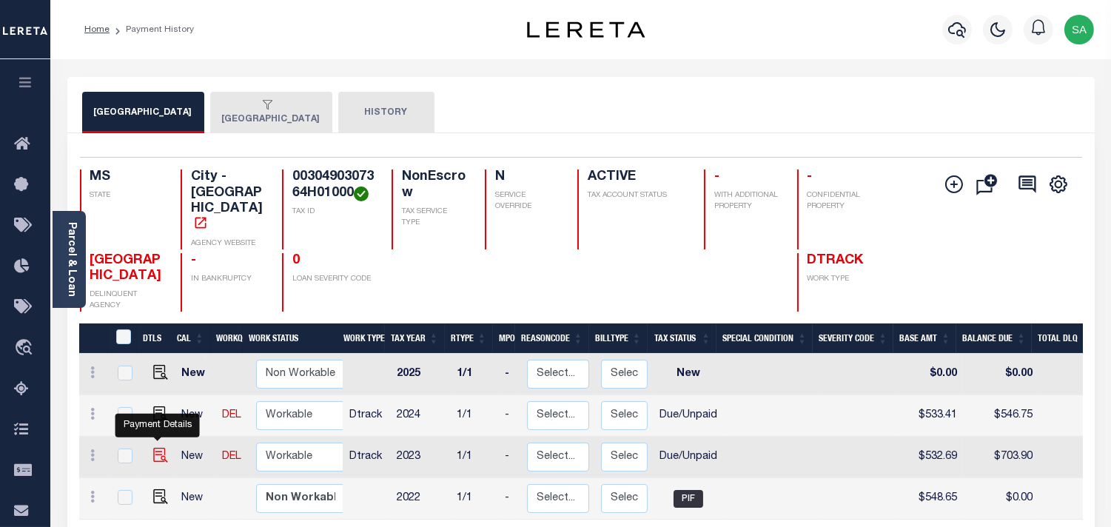
click at [156, 448] on img "" at bounding box center [160, 455] width 15 height 15
checkbox input "true"
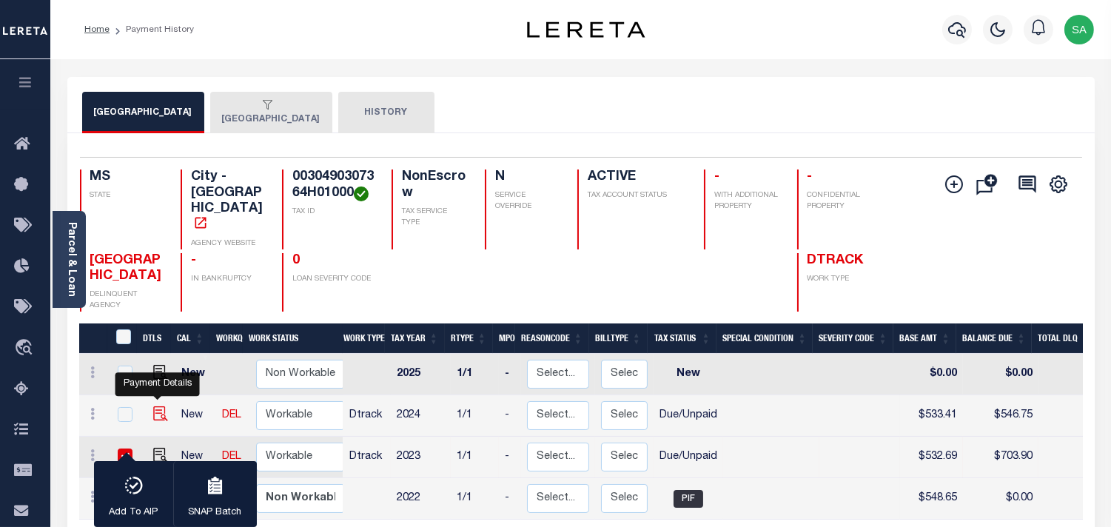
click at [156, 406] on img "" at bounding box center [160, 413] width 15 height 15
checkbox input "true"
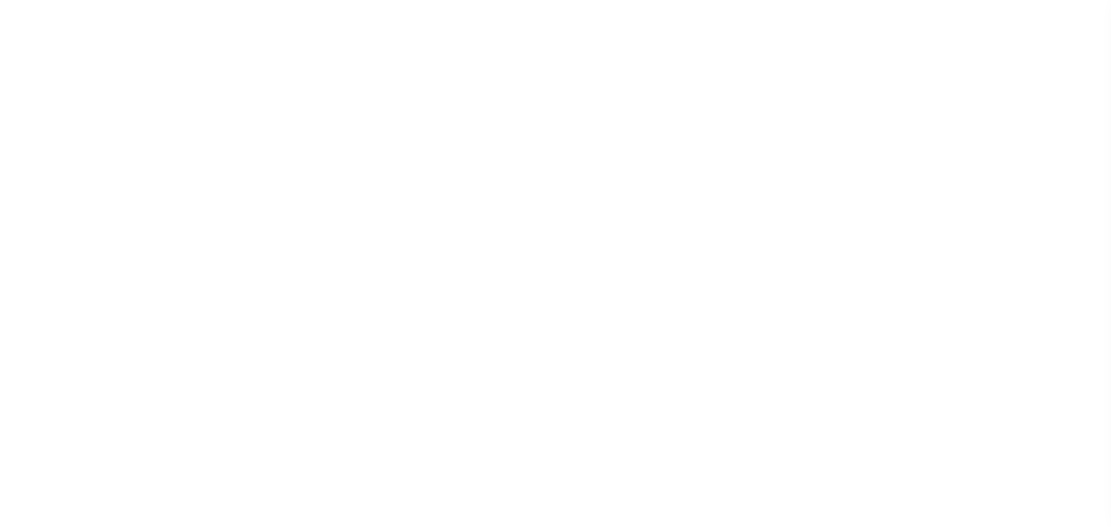
select select "DUE"
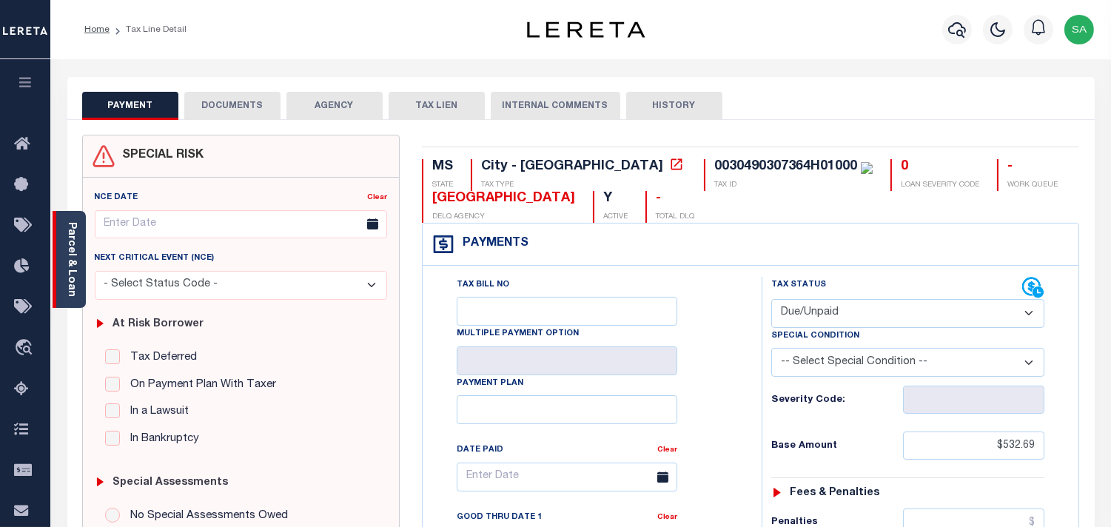
click at [78, 264] on div "Parcel & Loan" at bounding box center [69, 259] width 33 height 97
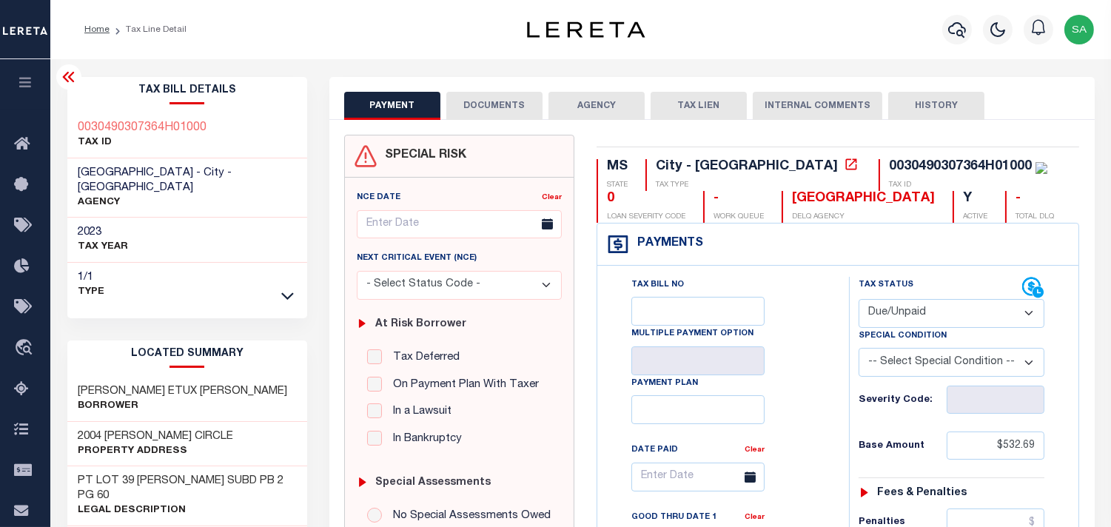
click at [802, 312] on div "Tax Bill No Multiple Payment Option Payment Plan Clear" at bounding box center [719, 484] width 215 height 415
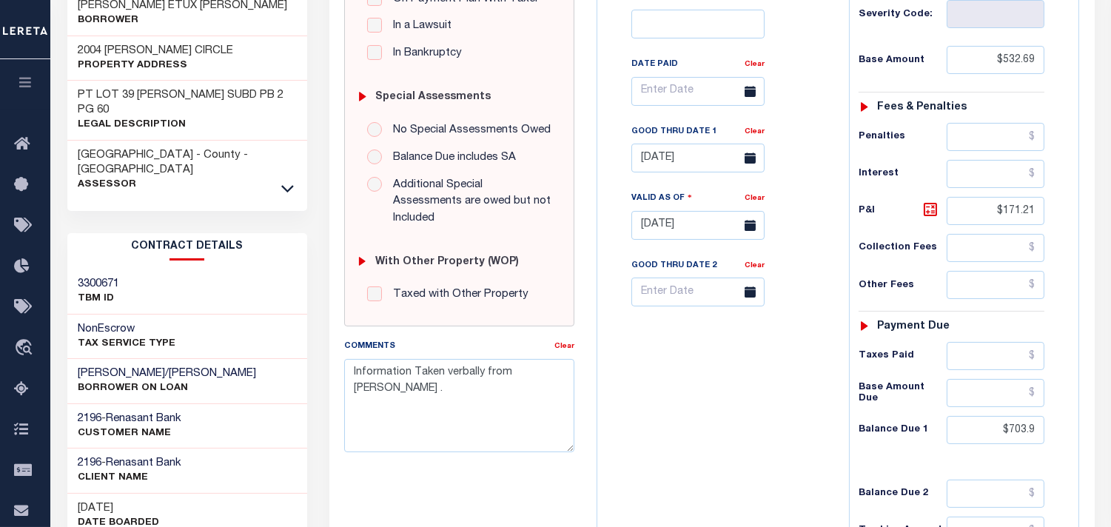
scroll to position [411, 0]
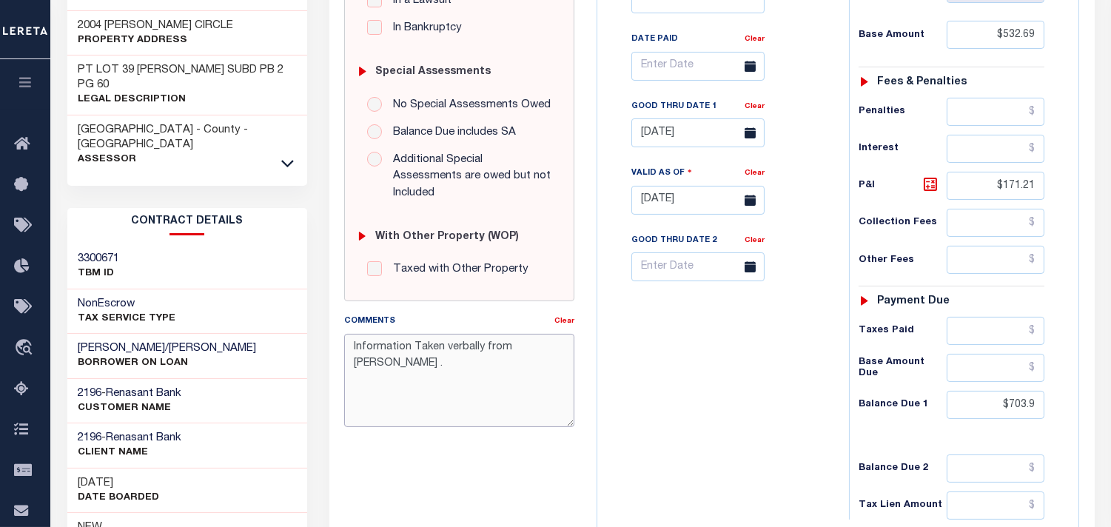
drag, startPoint x: 551, startPoint y: 329, endPoint x: 342, endPoint y: 343, distance: 209.2
click at [342, 343] on div "Comments Clear Information Taken verbally from Heather ." at bounding box center [459, 376] width 252 height 126
paste textarea "taken verbally from Alicia."
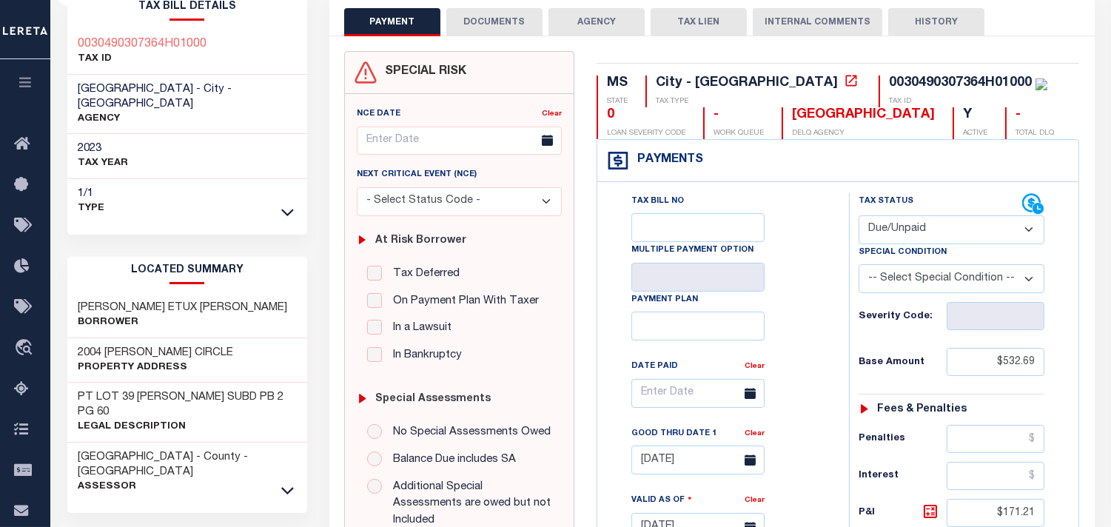
scroll to position [82, 0]
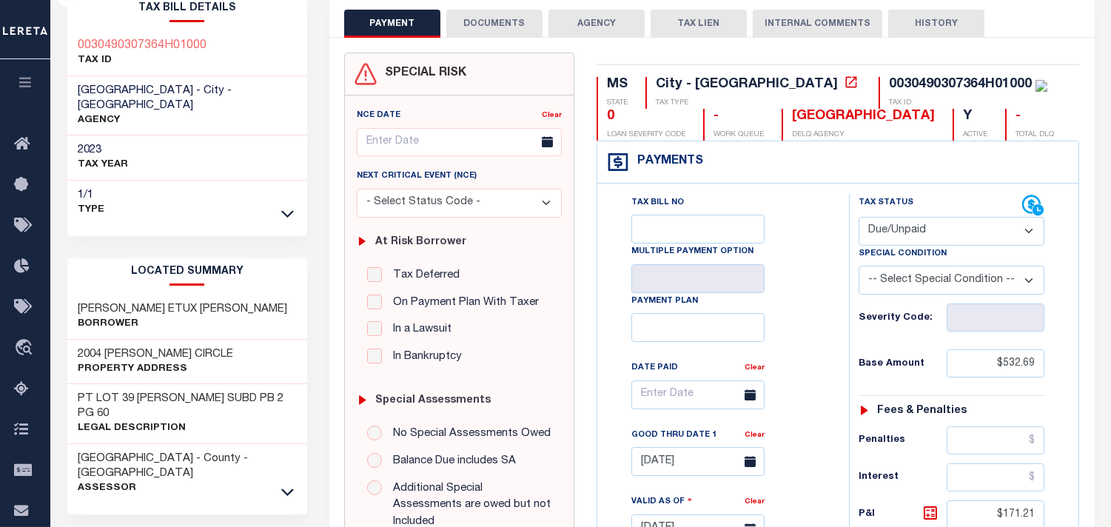
type textarea "Information taken verbally from Alicia.."
type input "[DATE]"
click at [815, 359] on div "Tax Bill No Multiple Payment Option Payment Plan Clear" at bounding box center [719, 402] width 215 height 415
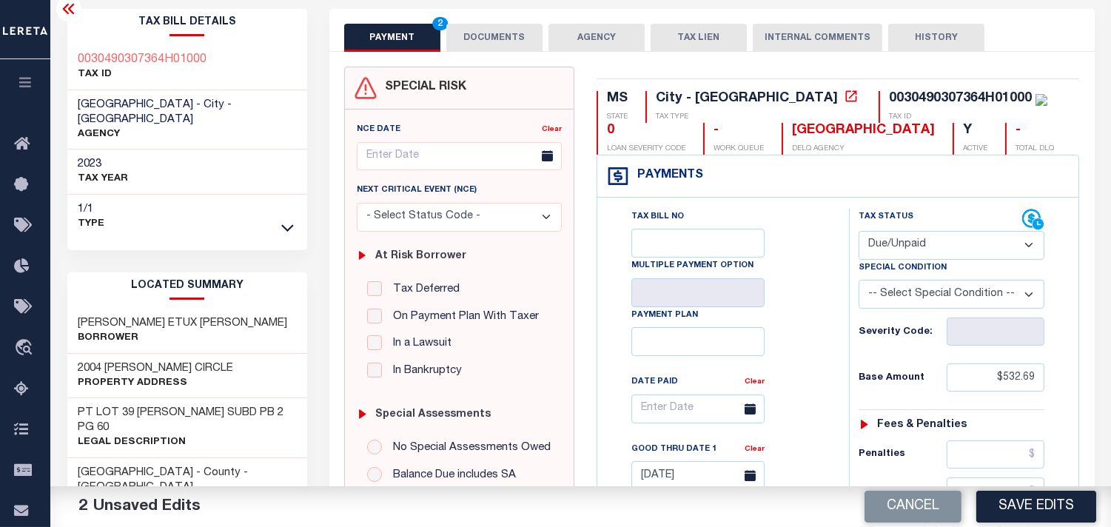
scroll to position [246, 0]
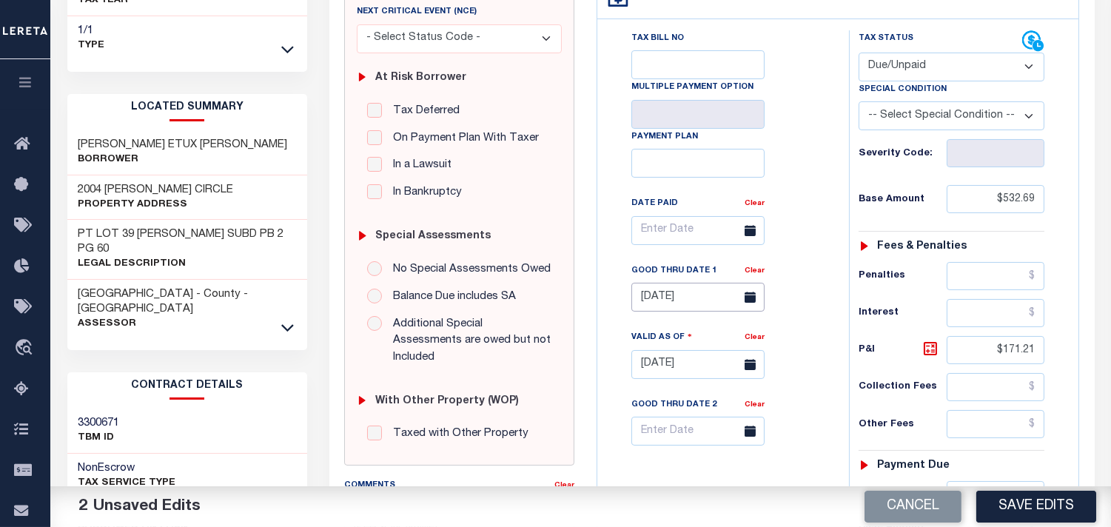
click at [708, 306] on input "[DATE]" at bounding box center [697, 297] width 133 height 29
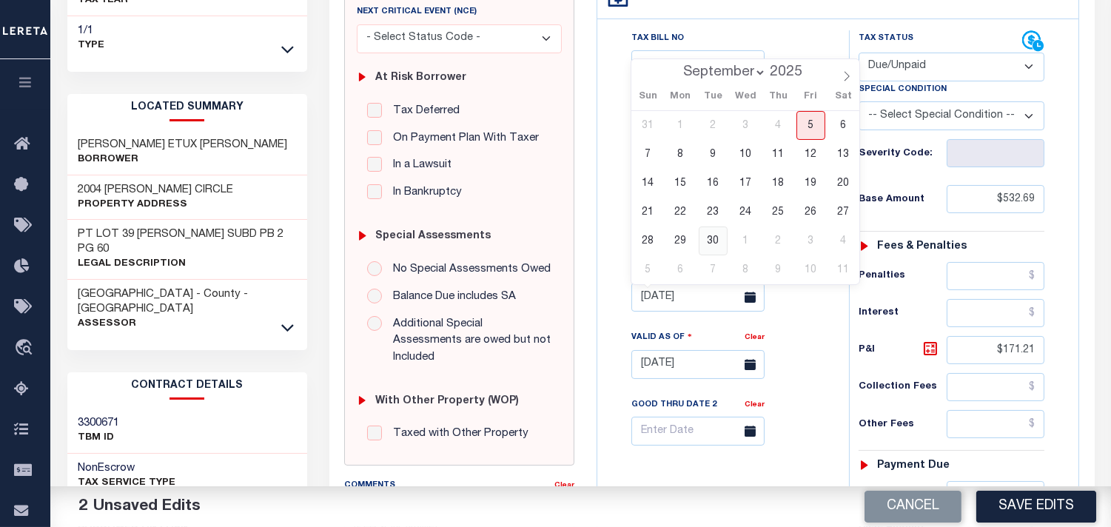
click at [716, 243] on span "30" at bounding box center [713, 241] width 29 height 29
type input "09/30/2025"
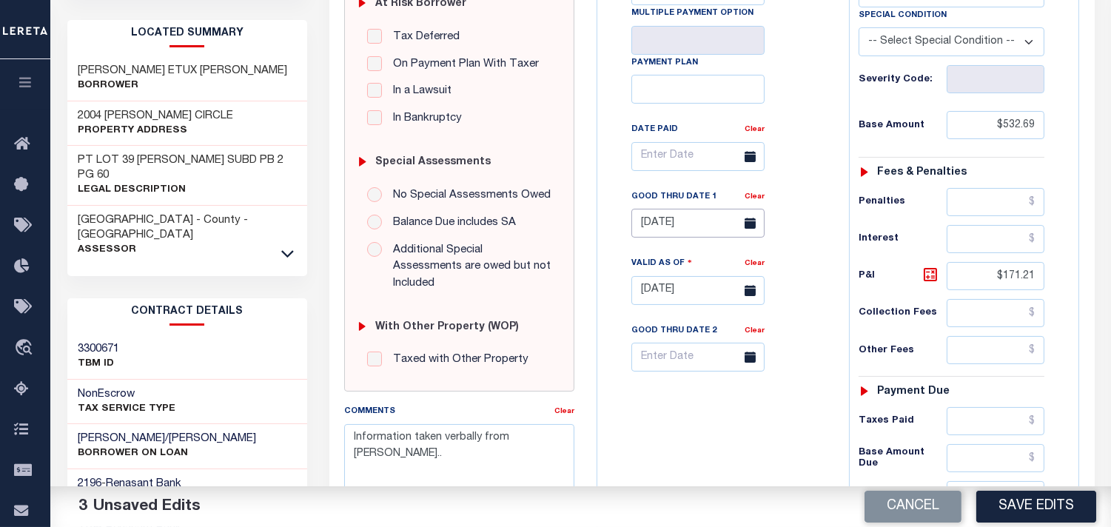
scroll to position [411, 0]
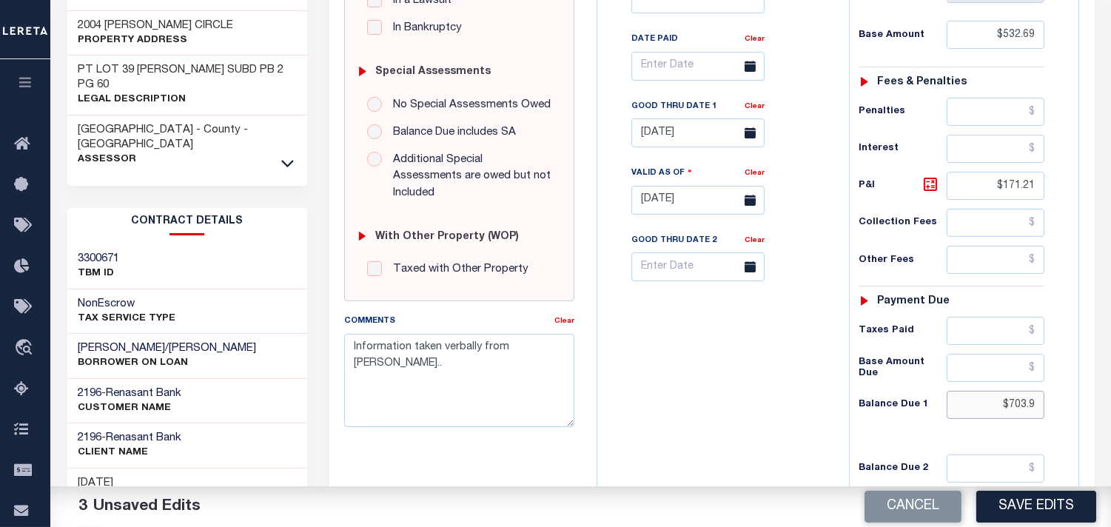
drag, startPoint x: 993, startPoint y: 405, endPoint x: 1087, endPoint y: 405, distance: 93.3
click at [1087, 405] on div "MS STATE City - MS TAX TYPE 0030490307364H01000 TAX ID 0 LOAN SEVERITY CODE - W…" at bounding box center [838, 204] width 505 height 961
type input "$729.60"
click at [930, 190] on icon at bounding box center [931, 184] width 18 height 18
type input "$196.91"
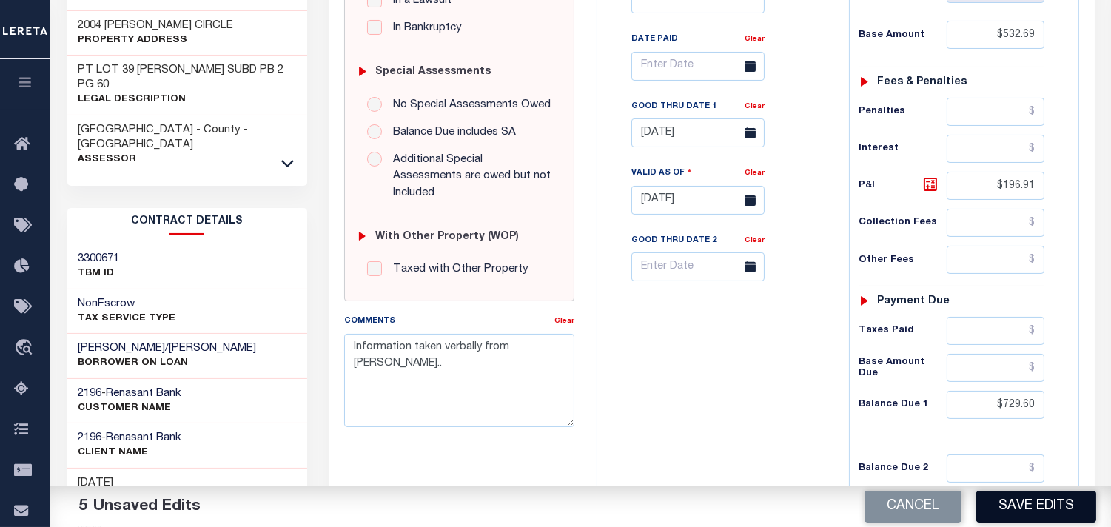
click at [1031, 508] on button "Save Edits" at bounding box center [1036, 507] width 120 height 32
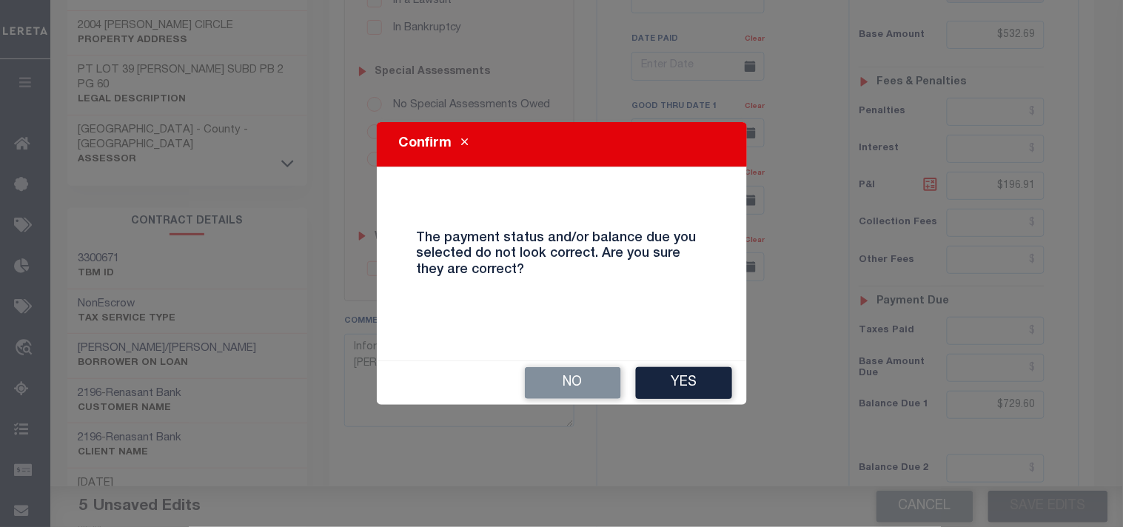
click at [706, 382] on button "Yes" at bounding box center [684, 383] width 96 height 32
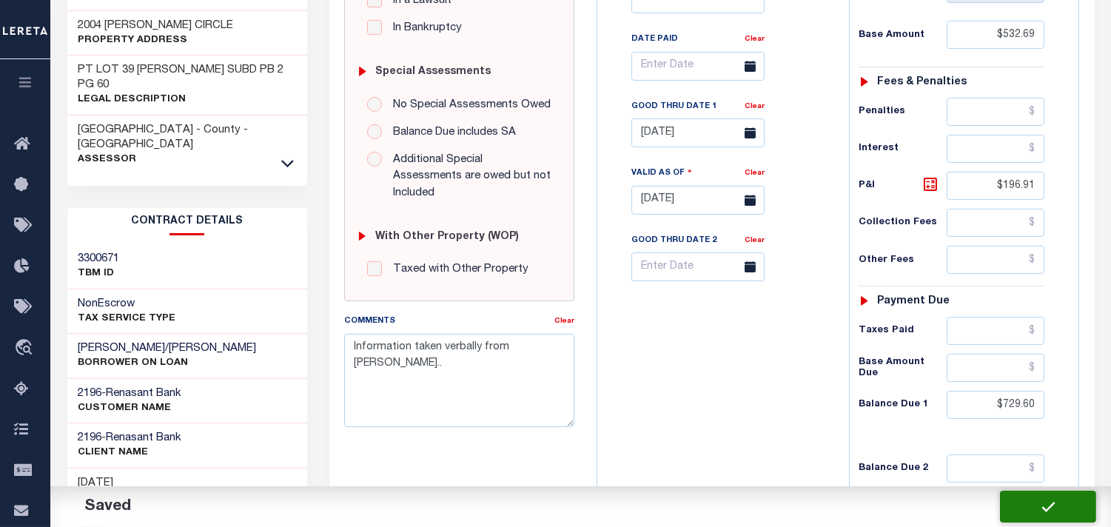
checkbox input "false"
type input "$532.69"
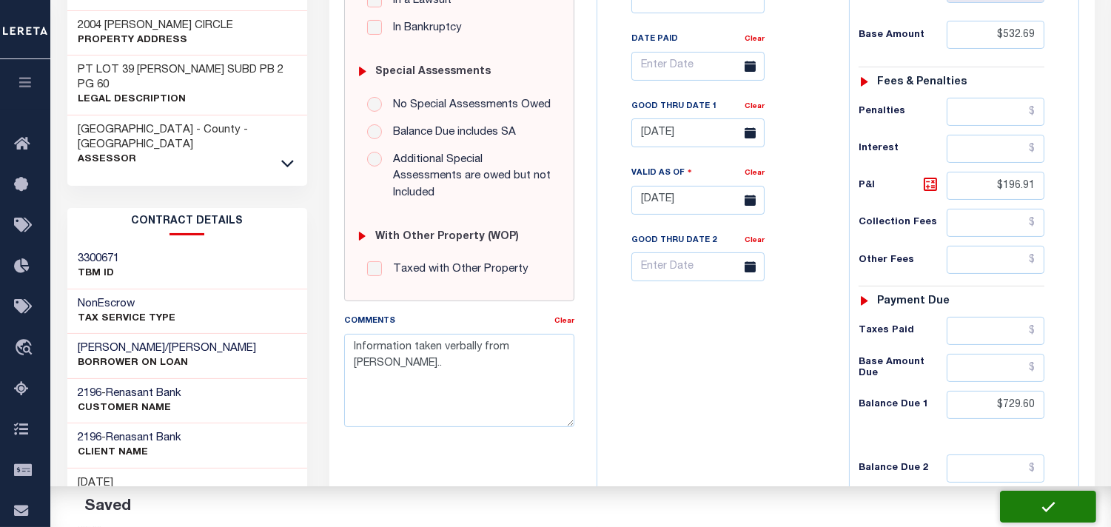
type input "$196.91"
type input "$729.6"
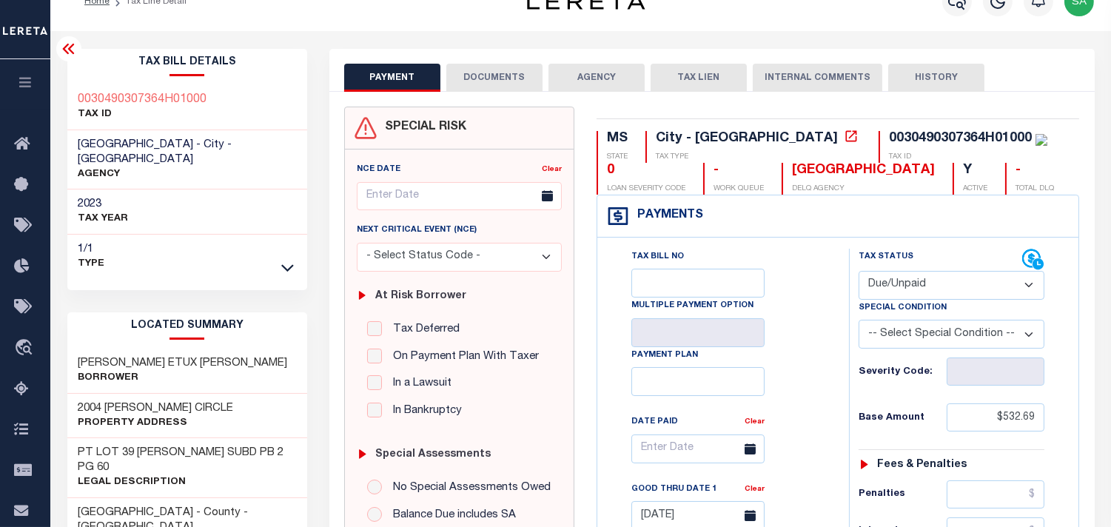
scroll to position [0, 0]
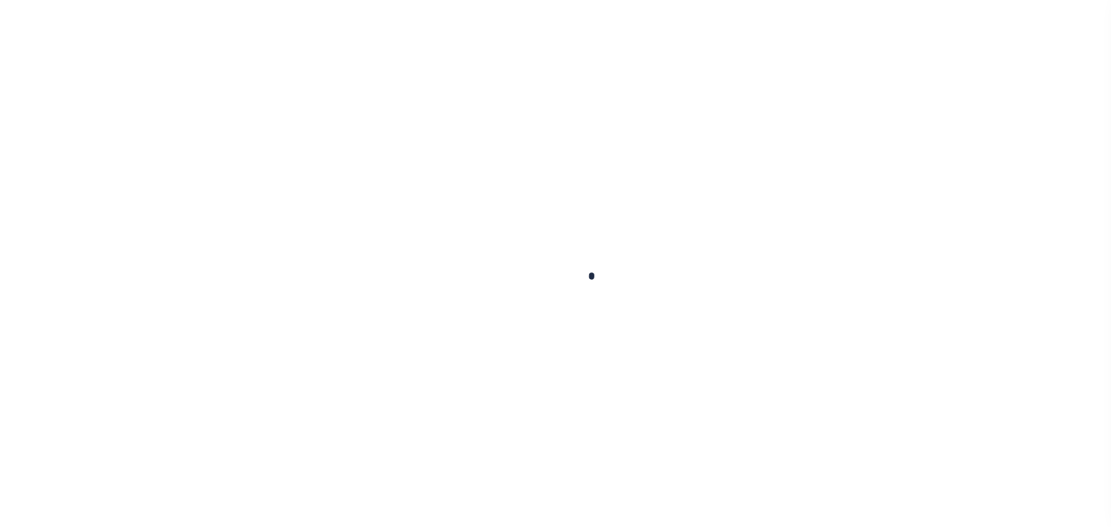
checkbox input "false"
type textarea "Information Taken verbally from [PERSON_NAME] ."
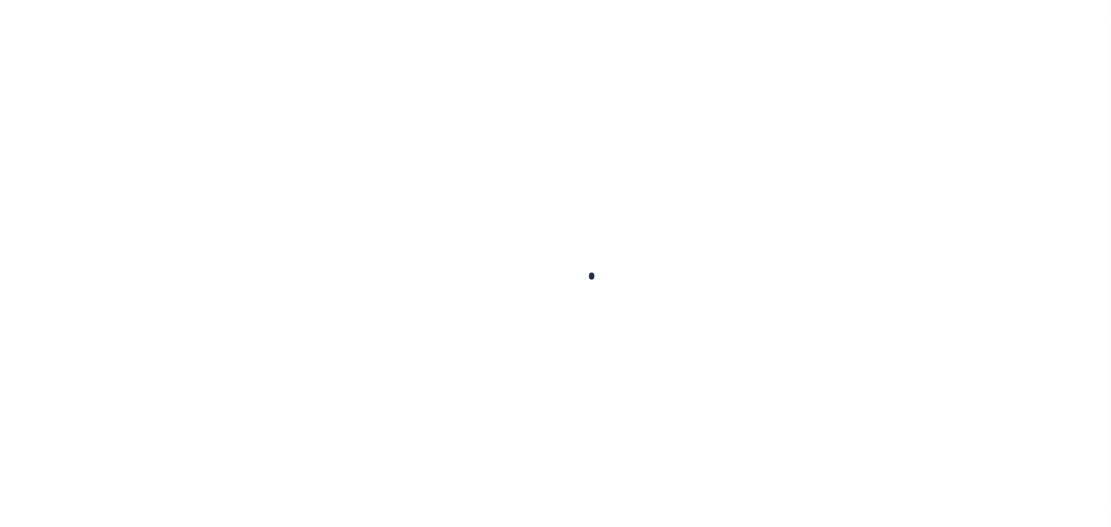
type input "[DATE]"
select select "DUE"
type input "$533.41"
type input "$13.34"
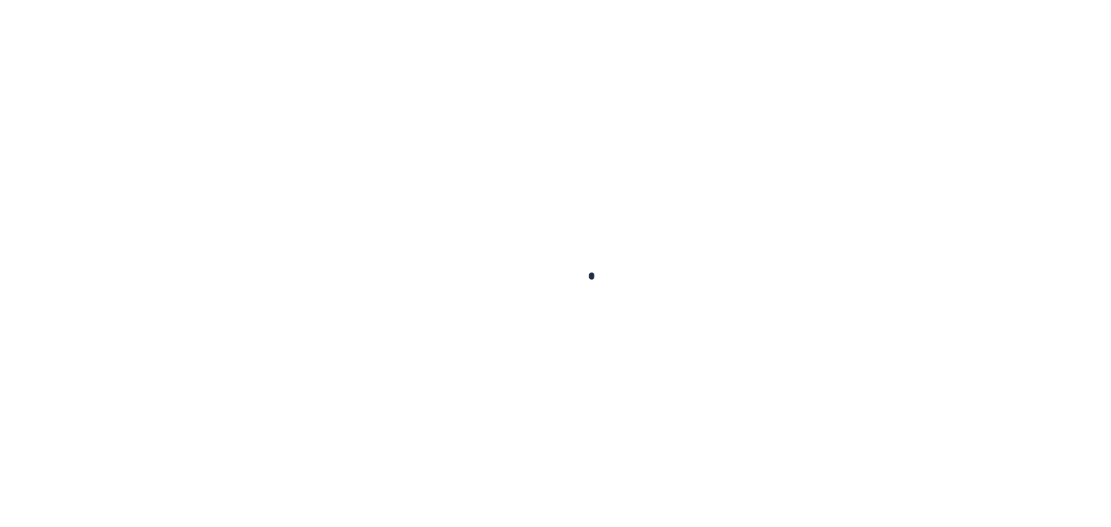
type input "$546.75"
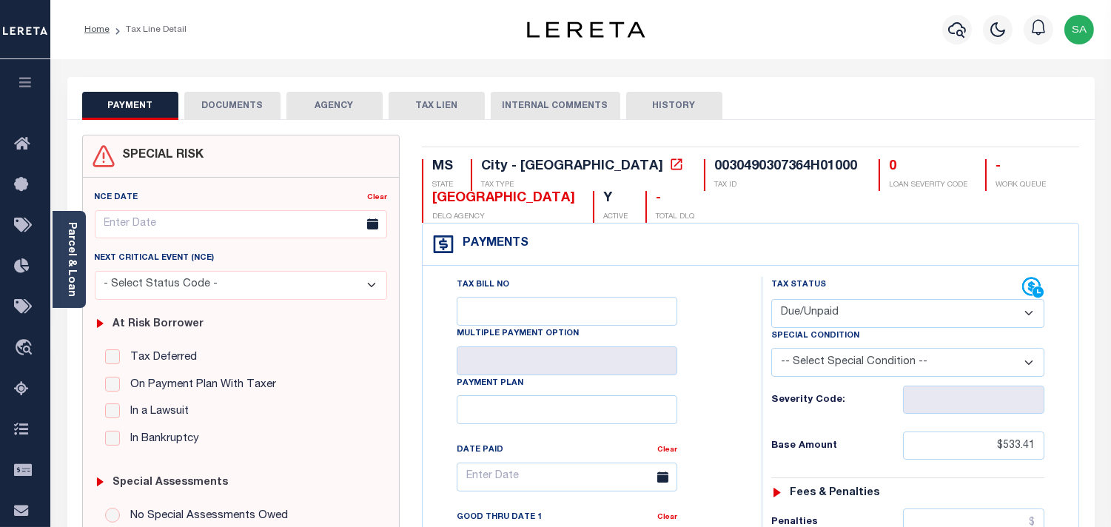
scroll to position [246, 0]
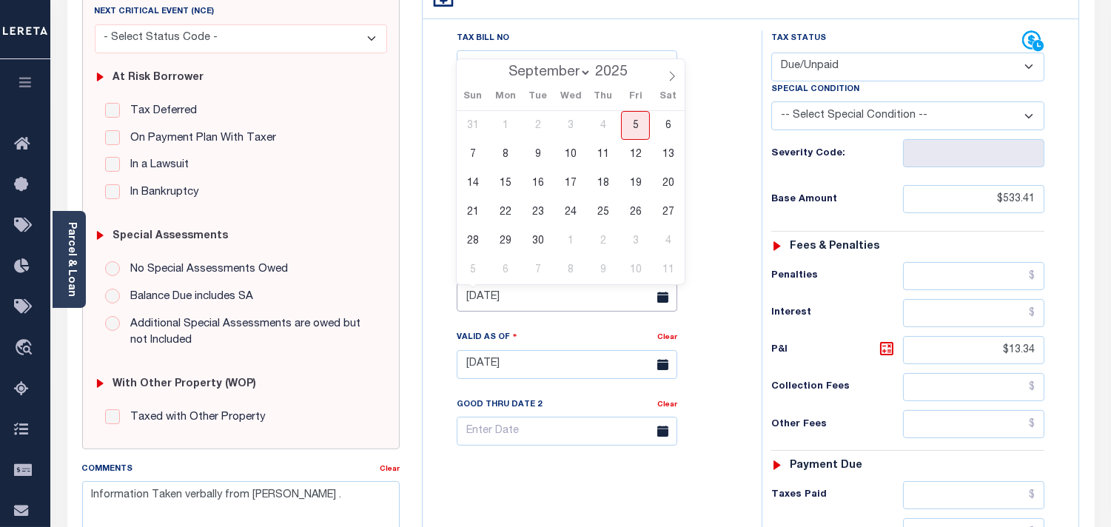
click at [537, 294] on input "[DATE]" at bounding box center [567, 297] width 221 height 29
click at [534, 235] on span "30" at bounding box center [537, 241] width 29 height 29
type input "[DATE]"
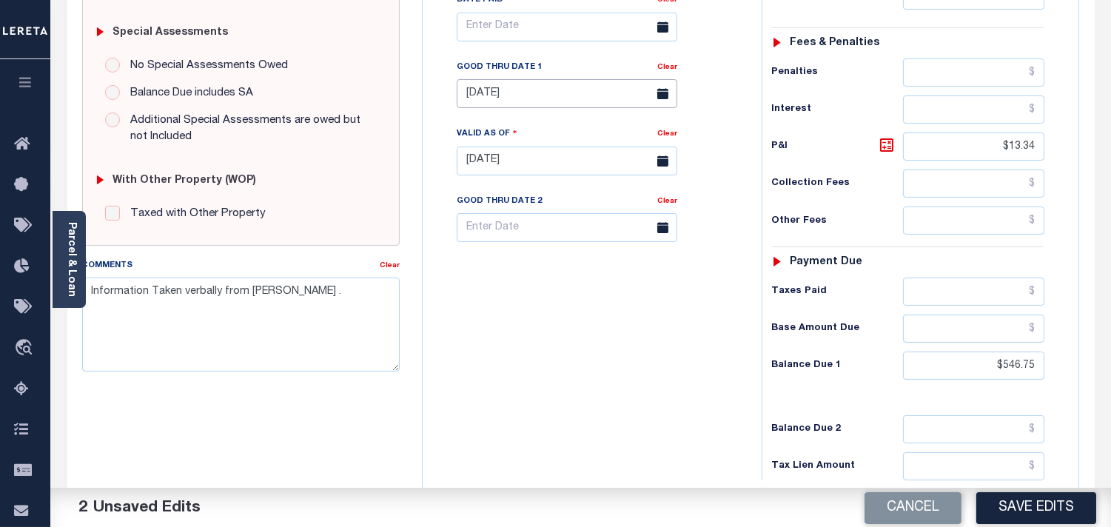
scroll to position [575, 0]
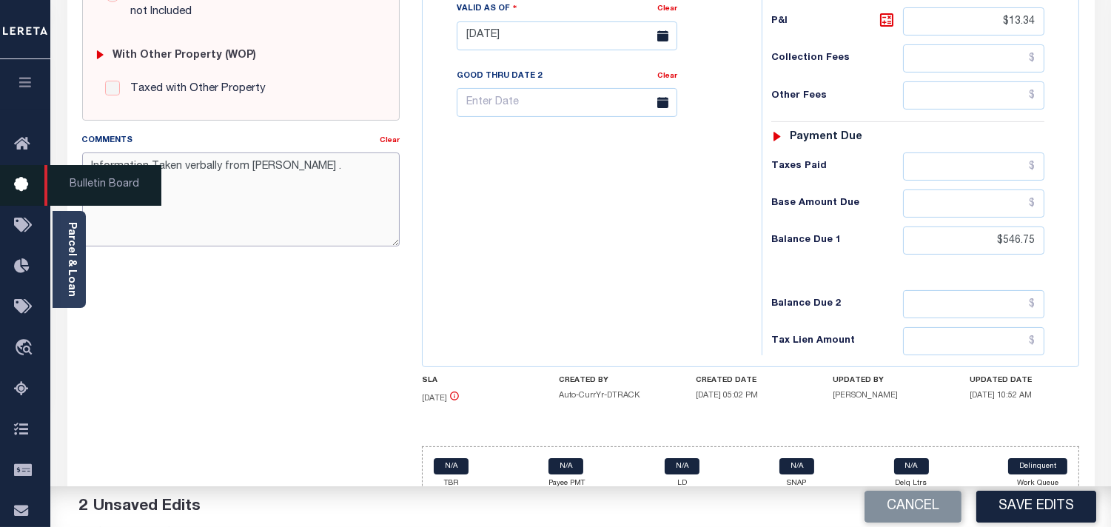
drag, startPoint x: 300, startPoint y: 168, endPoint x: 0, endPoint y: 166, distance: 299.8
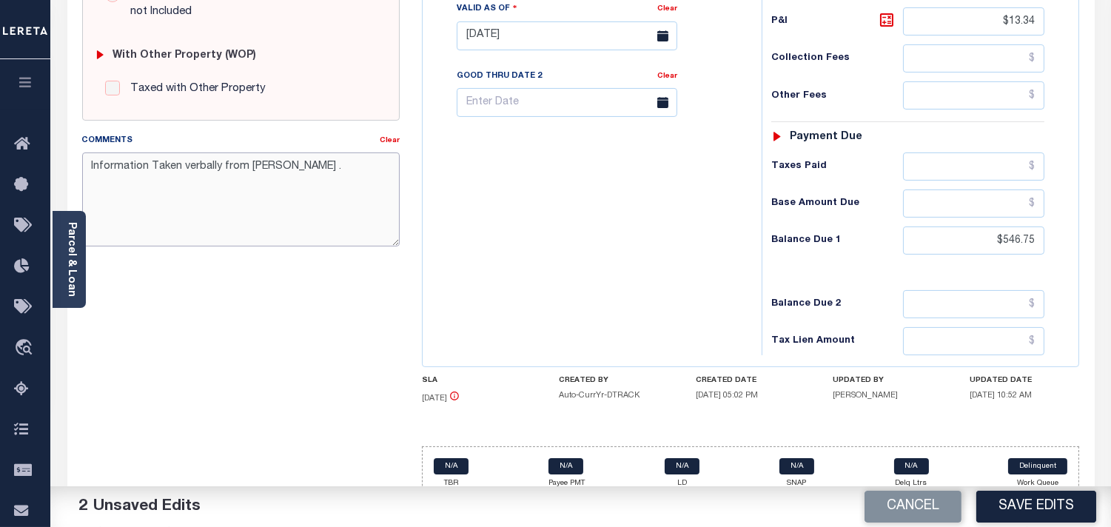
paste textarea "taken verbally from [PERSON_NAME]"
type textarea "Information taken verbally from [PERSON_NAME]."
click at [1016, 240] on input "$546.75" at bounding box center [973, 241] width 141 height 28
type input "$627.38"
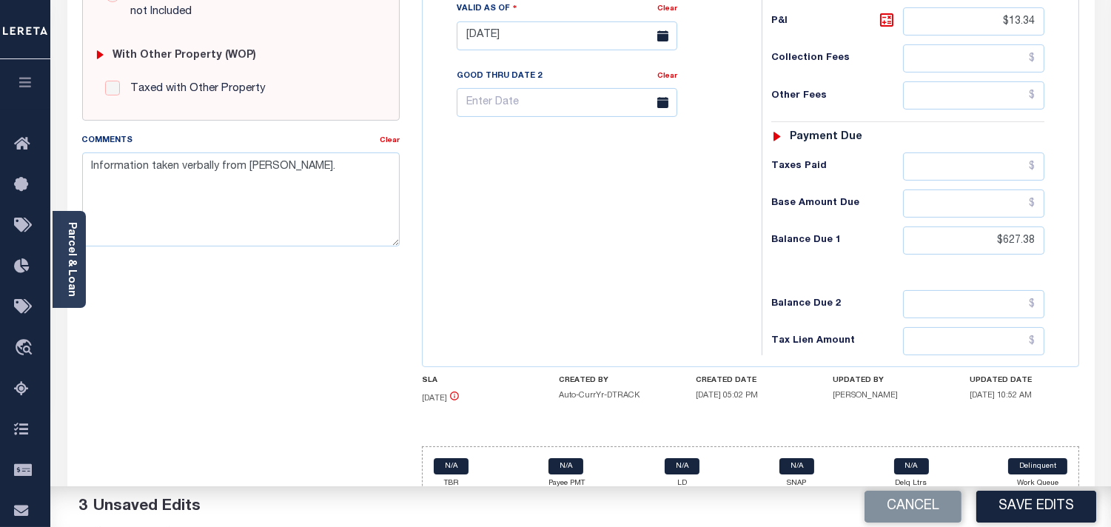
click at [694, 254] on div "Tax Bill No Multiple Payment Option Payment Plan Clear" at bounding box center [588, 29] width 324 height 654
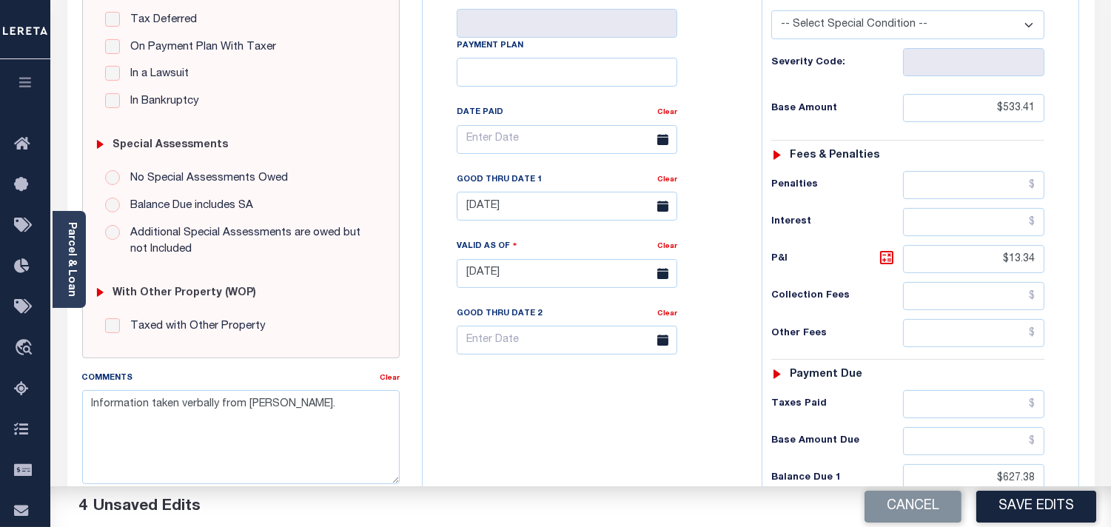
scroll to position [329, 0]
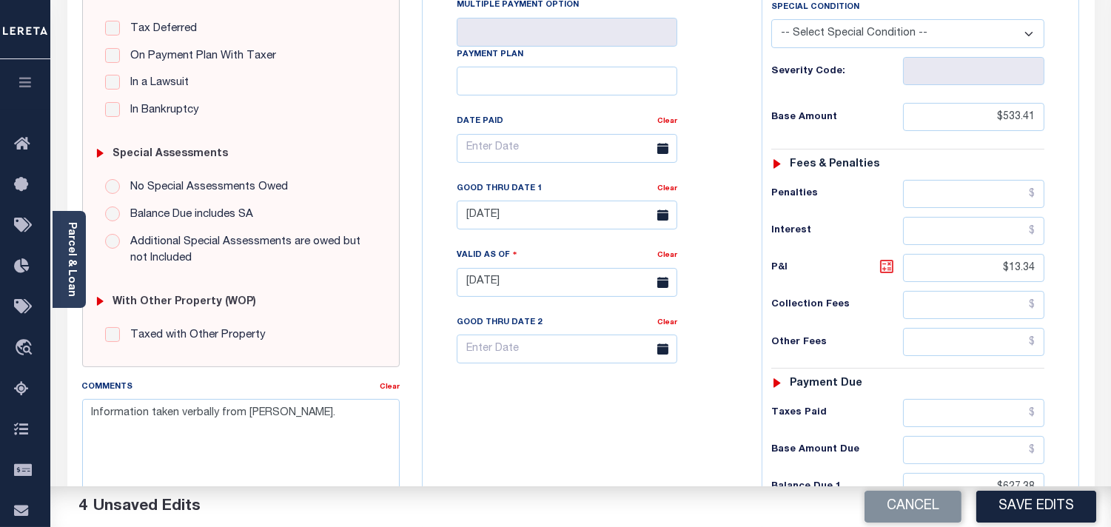
click at [887, 267] on icon at bounding box center [887, 267] width 18 height 18
type input "$93.97"
click at [551, 213] on input "[DATE]" at bounding box center [567, 215] width 221 height 29
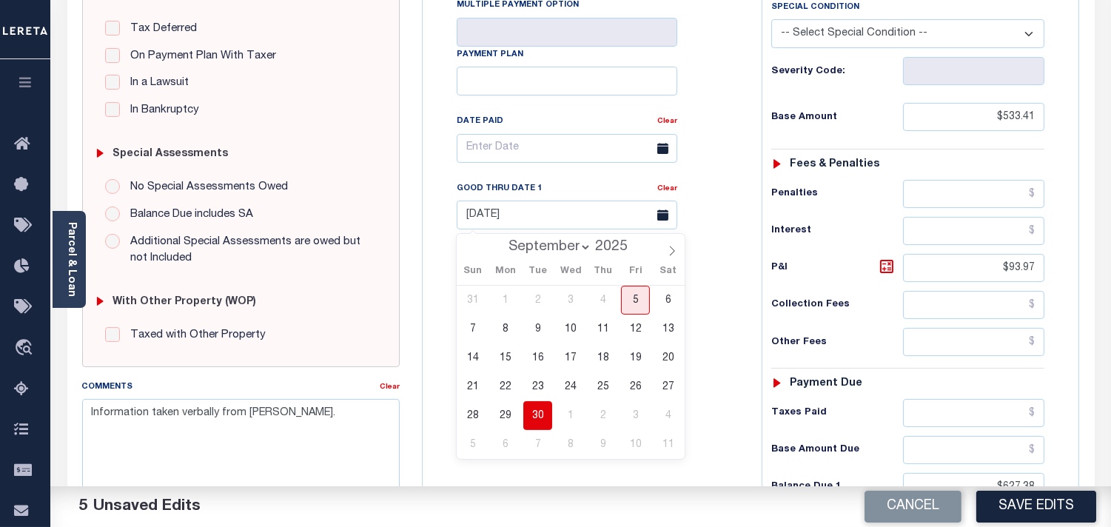
click at [537, 413] on span "30" at bounding box center [537, 415] width 29 height 29
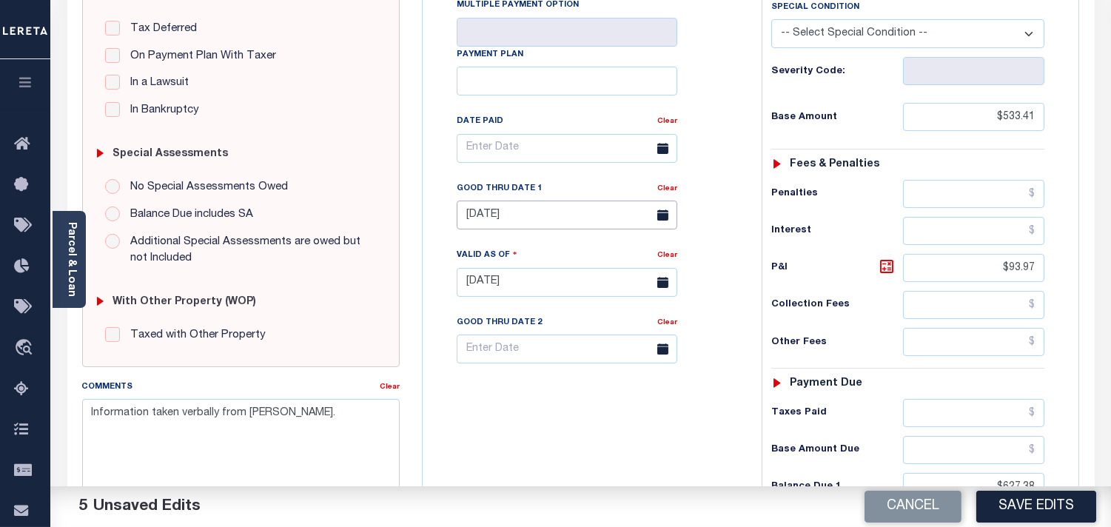
scroll to position [597, 0]
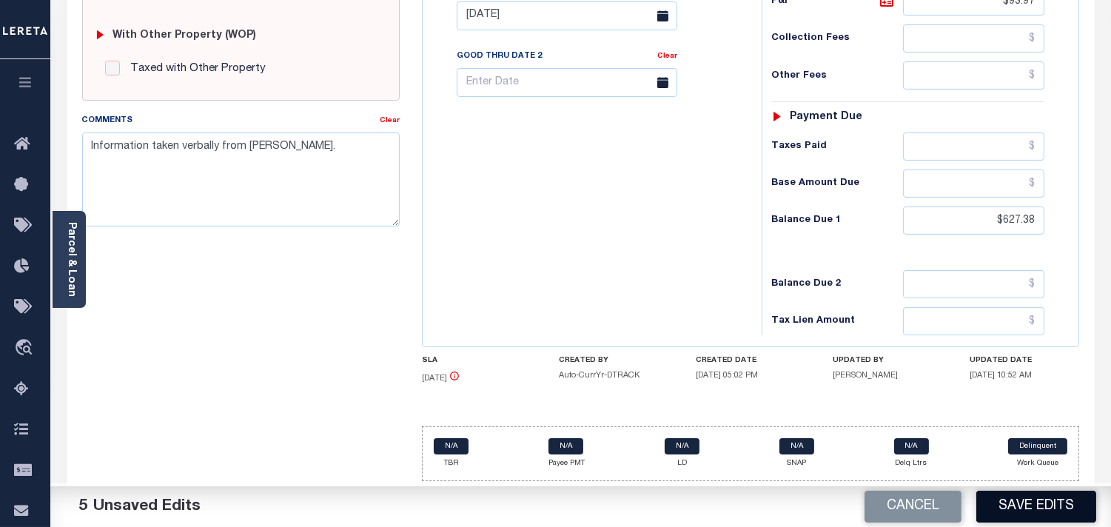
click at [1008, 508] on button "Save Edits" at bounding box center [1036, 507] width 120 height 32
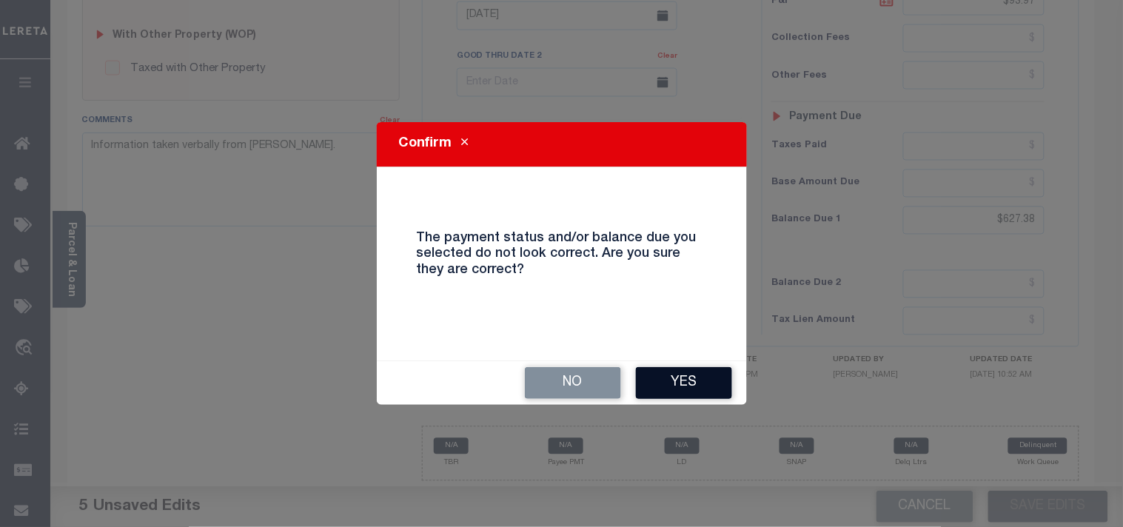
click at [685, 379] on button "Yes" at bounding box center [684, 383] width 96 height 32
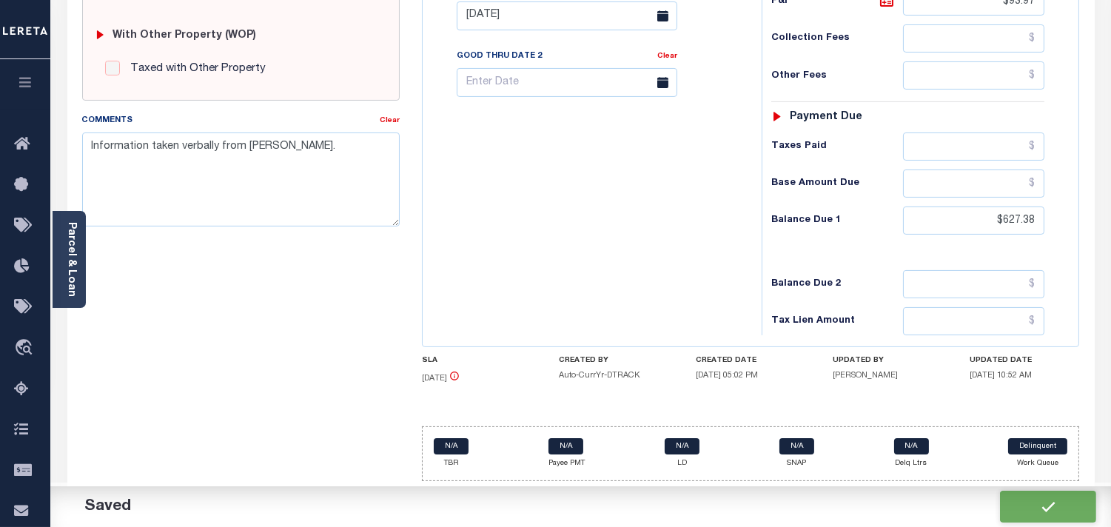
checkbox input "false"
type input "$533.41"
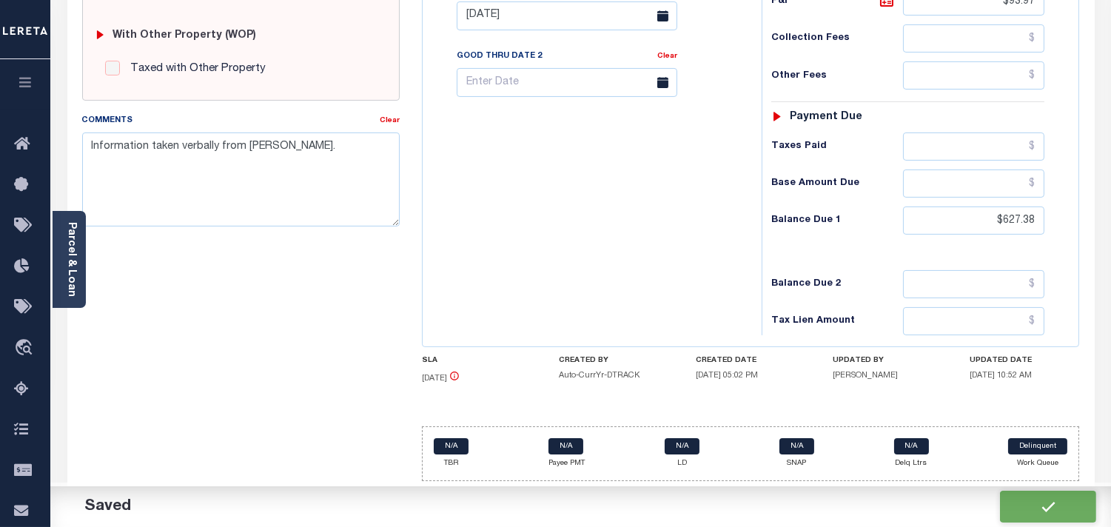
type input "$93.97"
type input "$627.38"
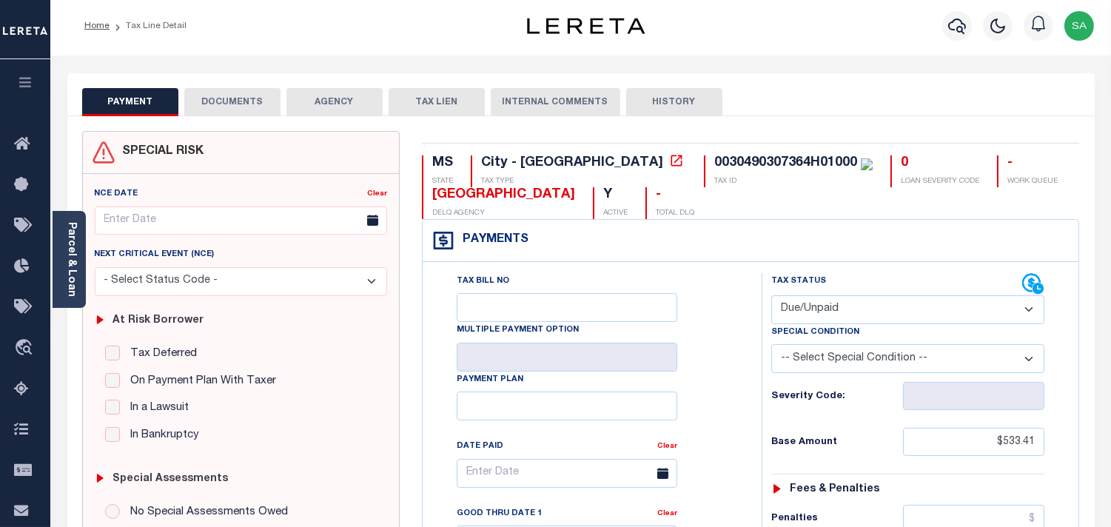
scroll to position [0, 0]
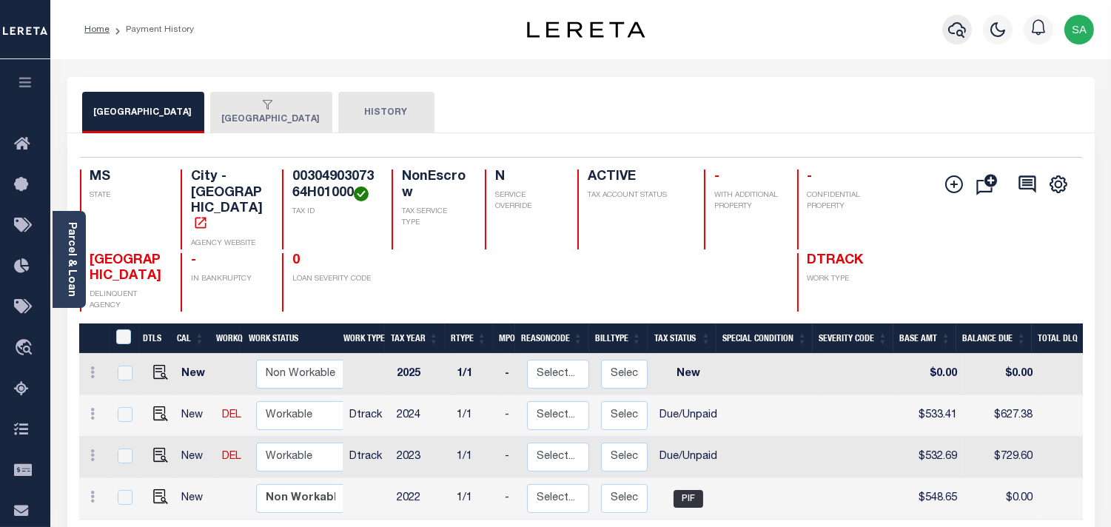
click at [967, 25] on button "button" at bounding box center [957, 30] width 30 height 30
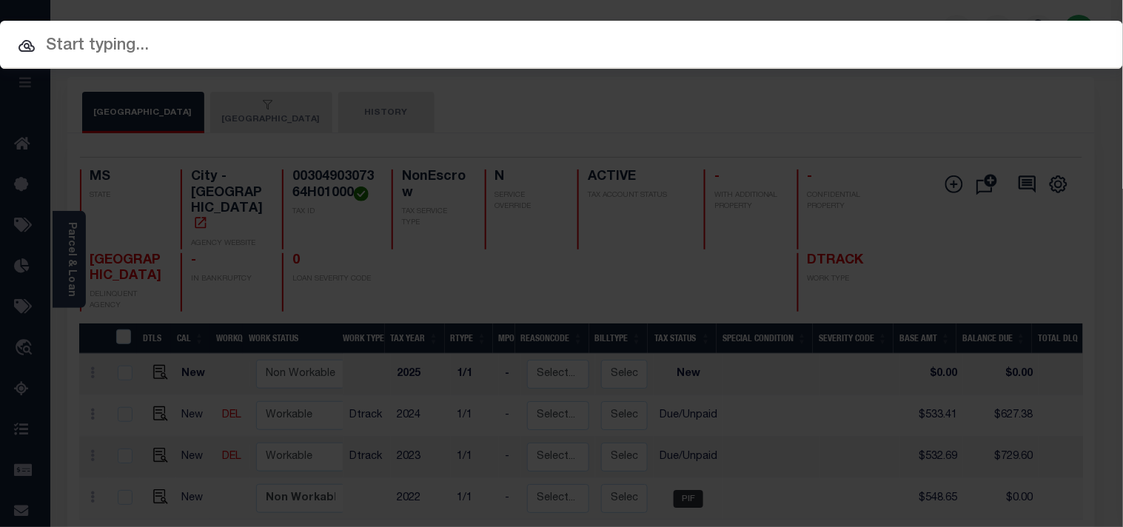
click at [887, 44] on input "text" at bounding box center [561, 46] width 1123 height 26
paste input "1160105-00001"
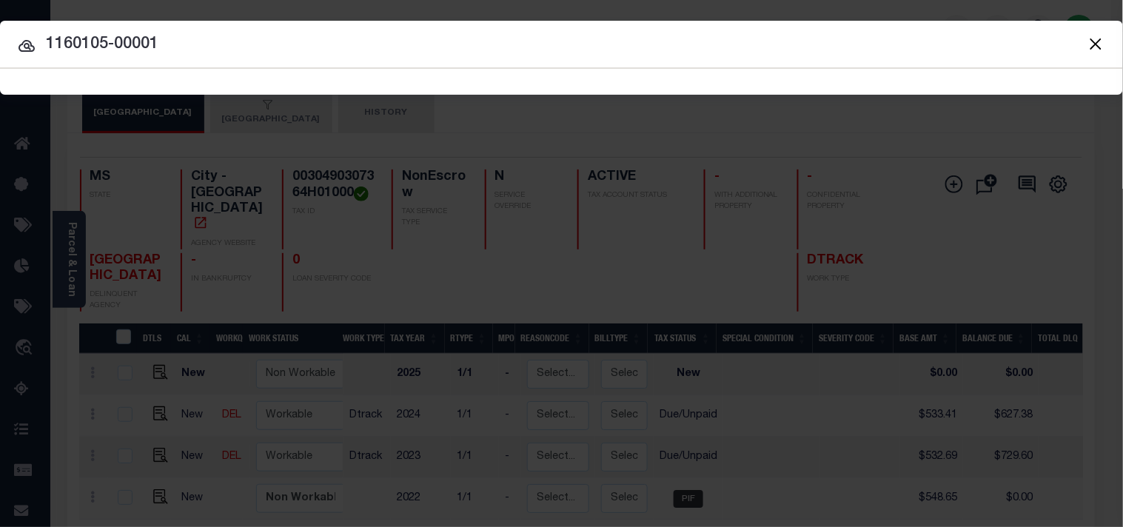
type input "1160105-00001"
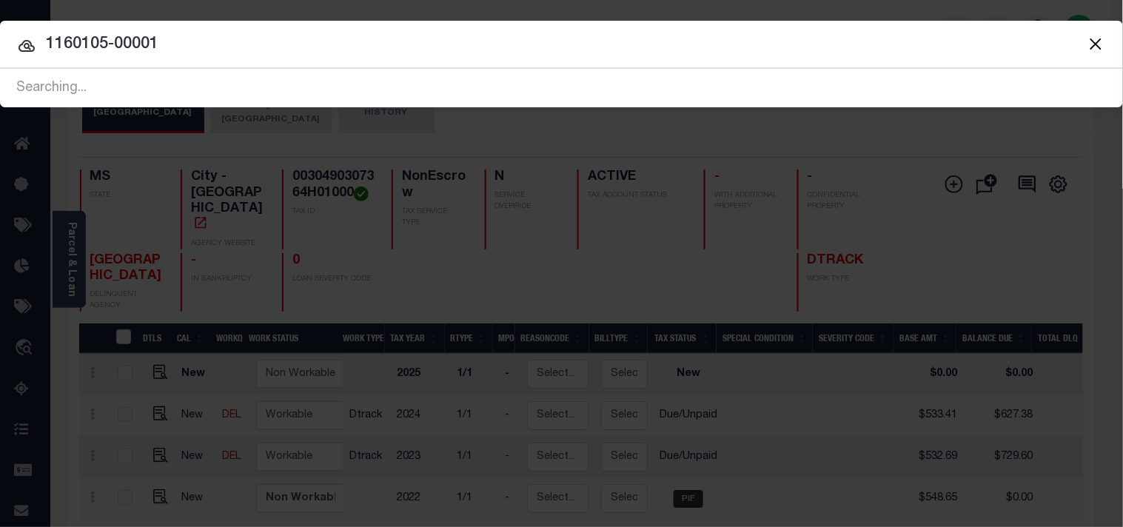
click at [1093, 46] on button "Close" at bounding box center [1095, 43] width 19 height 19
